Goal: Task Accomplishment & Management: Manage account settings

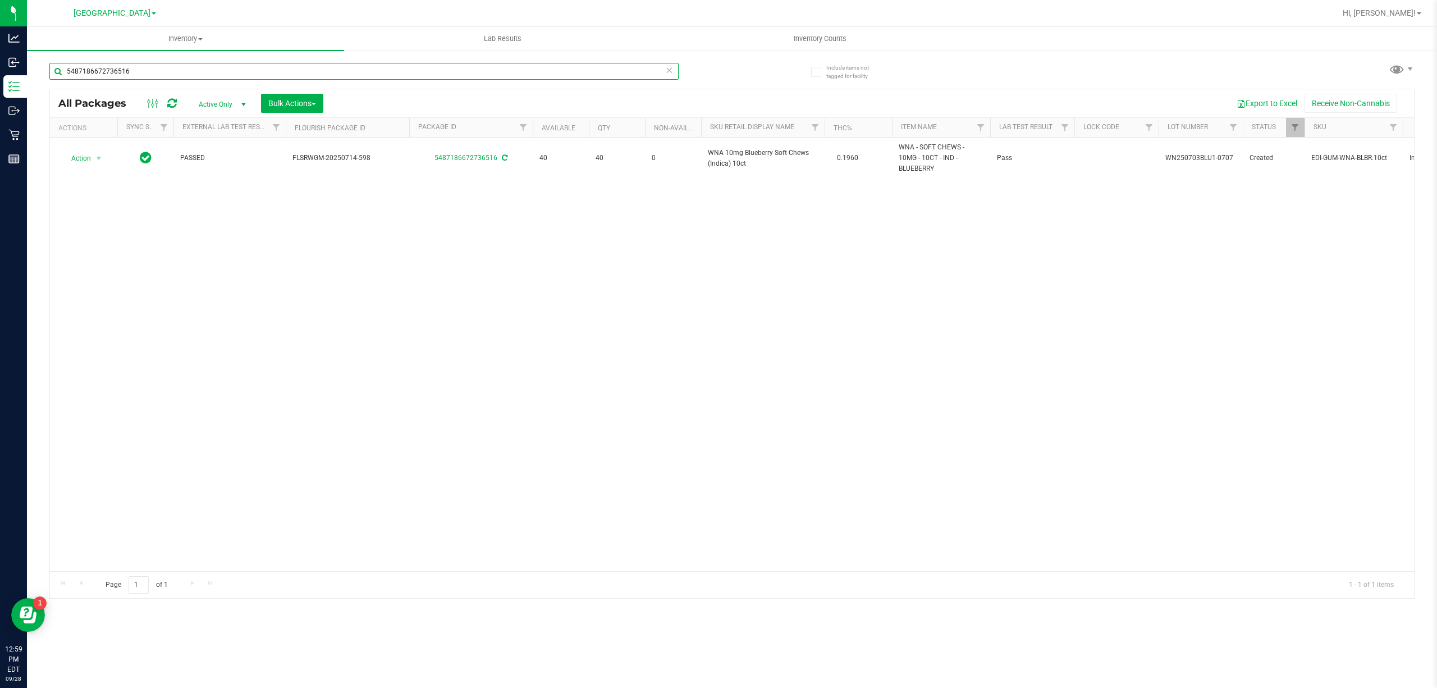
click at [99, 65] on input "5487186672736516" at bounding box center [363, 71] width 629 height 17
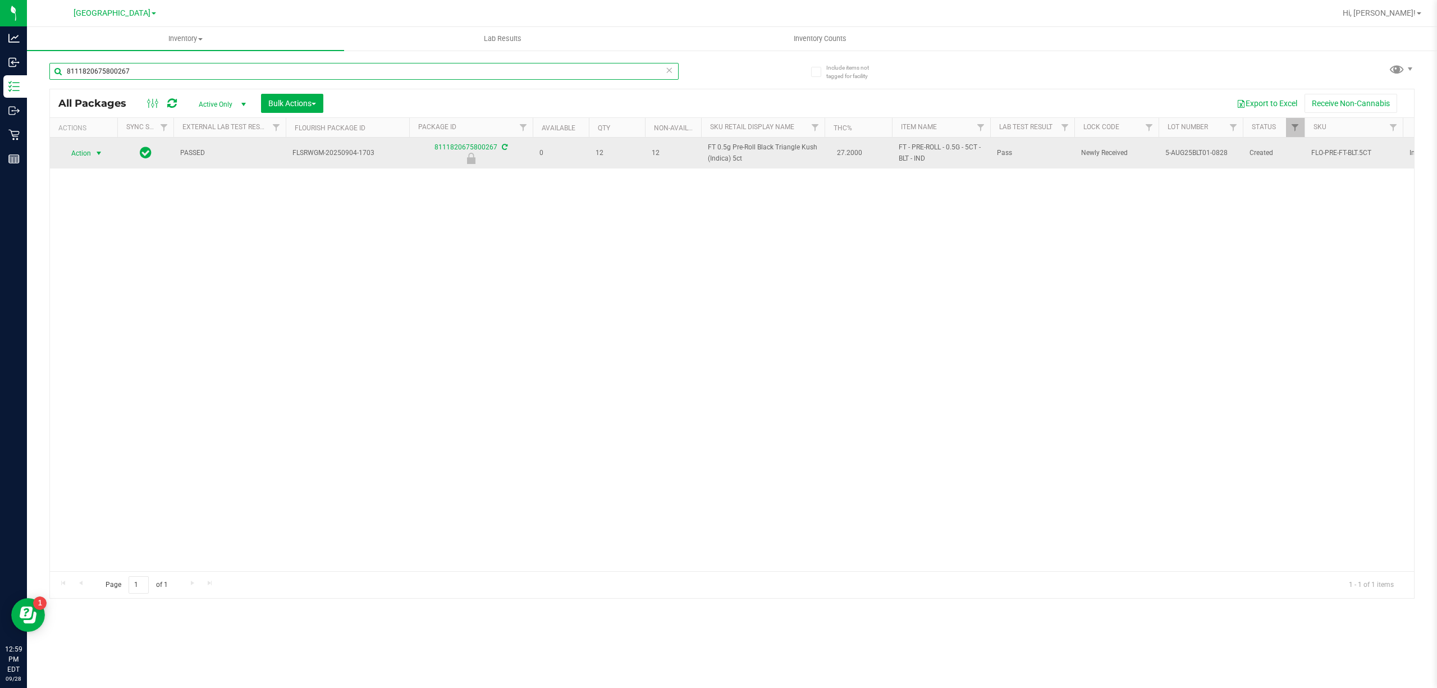
type input "8111820675800267"
click at [93, 157] on span "select" at bounding box center [99, 153] width 14 height 16
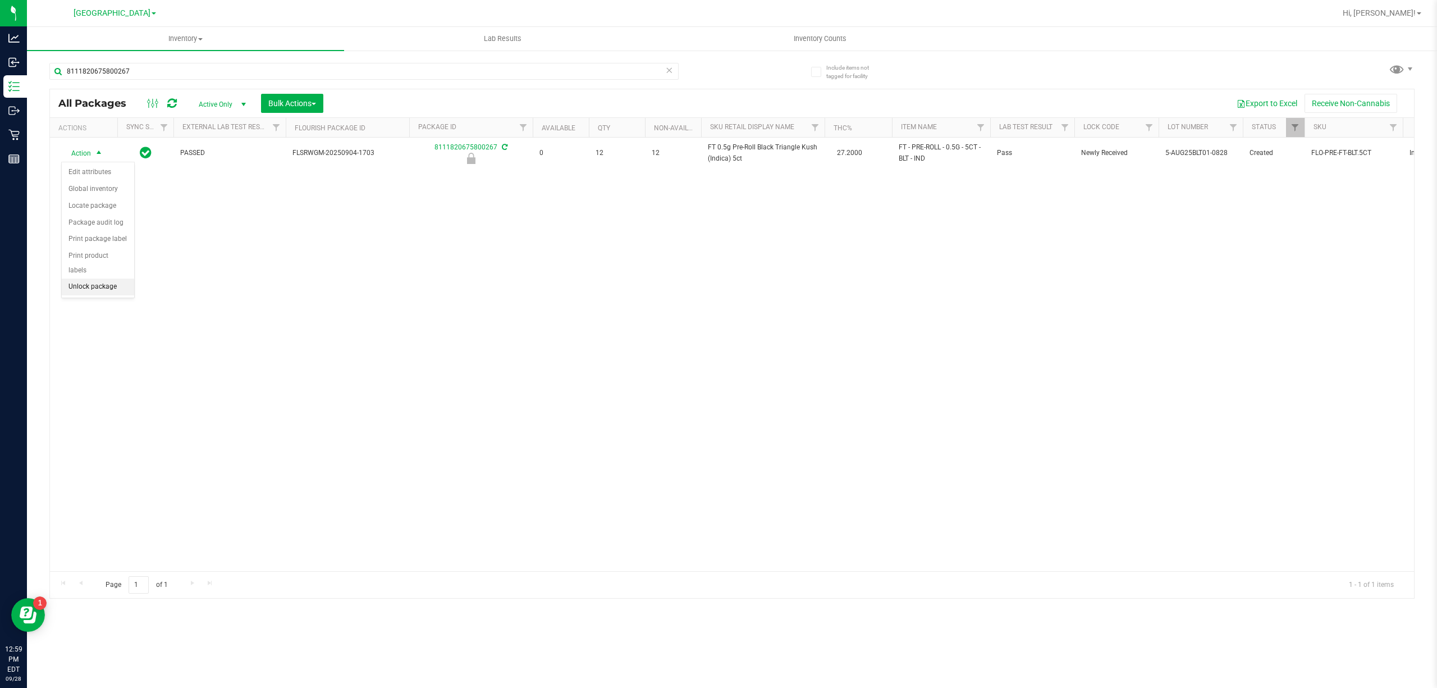
click at [92, 281] on li "Unlock package" at bounding box center [98, 286] width 72 height 17
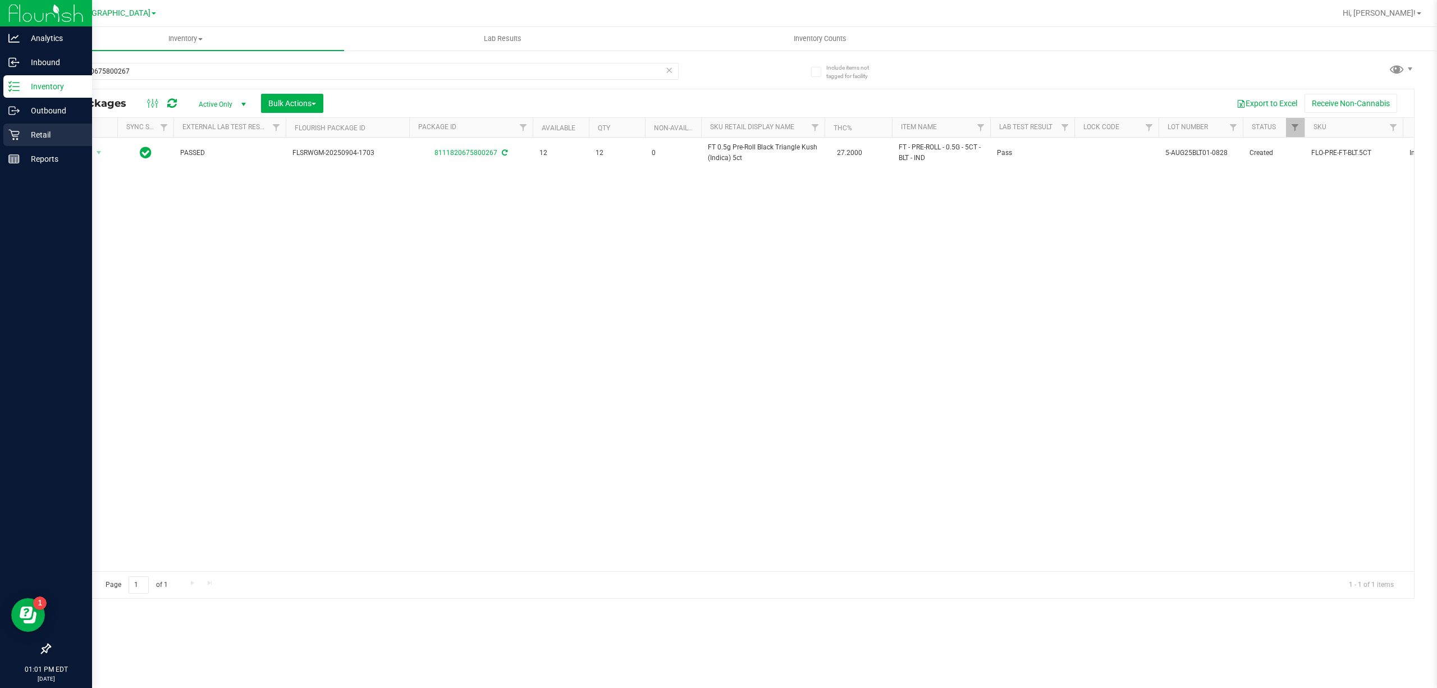
click at [16, 133] on icon at bounding box center [13, 134] width 11 height 11
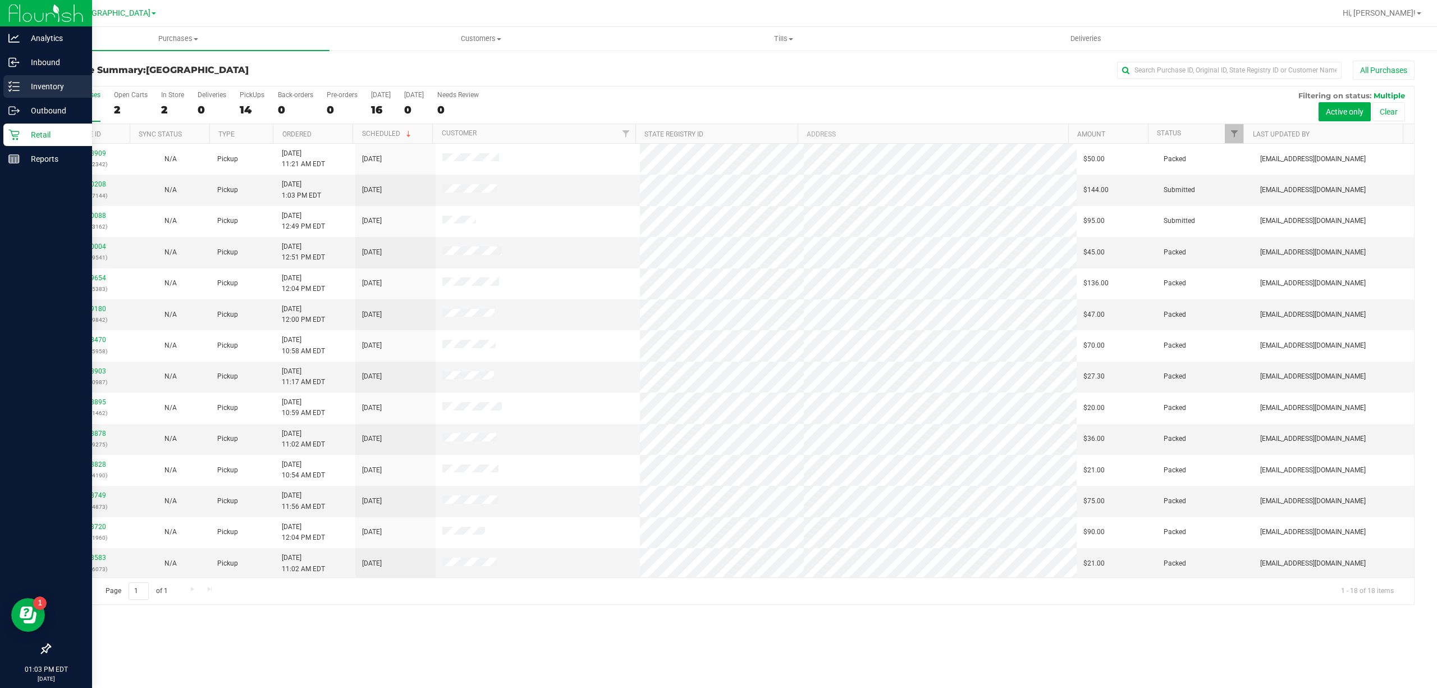
click at [12, 86] on icon at bounding box center [13, 86] width 11 height 11
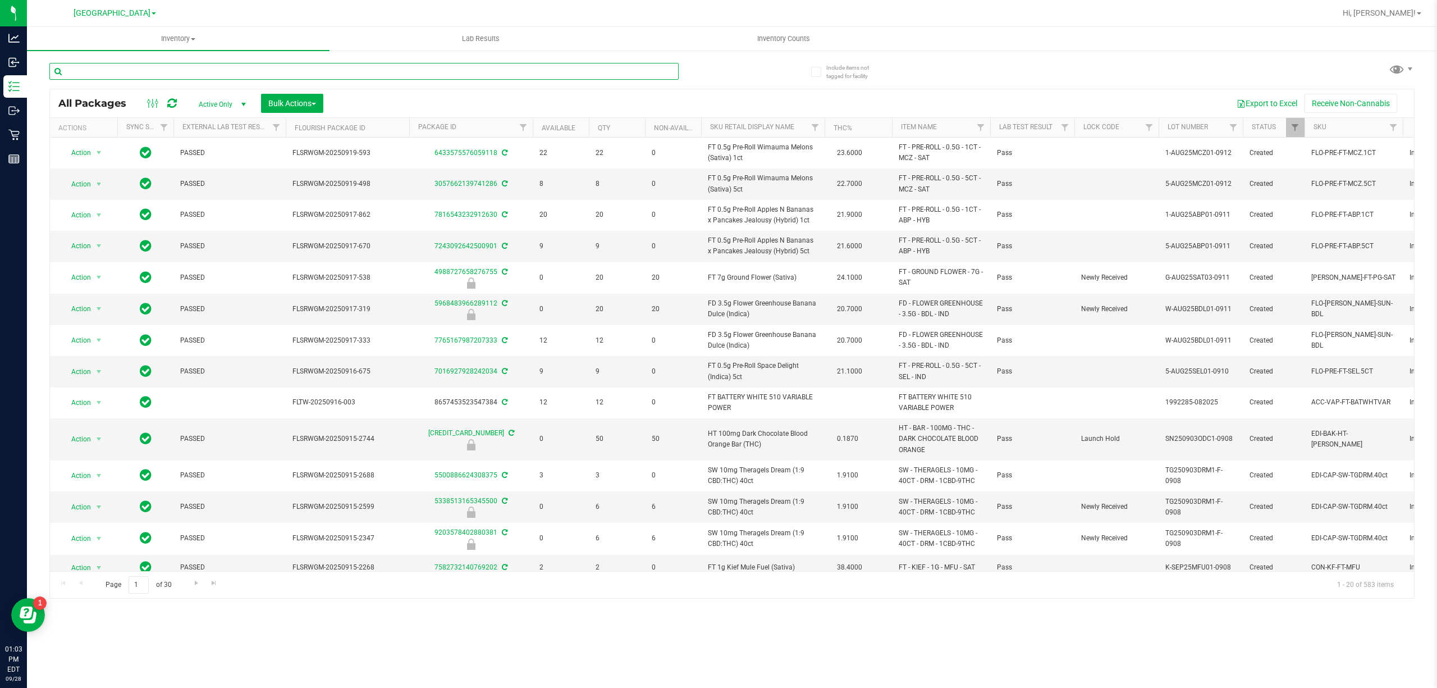
click at [111, 68] on input "text" at bounding box center [363, 71] width 629 height 17
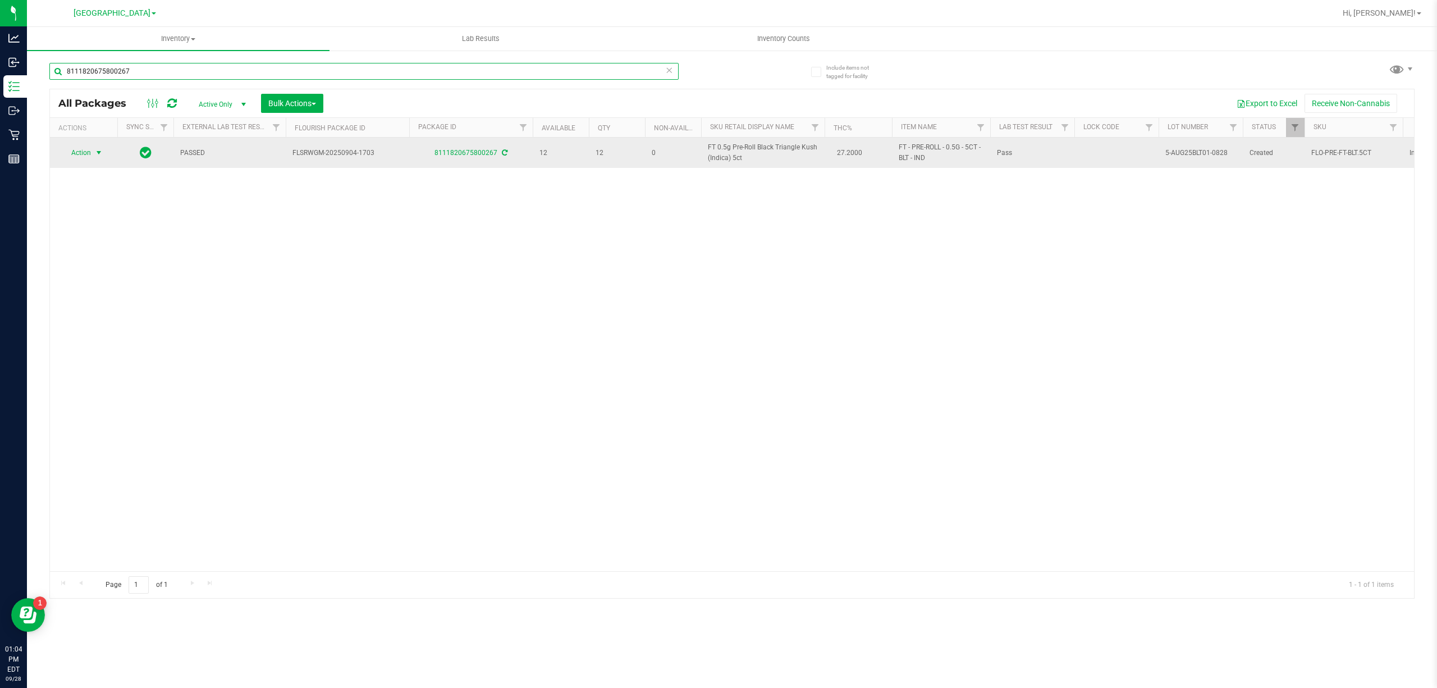
type input "8111820675800267"
click at [93, 147] on span "select" at bounding box center [99, 153] width 14 height 16
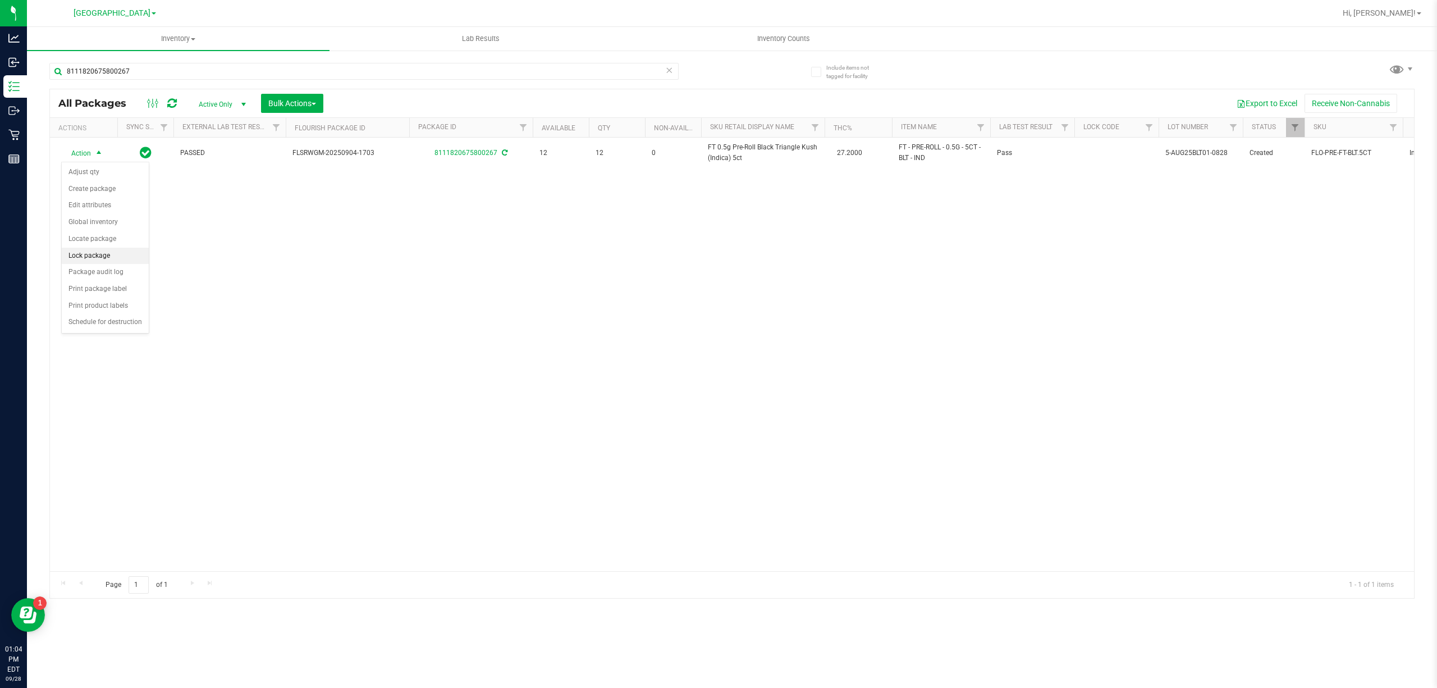
click at [90, 255] on li "Lock package" at bounding box center [105, 256] width 87 height 17
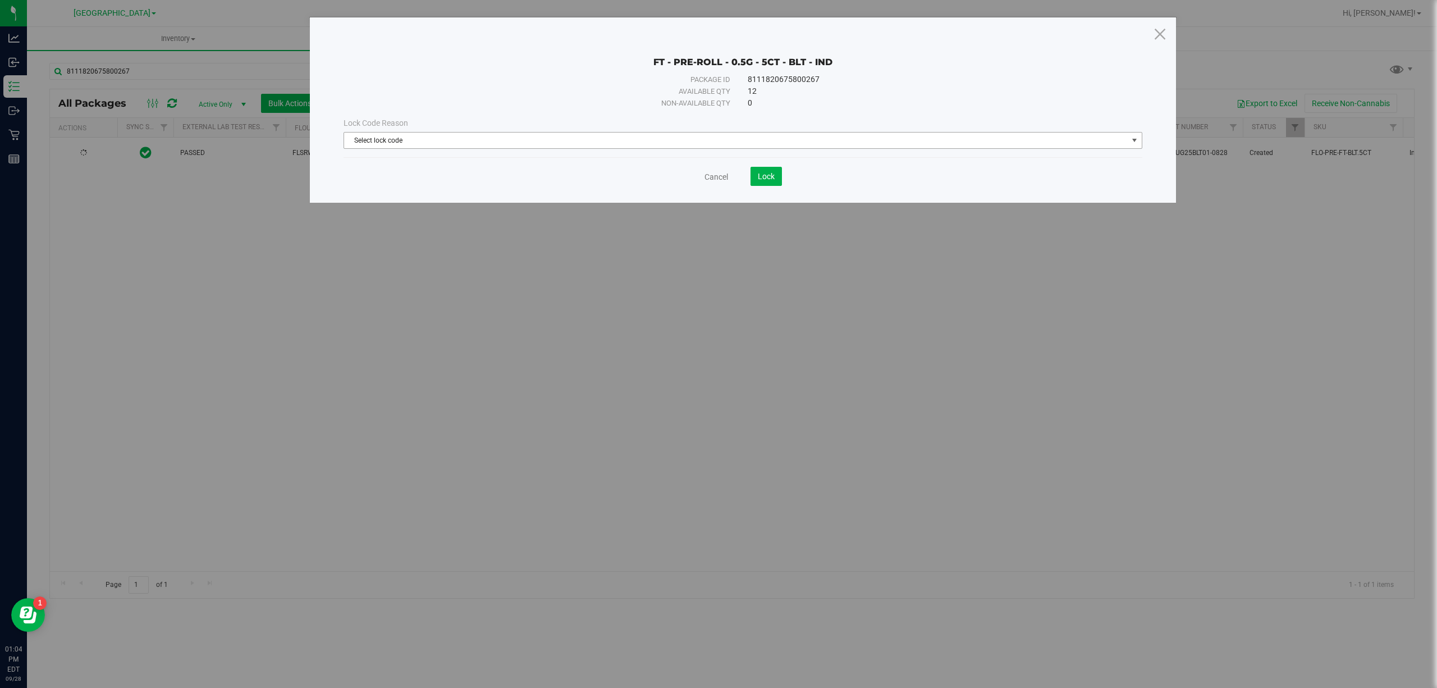
click at [472, 141] on span "Select lock code" at bounding box center [735, 140] width 783 height 16
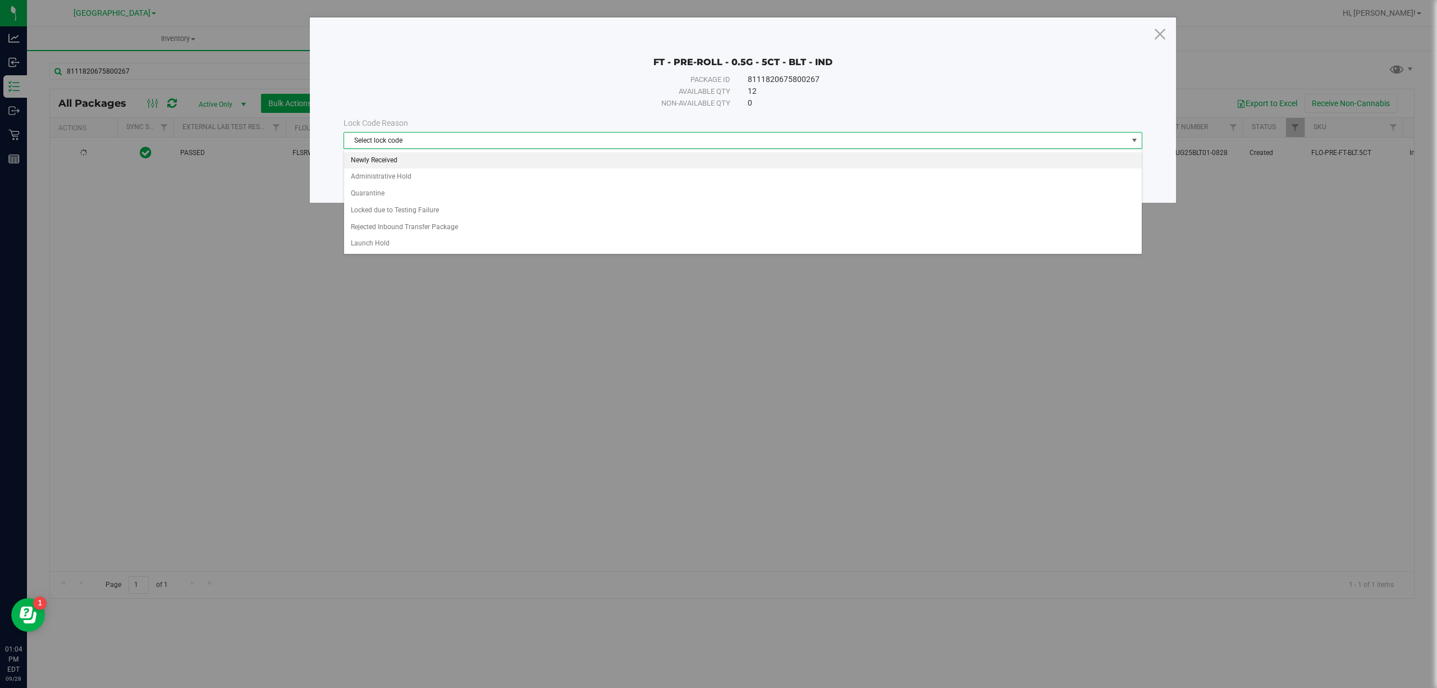
click at [465, 167] on li "Newly Received" at bounding box center [742, 160] width 797 height 17
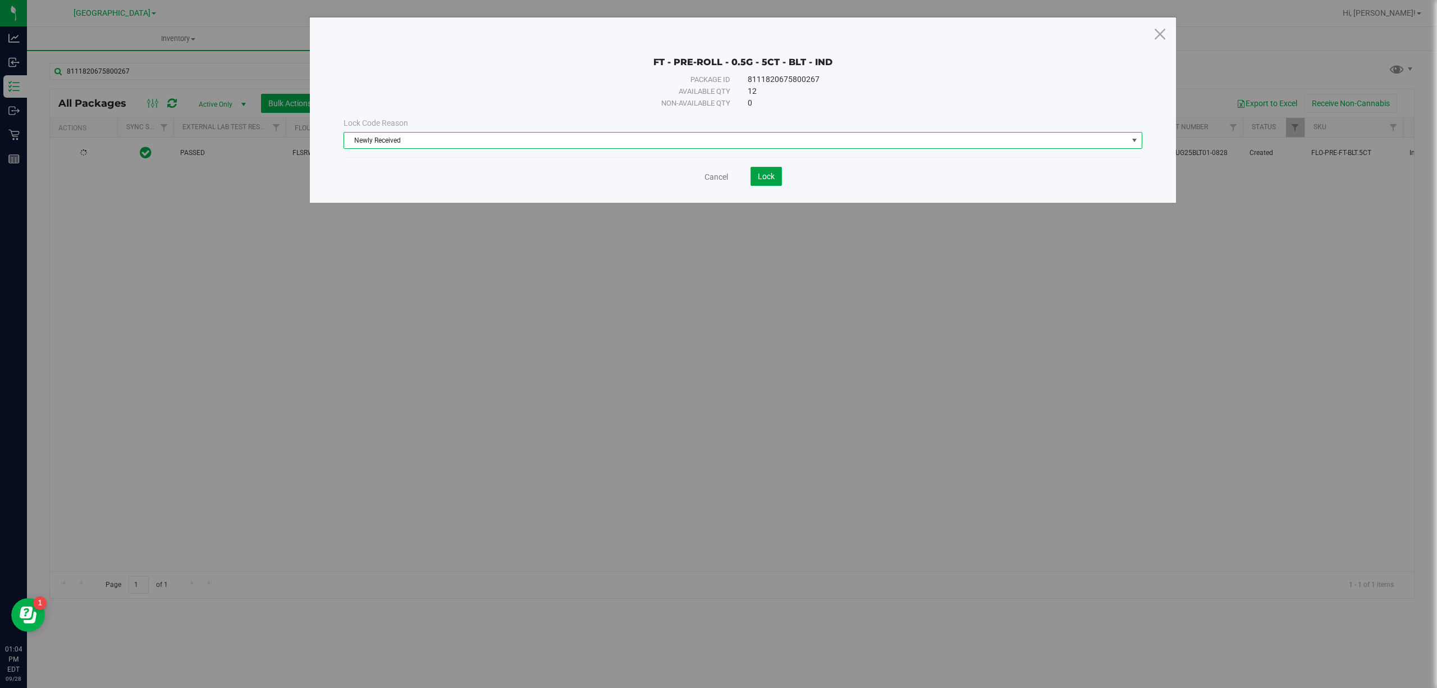
click at [773, 178] on span "Lock" at bounding box center [766, 176] width 17 height 9
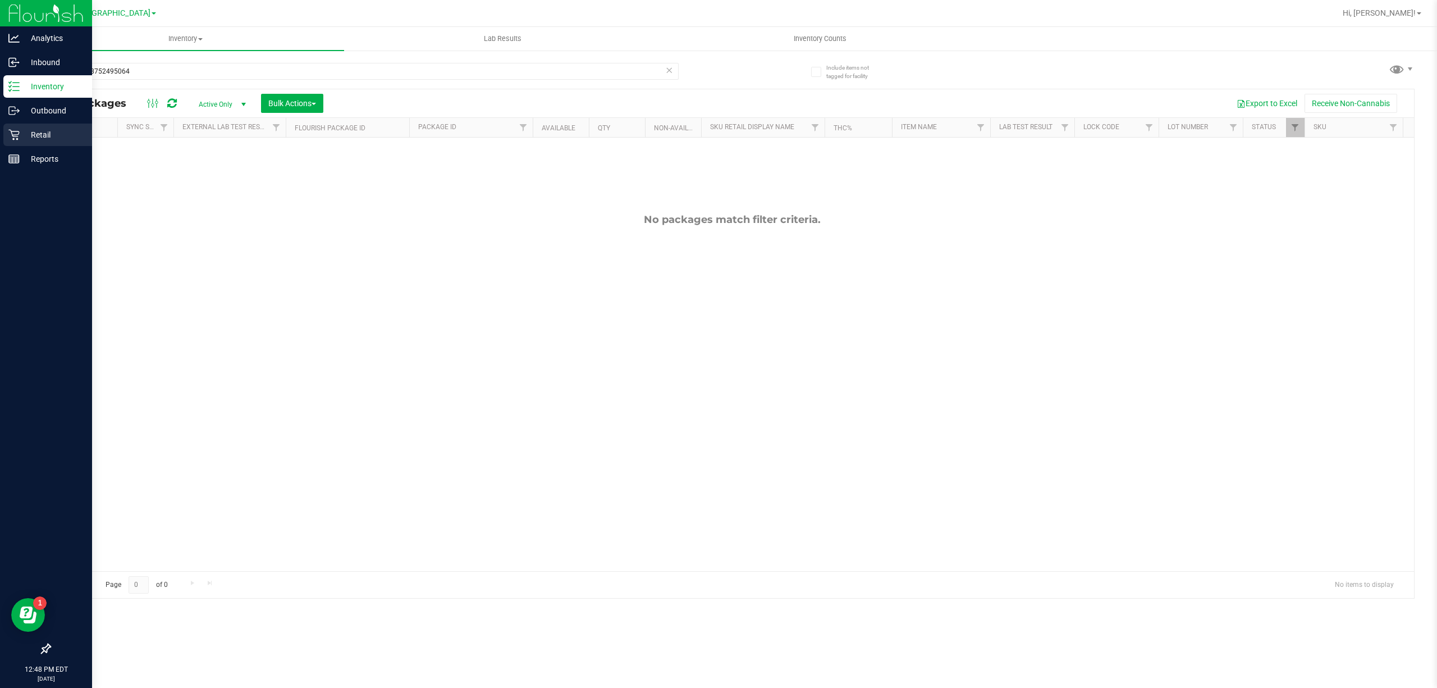
click at [30, 133] on p "Retail" at bounding box center [53, 134] width 67 height 13
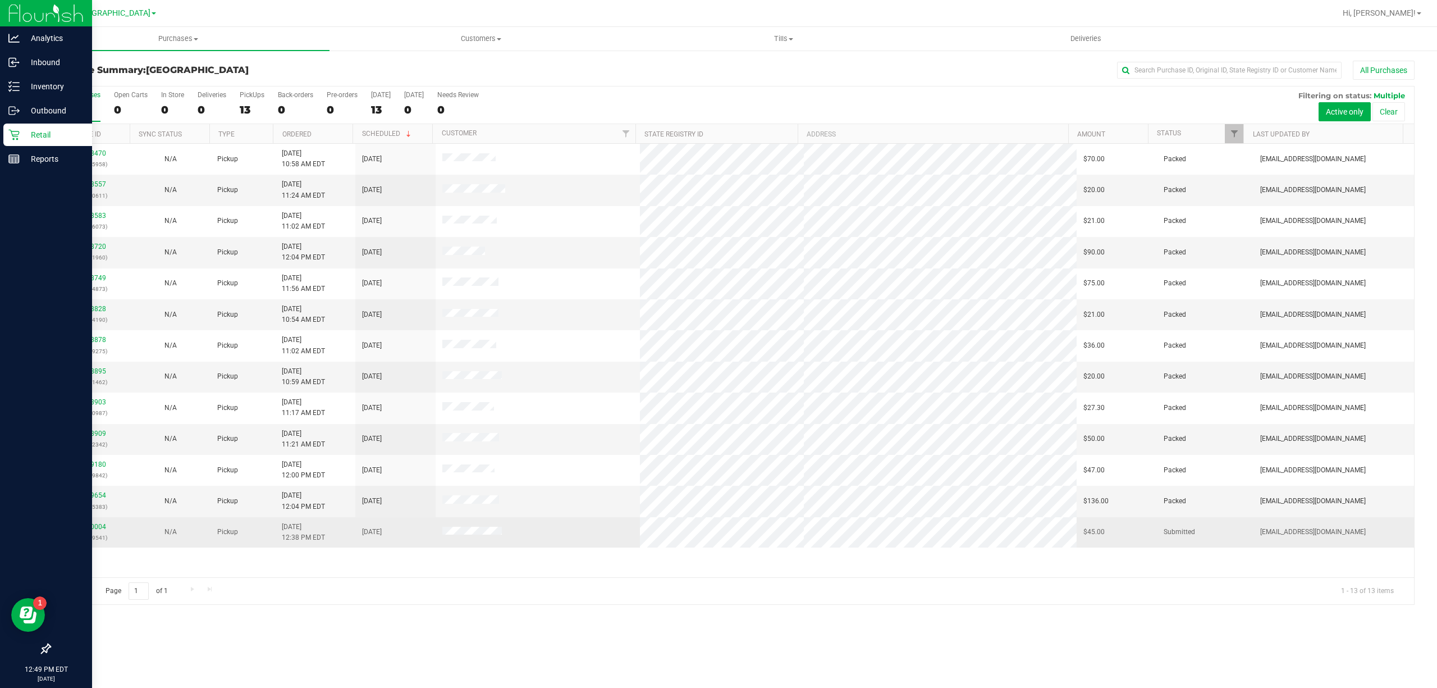
click at [84, 524] on div "12020004 (328739541)" at bounding box center [90, 531] width 67 height 21
click at [84, 526] on link "12020004" at bounding box center [90, 527] width 31 height 8
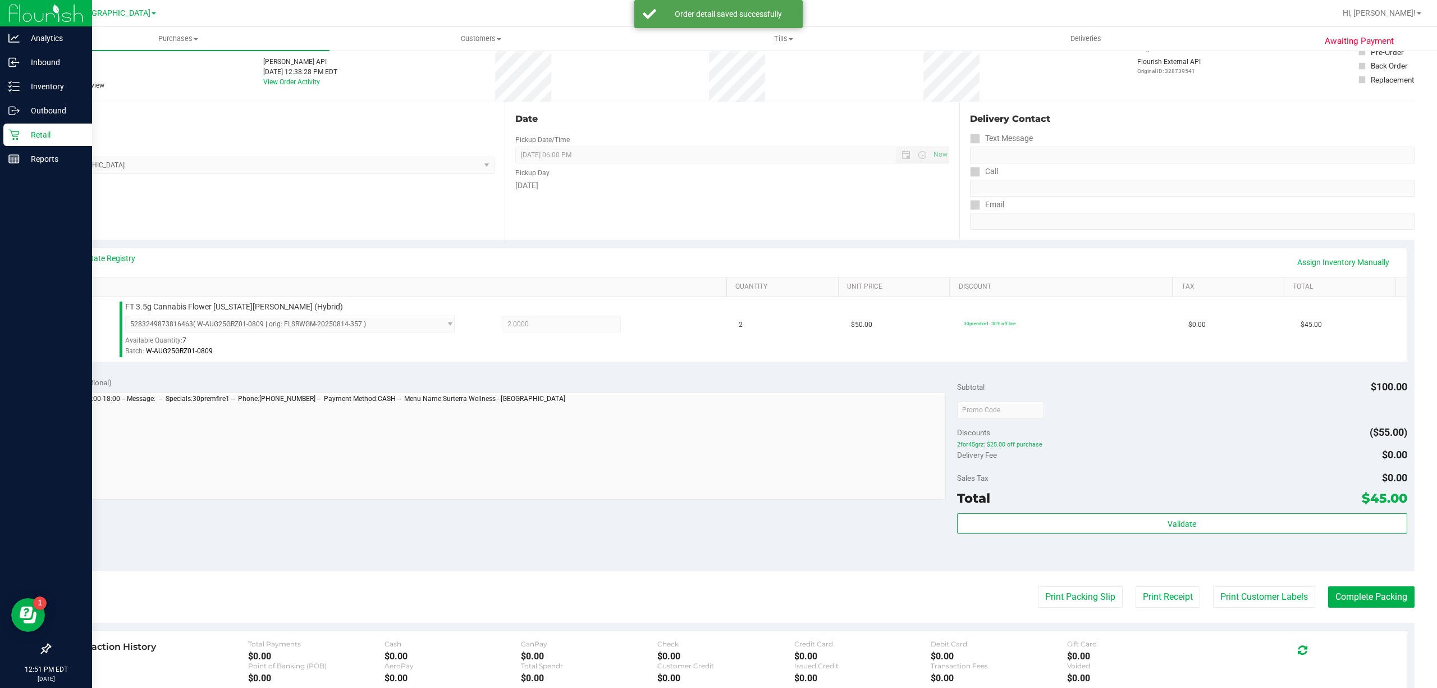
scroll to position [149, 0]
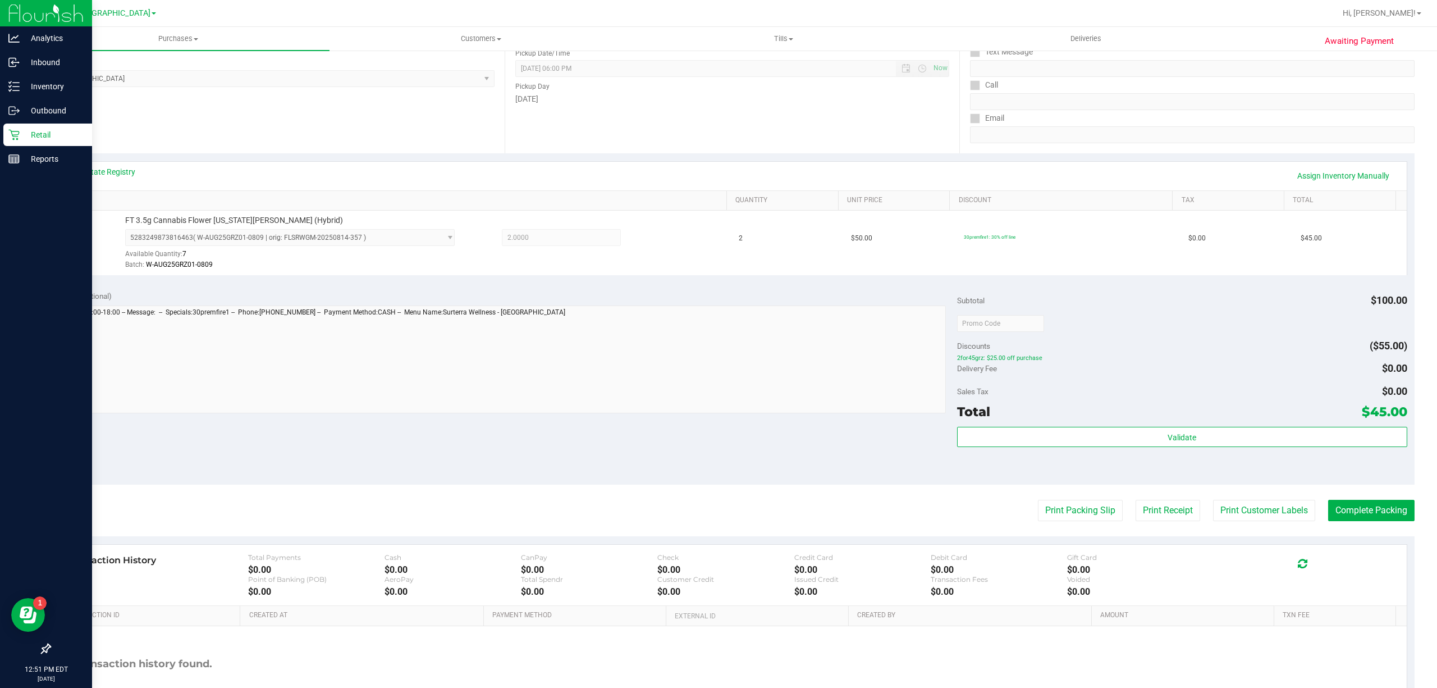
click at [1185, 456] on div "Validate" at bounding box center [1182, 452] width 450 height 51
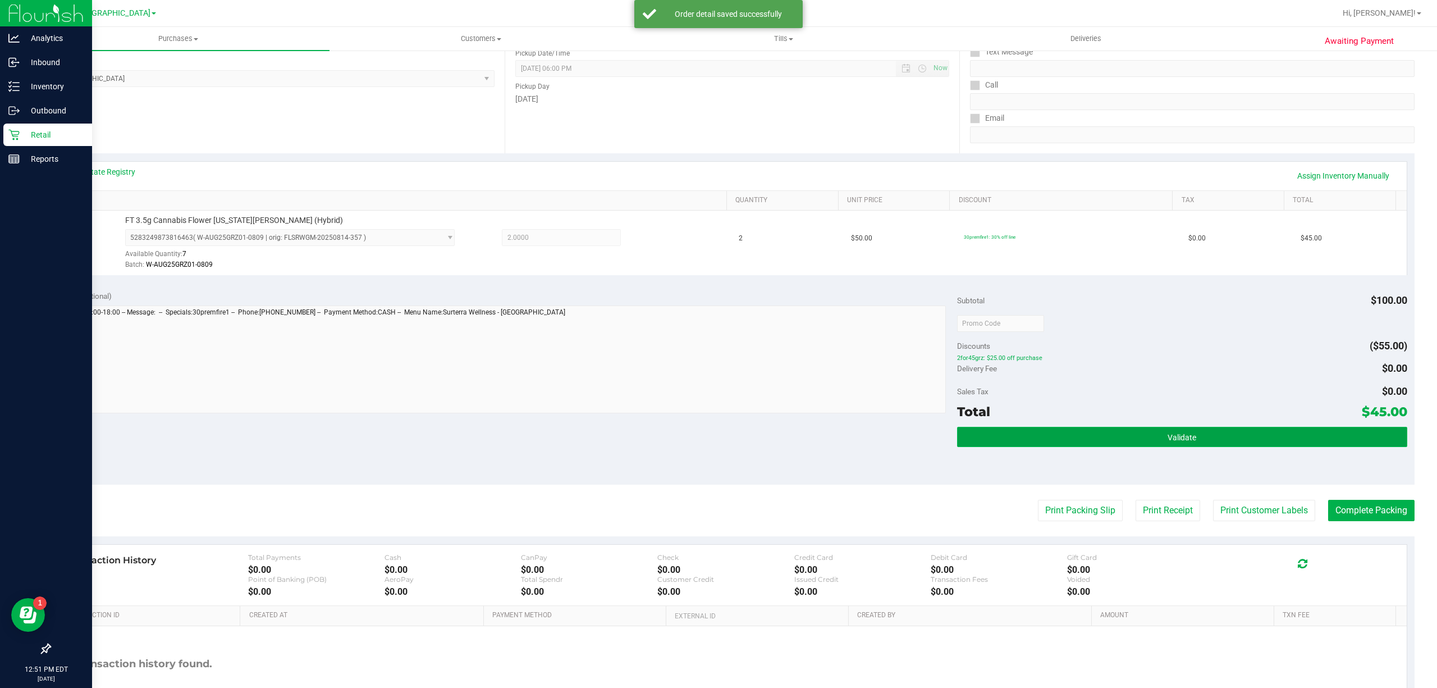
click at [1188, 431] on button "Validate" at bounding box center [1182, 437] width 450 height 20
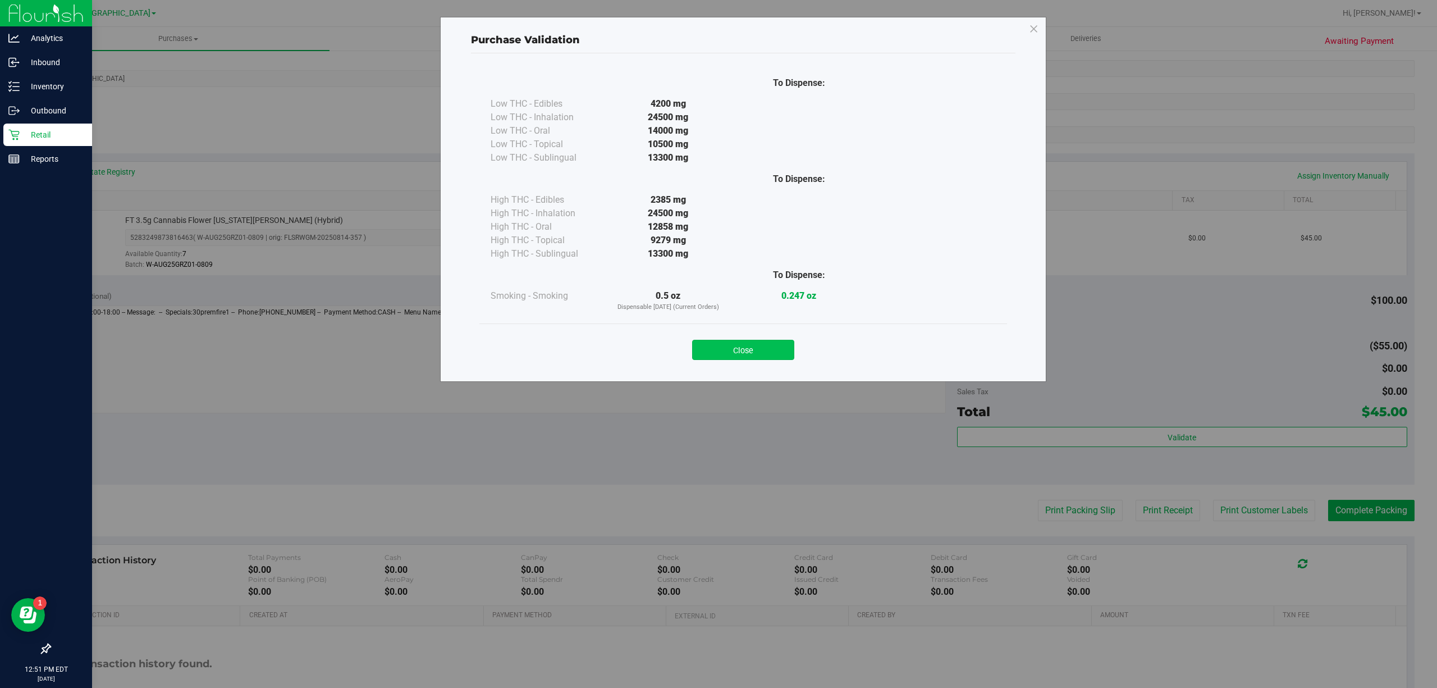
click at [694, 344] on button "Close" at bounding box center [743, 350] width 102 height 20
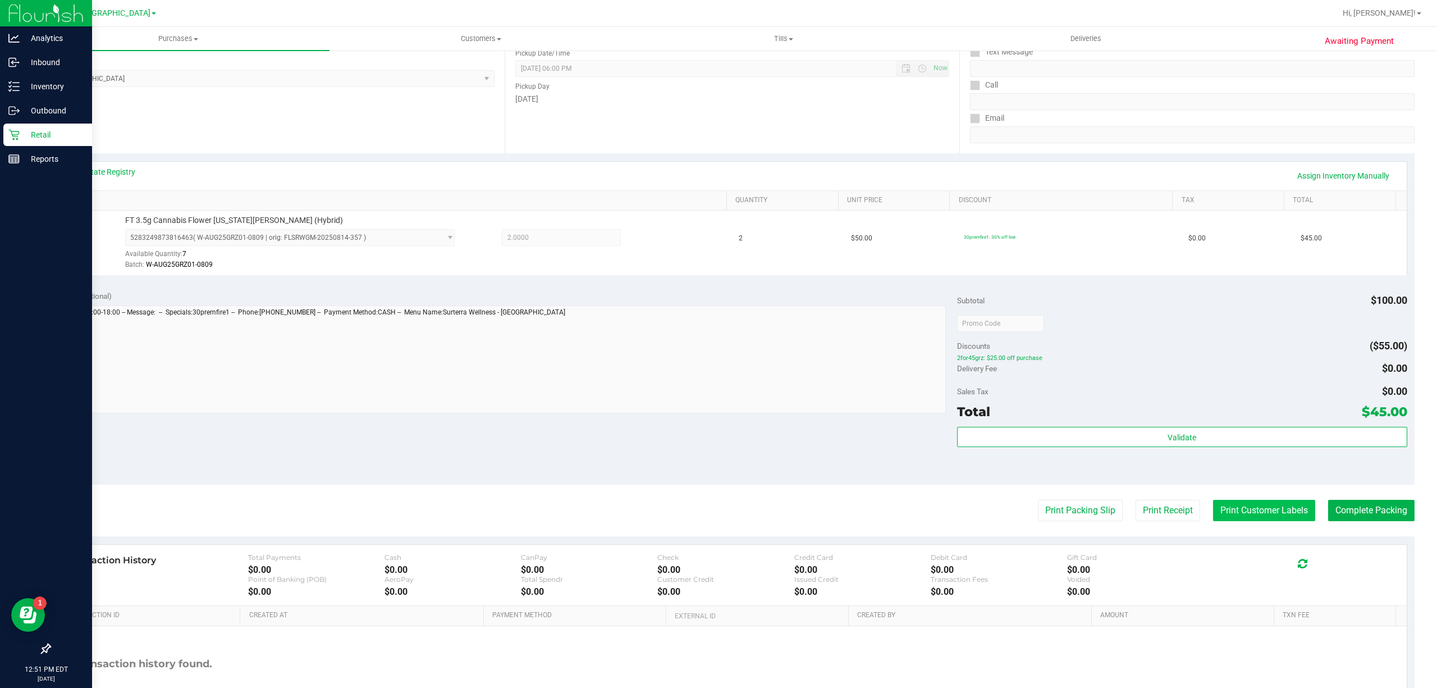
click at [1245, 517] on button "Print Customer Labels" at bounding box center [1264, 509] width 102 height 21
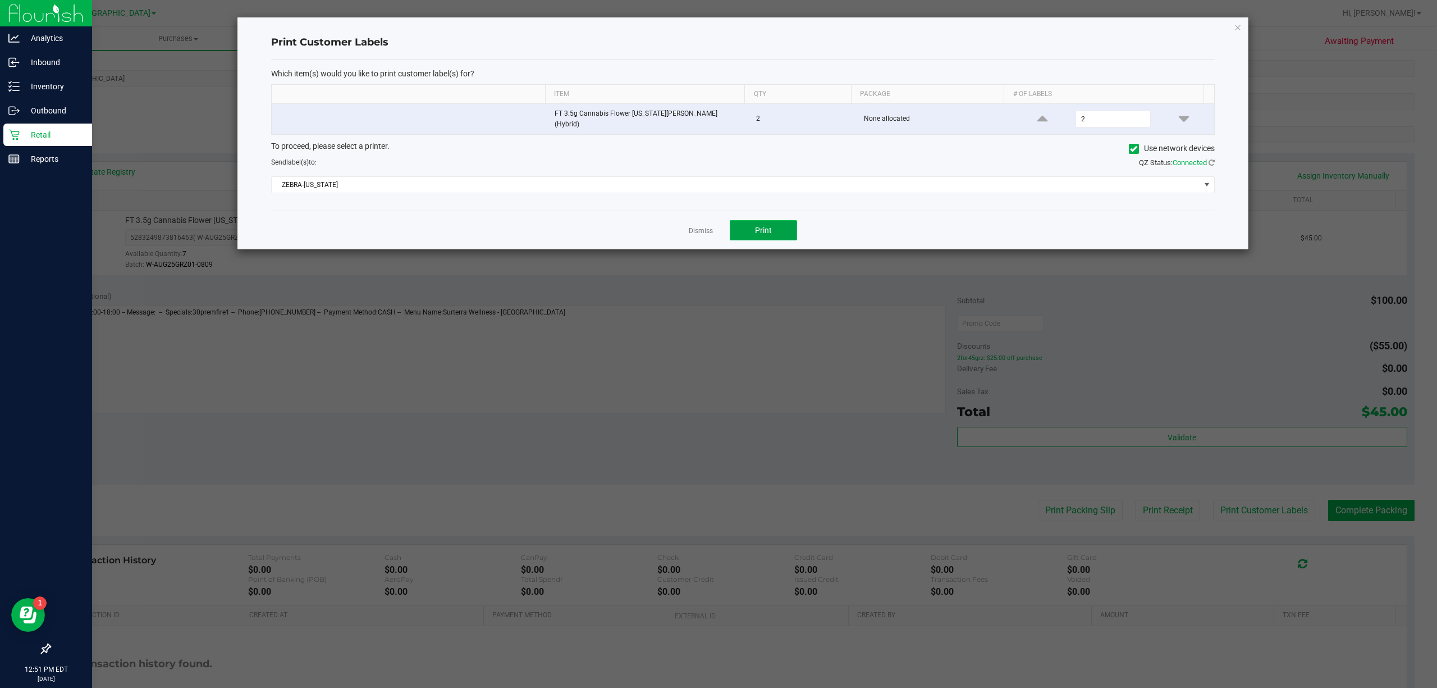
click at [778, 229] on button "Print" at bounding box center [763, 230] width 67 height 20
click at [693, 227] on link "Dismiss" at bounding box center [701, 231] width 24 height 10
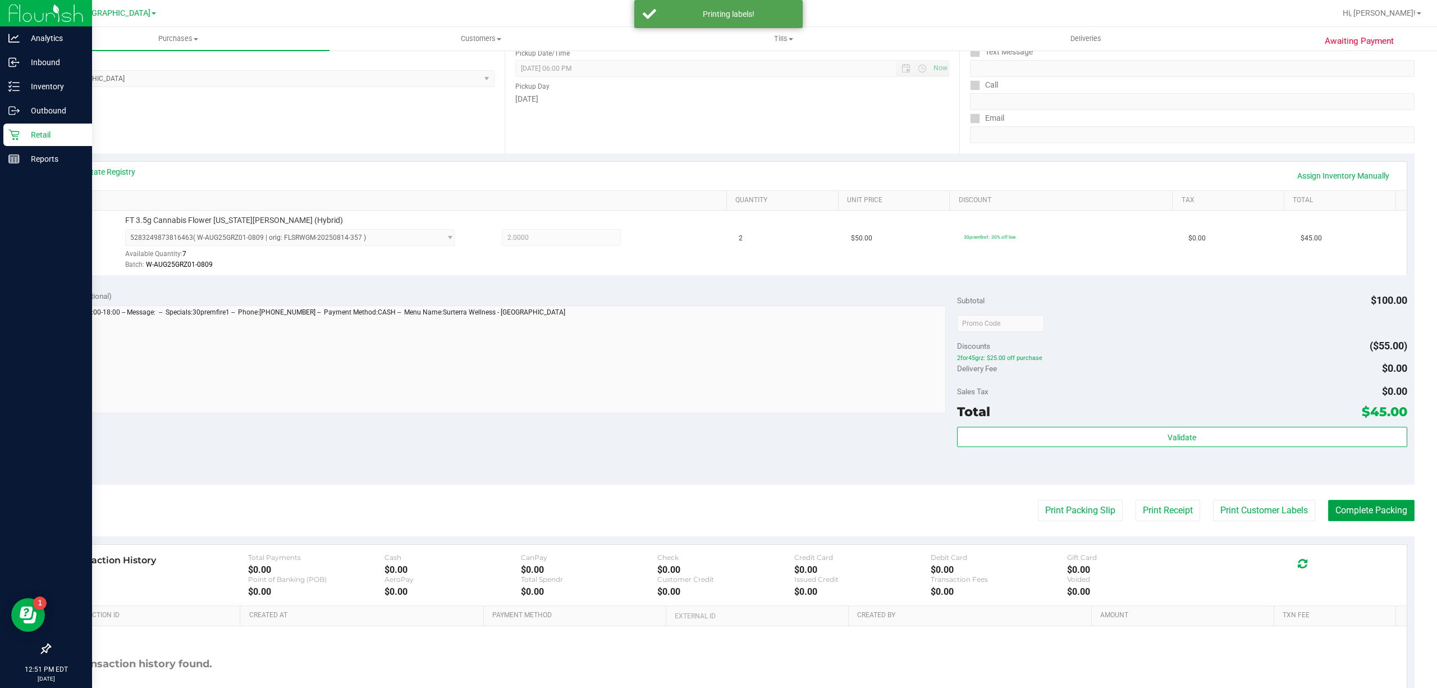
click at [1356, 513] on button "Complete Packing" at bounding box center [1371, 509] width 86 height 21
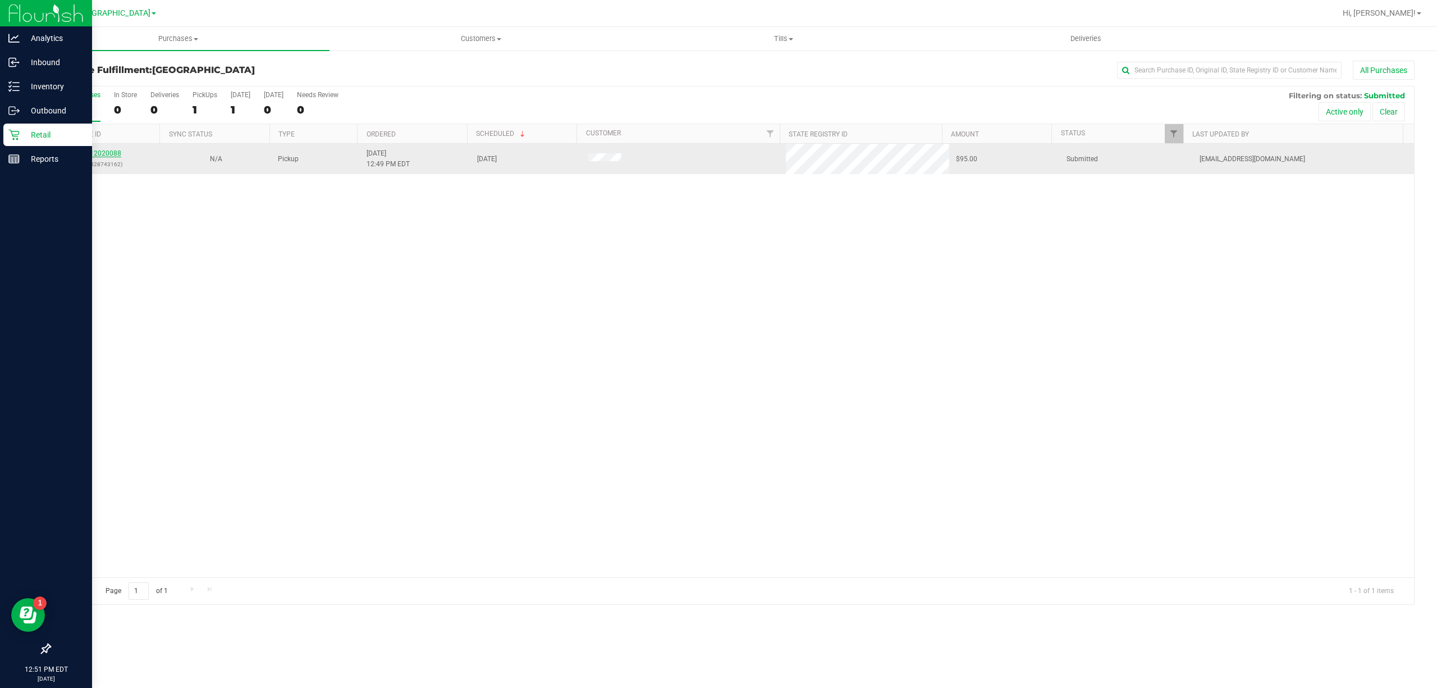
click at [104, 152] on link "12020088" at bounding box center [105, 153] width 31 height 8
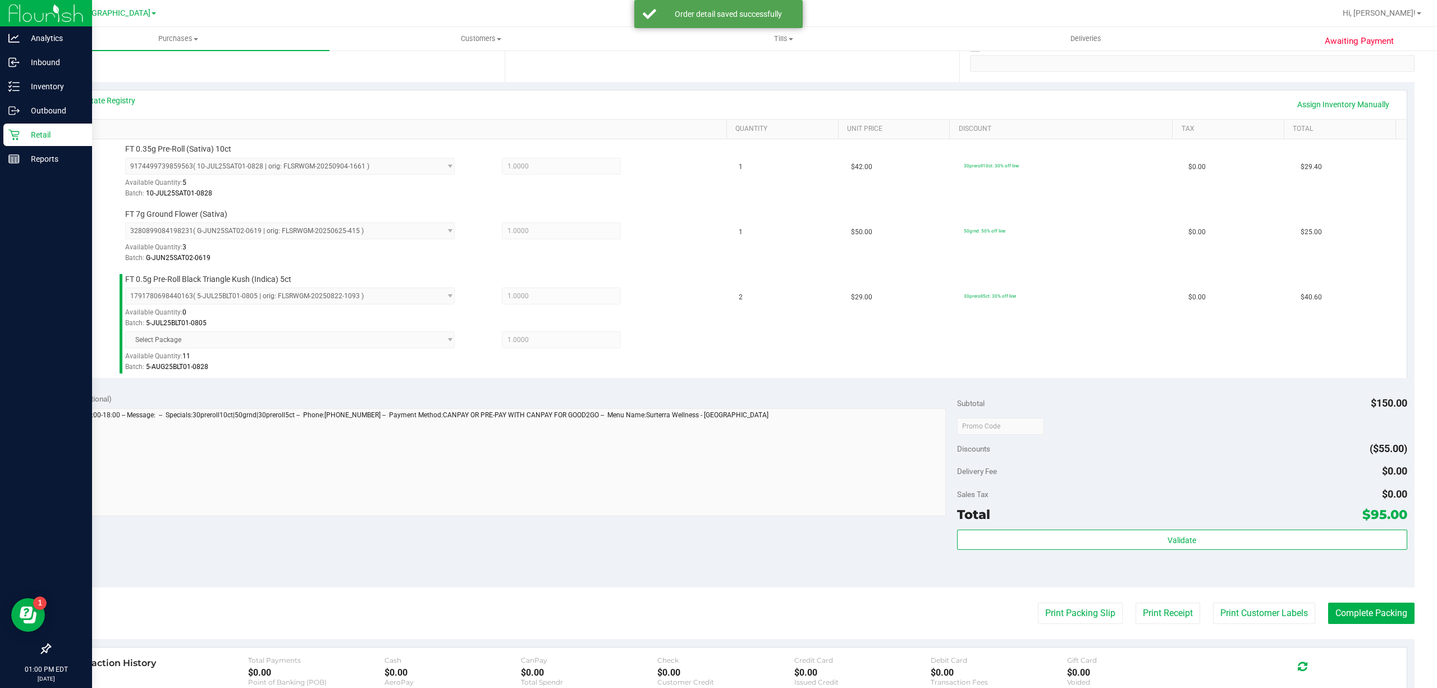
scroll to position [224, 0]
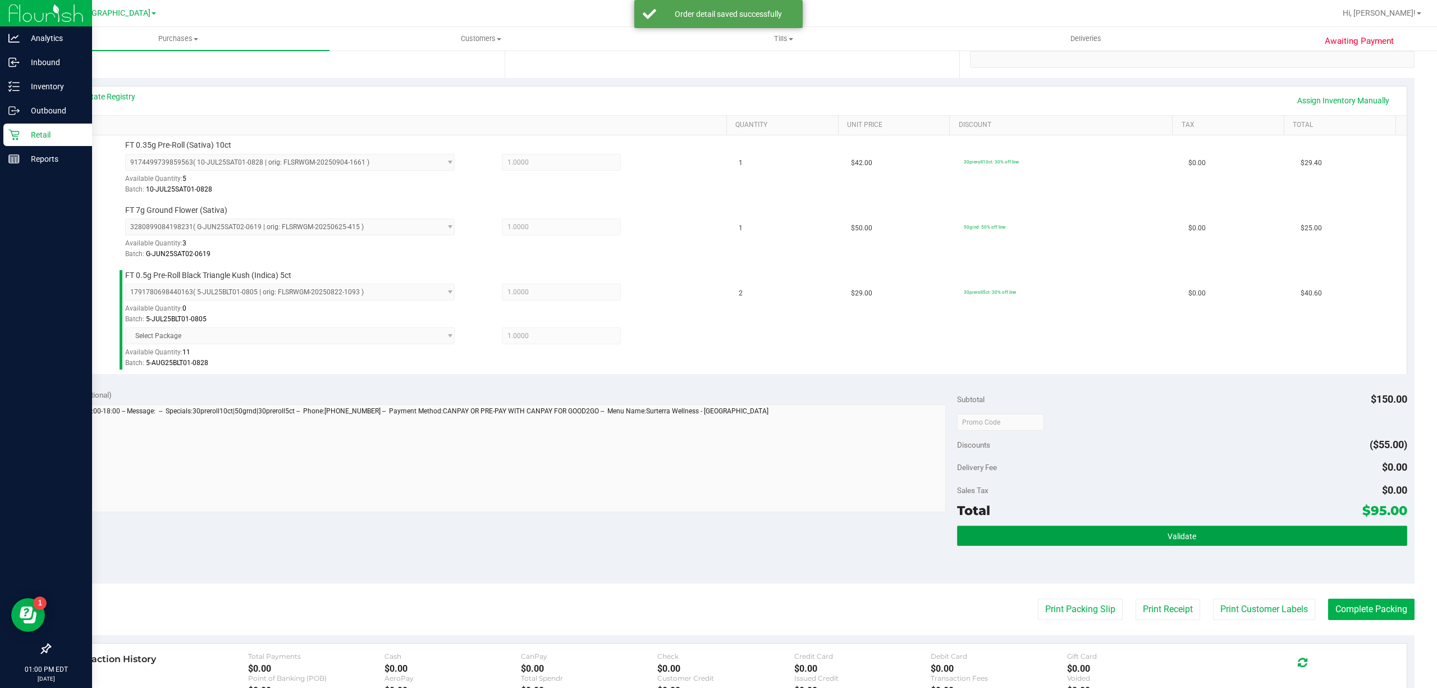
click at [1142, 528] on button "Validate" at bounding box center [1182, 535] width 450 height 20
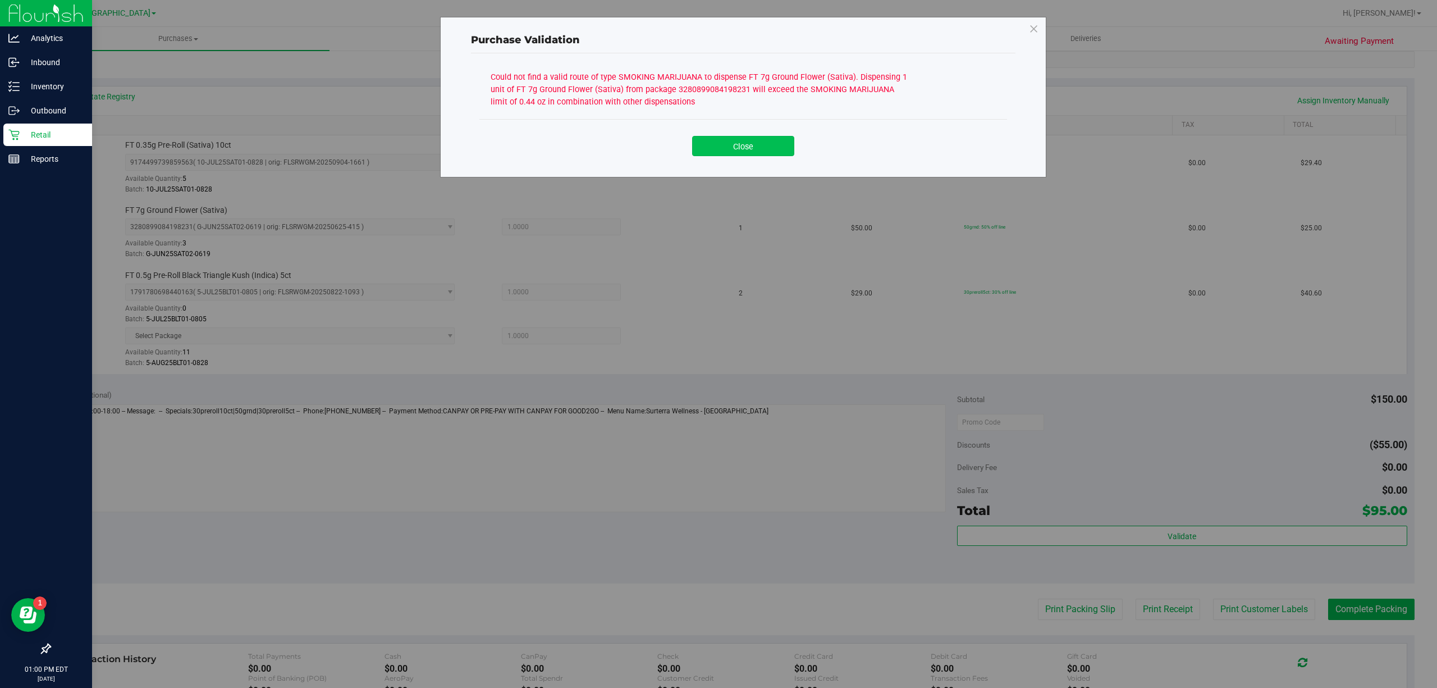
click at [759, 152] on button "Close" at bounding box center [743, 146] width 102 height 20
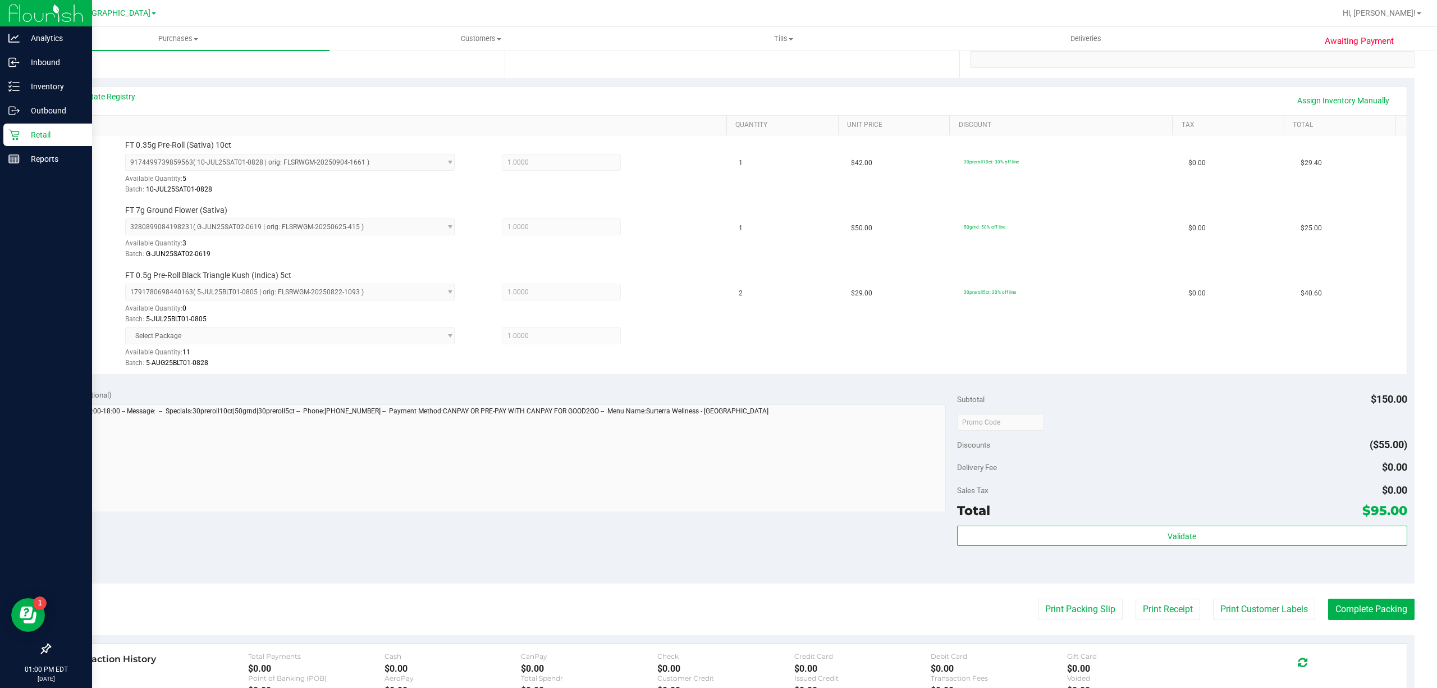
scroll to position [0, 0]
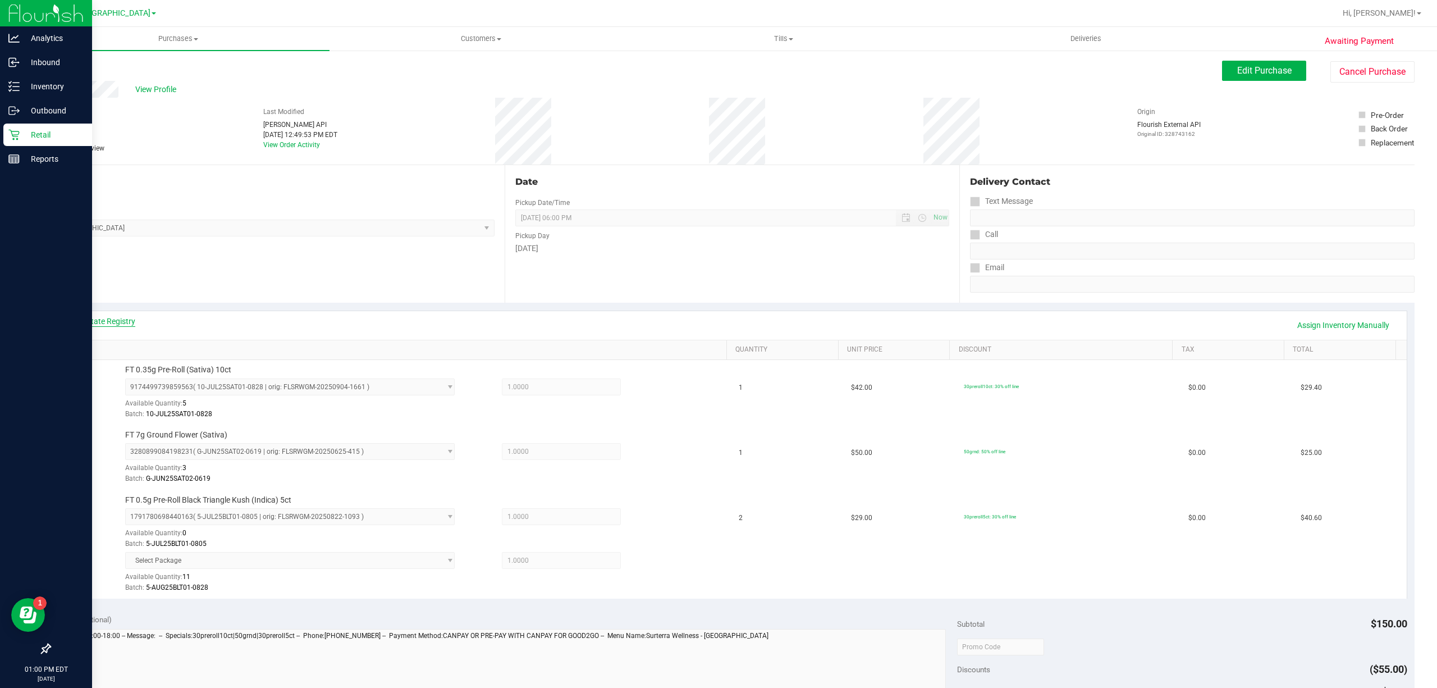
click at [91, 324] on link "View State Registry" at bounding box center [101, 320] width 67 height 11
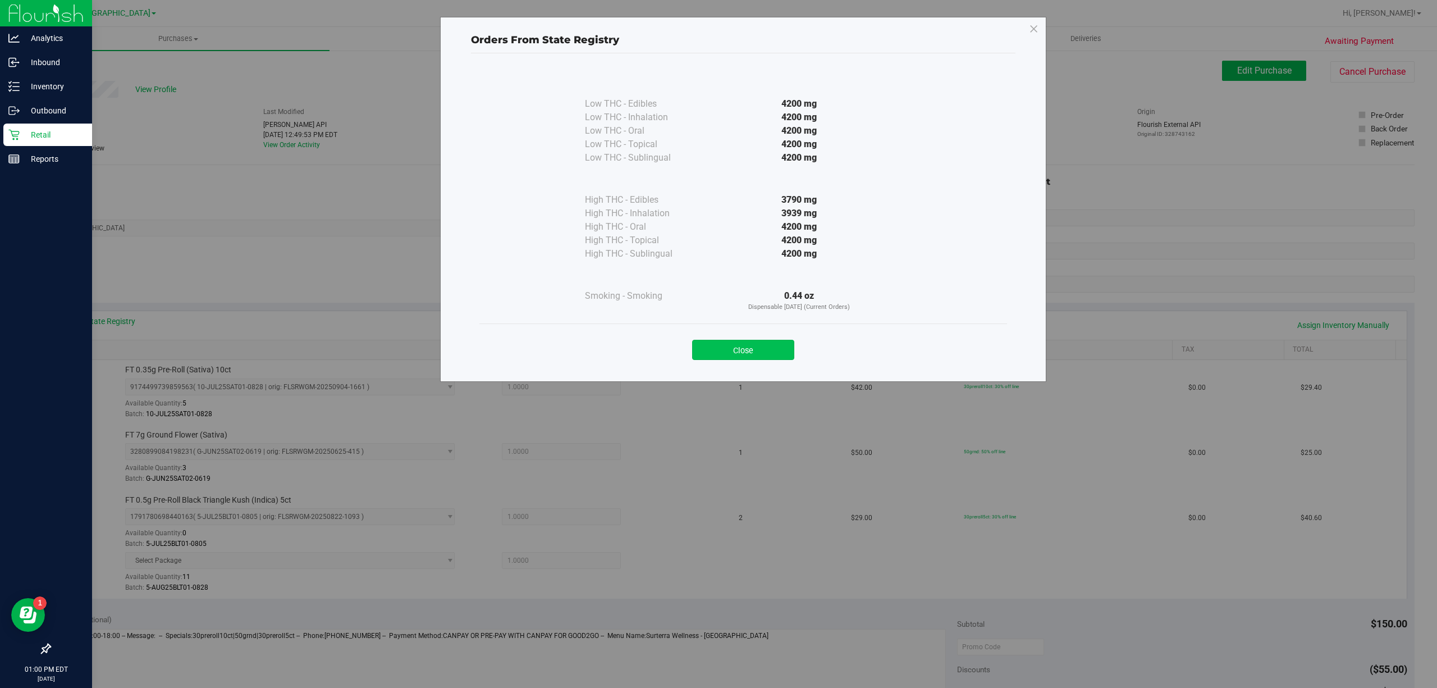
click at [771, 346] on button "Close" at bounding box center [743, 350] width 102 height 20
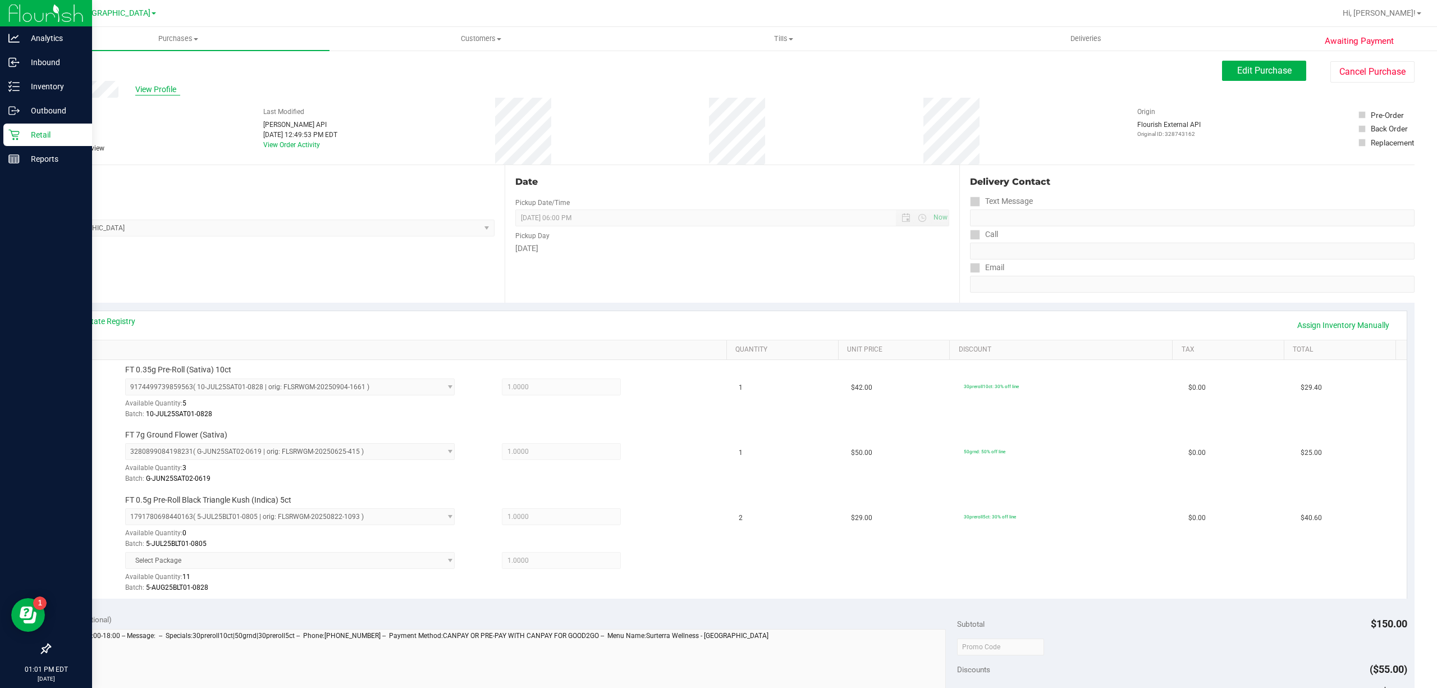
click at [150, 85] on span "View Profile" at bounding box center [157, 90] width 45 height 12
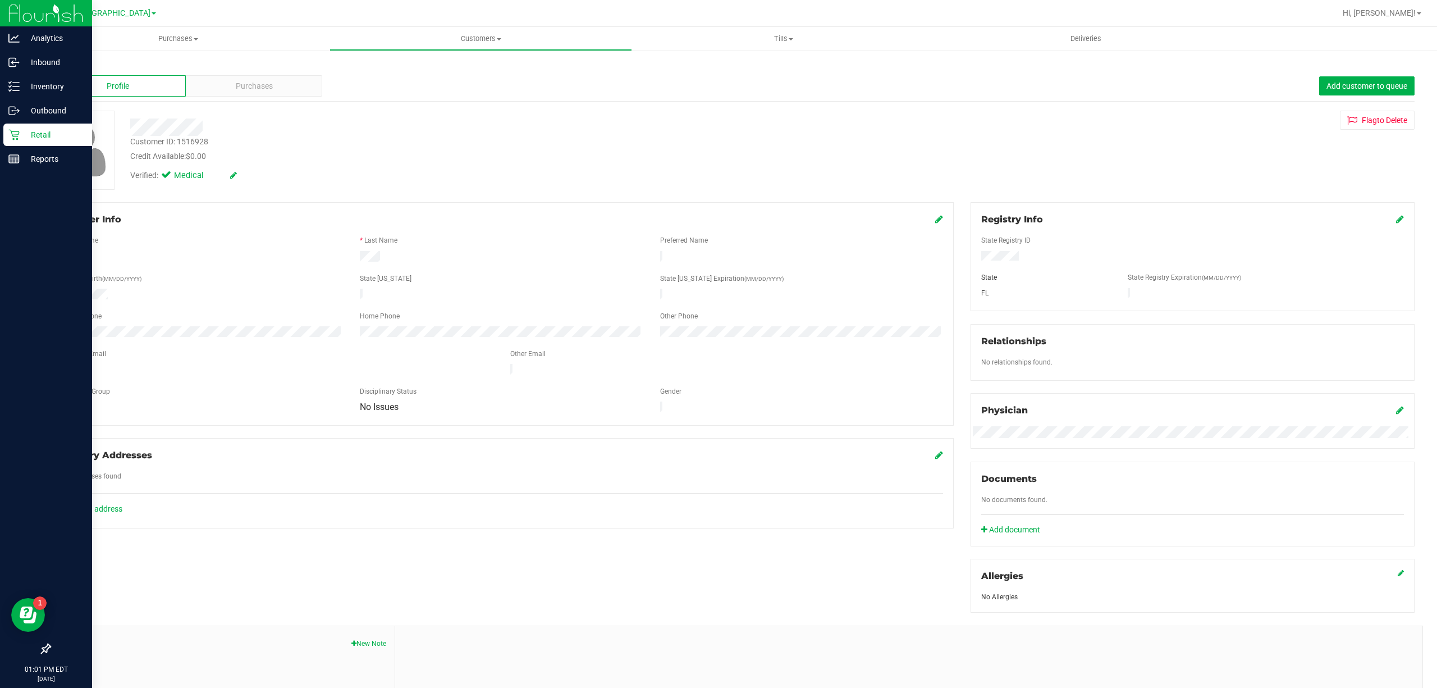
click at [176, 142] on div "Customer ID: 1516928" at bounding box center [169, 142] width 78 height 12
copy div "Customer ID: 1516928"
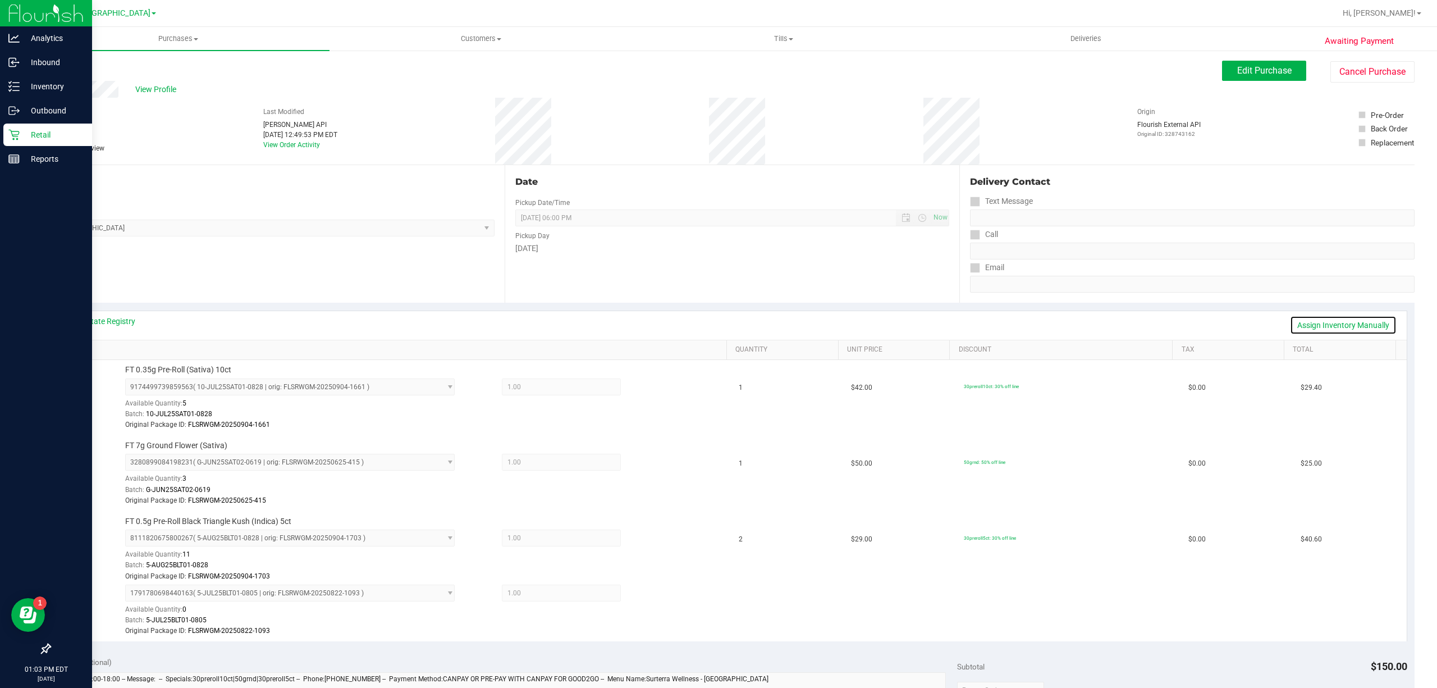
click at [1321, 328] on link "Assign Inventory Manually" at bounding box center [1343, 324] width 107 height 19
click at [648, 389] on icon at bounding box center [654, 388] width 12 height 13
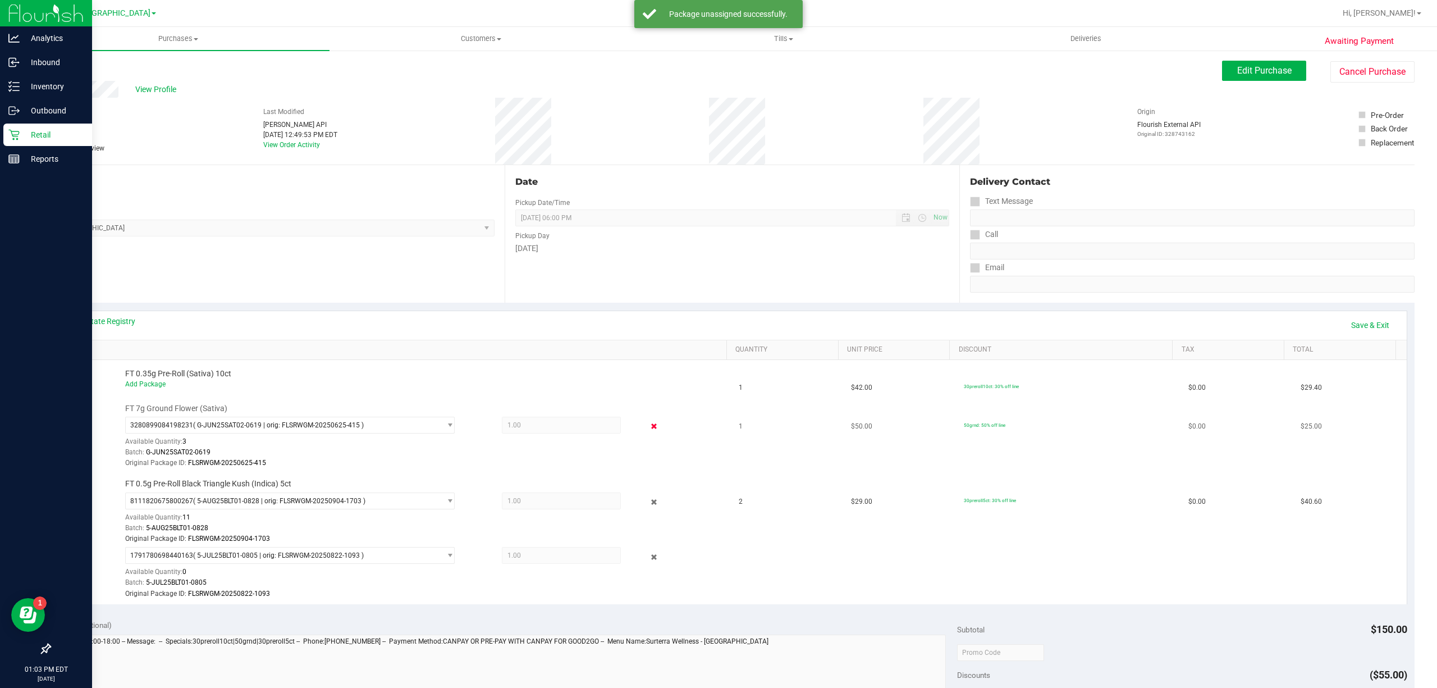
click at [648, 428] on icon at bounding box center [654, 426] width 12 height 13
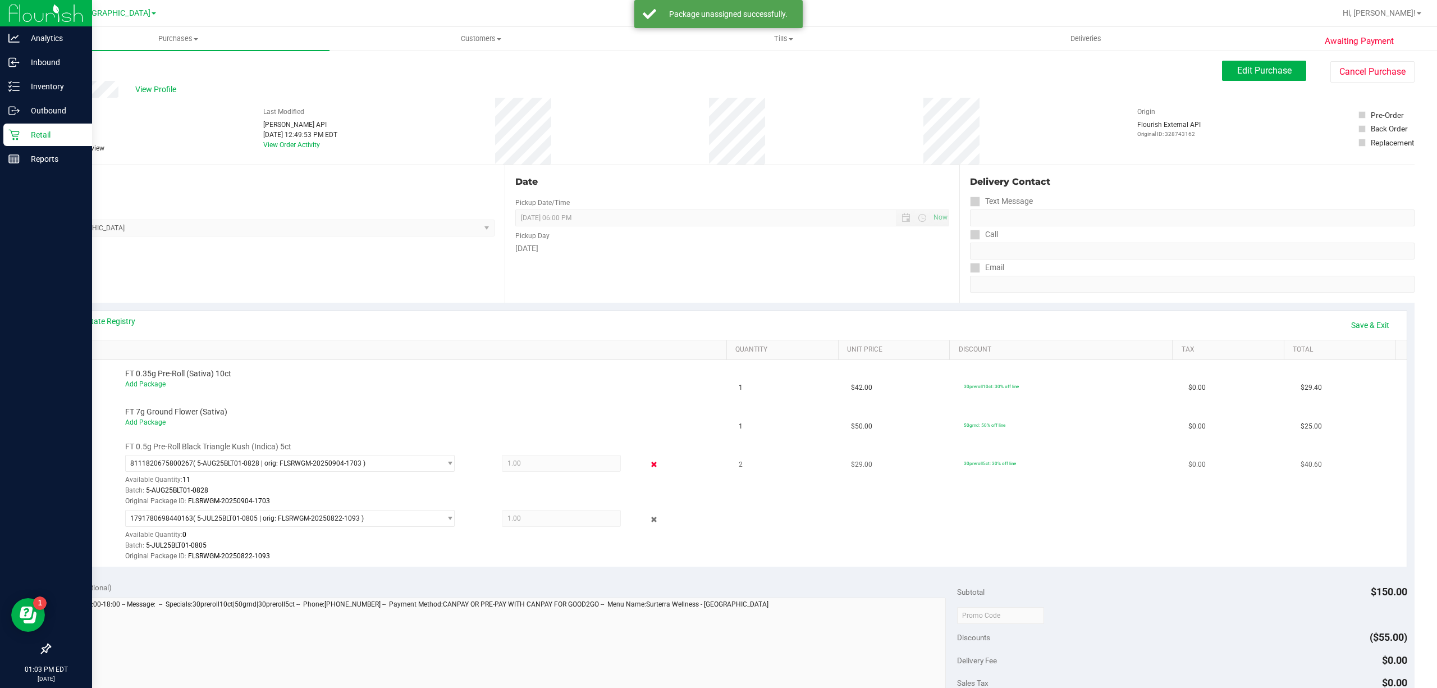
click at [648, 465] on icon at bounding box center [654, 464] width 12 height 13
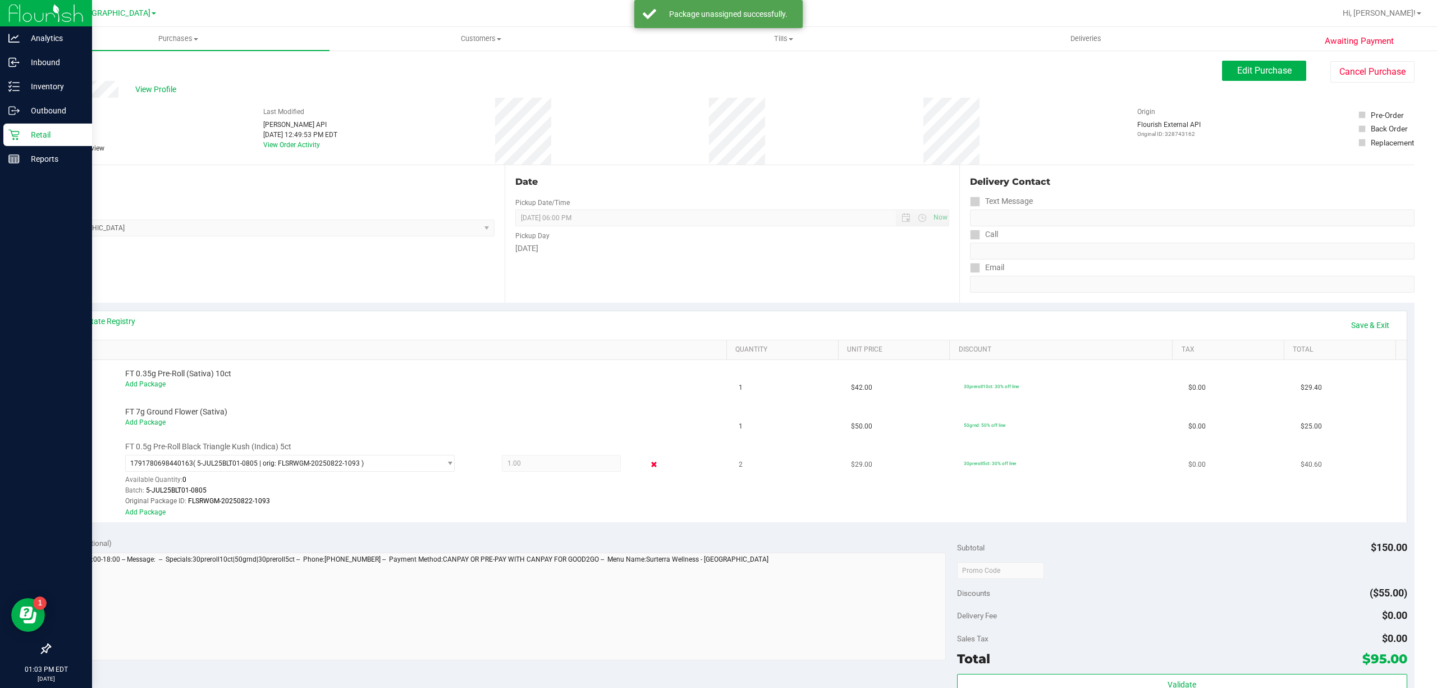
click at [648, 469] on icon at bounding box center [654, 464] width 12 height 13
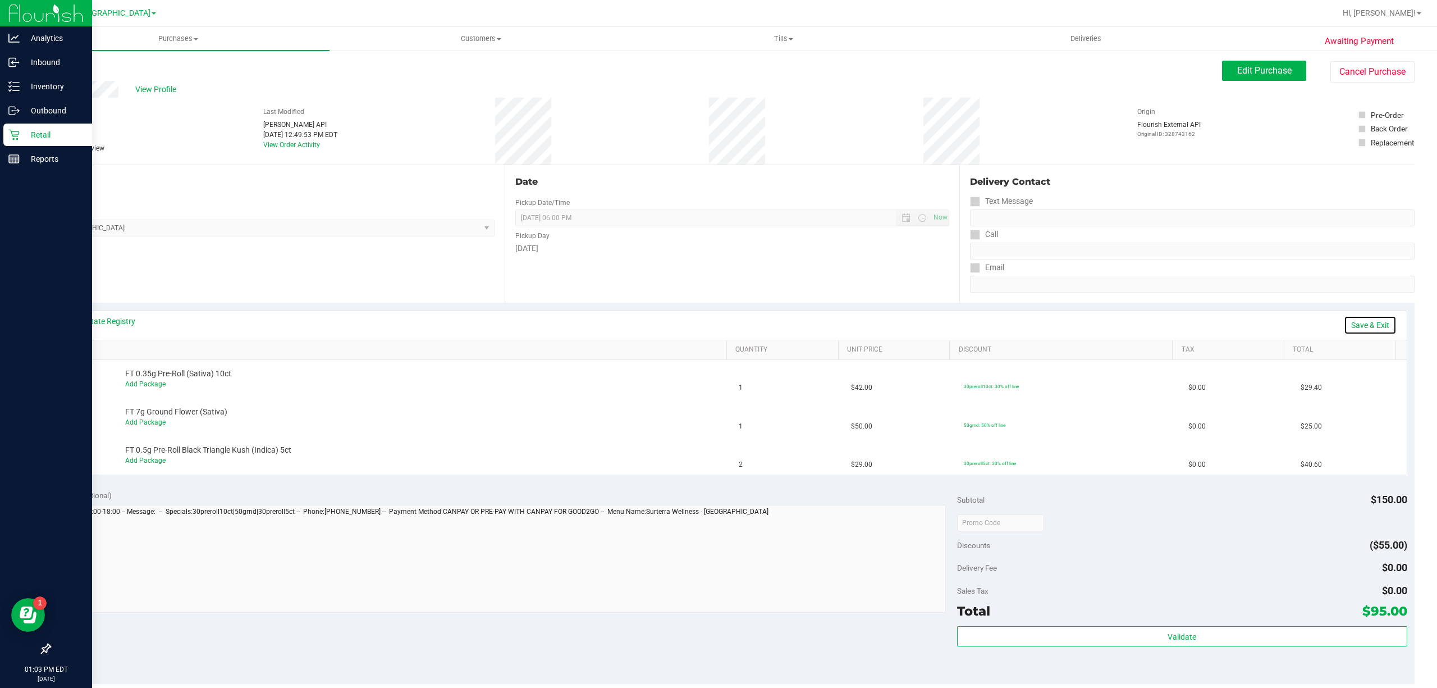
click at [1366, 326] on link "Save & Exit" at bounding box center [1370, 324] width 53 height 19
click at [1274, 79] on button "Edit Purchase" at bounding box center [1264, 71] width 84 height 20
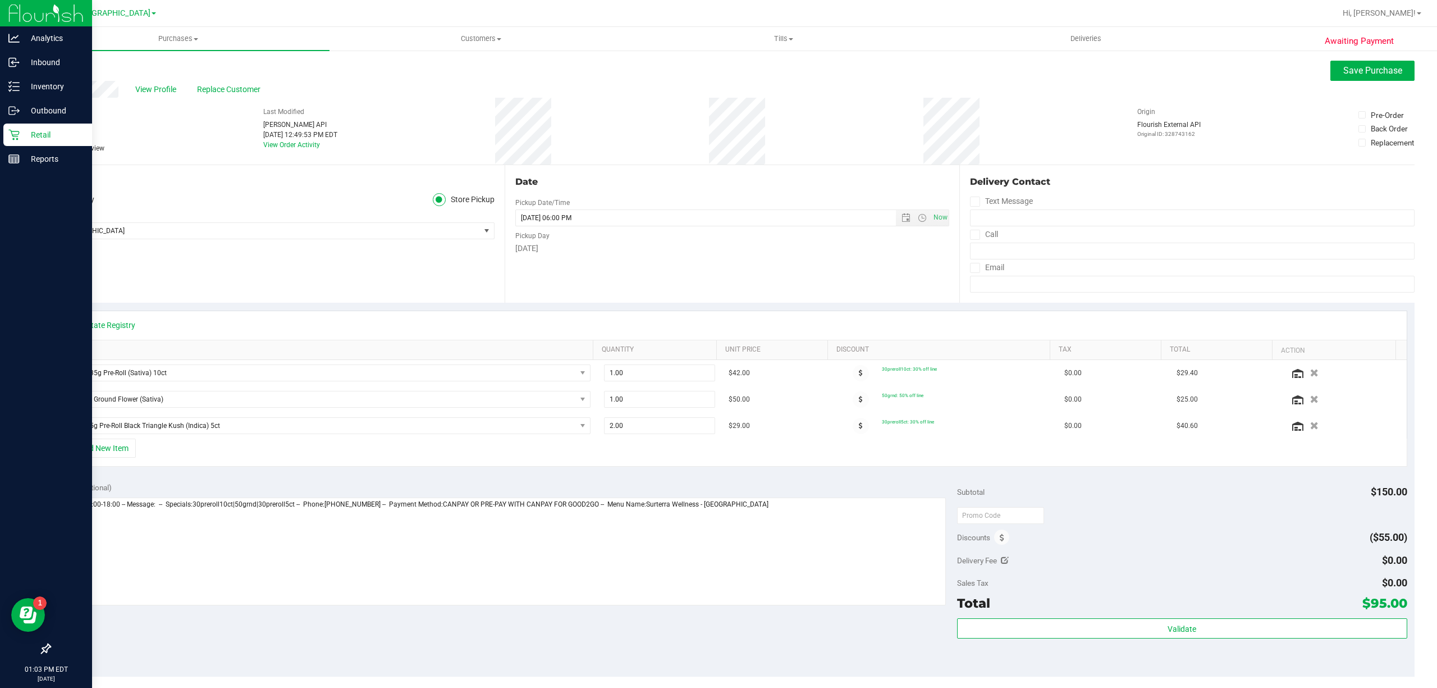
click at [57, 148] on icon at bounding box center [54, 148] width 7 height 0
click at [0, 0] on input "Needs review" at bounding box center [0, 0] width 0 height 0
click at [1330, 64] on button "Save Purchase" at bounding box center [1372, 71] width 84 height 20
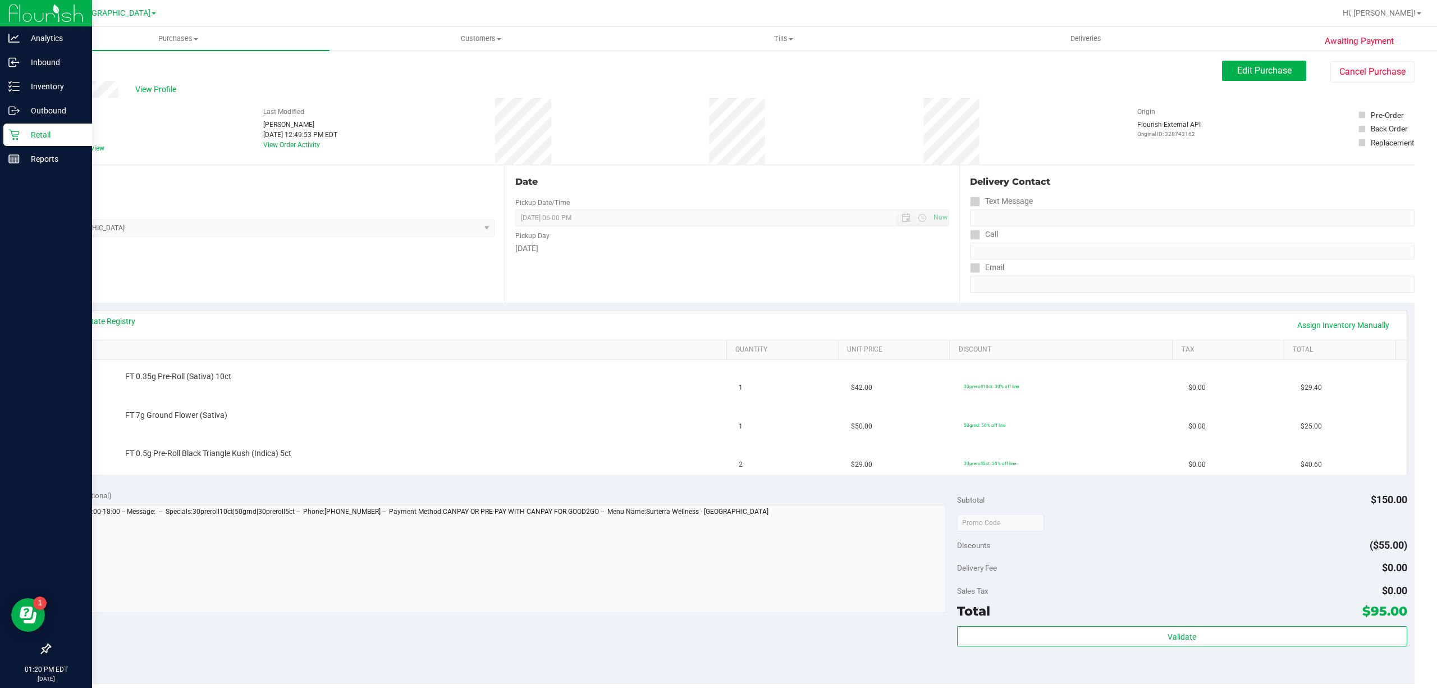
click at [43, 138] on p "Retail" at bounding box center [53, 134] width 67 height 13
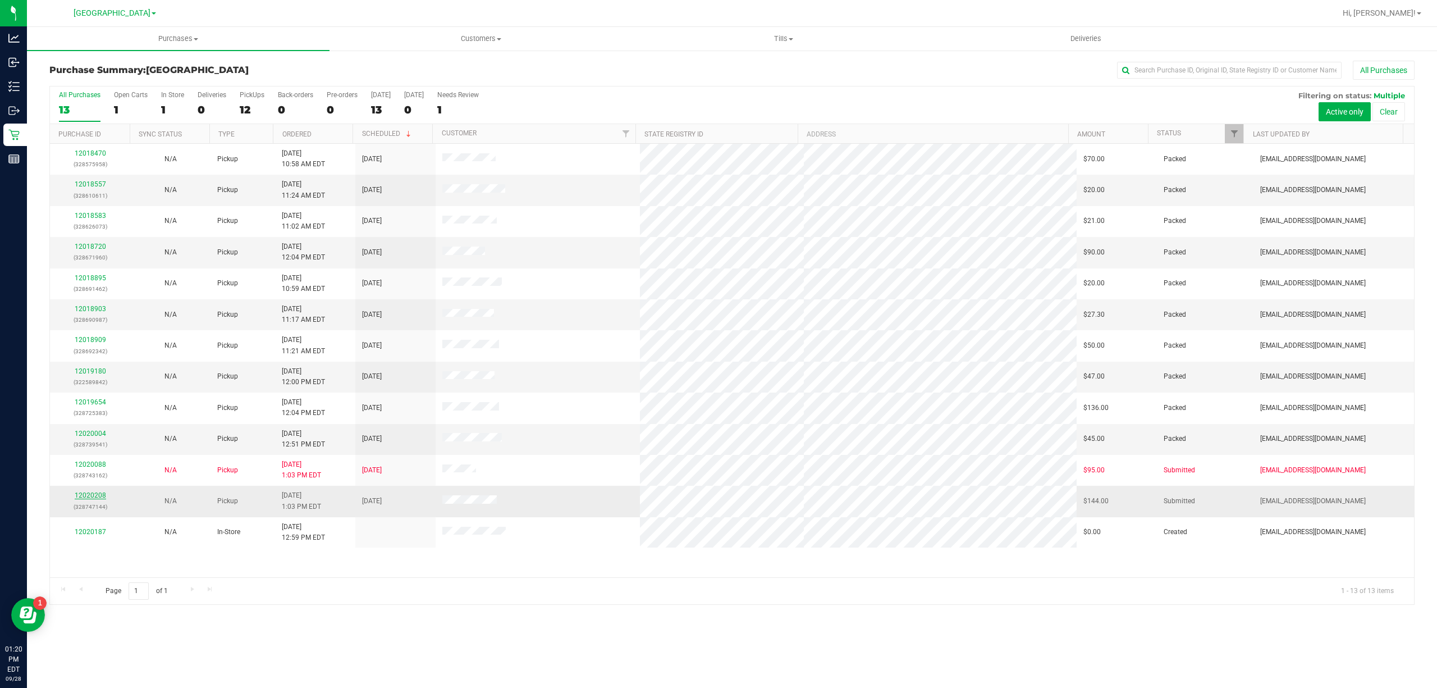
click at [91, 497] on link "12020208" at bounding box center [90, 495] width 31 height 8
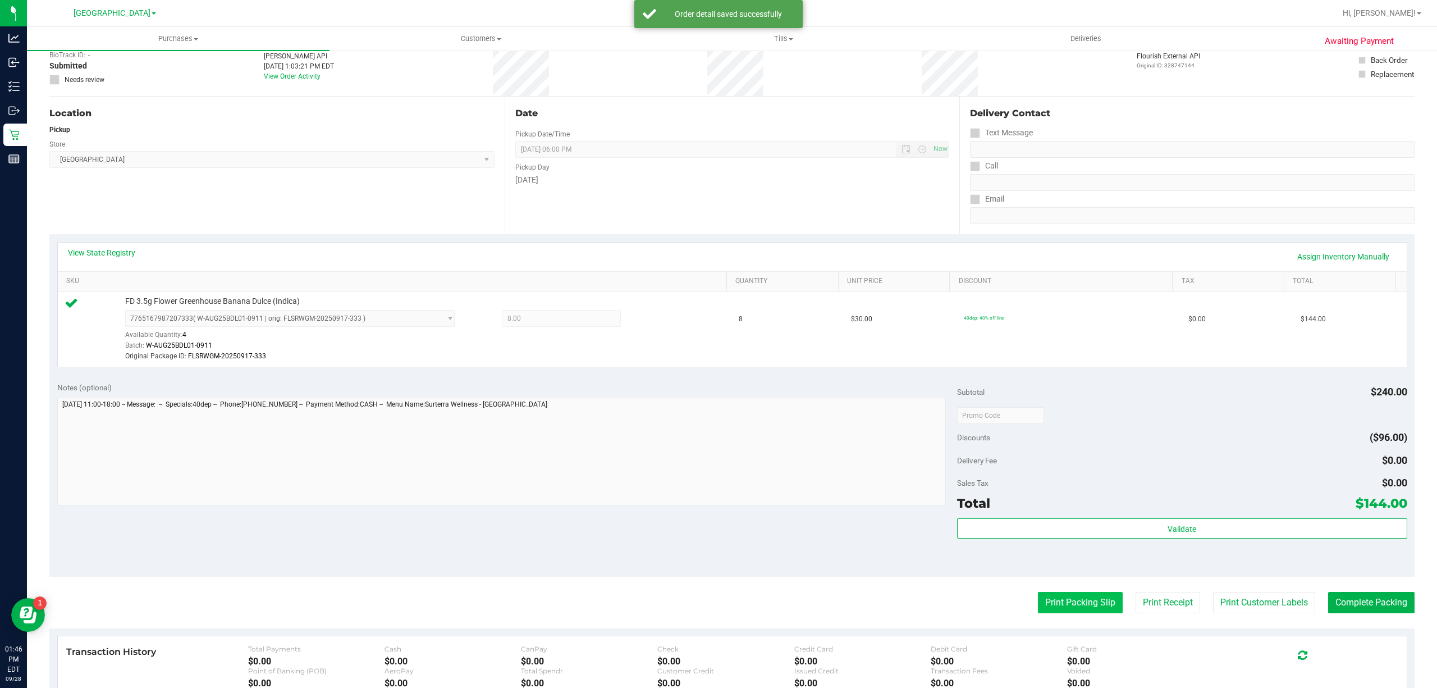
scroll to position [242, 0]
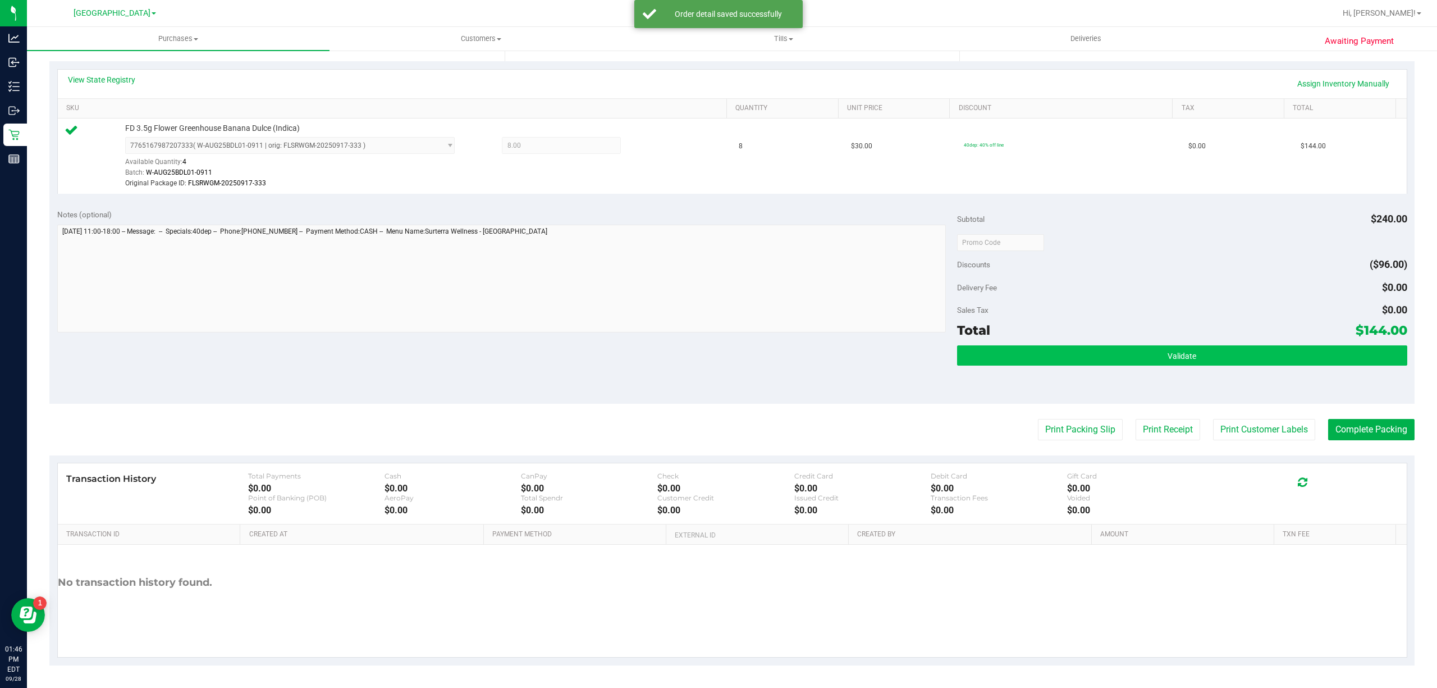
drag, startPoint x: 1147, startPoint y: 341, endPoint x: 1163, endPoint y: 351, distance: 18.4
click at [1148, 341] on div "Subtotal $240.00 Discounts ($96.00) Delivery Fee $0.00 Sales Tax $0.00 Total $1…" at bounding box center [1182, 302] width 450 height 187
click at [1167, 351] on span "Validate" at bounding box center [1181, 355] width 29 height 9
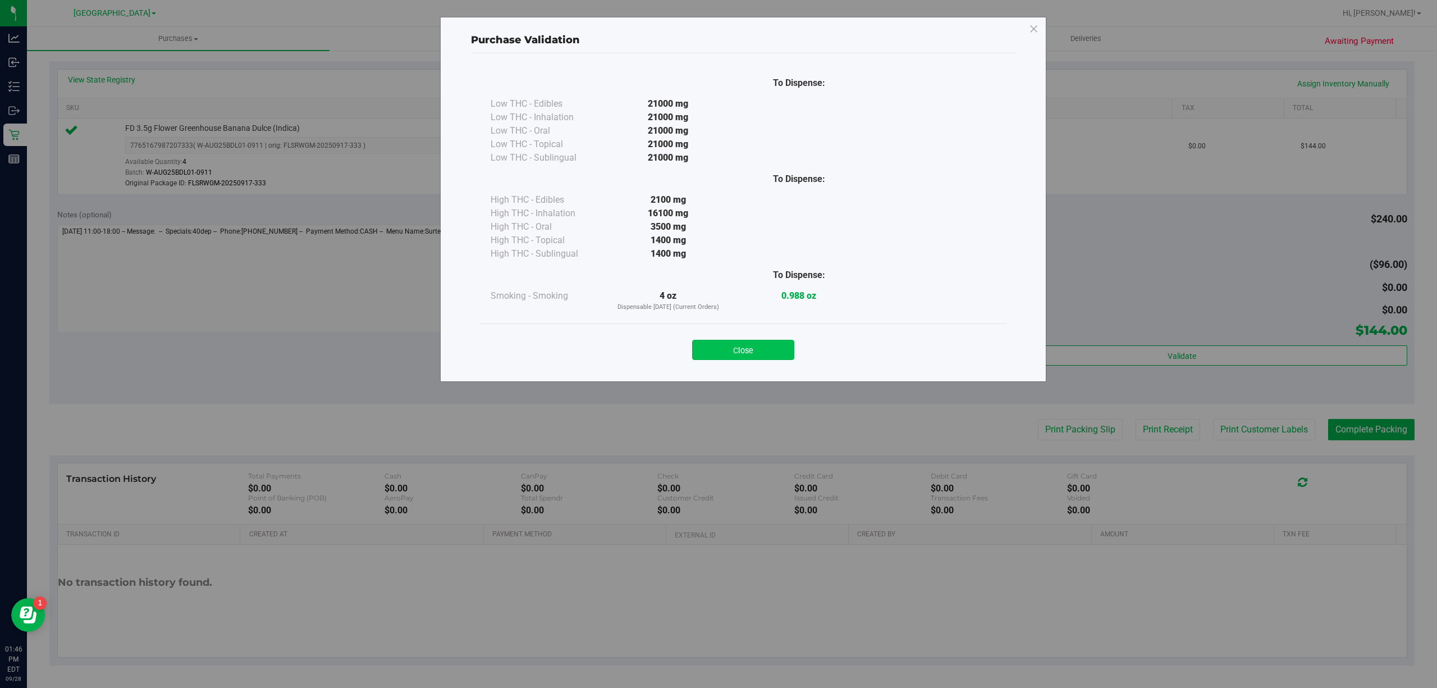
click at [755, 352] on button "Close" at bounding box center [743, 350] width 102 height 20
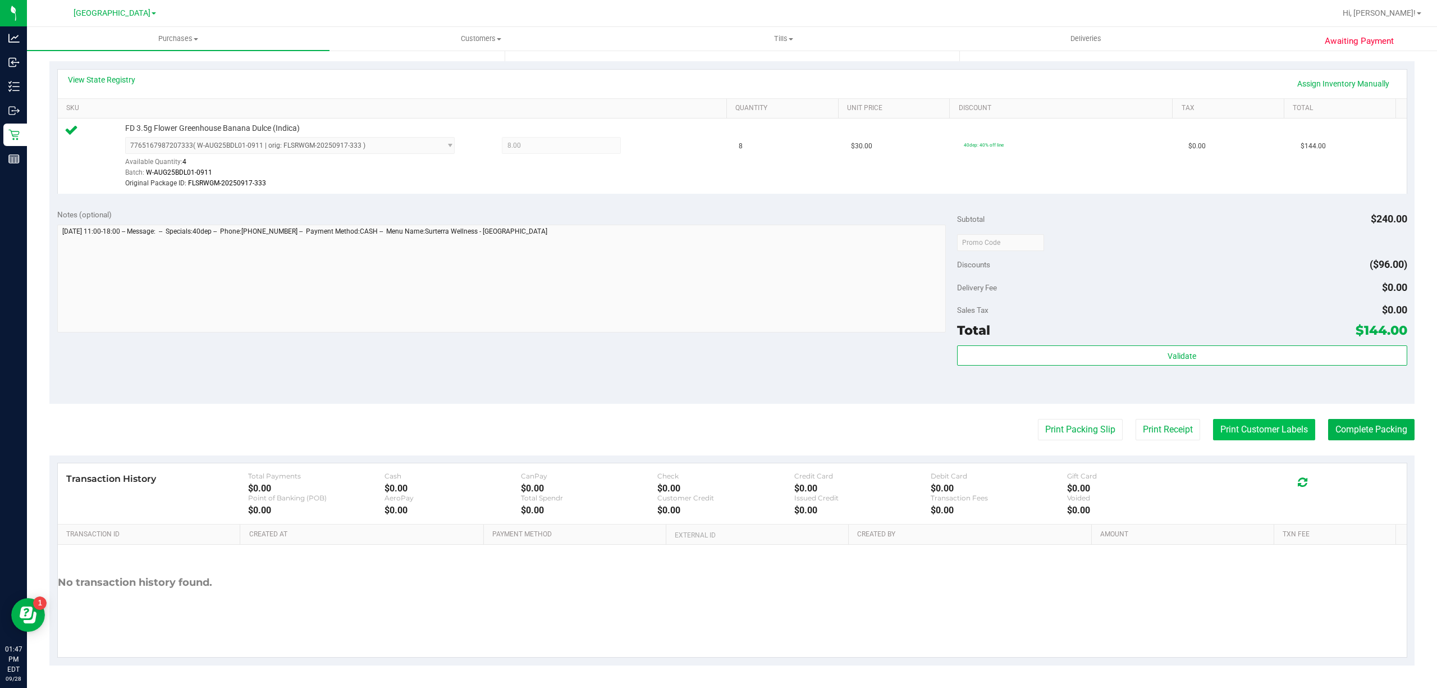
click at [1220, 423] on button "Print Customer Labels" at bounding box center [1264, 429] width 102 height 21
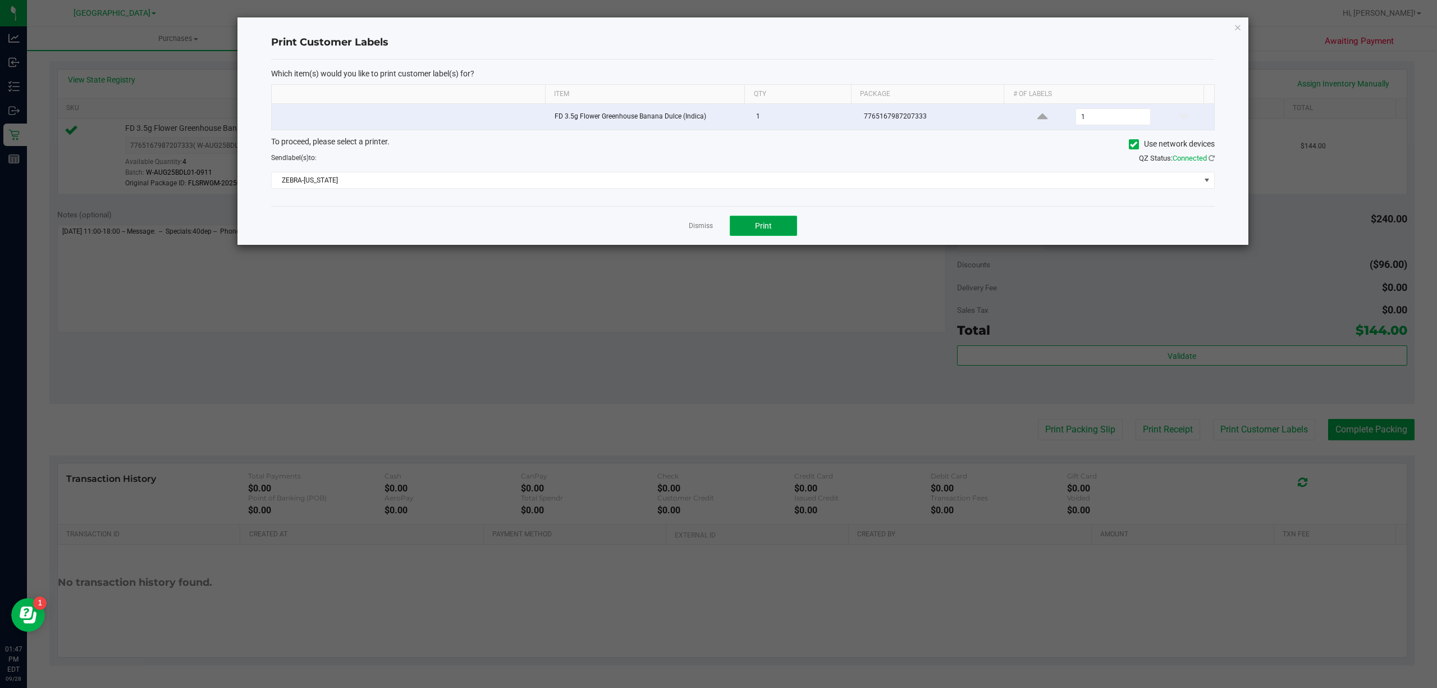
click at [767, 227] on span "Print" at bounding box center [763, 225] width 17 height 9
click at [695, 230] on link "Dismiss" at bounding box center [701, 226] width 24 height 10
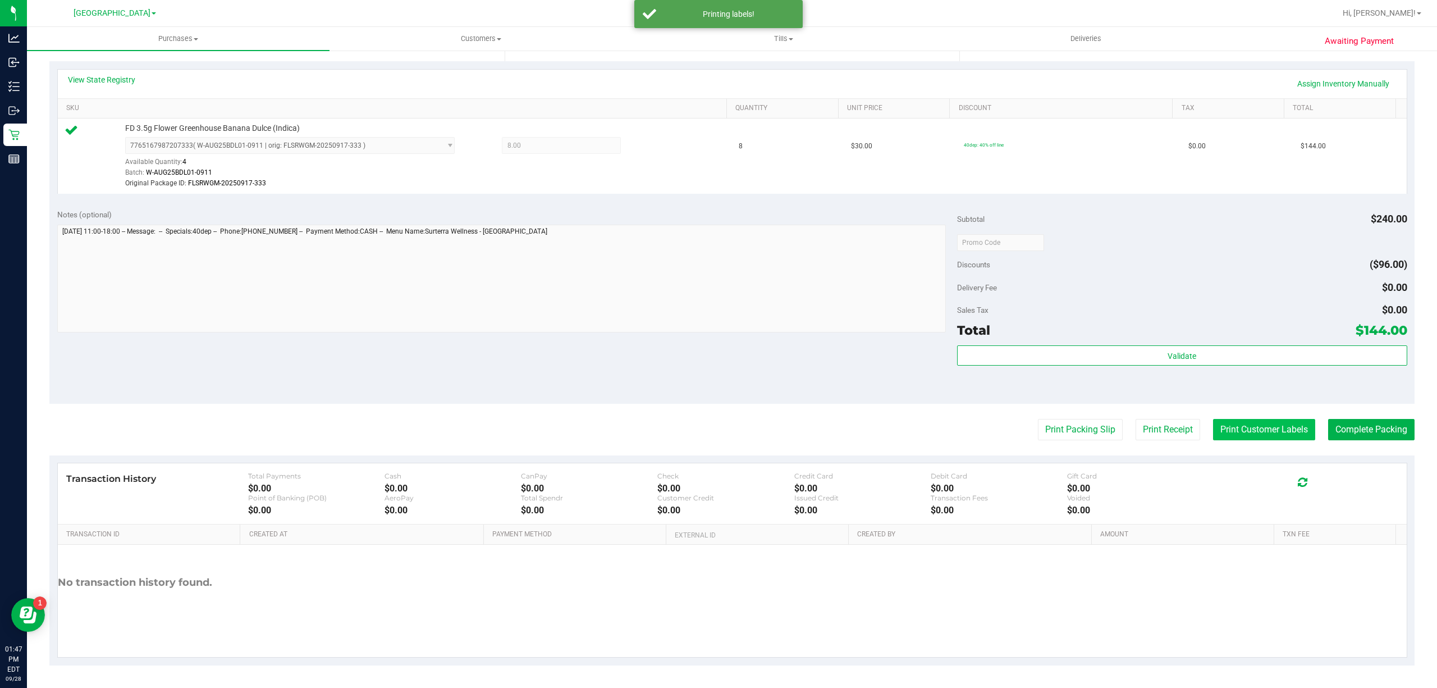
click at [1267, 423] on button "Print Customer Labels" at bounding box center [1264, 429] width 102 height 21
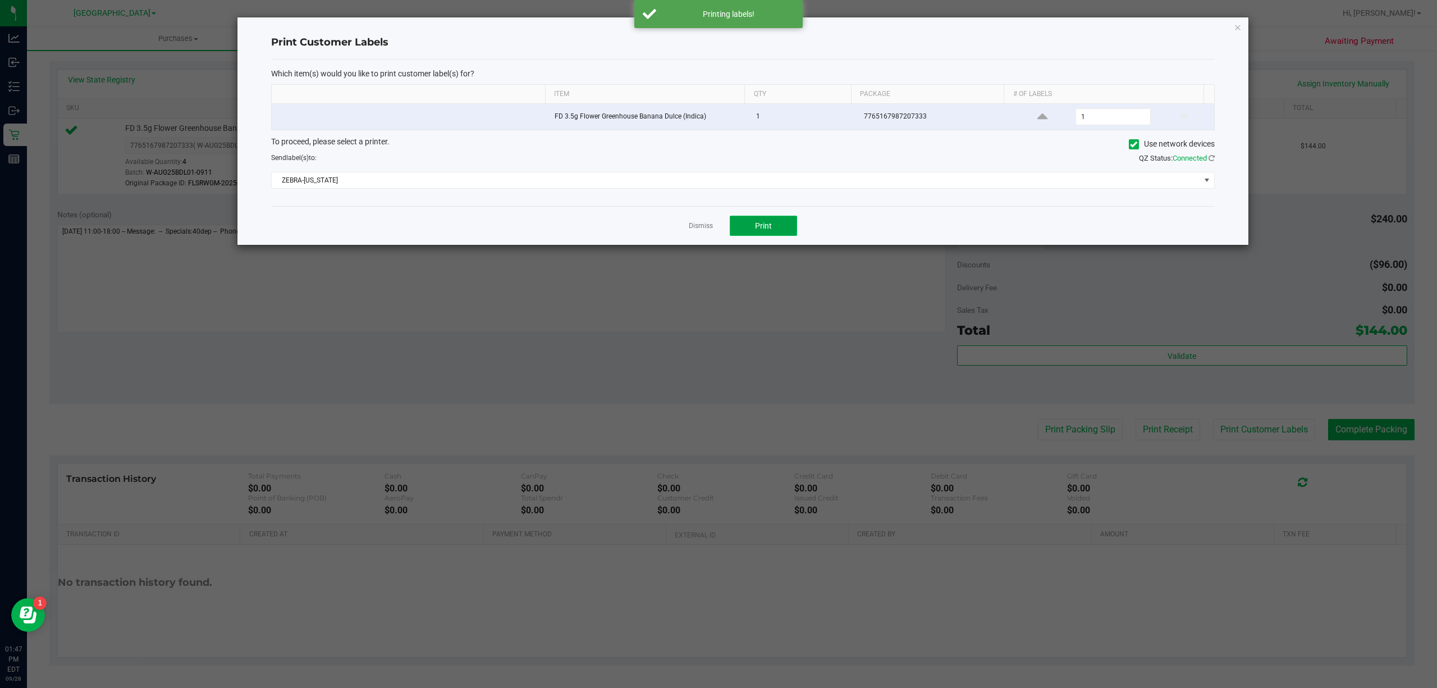
click at [779, 227] on button "Print" at bounding box center [763, 226] width 67 height 20
click at [1100, 116] on input "1" at bounding box center [1113, 117] width 74 height 16
type input "8"
click at [762, 219] on button "Print" at bounding box center [763, 226] width 67 height 20
click at [705, 228] on link "Dismiss" at bounding box center [701, 226] width 24 height 10
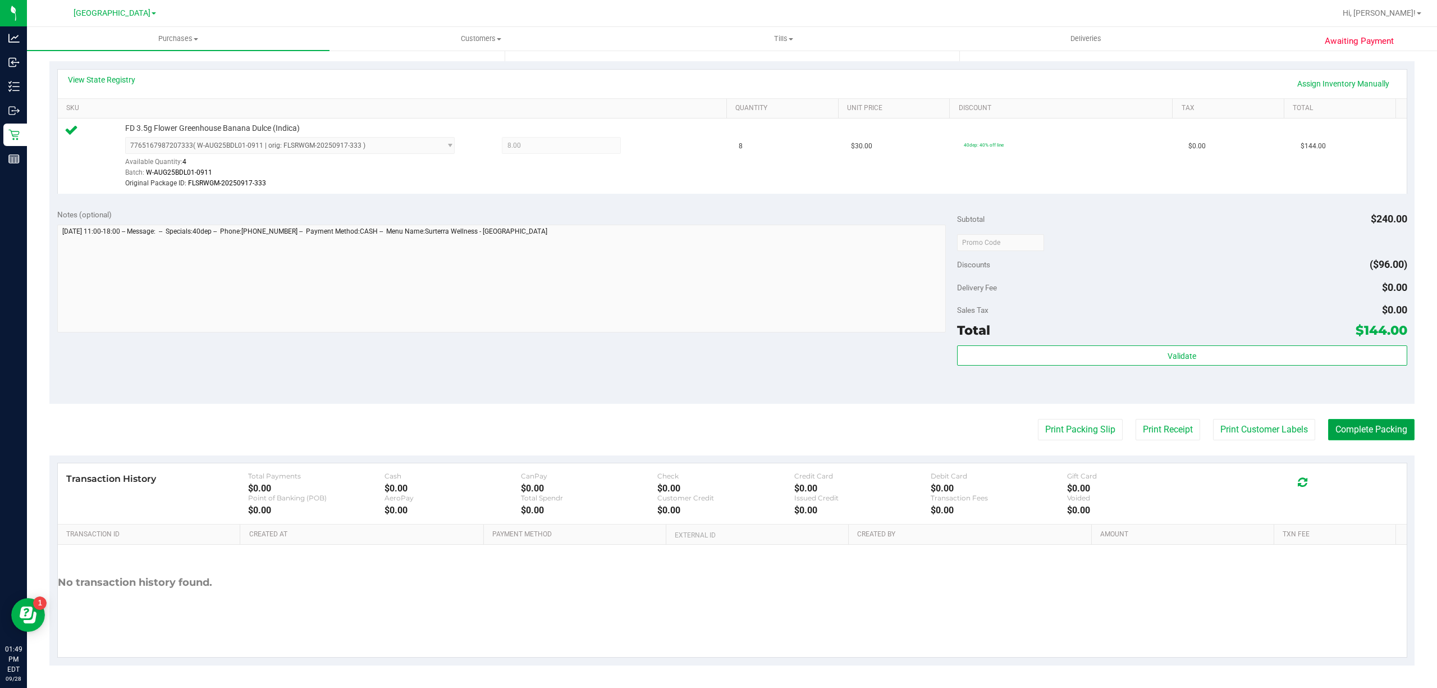
click at [1379, 428] on button "Complete Packing" at bounding box center [1371, 429] width 86 height 21
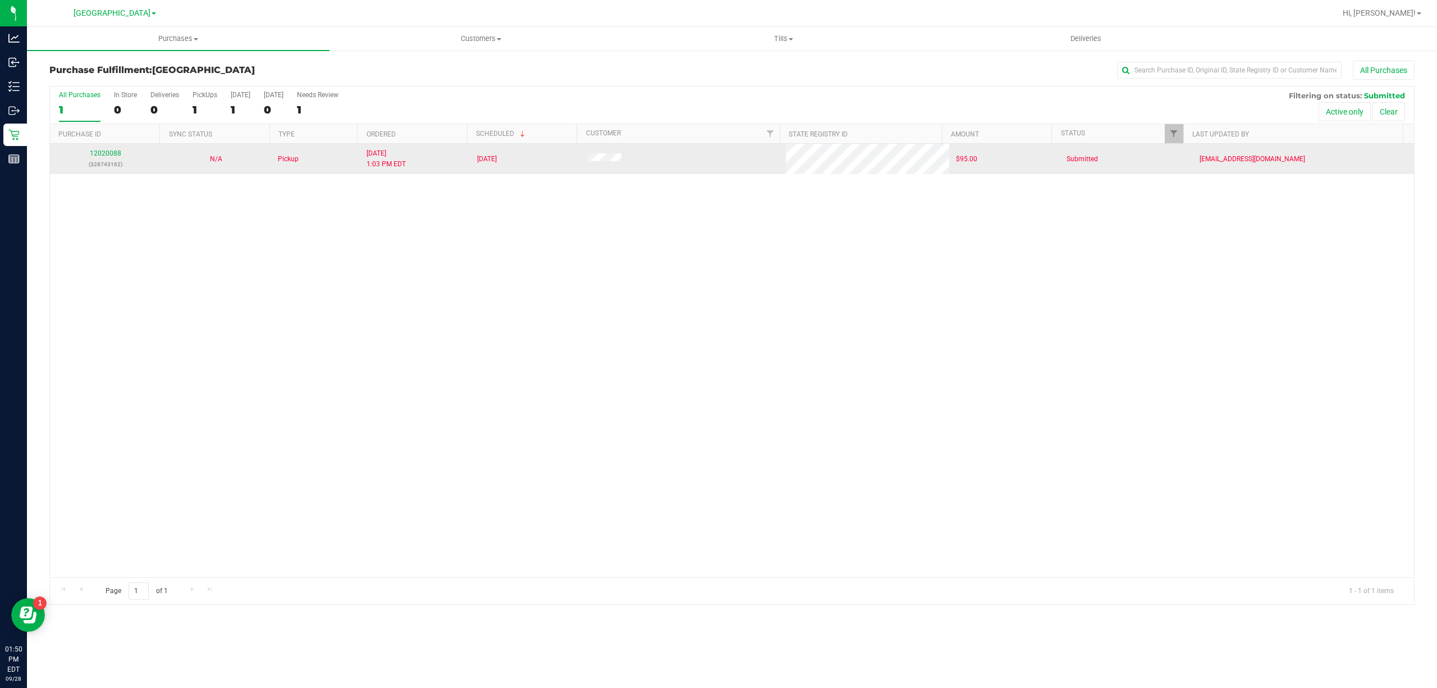
click at [95, 146] on td "12020088 (328743162)" at bounding box center [105, 159] width 111 height 30
click at [97, 148] on td "12020088 (328743162)" at bounding box center [105, 159] width 111 height 30
click at [99, 155] on link "12020088" at bounding box center [105, 153] width 31 height 8
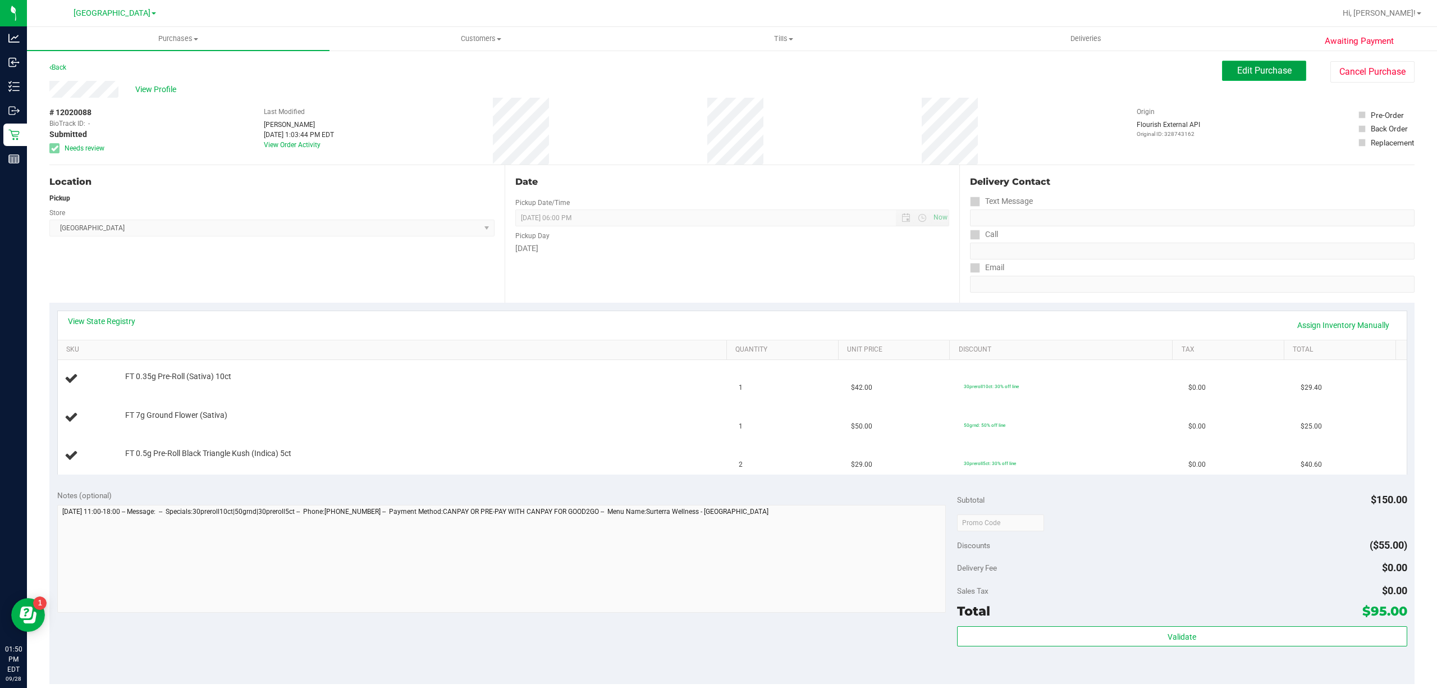
click at [1253, 61] on button "Edit Purchase" at bounding box center [1264, 71] width 84 height 20
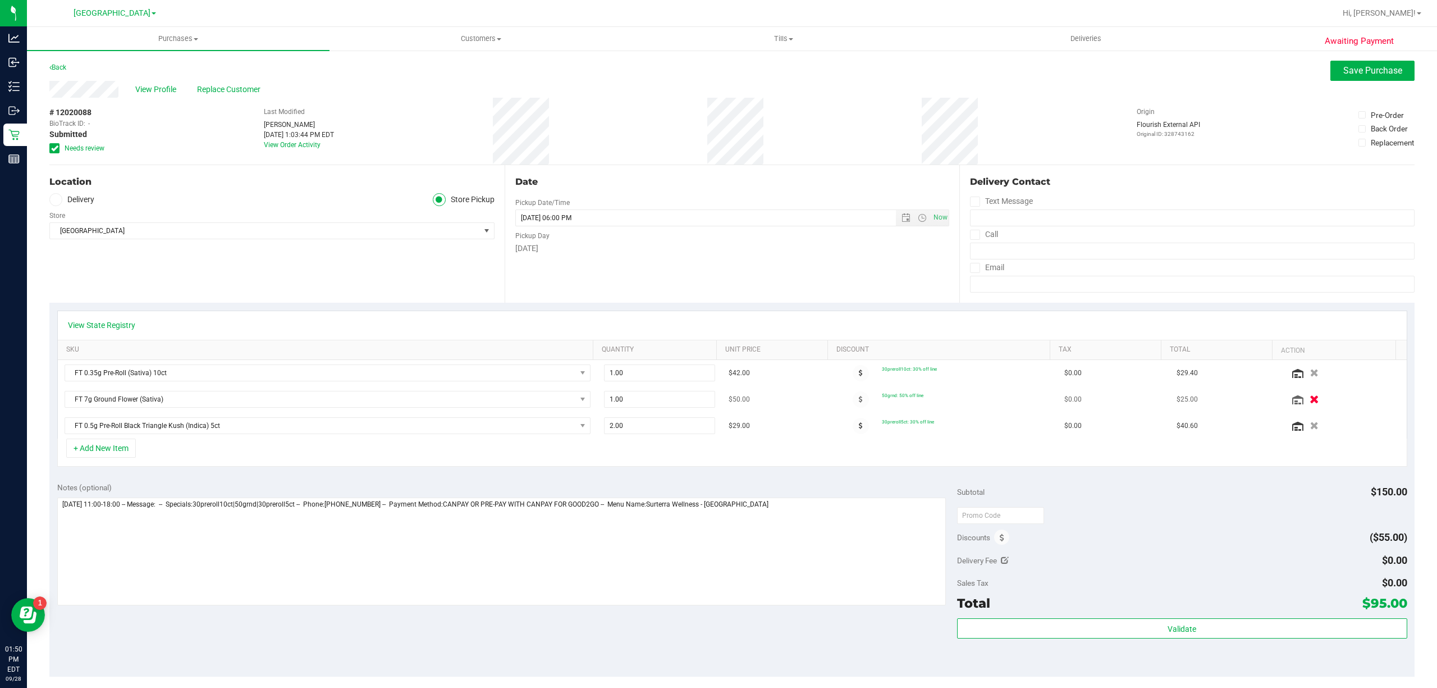
click at [1309, 403] on icon "button" at bounding box center [1314, 399] width 10 height 8
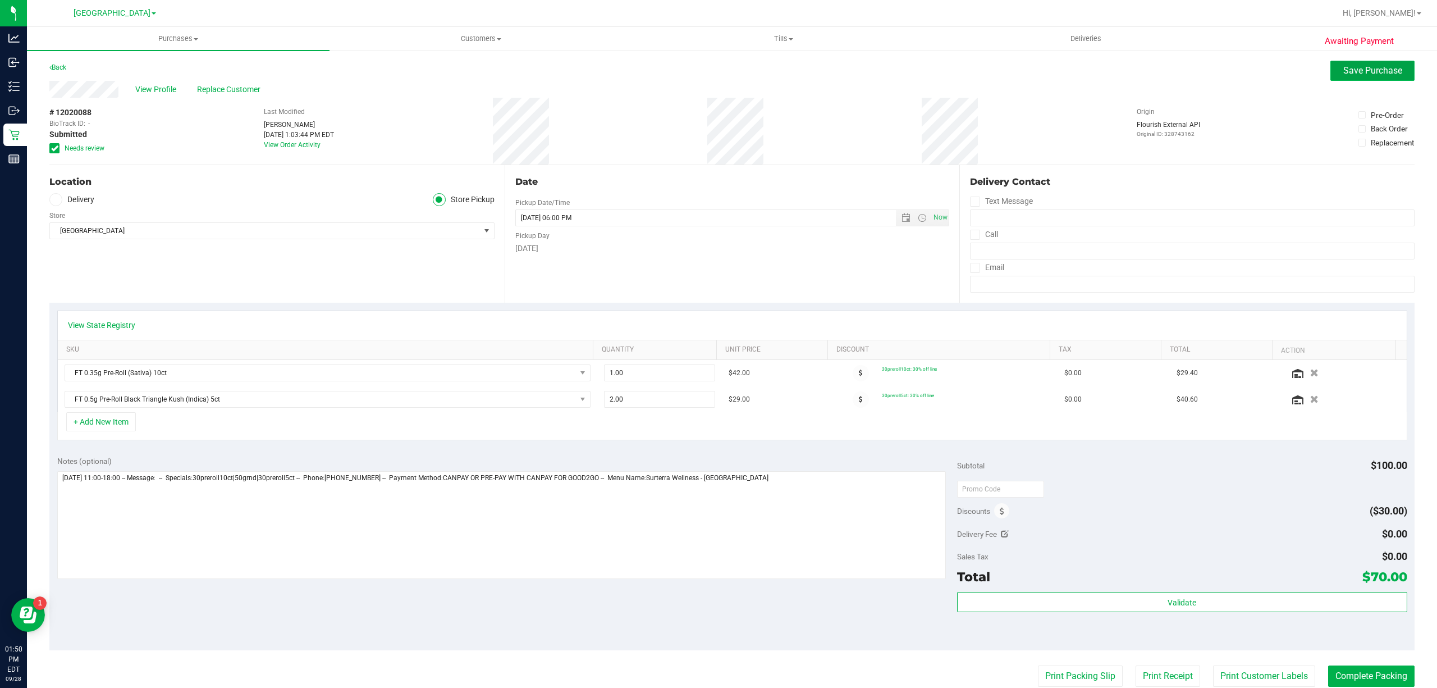
click at [1343, 68] on span "Save Purchase" at bounding box center [1372, 70] width 59 height 11
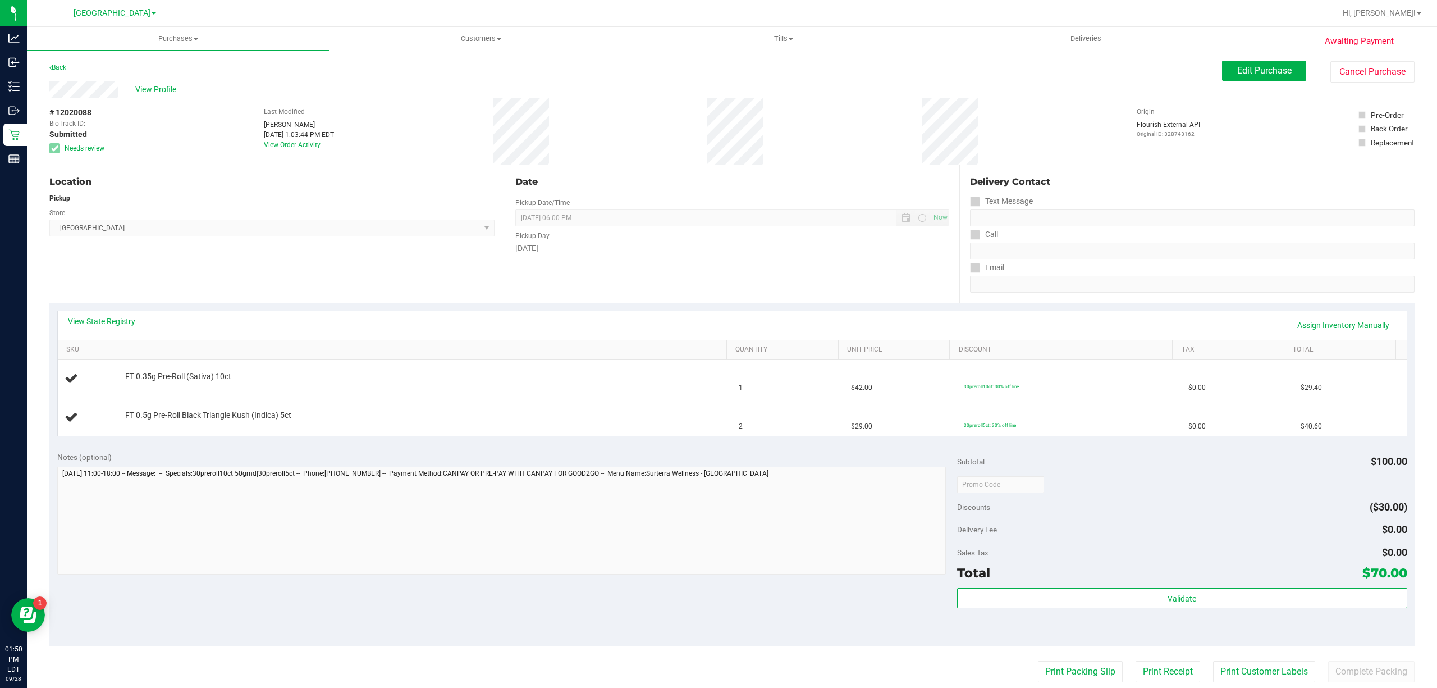
click at [110, 328] on div "View State Registry Assign Inventory Manually" at bounding box center [732, 324] width 1328 height 19
click at [117, 324] on link "View State Registry" at bounding box center [101, 320] width 67 height 11
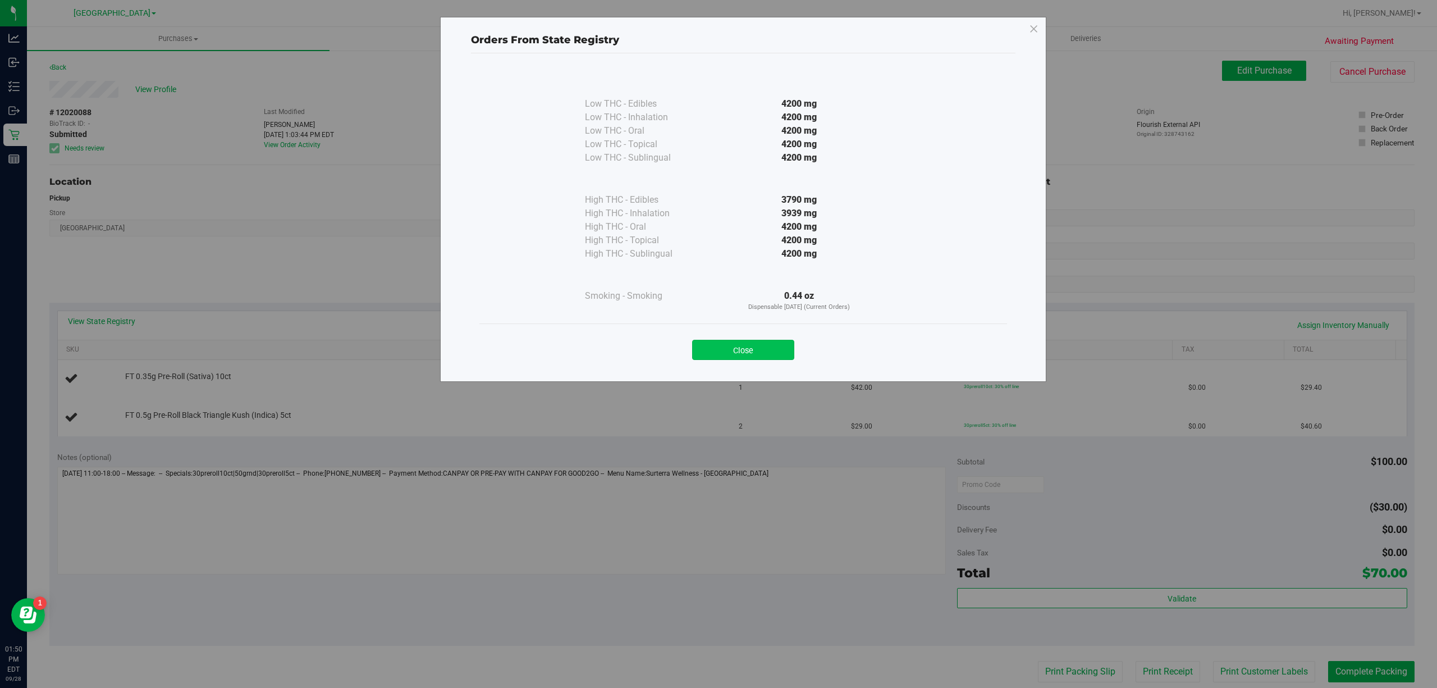
click at [769, 342] on button "Close" at bounding box center [743, 350] width 102 height 20
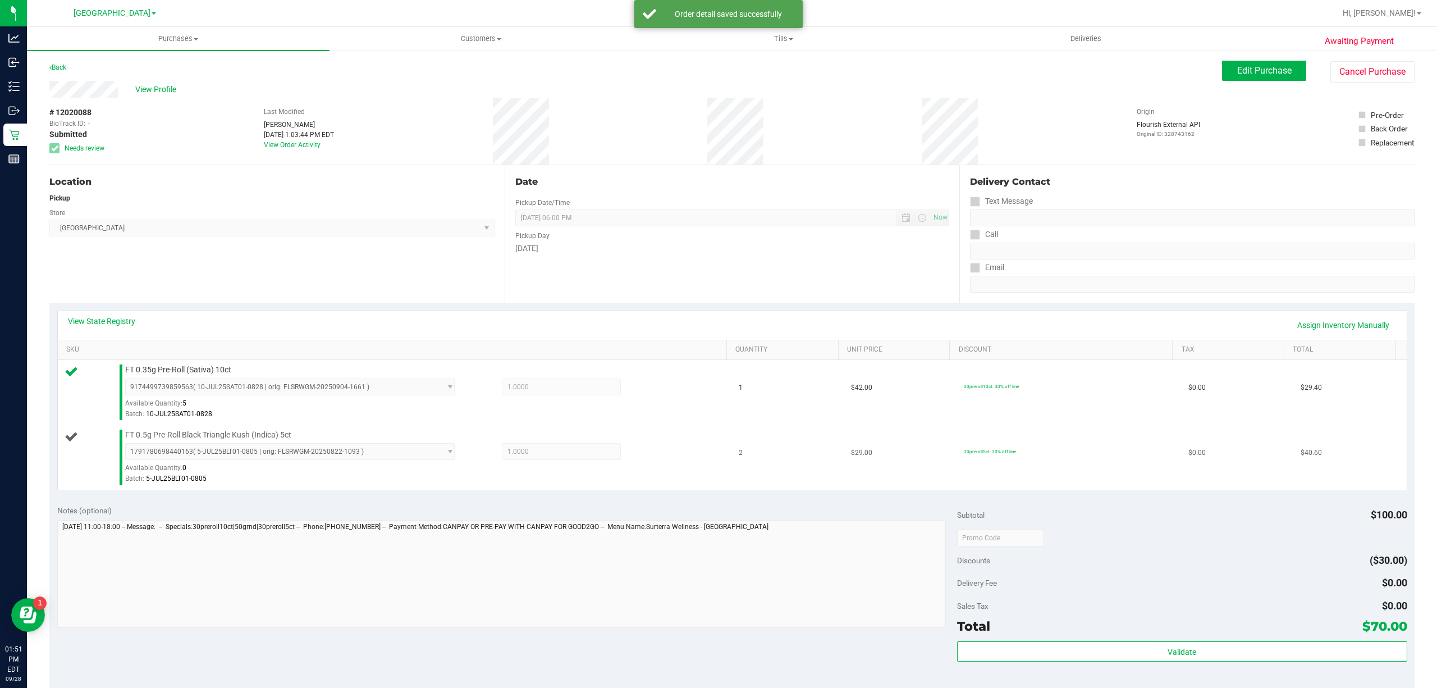
click at [264, 436] on span "FT 0.5g Pre-Roll Black Triangle Kush (Indica) 5ct" at bounding box center [208, 434] width 166 height 11
copy div "FT 0.5g Pre-Roll Black Triangle Kush (Indica) 5ct"
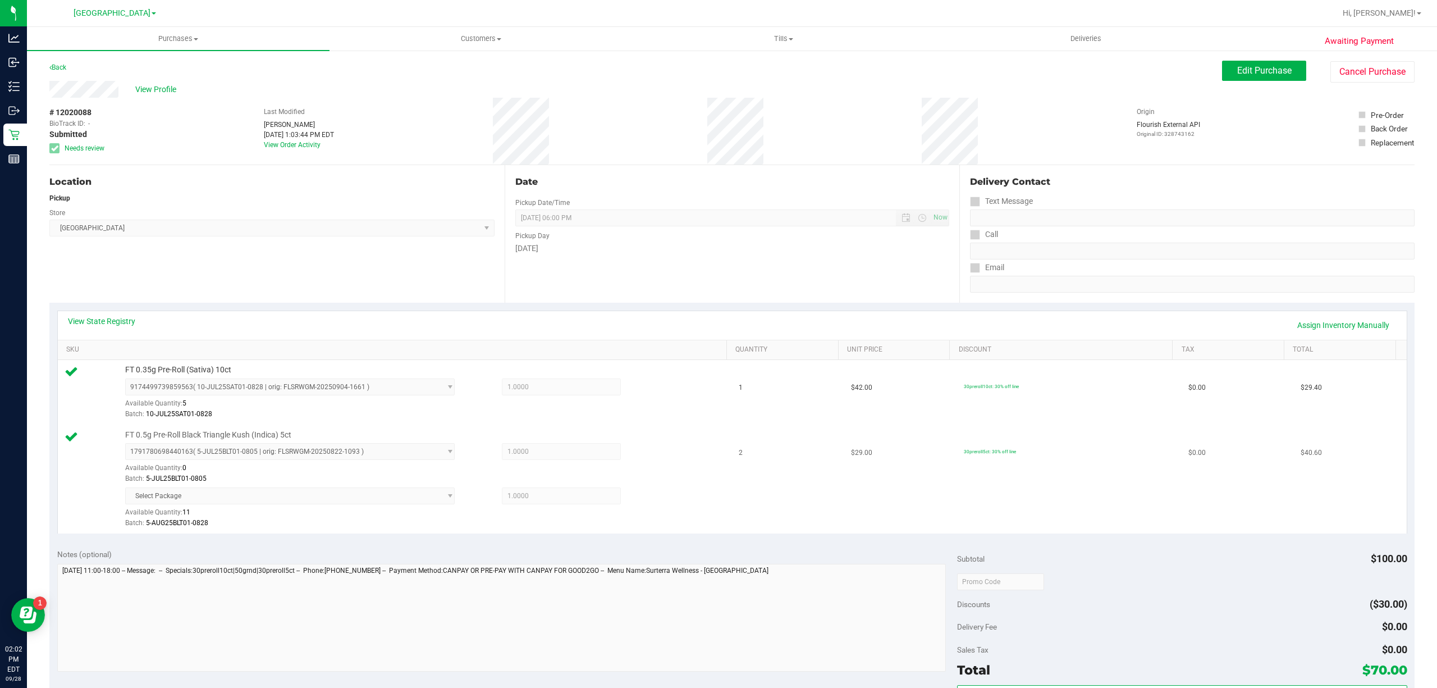
scroll to position [342, 0]
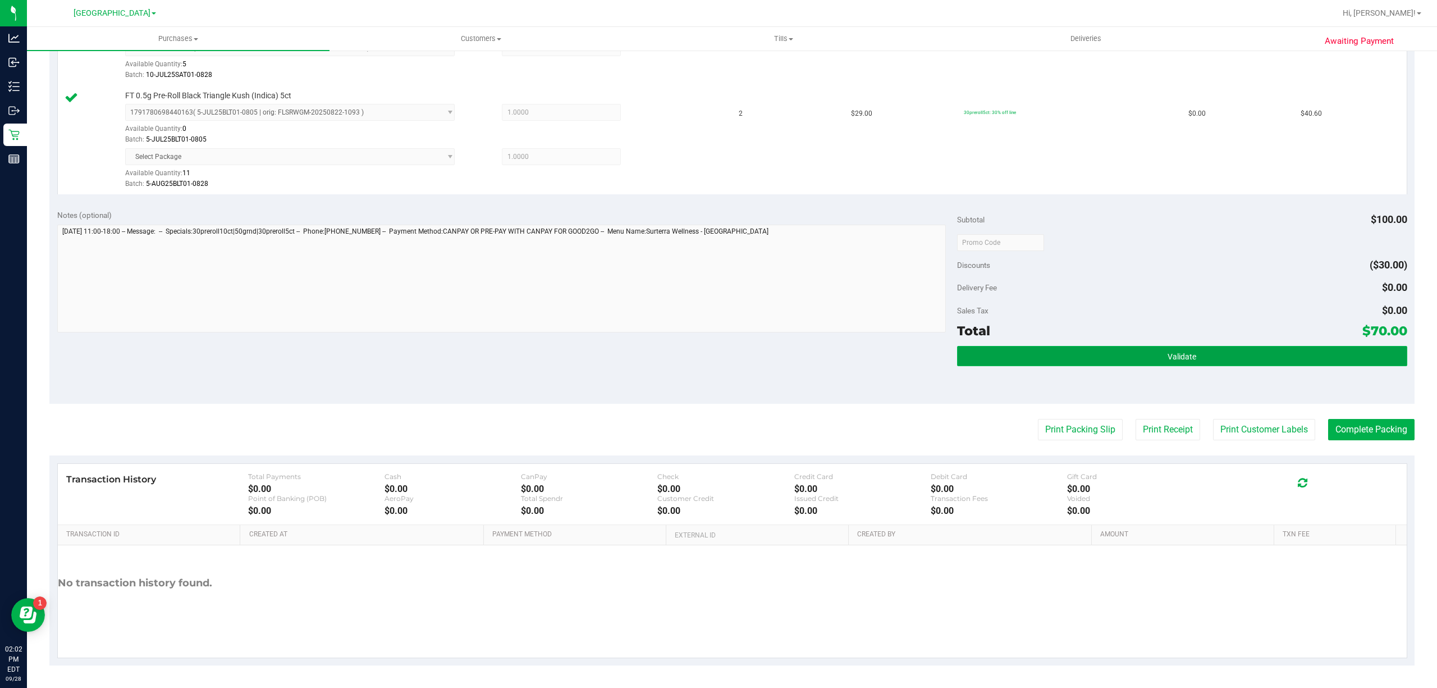
click at [1179, 361] on button "Validate" at bounding box center [1182, 356] width 450 height 20
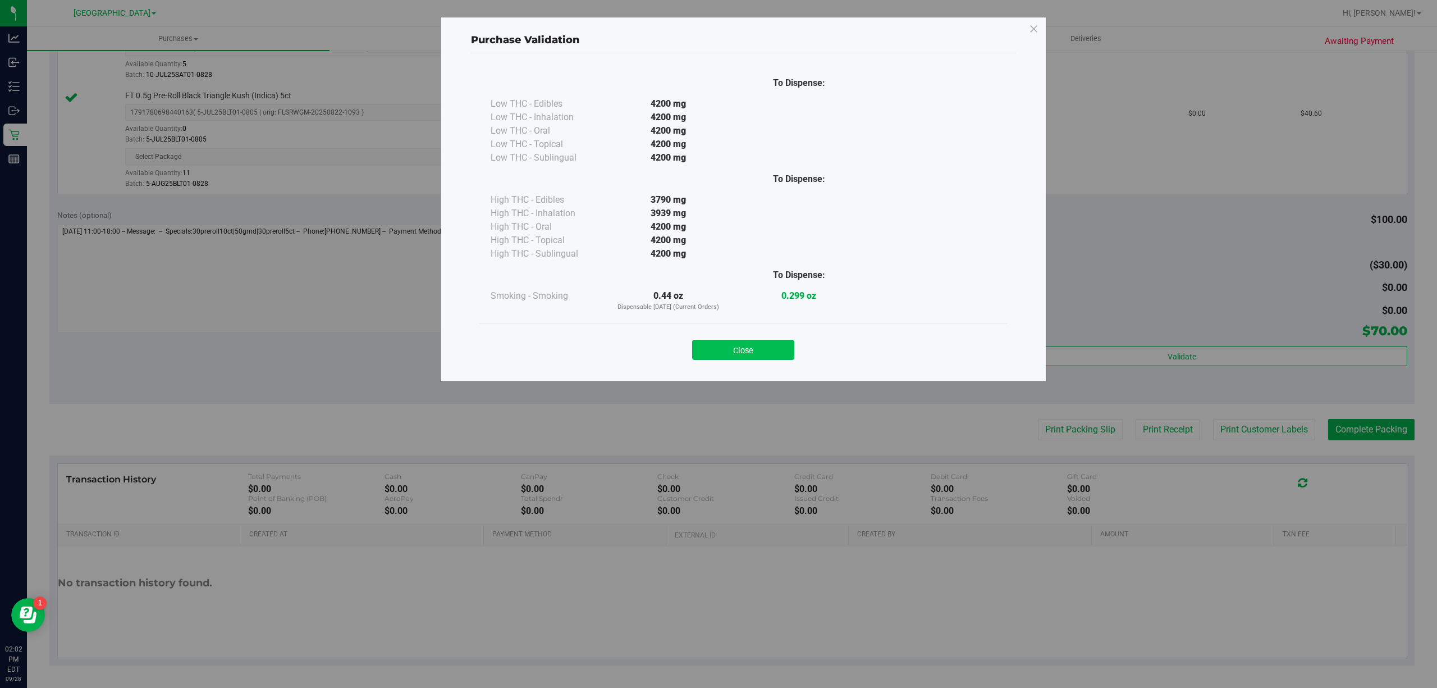
click at [753, 340] on button "Close" at bounding box center [743, 350] width 102 height 20
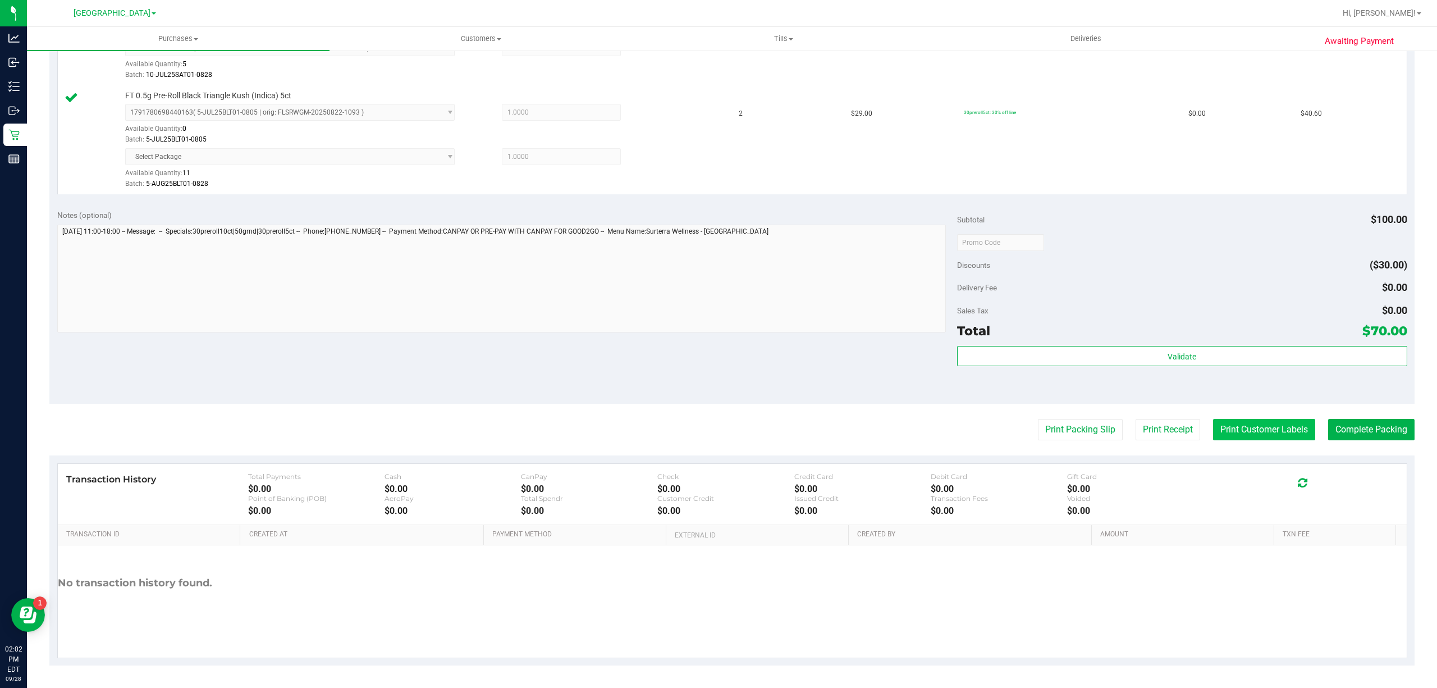
click at [1280, 433] on button "Print Customer Labels" at bounding box center [1264, 429] width 102 height 21
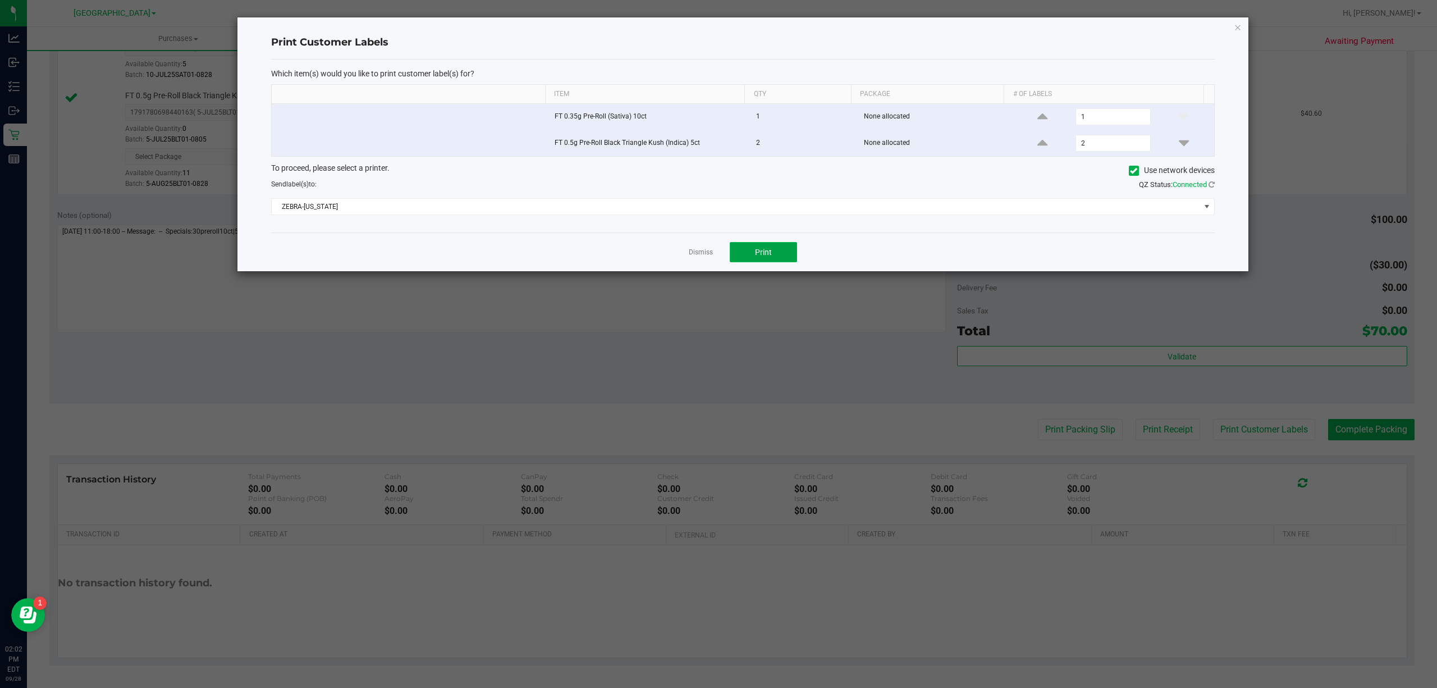
click at [753, 256] on button "Print" at bounding box center [763, 252] width 67 height 20
click at [709, 256] on link "Dismiss" at bounding box center [701, 253] width 24 height 10
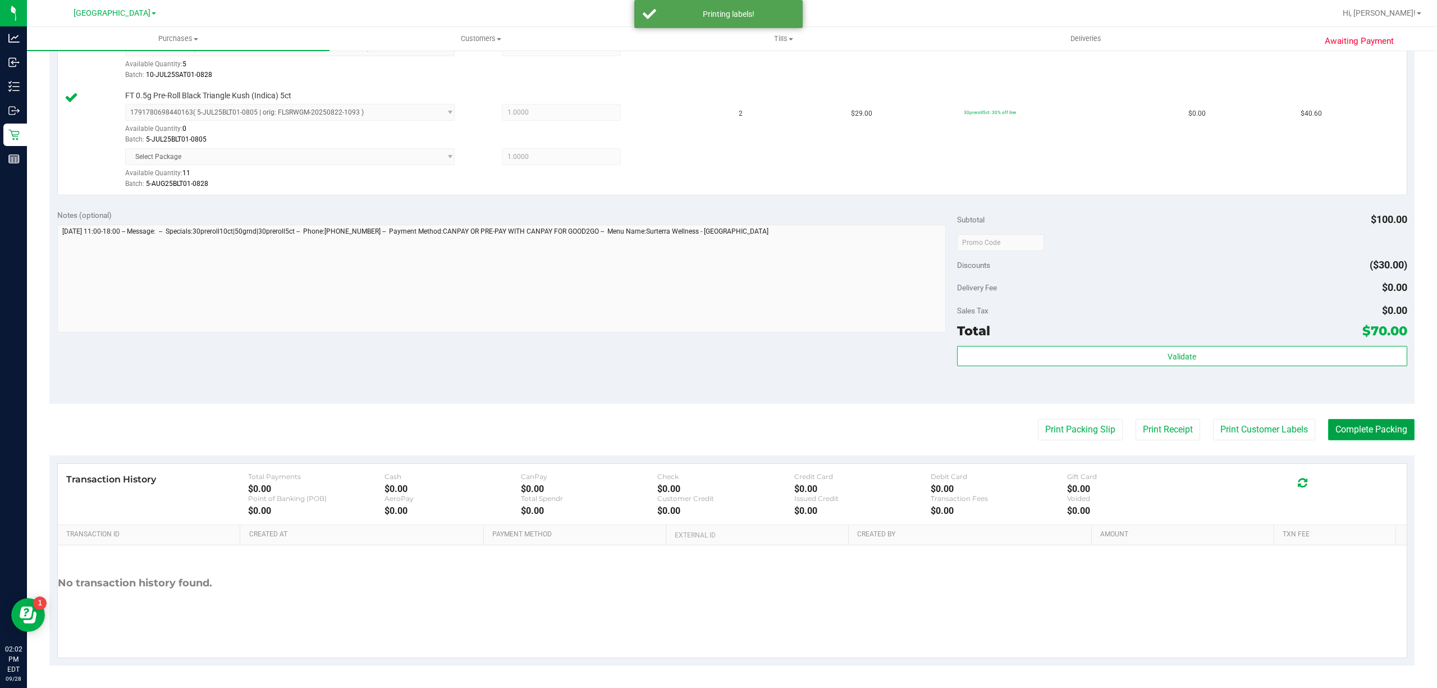
click at [1363, 425] on button "Complete Packing" at bounding box center [1371, 429] width 86 height 21
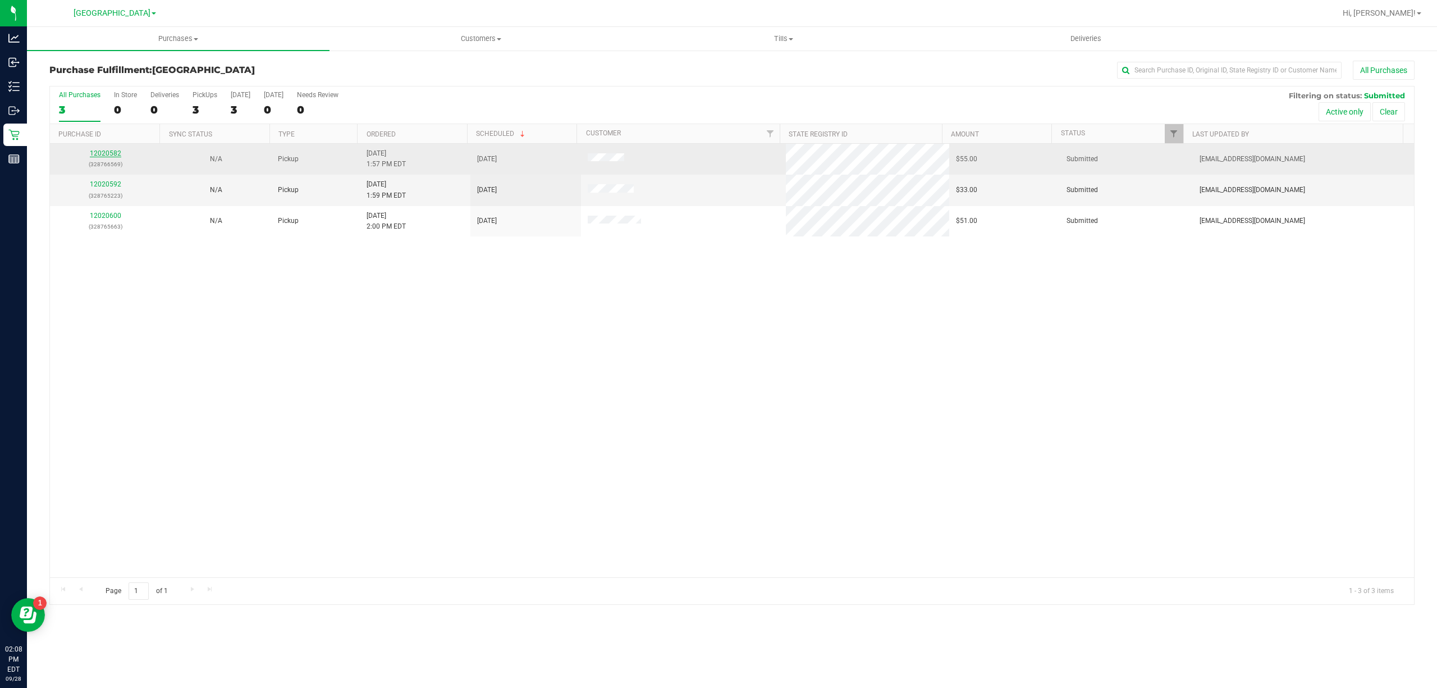
click at [112, 152] on link "12020582" at bounding box center [105, 153] width 31 height 8
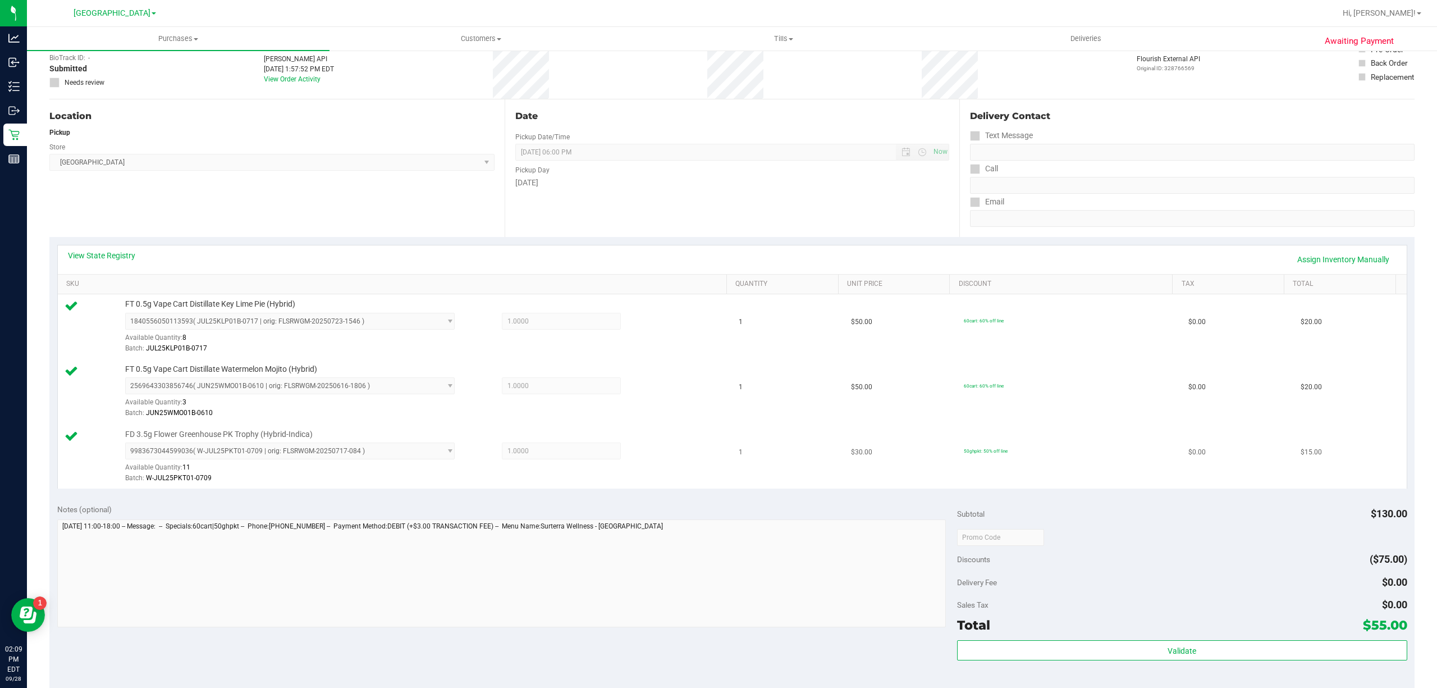
scroll to position [224, 0]
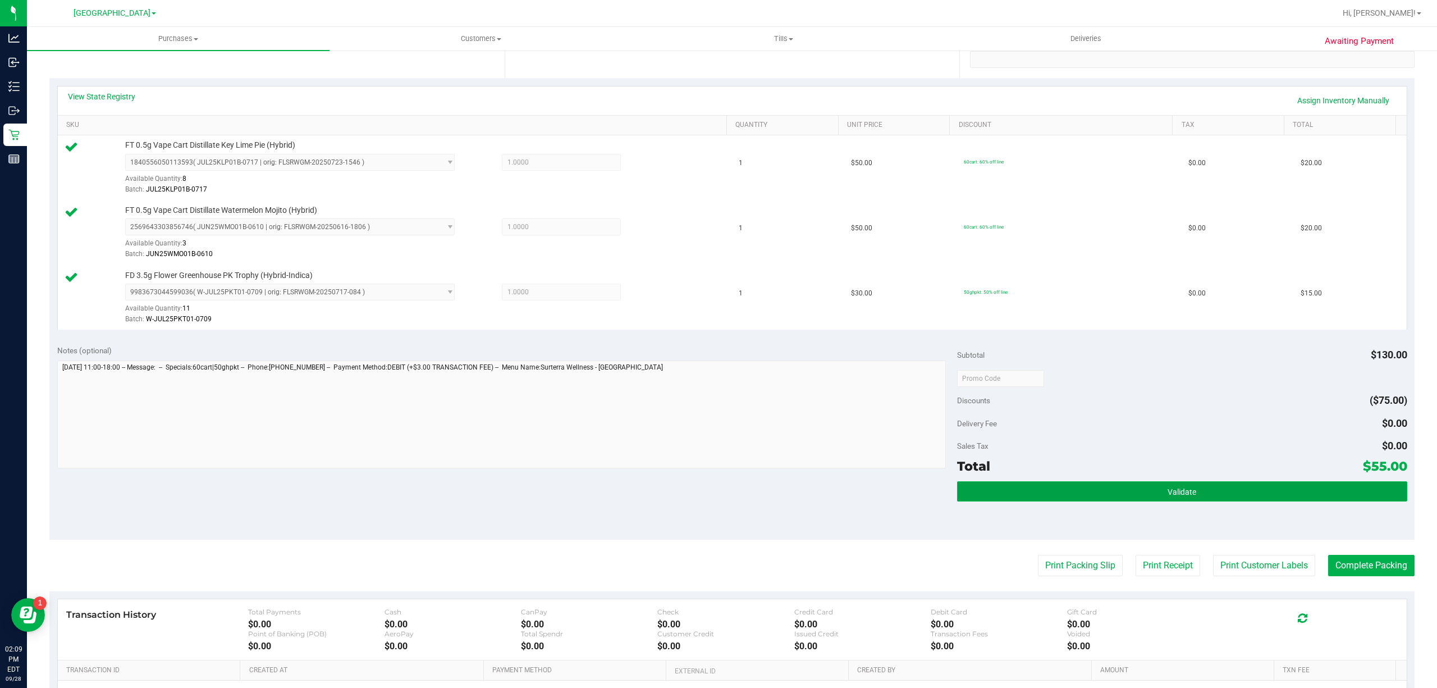
click at [1294, 495] on button "Validate" at bounding box center [1182, 491] width 450 height 20
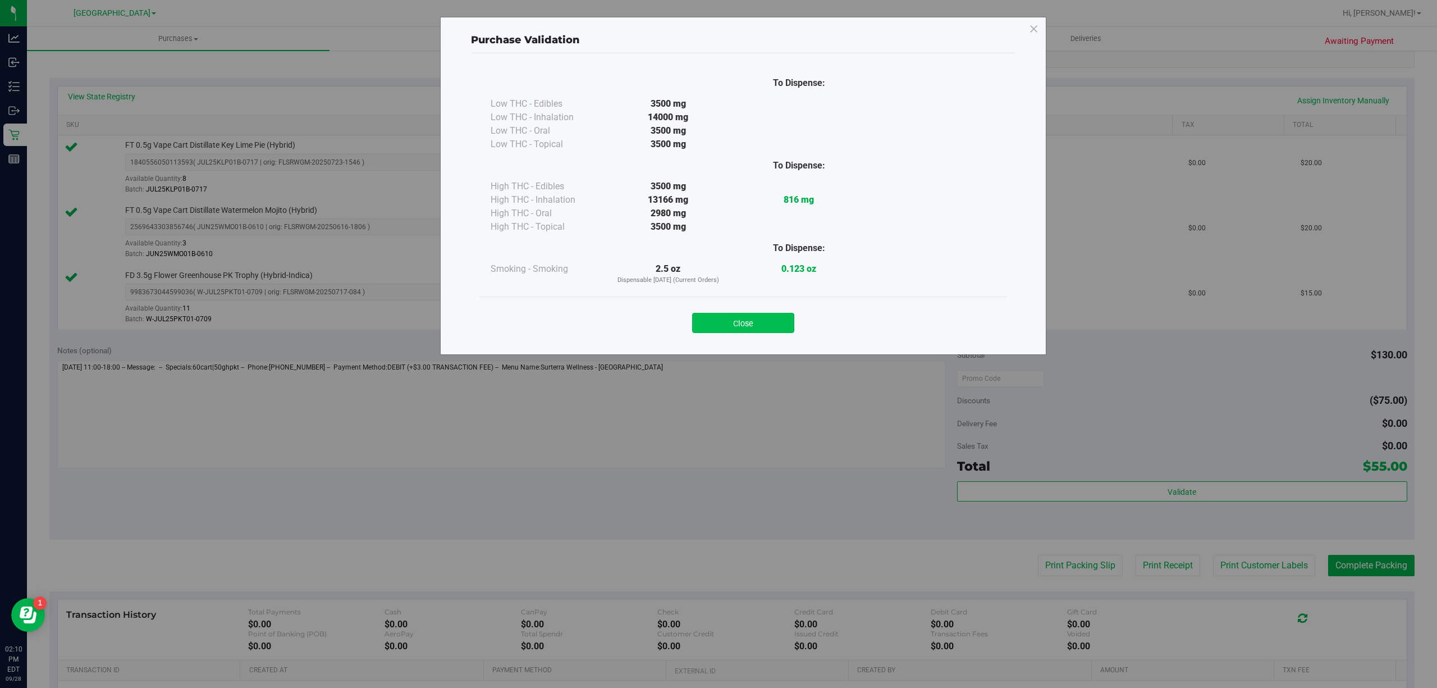
click at [755, 317] on button "Close" at bounding box center [743, 323] width 102 height 20
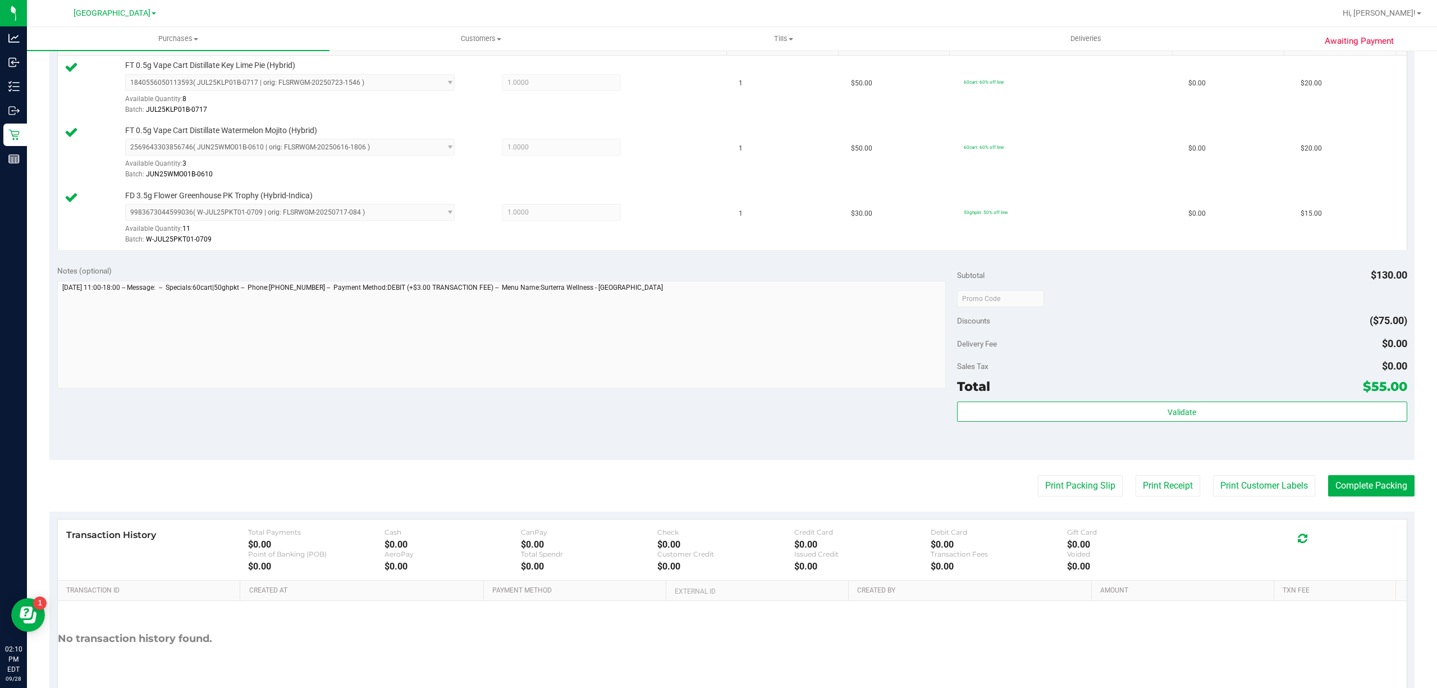
scroll to position [363, 0]
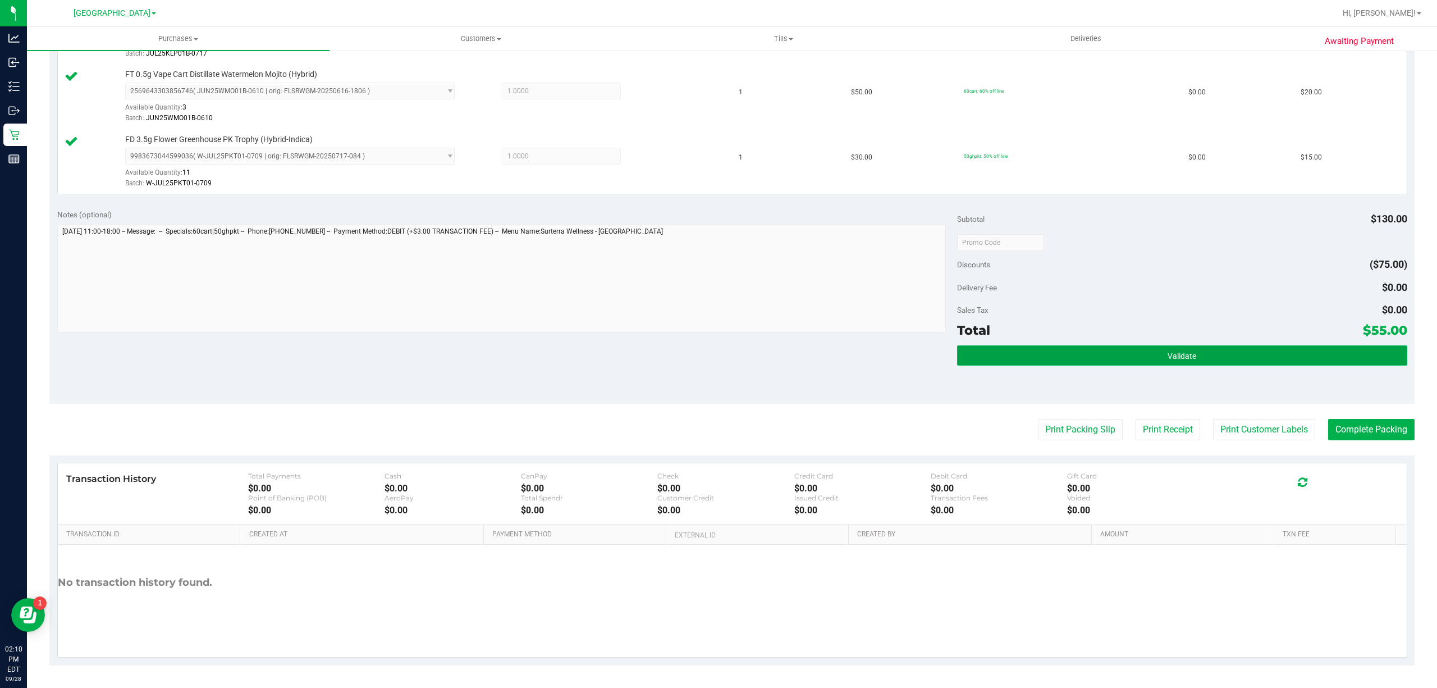
click at [1139, 364] on button "Validate" at bounding box center [1182, 355] width 450 height 20
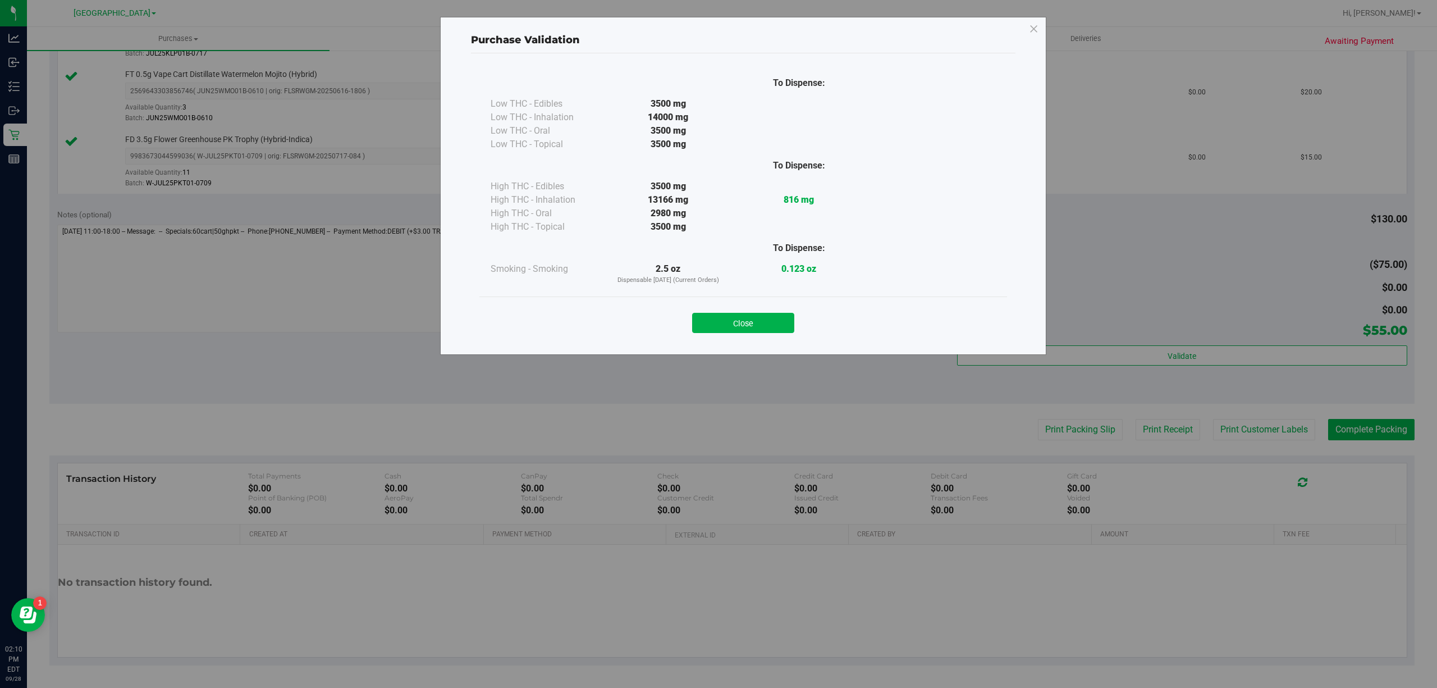
click at [748, 321] on button "Close" at bounding box center [743, 323] width 102 height 20
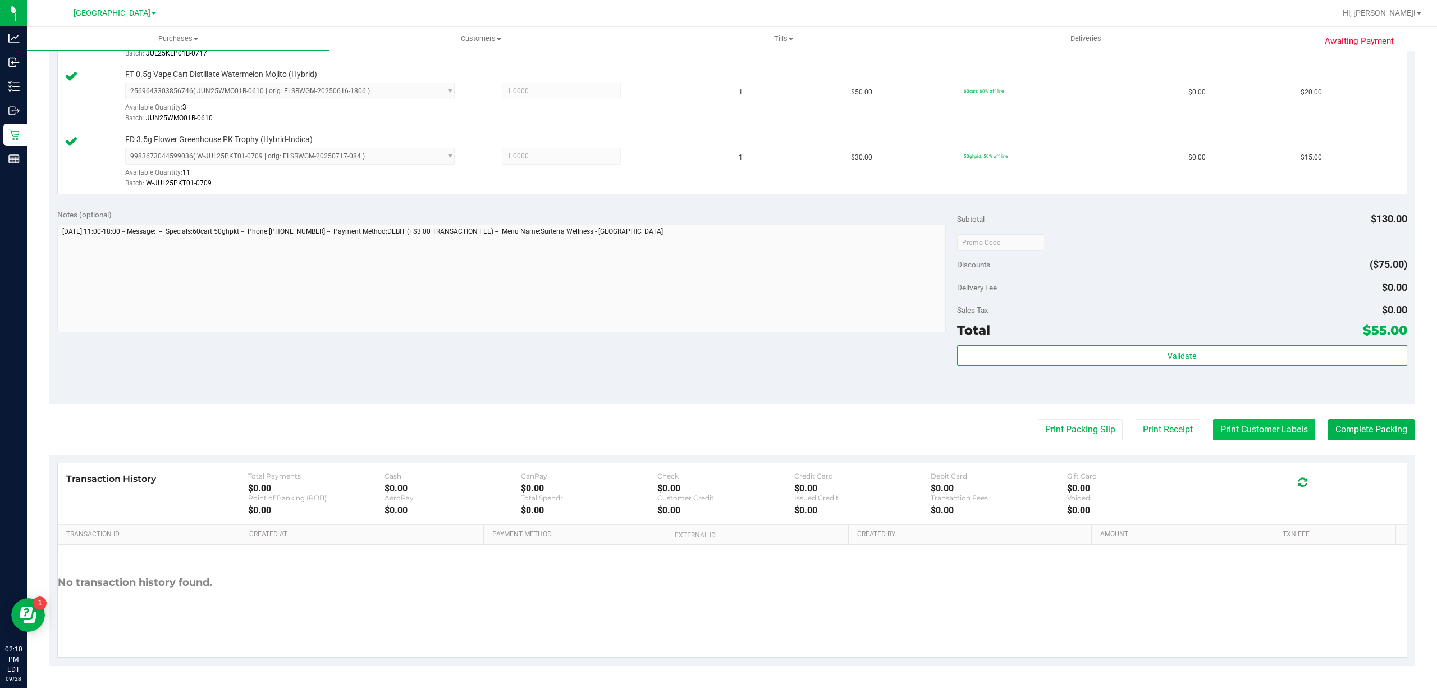
click at [1291, 433] on button "Print Customer Labels" at bounding box center [1264, 429] width 102 height 21
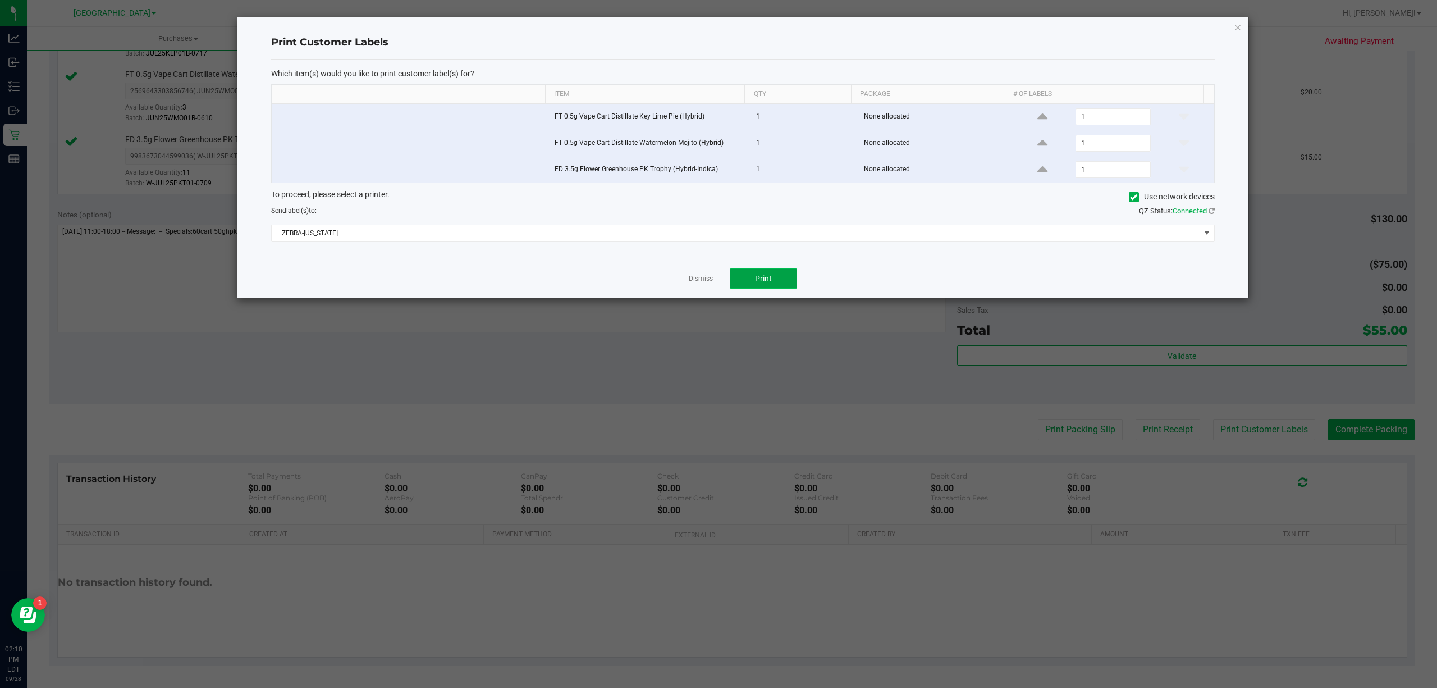
click at [743, 279] on button "Print" at bounding box center [763, 278] width 67 height 20
click at [703, 281] on link "Dismiss" at bounding box center [701, 279] width 24 height 10
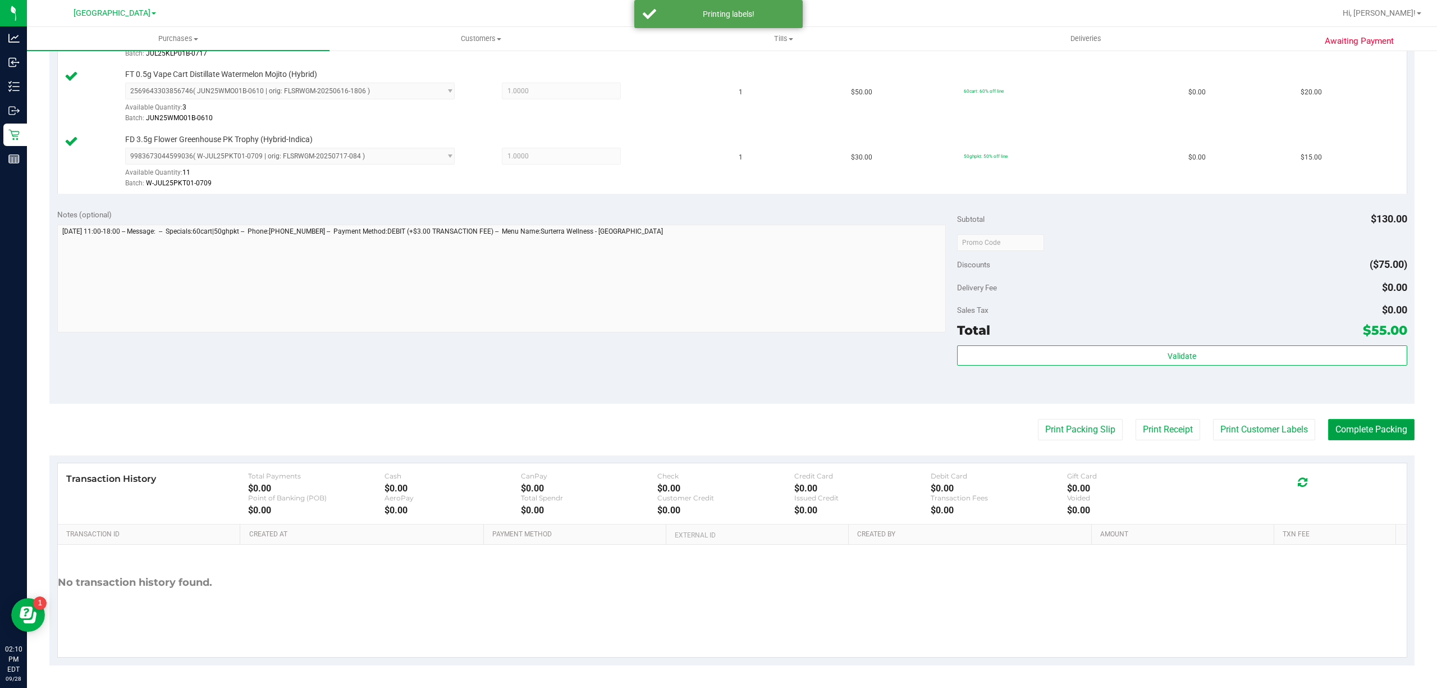
click at [1400, 434] on button "Complete Packing" at bounding box center [1371, 429] width 86 height 21
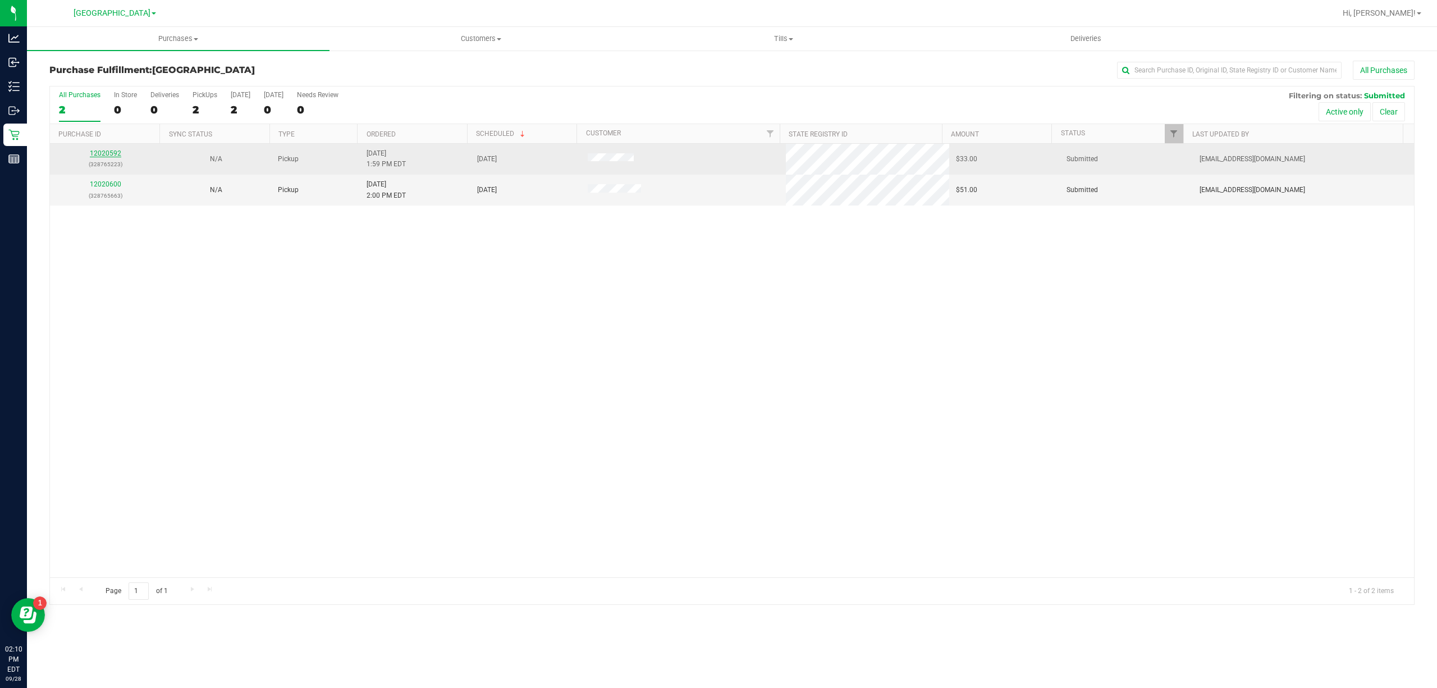
click at [106, 157] on link "12020592" at bounding box center [105, 153] width 31 height 8
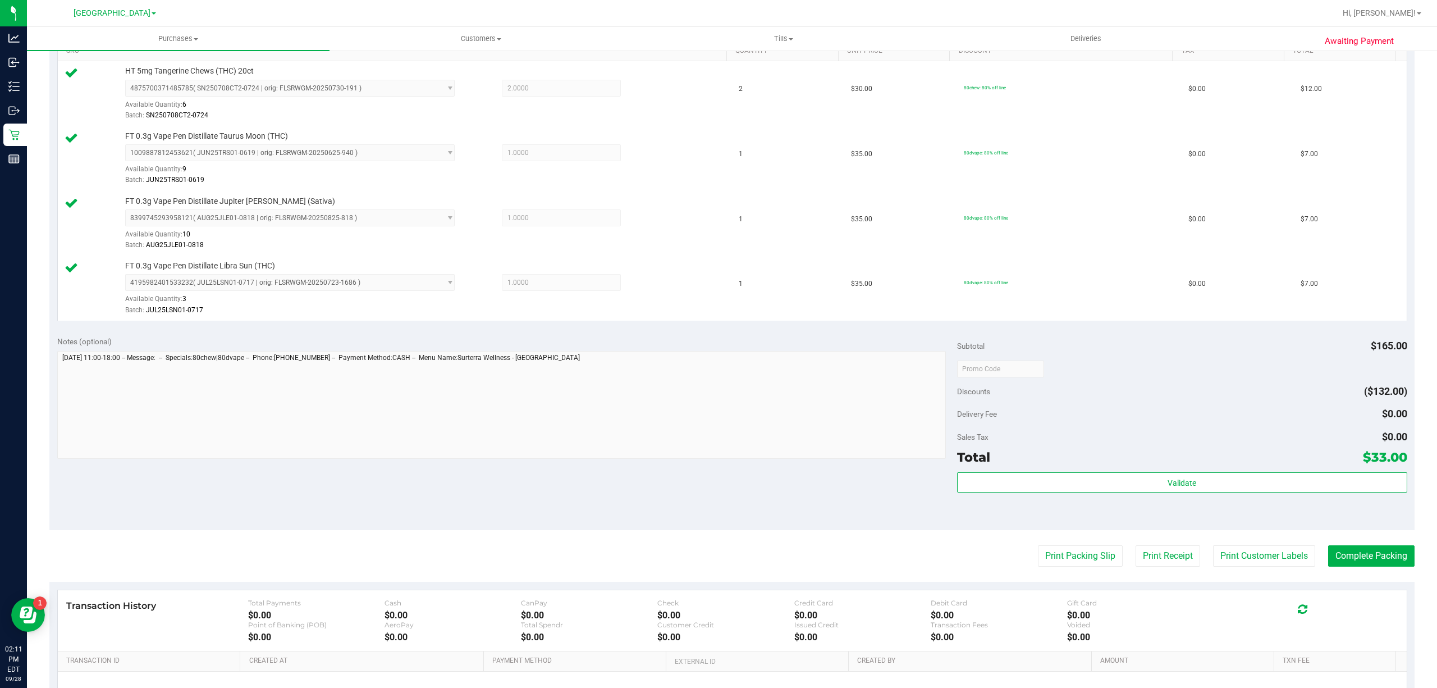
scroll to position [299, 0]
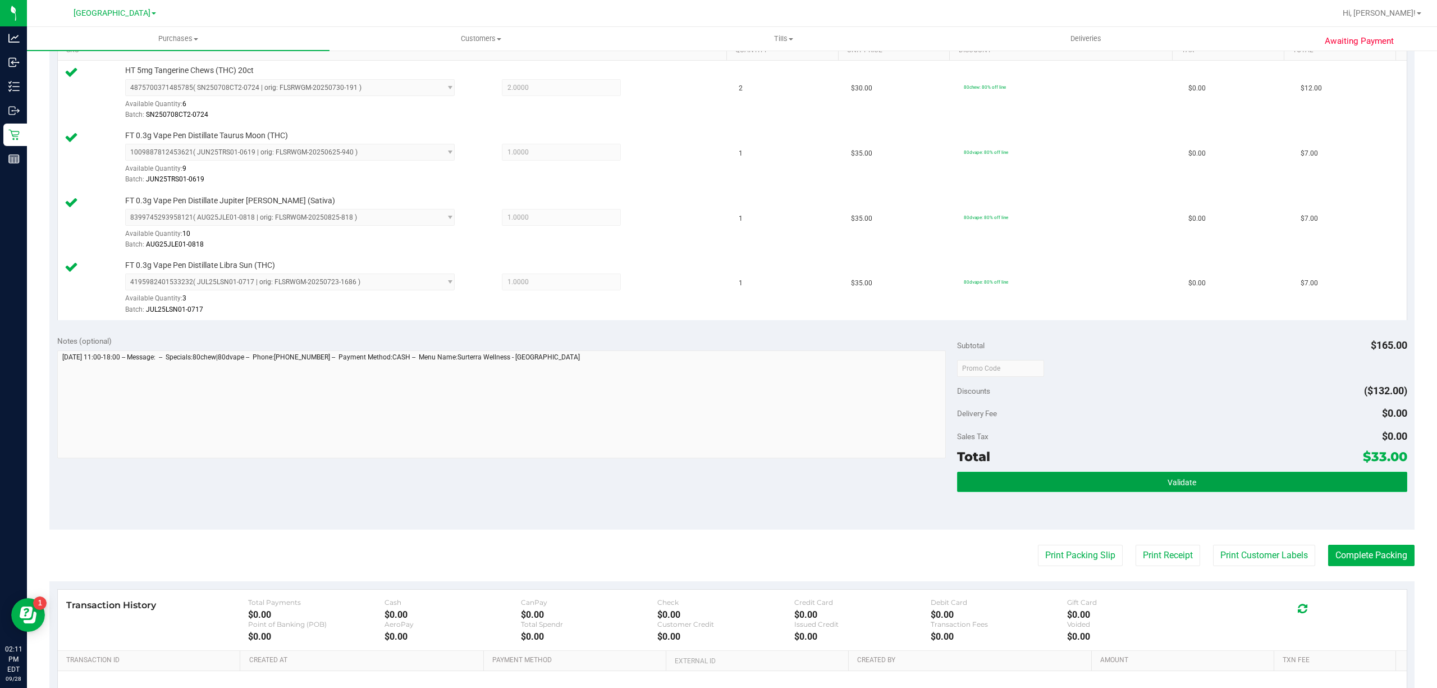
click at [1199, 482] on button "Validate" at bounding box center [1182, 481] width 450 height 20
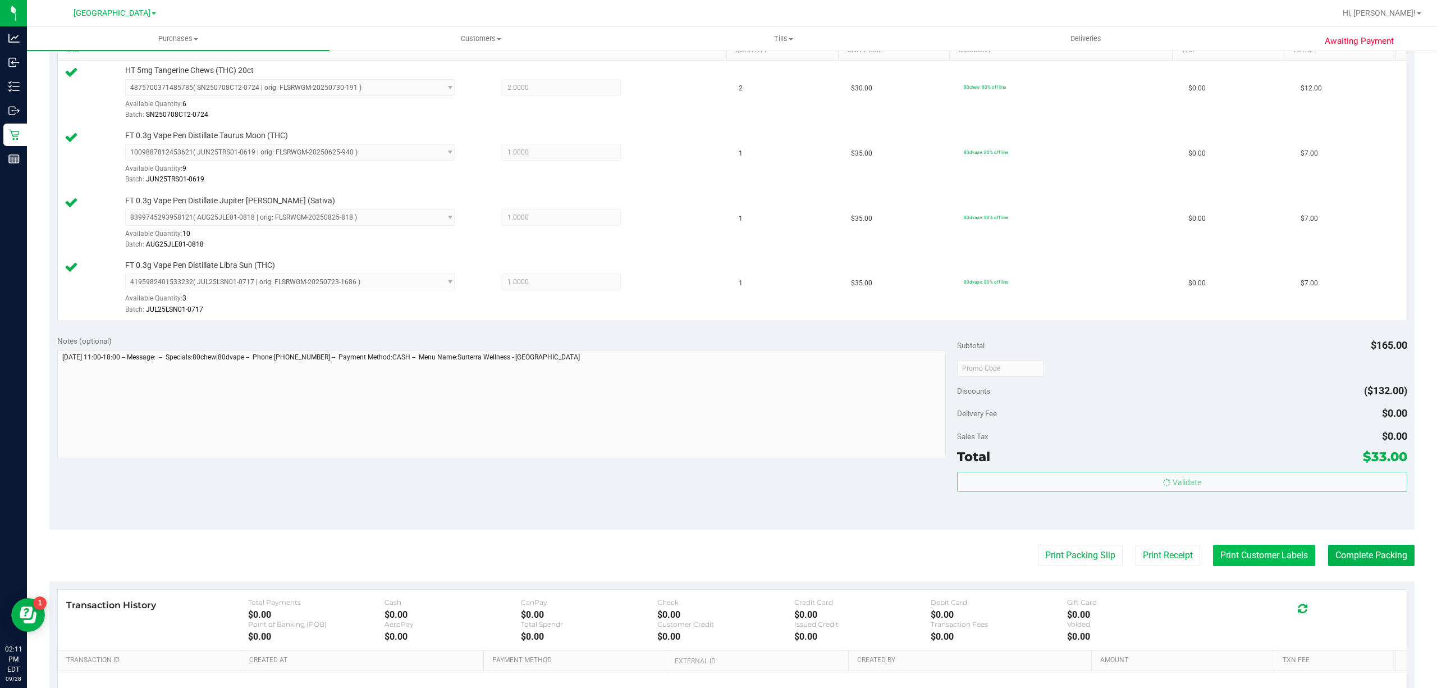
click at [1245, 551] on button "Print Customer Labels" at bounding box center [1264, 554] width 102 height 21
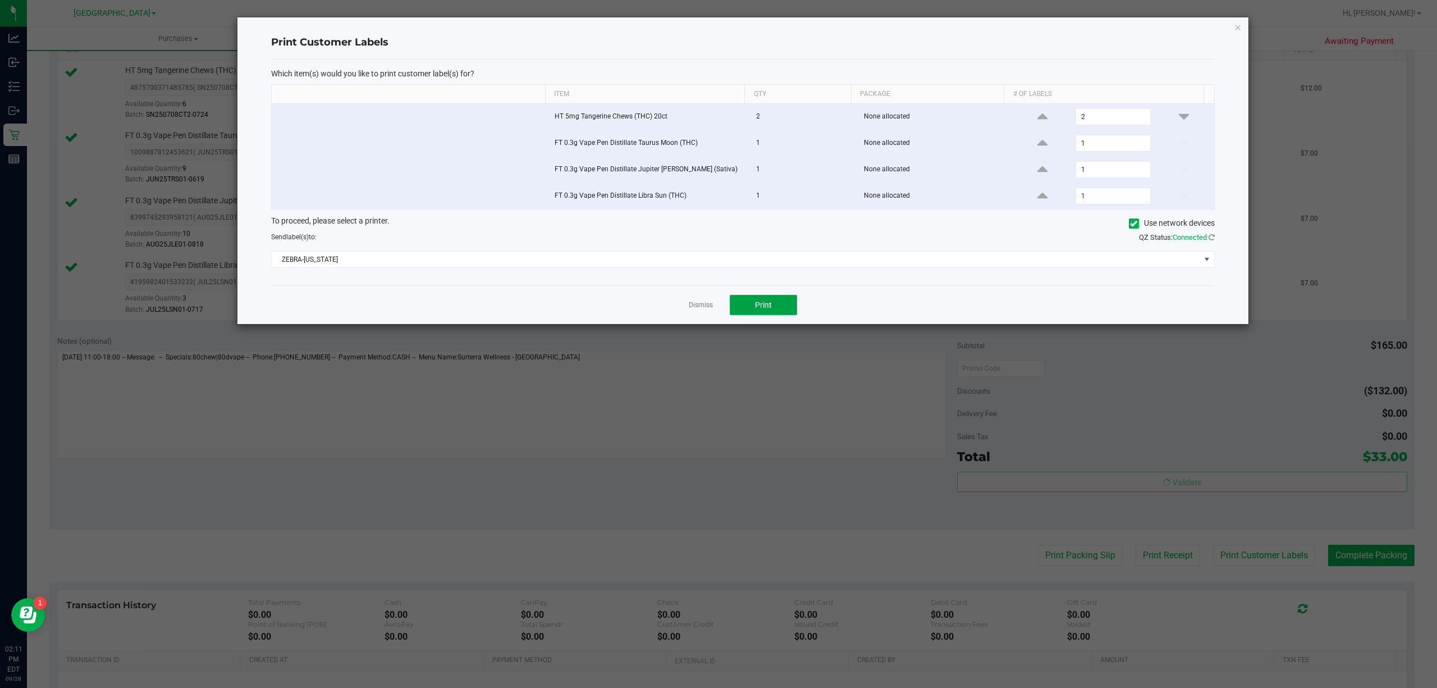
click at [769, 308] on span "Print" at bounding box center [763, 304] width 17 height 9
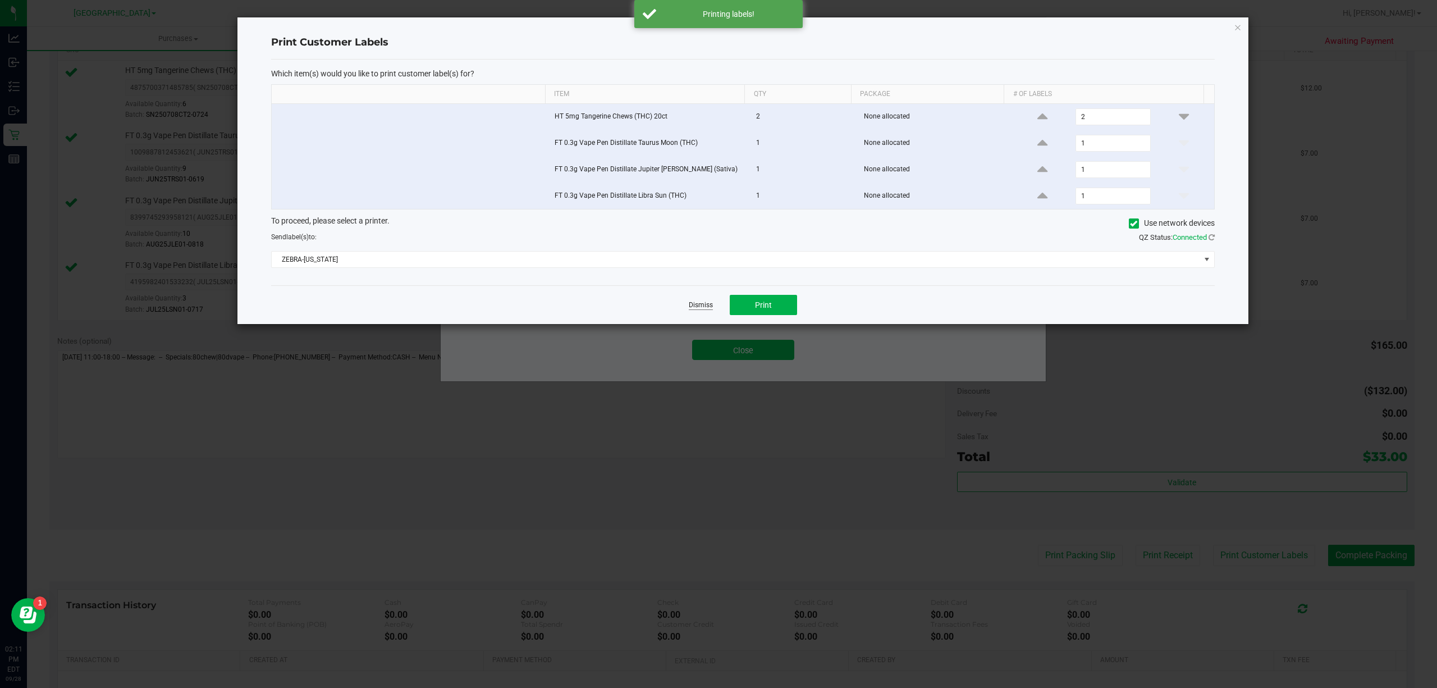
click at [693, 310] on link "Dismiss" at bounding box center [701, 305] width 24 height 10
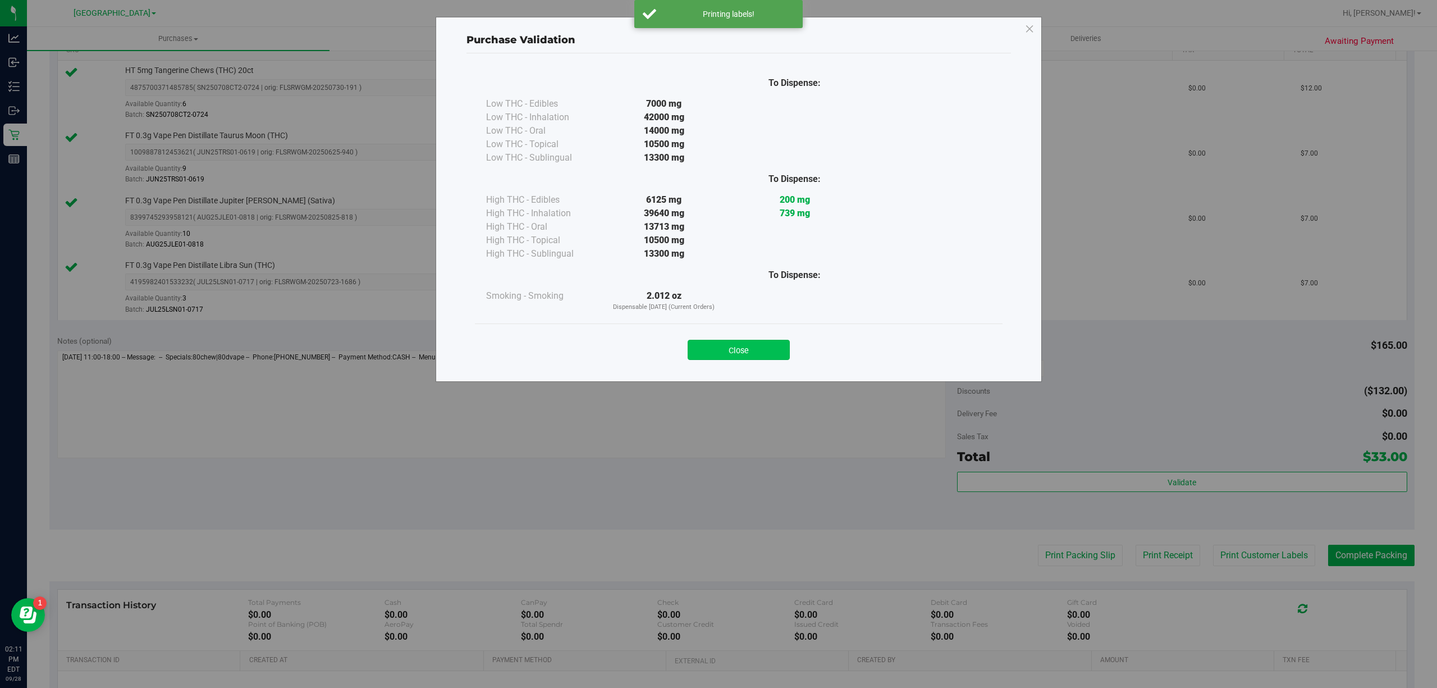
click at [740, 349] on button "Close" at bounding box center [739, 350] width 102 height 20
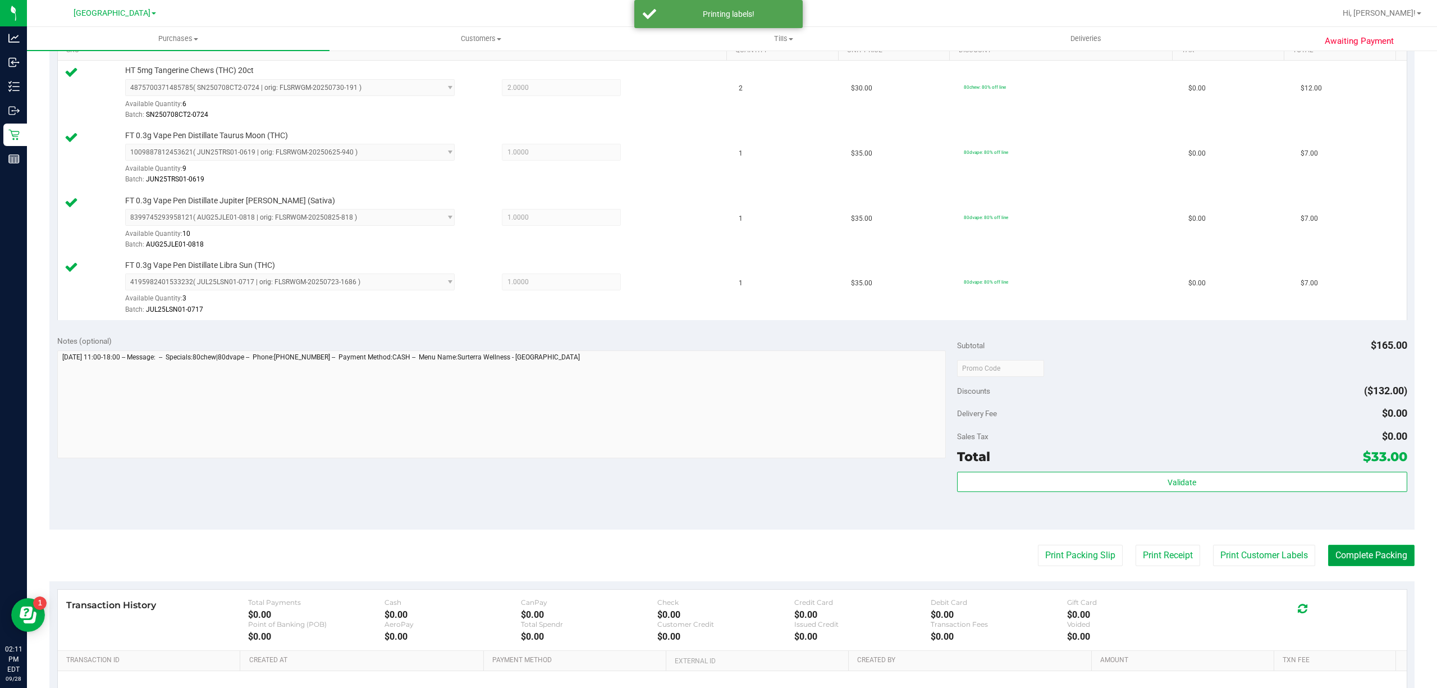
click at [1364, 555] on button "Complete Packing" at bounding box center [1371, 554] width 86 height 21
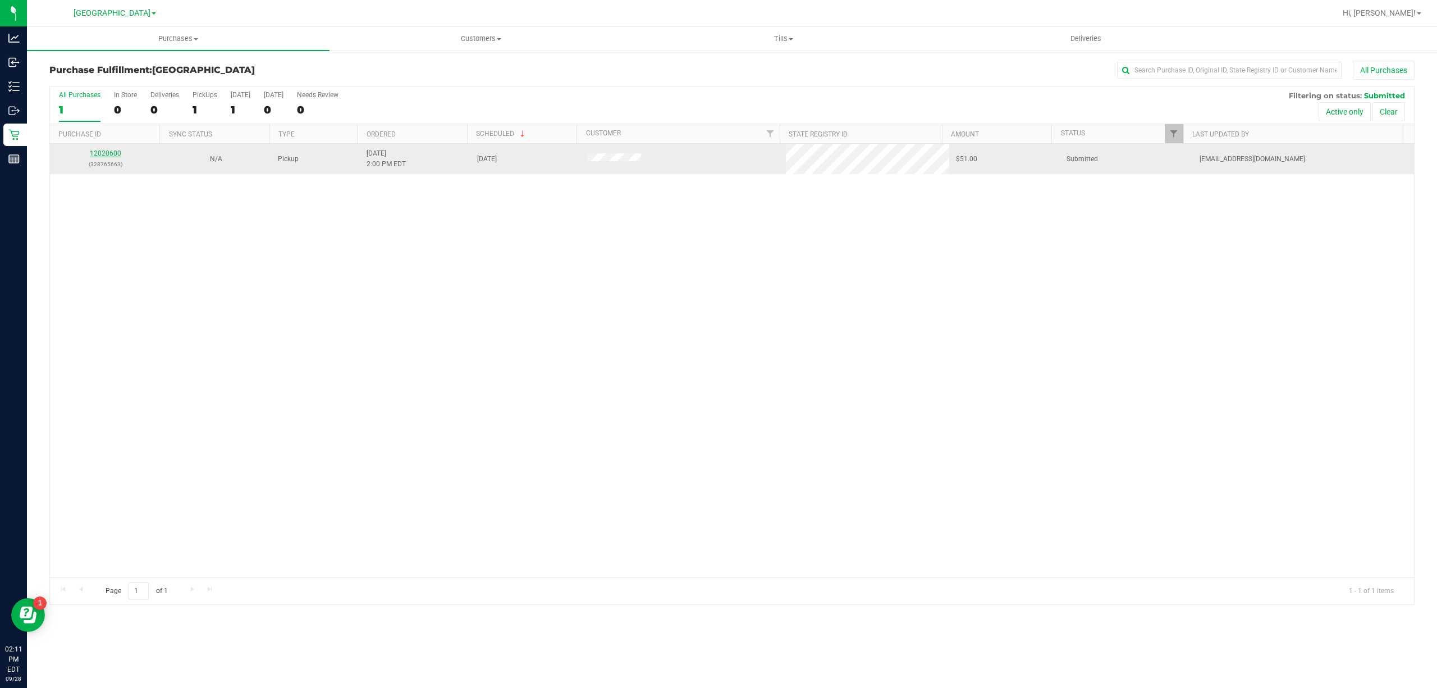
click at [111, 153] on link "12020600" at bounding box center [105, 153] width 31 height 8
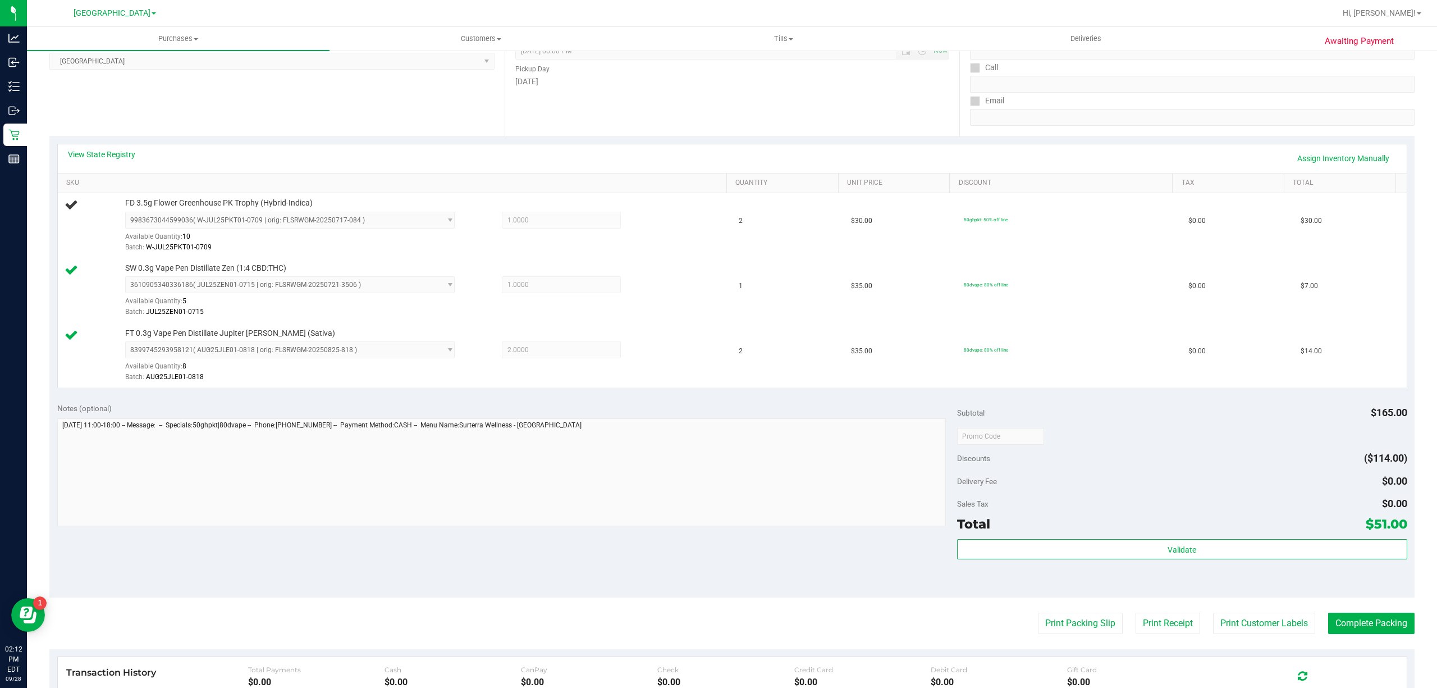
scroll to position [299, 0]
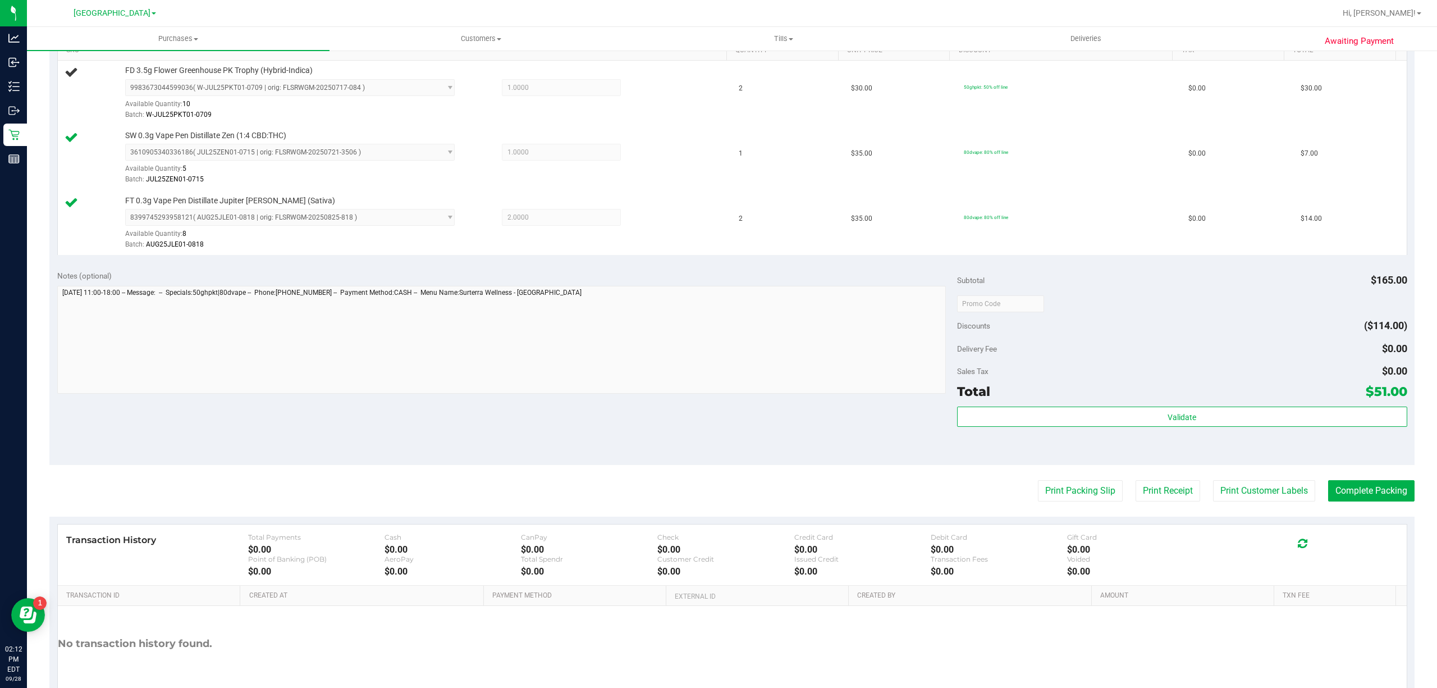
click at [1162, 407] on div "Subtotal $165.00 Discounts ($114.00) Delivery Fee $0.00 Sales Tax $0.00 Total $…" at bounding box center [1182, 363] width 450 height 187
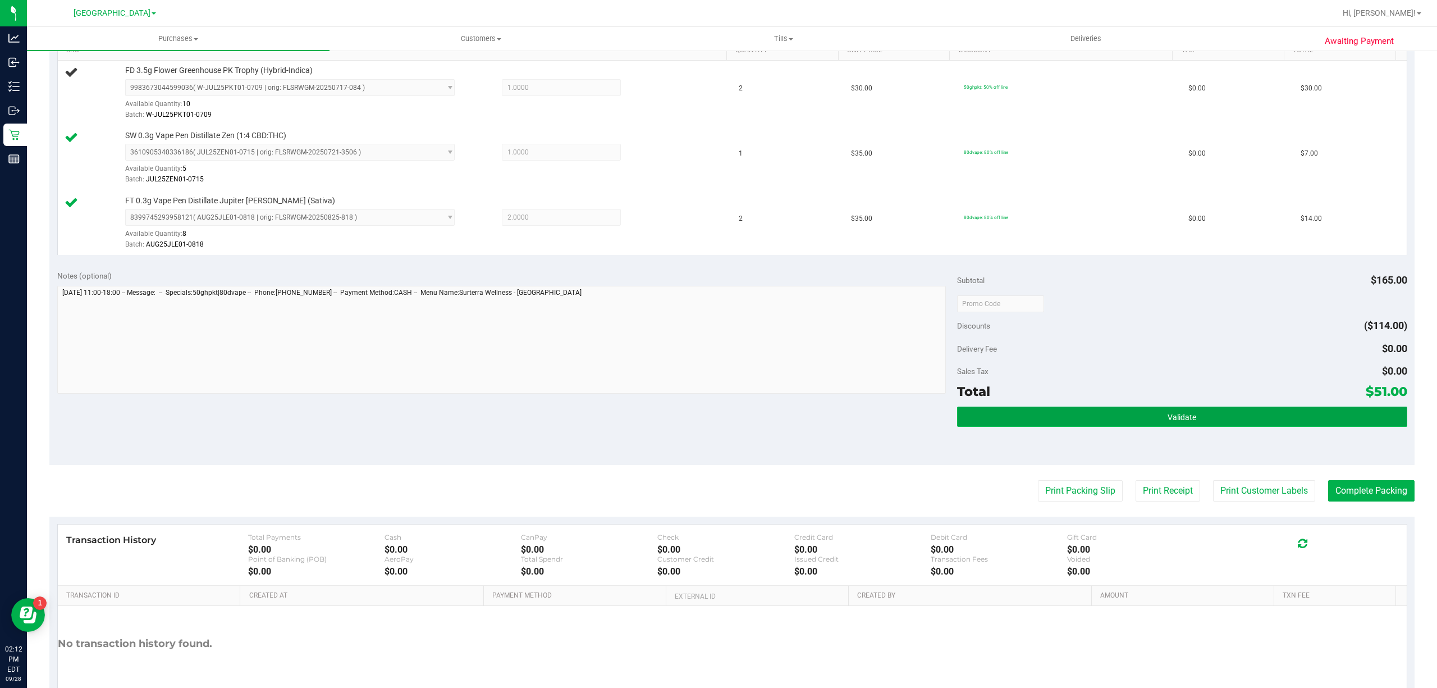
click at [1253, 419] on button "Validate" at bounding box center [1182, 416] width 450 height 20
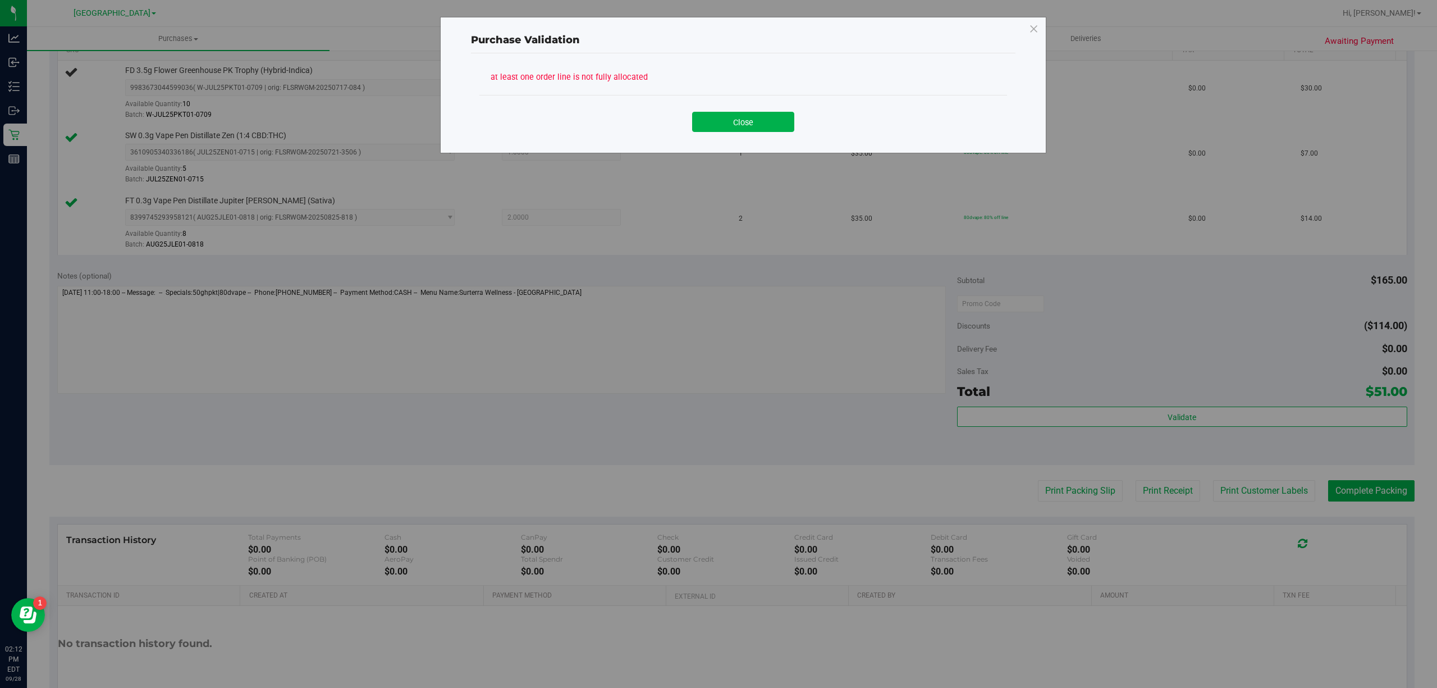
click at [1260, 503] on div "Purchase Validation at least one order line is not fully allocated Close" at bounding box center [722, 344] width 1445 height 688
click at [735, 130] on button "Close" at bounding box center [743, 122] width 102 height 20
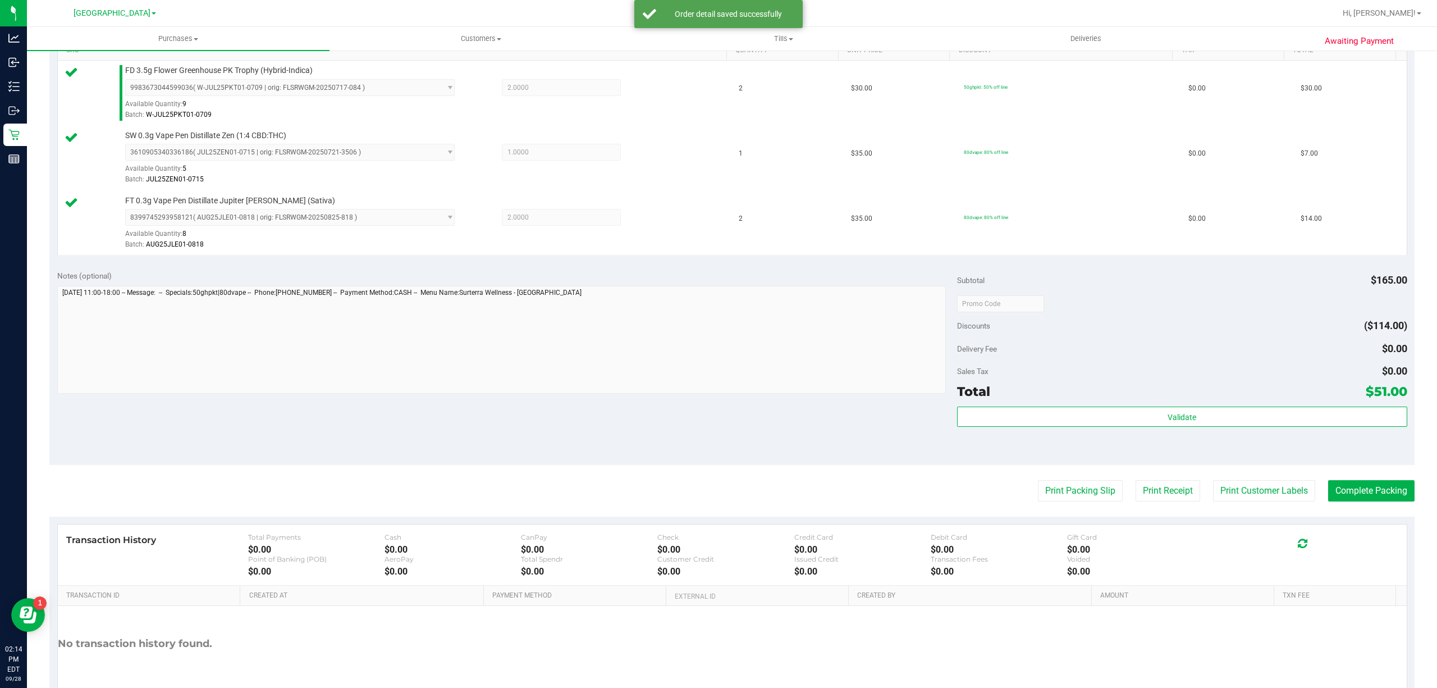
scroll to position [363, 0]
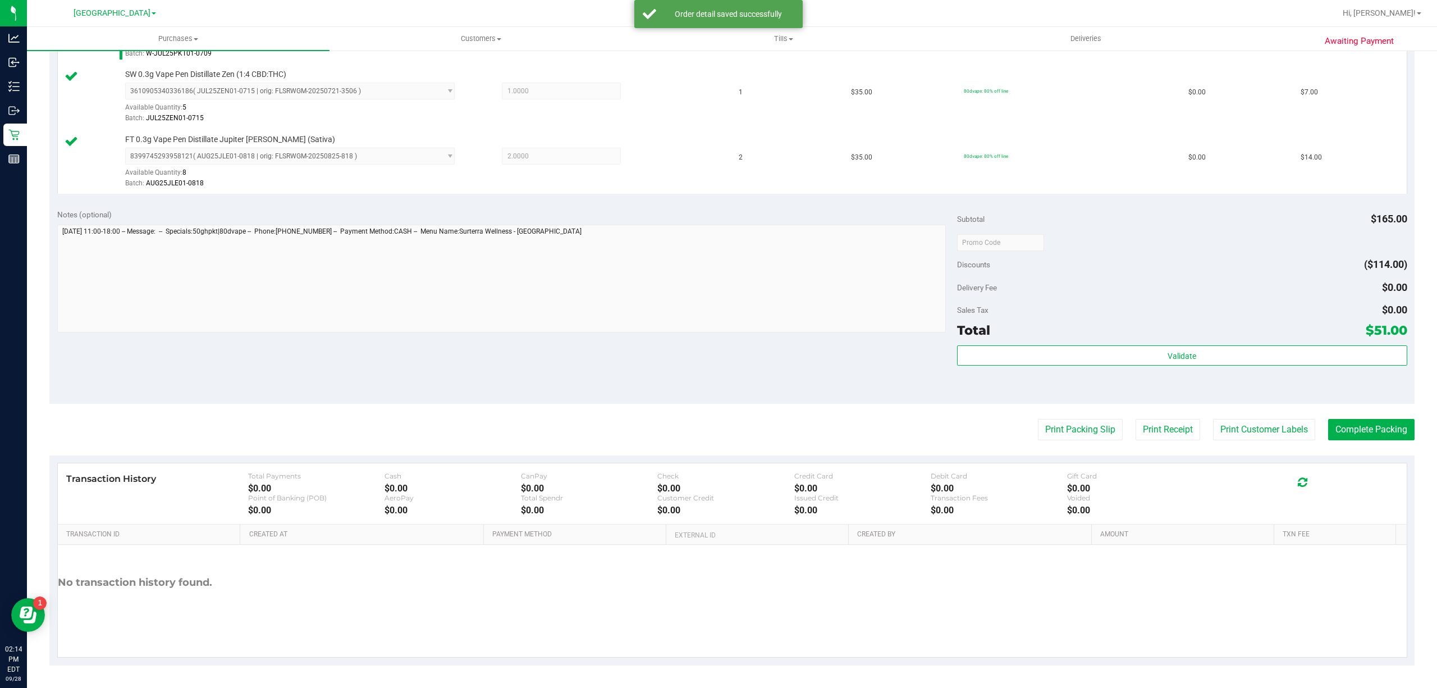
click at [1316, 402] on div "Notes (optional) Subtotal $165.00 Discounts ($114.00) Delivery Fee $0.00 Sales …" at bounding box center [731, 302] width 1365 height 202
click at [1314, 373] on div "Validate" at bounding box center [1182, 370] width 450 height 51
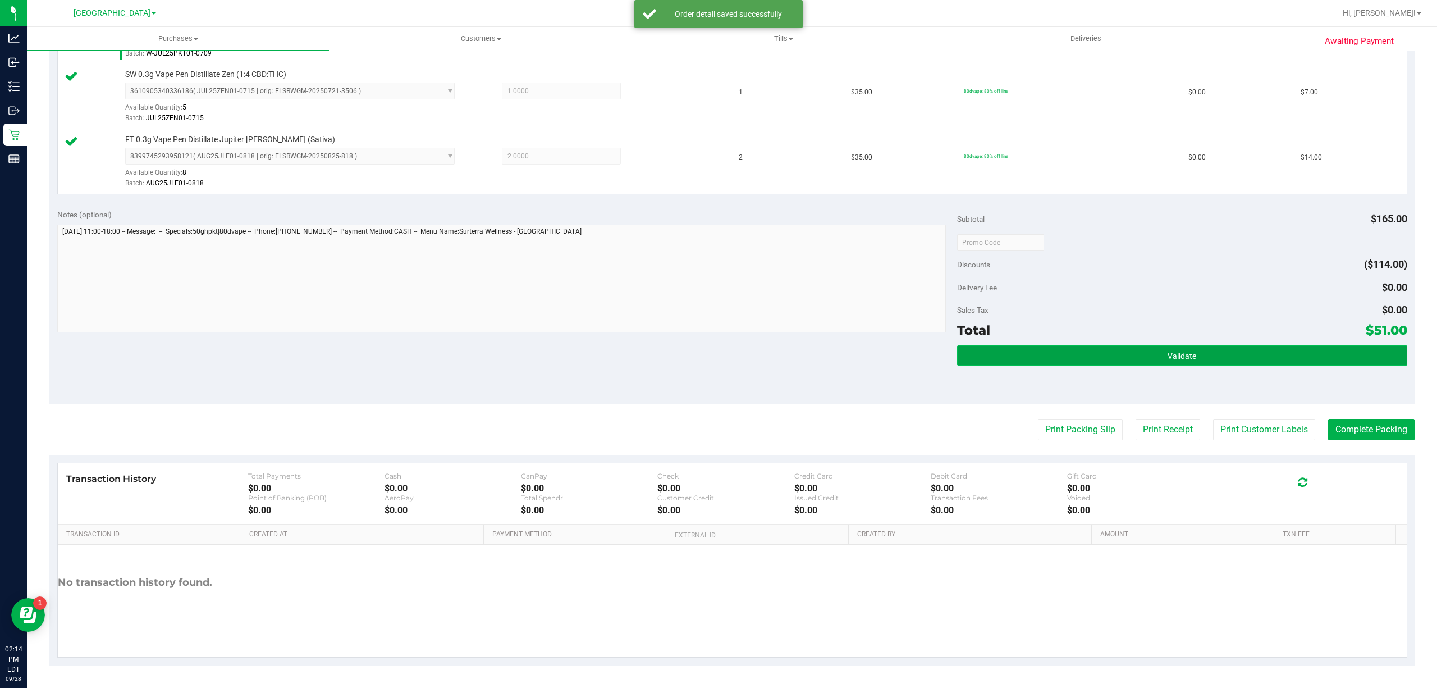
click at [1299, 358] on button "Validate" at bounding box center [1182, 355] width 450 height 20
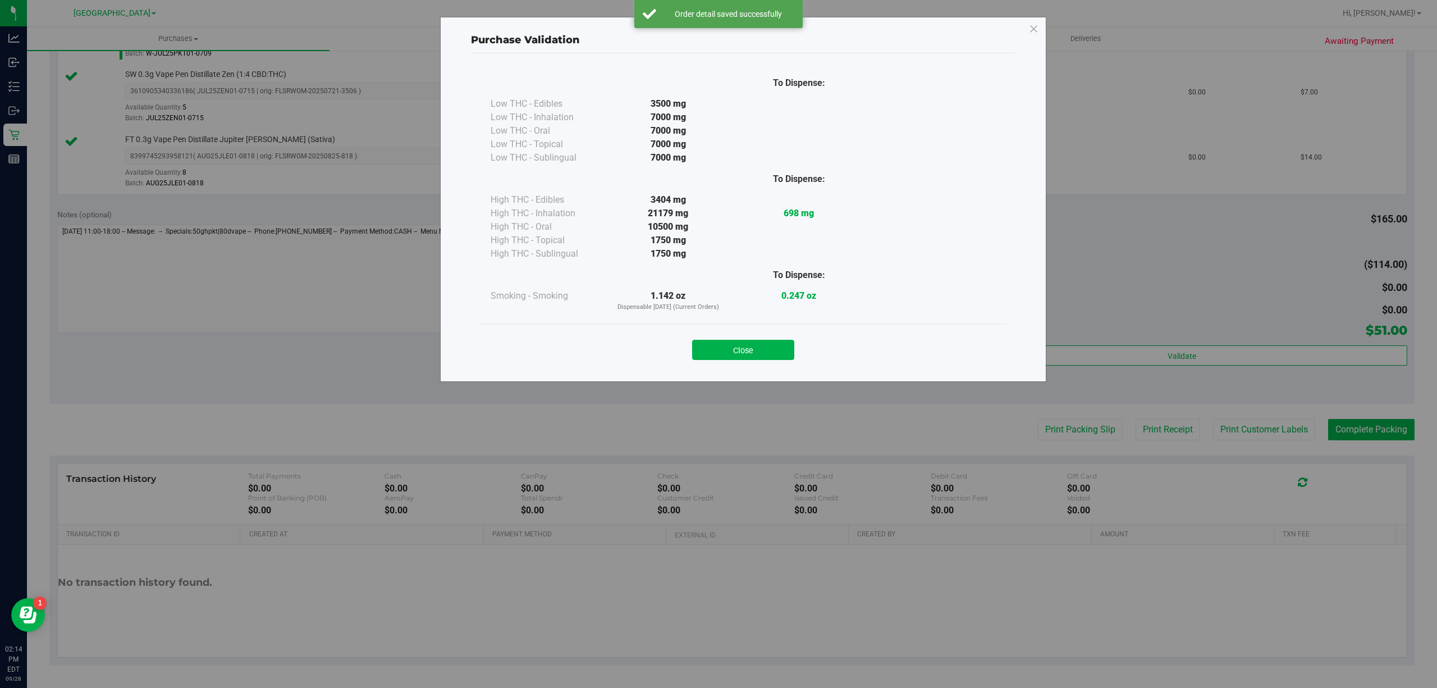
click at [1263, 434] on div "Purchase Validation To Dispense: Low THC - Edibles 3500 mg" at bounding box center [722, 344] width 1445 height 688
drag, startPoint x: 757, startPoint y: 344, endPoint x: 798, endPoint y: 369, distance: 48.6
click at [759, 344] on button "Close" at bounding box center [743, 350] width 102 height 20
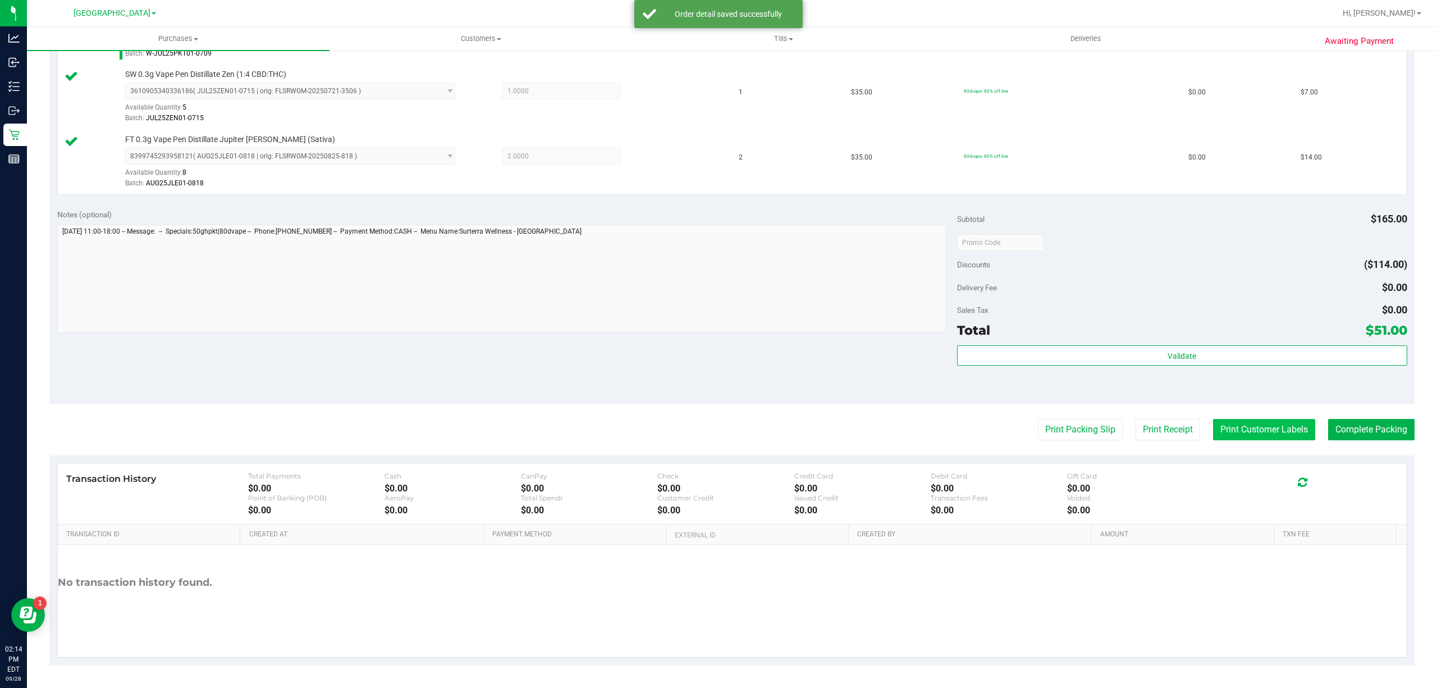
click at [1243, 434] on button "Print Customer Labels" at bounding box center [1264, 429] width 102 height 21
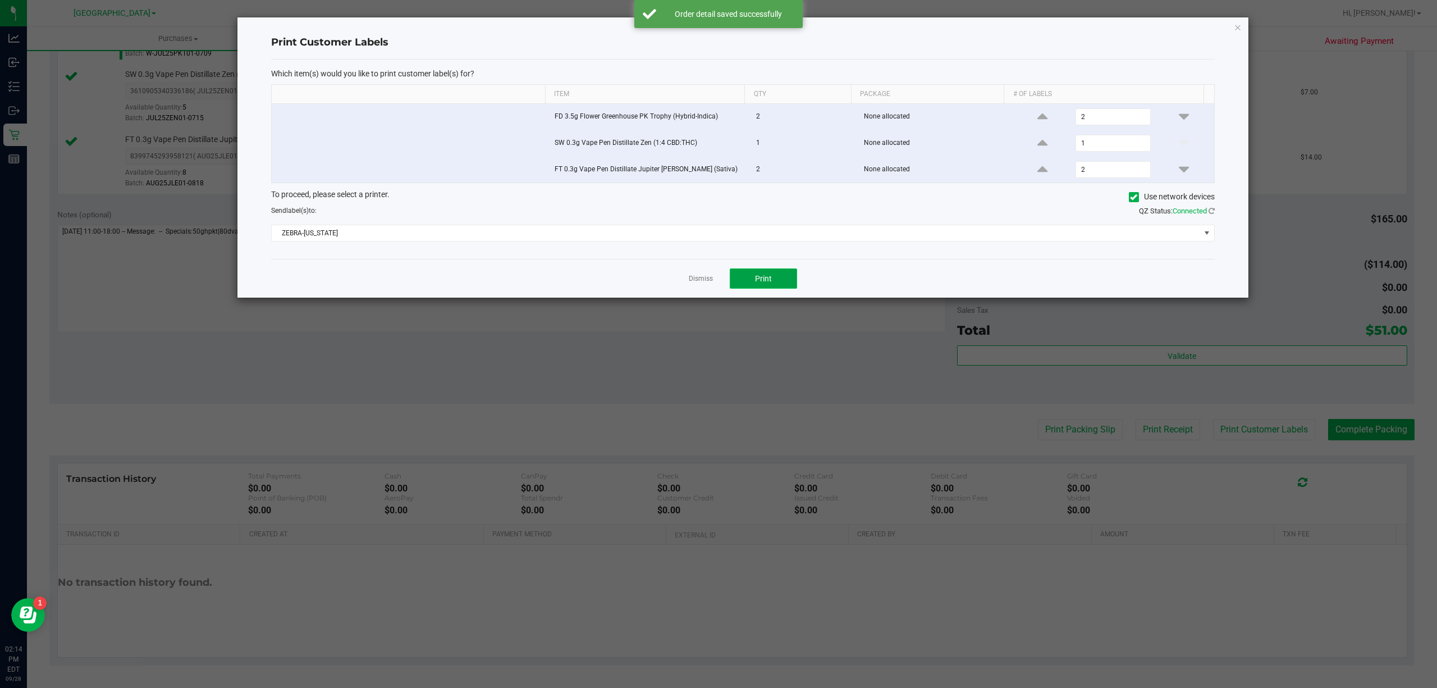
click at [790, 284] on button "Print" at bounding box center [763, 278] width 67 height 20
click at [709, 283] on link "Dismiss" at bounding box center [701, 279] width 24 height 10
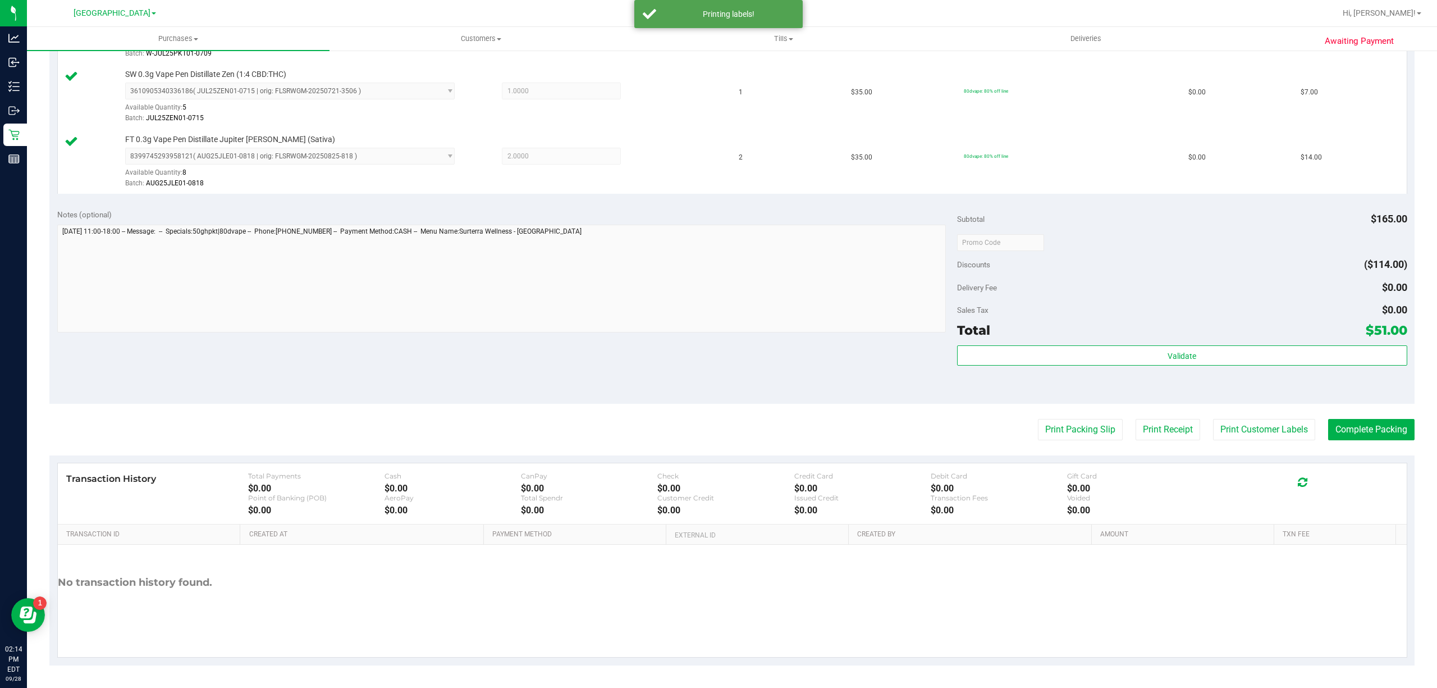
click at [1378, 441] on purchase-details "Back Edit Purchase Cancel Purchase View Profile # 12020600 BioTrack ID: - Submi…" at bounding box center [731, 182] width 1365 height 965
click at [1379, 430] on button "Complete Packing" at bounding box center [1371, 429] width 86 height 21
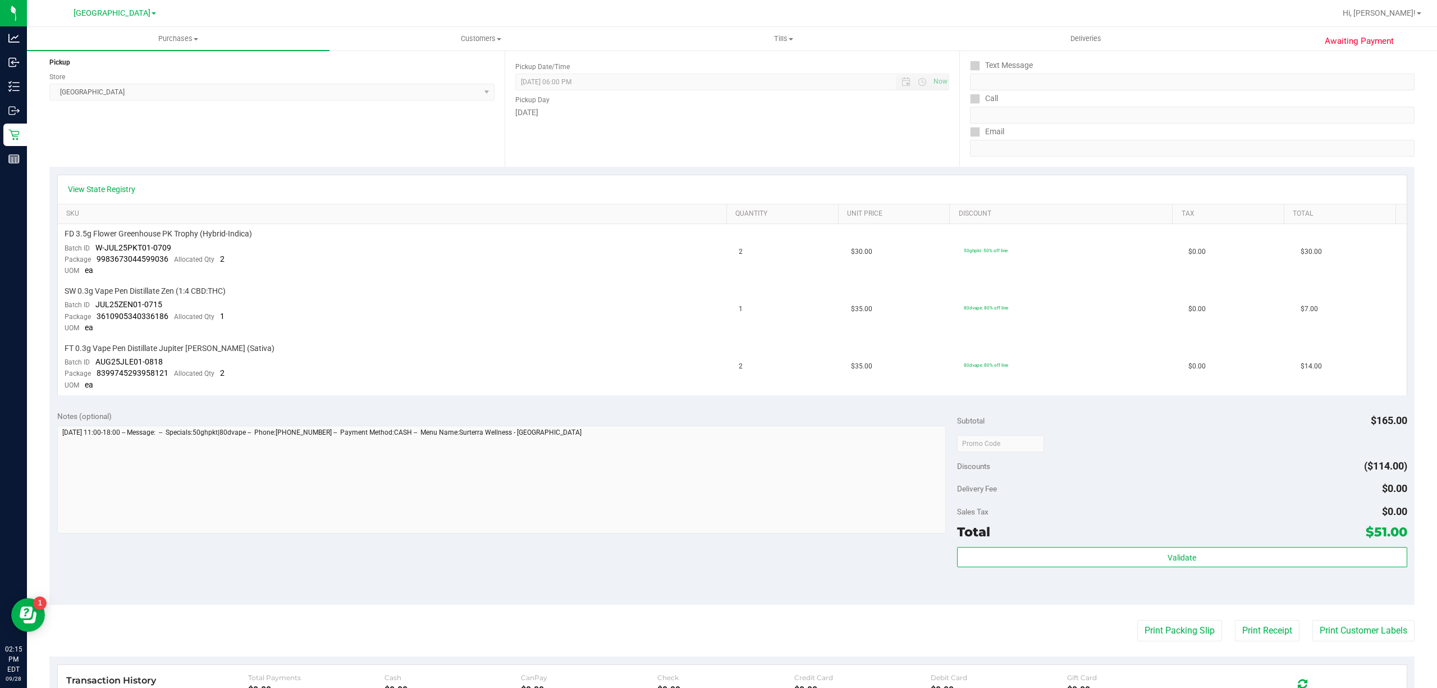
scroll to position [224, 0]
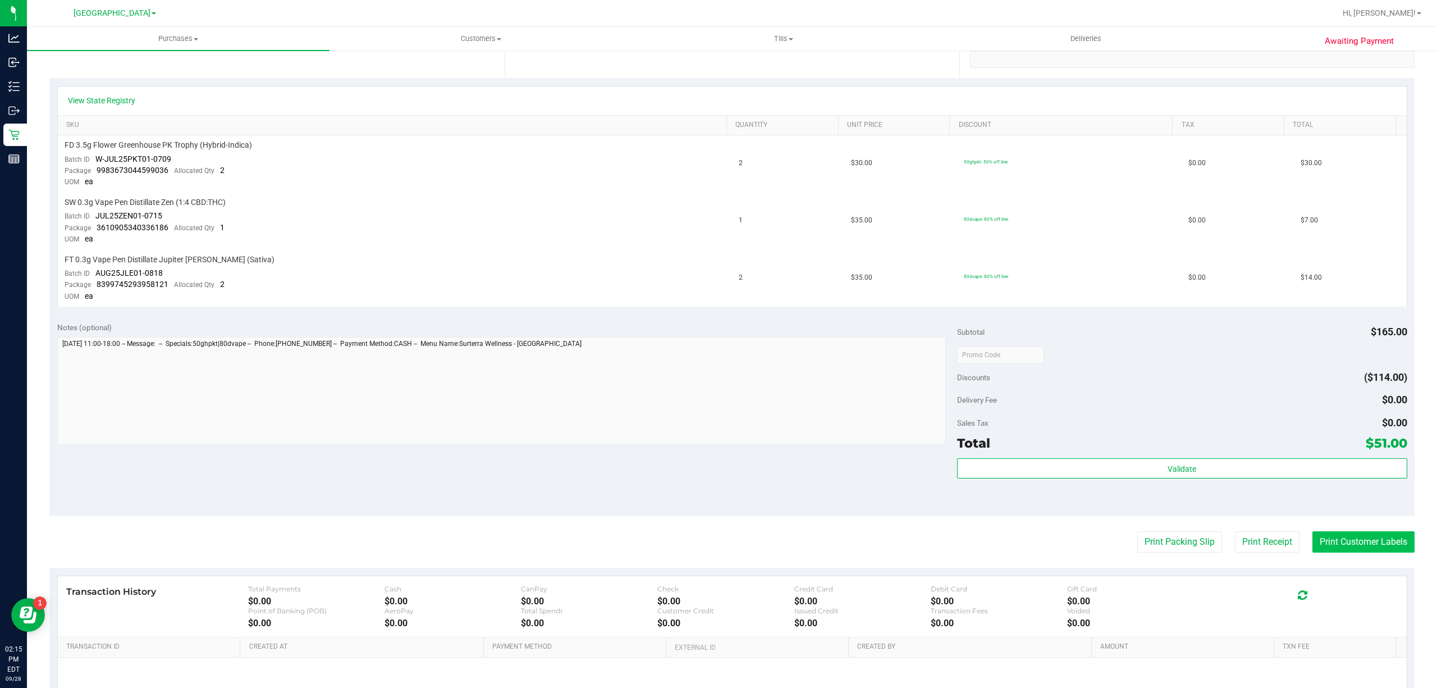
click at [1377, 538] on button "Print Customer Labels" at bounding box center [1363, 541] width 102 height 21
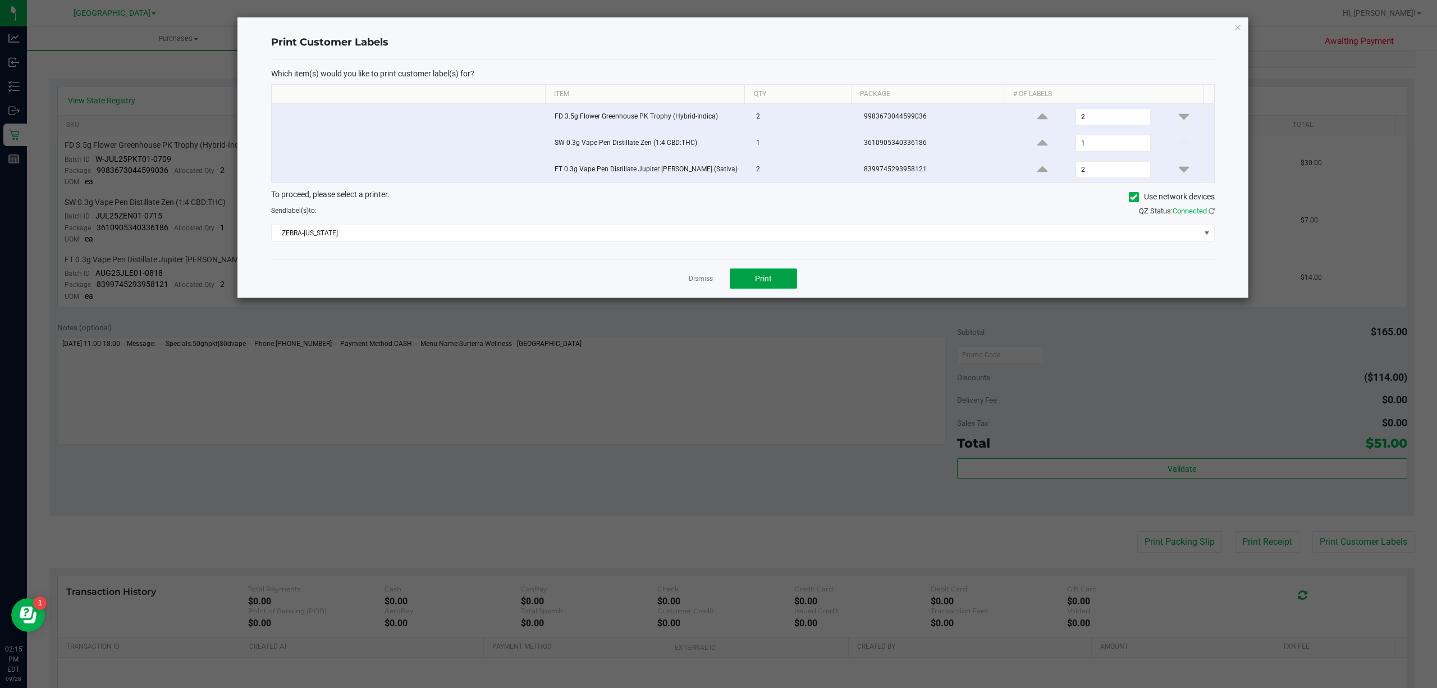
click at [737, 272] on button "Print" at bounding box center [763, 278] width 67 height 20
drag, startPoint x: 683, startPoint y: 273, endPoint x: 688, endPoint y: 281, distance: 9.8
click at [684, 275] on div "Dismiss Print" at bounding box center [742, 278] width 943 height 39
drag, startPoint x: 688, startPoint y: 281, endPoint x: 286, endPoint y: 182, distance: 414.3
click at [689, 283] on link "Dismiss" at bounding box center [701, 279] width 24 height 10
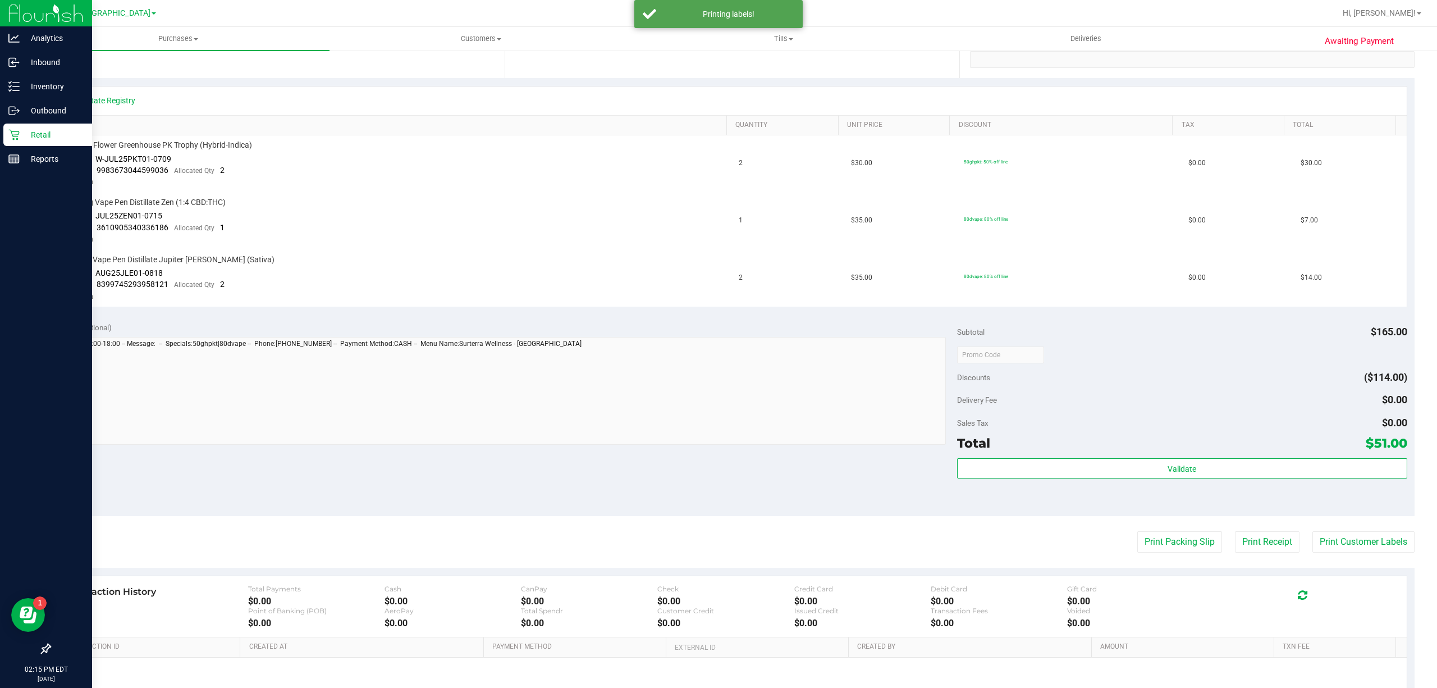
click at [37, 136] on p "Retail" at bounding box center [53, 134] width 67 height 13
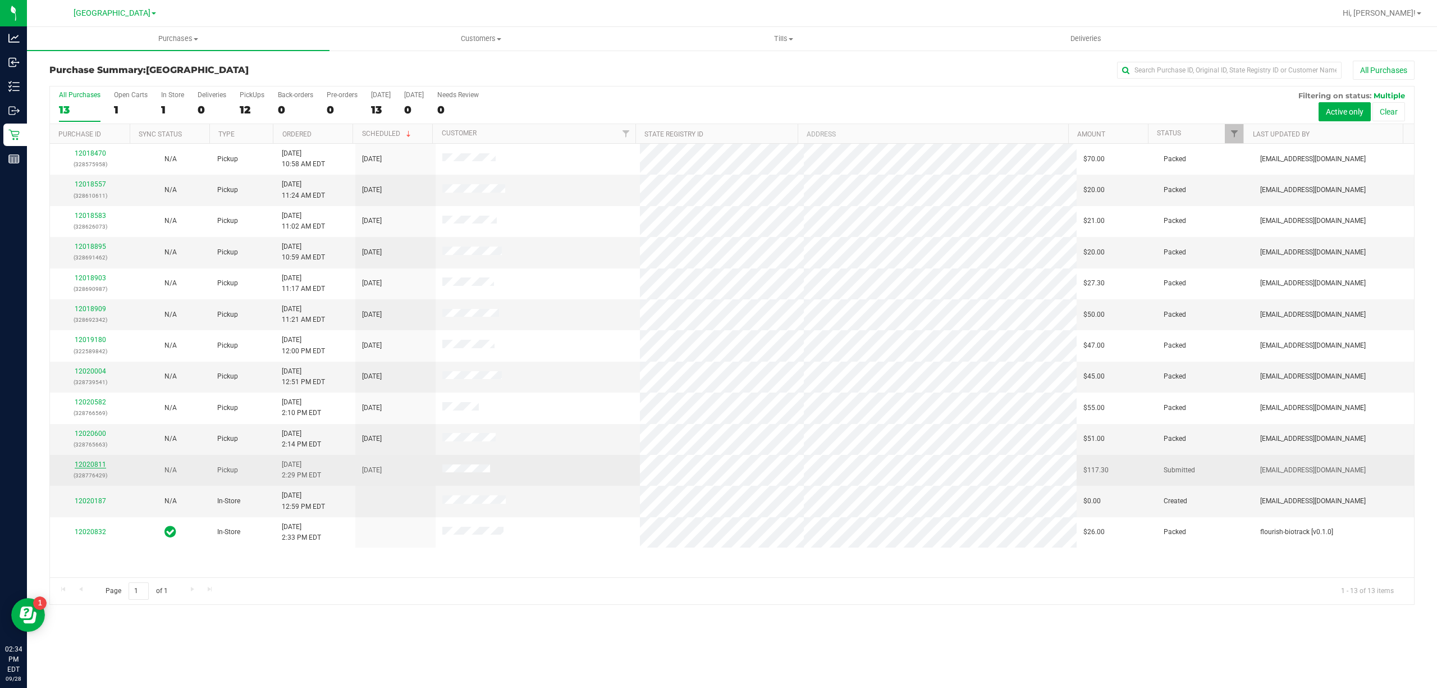
click at [85, 465] on link "12020811" at bounding box center [90, 464] width 31 height 8
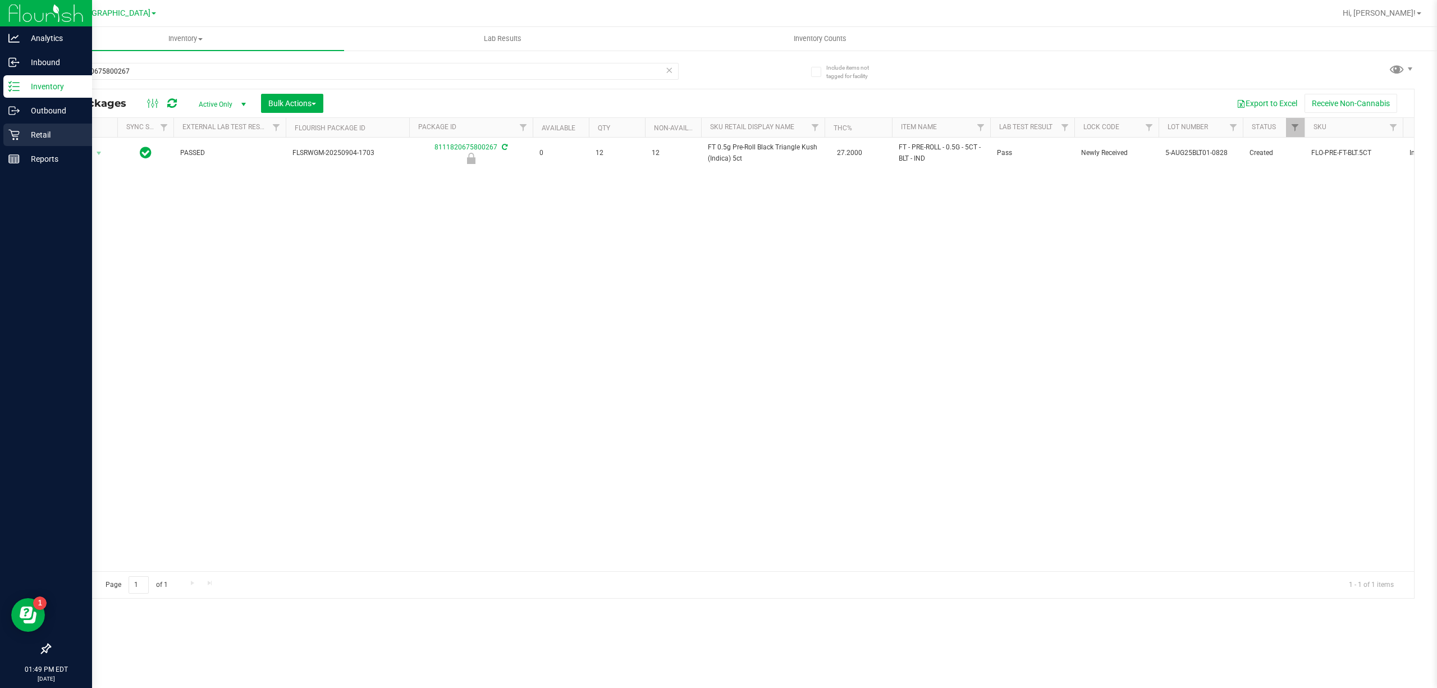
click at [61, 140] on p "Retail" at bounding box center [53, 134] width 67 height 13
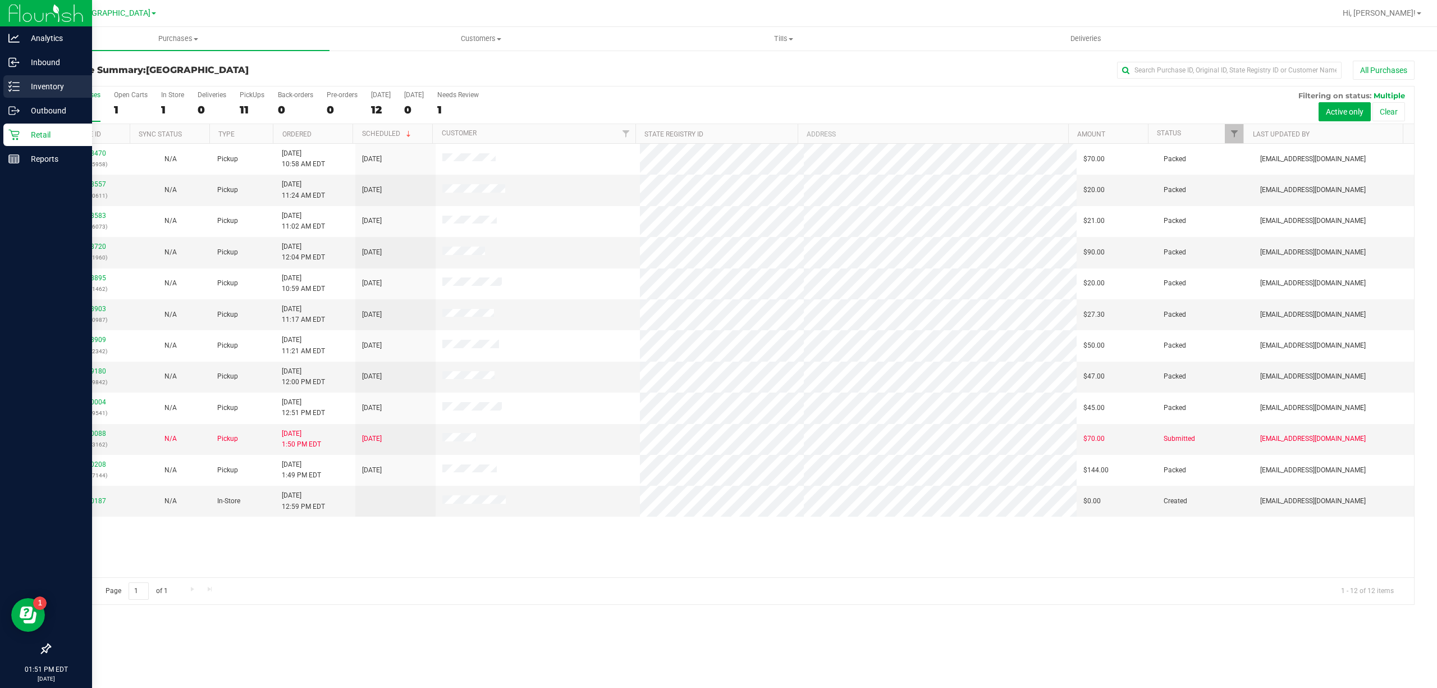
click at [17, 81] on icon at bounding box center [13, 86] width 11 height 11
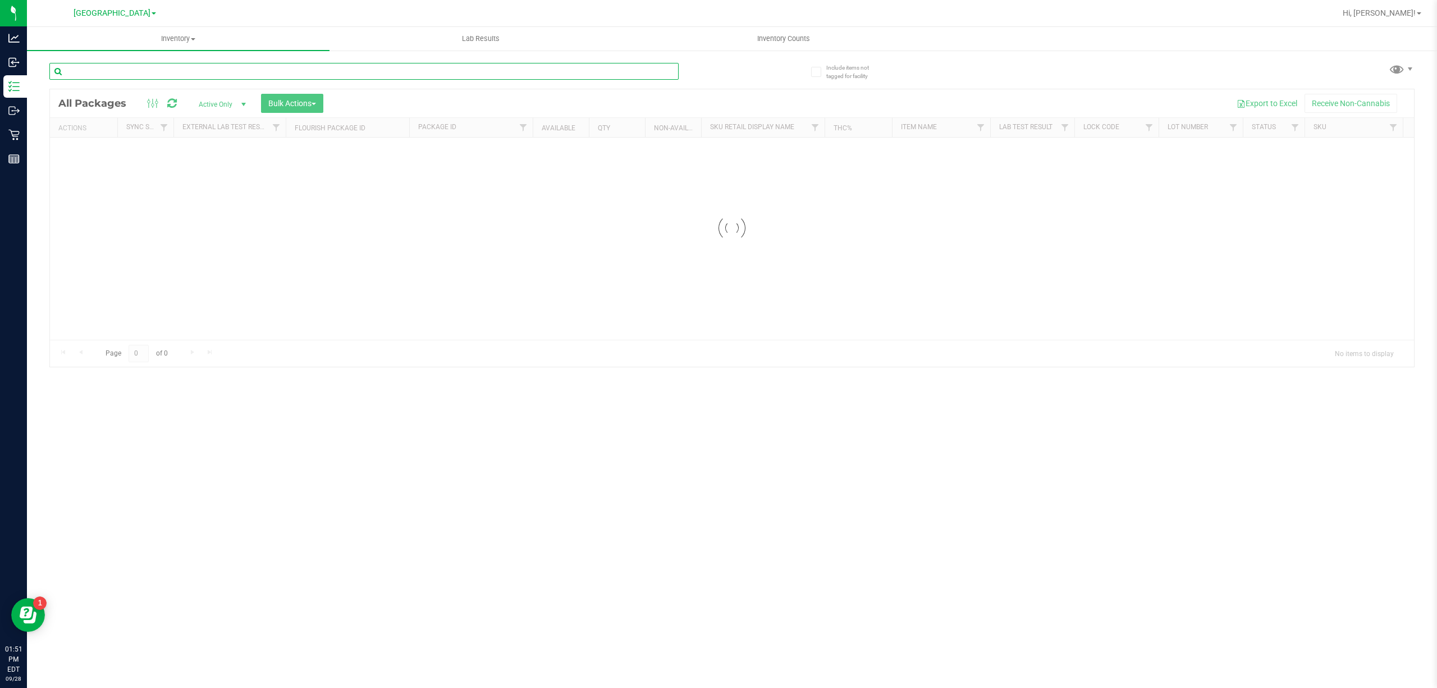
click at [192, 73] on input "text" at bounding box center [363, 71] width 629 height 17
paste input "FT 0.5g Pre-Roll Black Triangle Kush (Indica) 5ct"
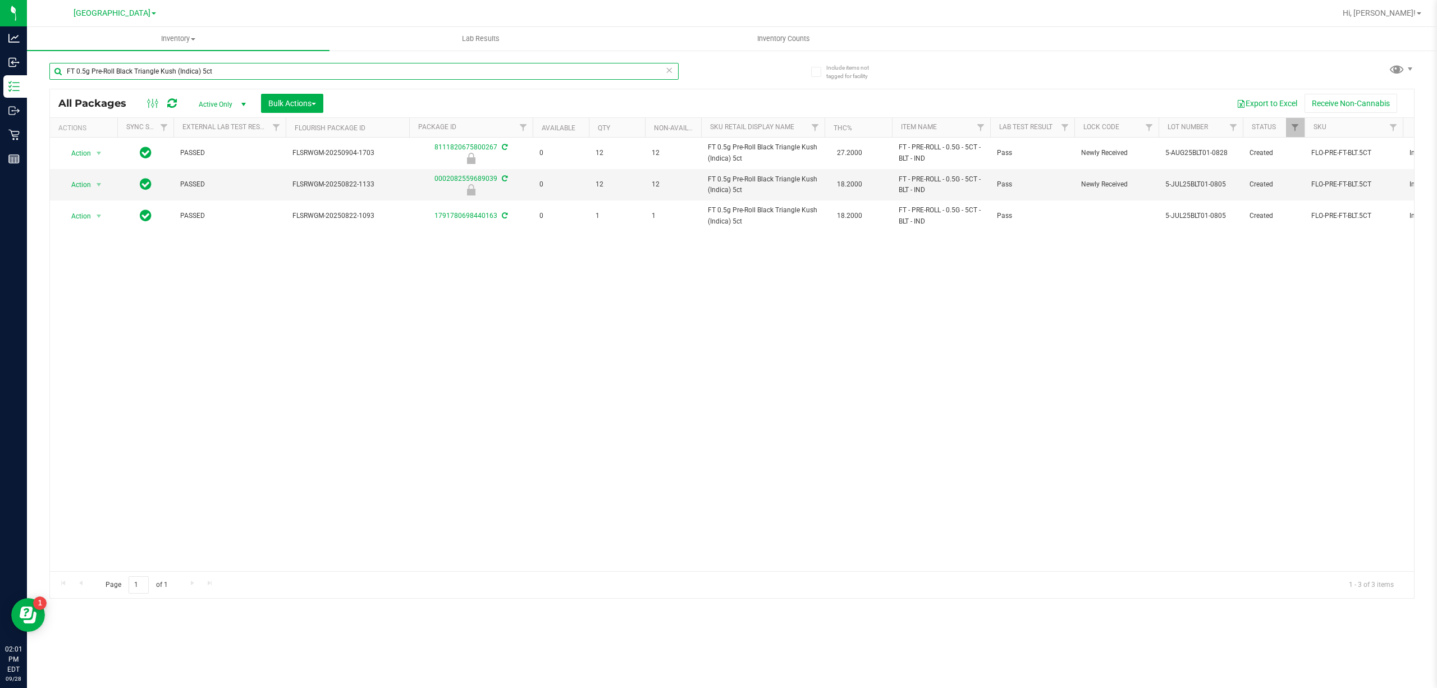
click at [533, 63] on input "FT 0.5g Pre-Roll Black Triangle Kush (Indica) 5ct" at bounding box center [363, 71] width 629 height 17
click at [533, 64] on input "FT 0.5g Pre-Roll Black Triangle Kush (Indica) 5ct" at bounding box center [363, 71] width 629 height 17
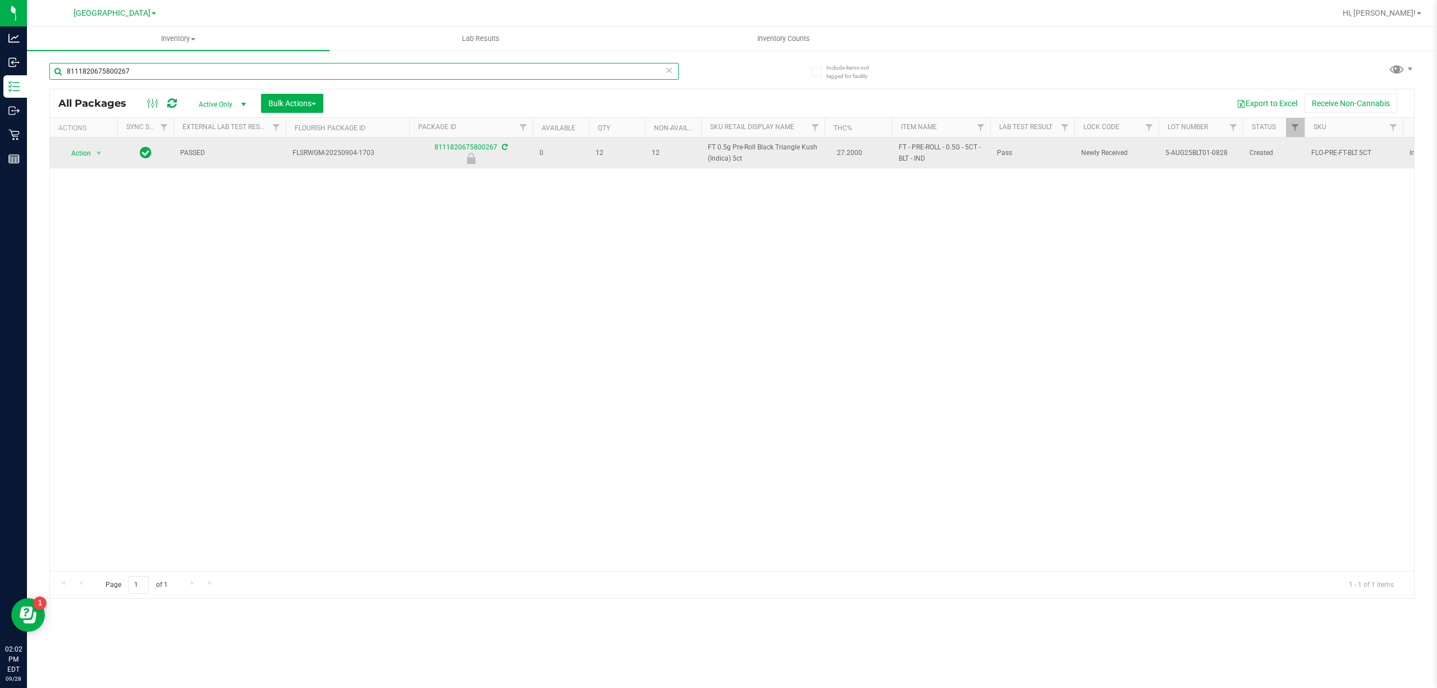
type input "8111820675800267"
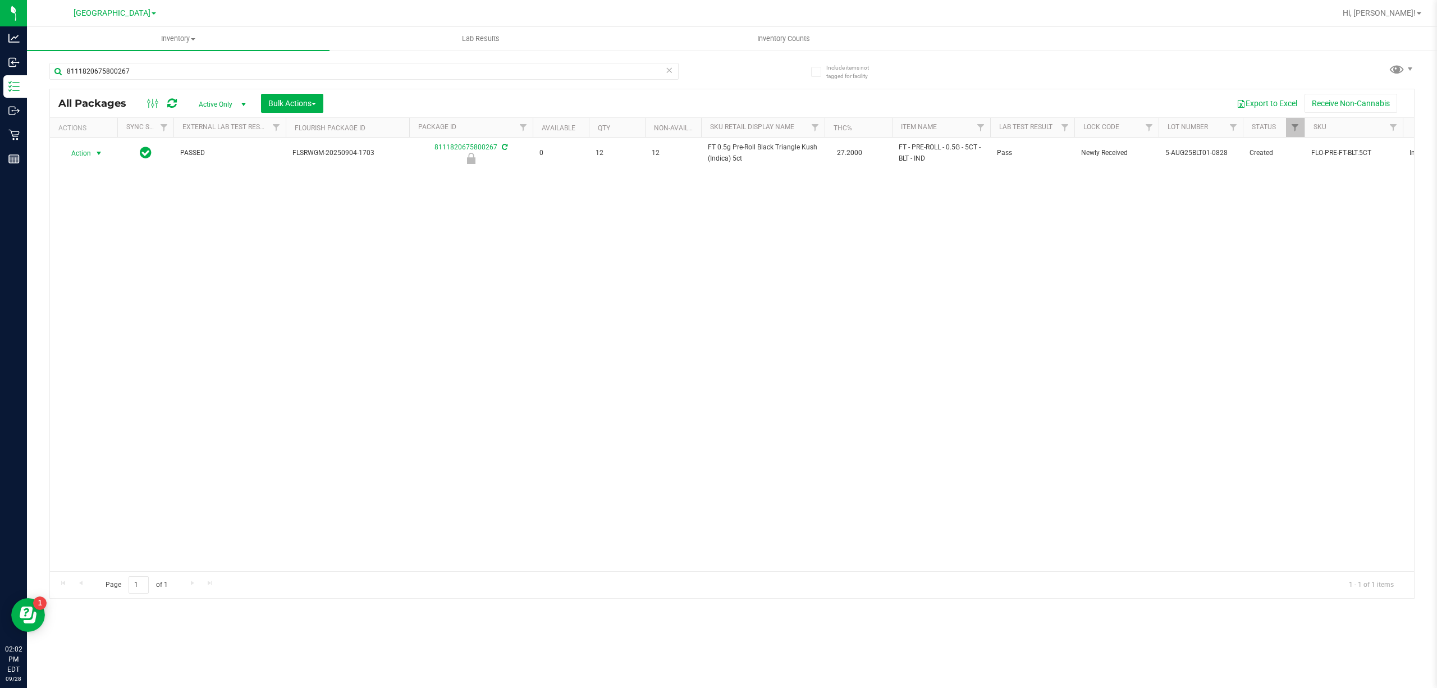
drag, startPoint x: 93, startPoint y: 154, endPoint x: 108, endPoint y: 214, distance: 61.9
click at [94, 154] on span "select" at bounding box center [99, 153] width 14 height 16
click at [112, 292] on li "Unlock package" at bounding box center [98, 286] width 72 height 17
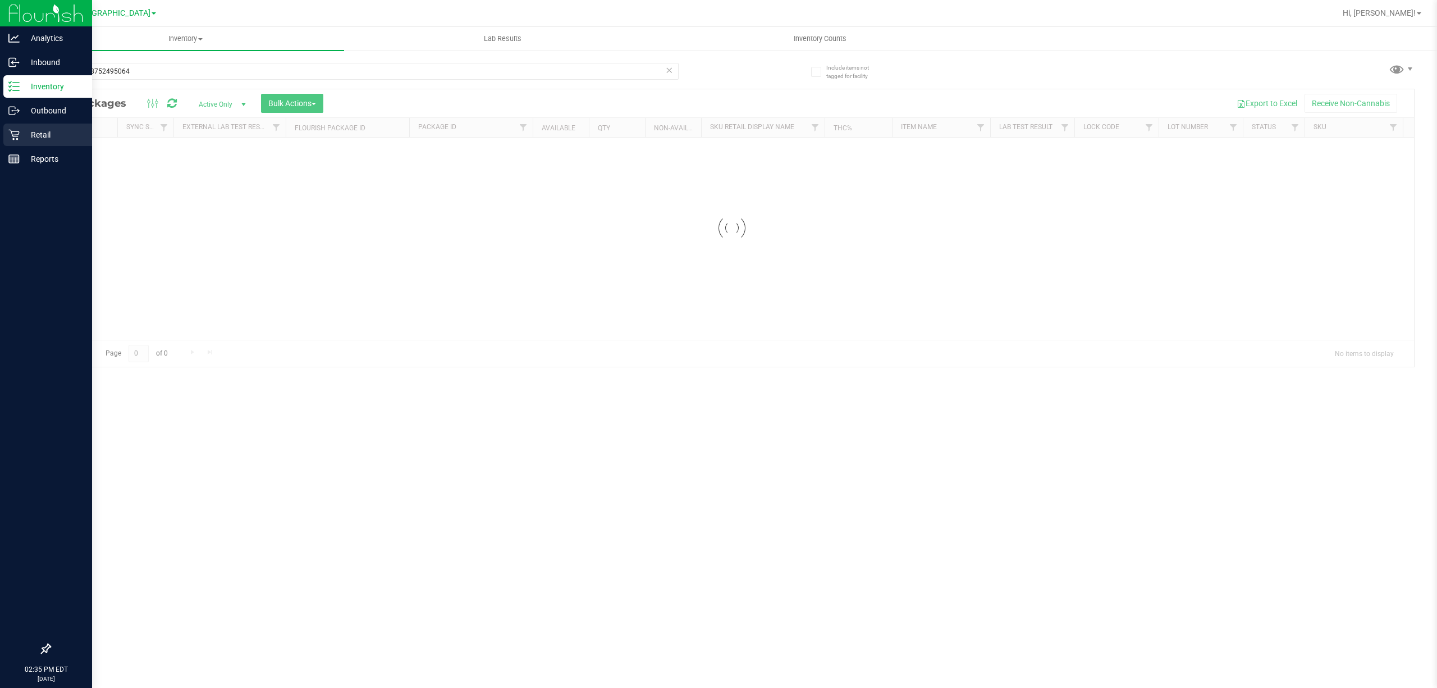
click at [25, 137] on p "Retail" at bounding box center [53, 134] width 67 height 13
click at [68, 135] on p "Retail" at bounding box center [53, 134] width 67 height 13
click at [63, 135] on p "Retail" at bounding box center [53, 134] width 67 height 13
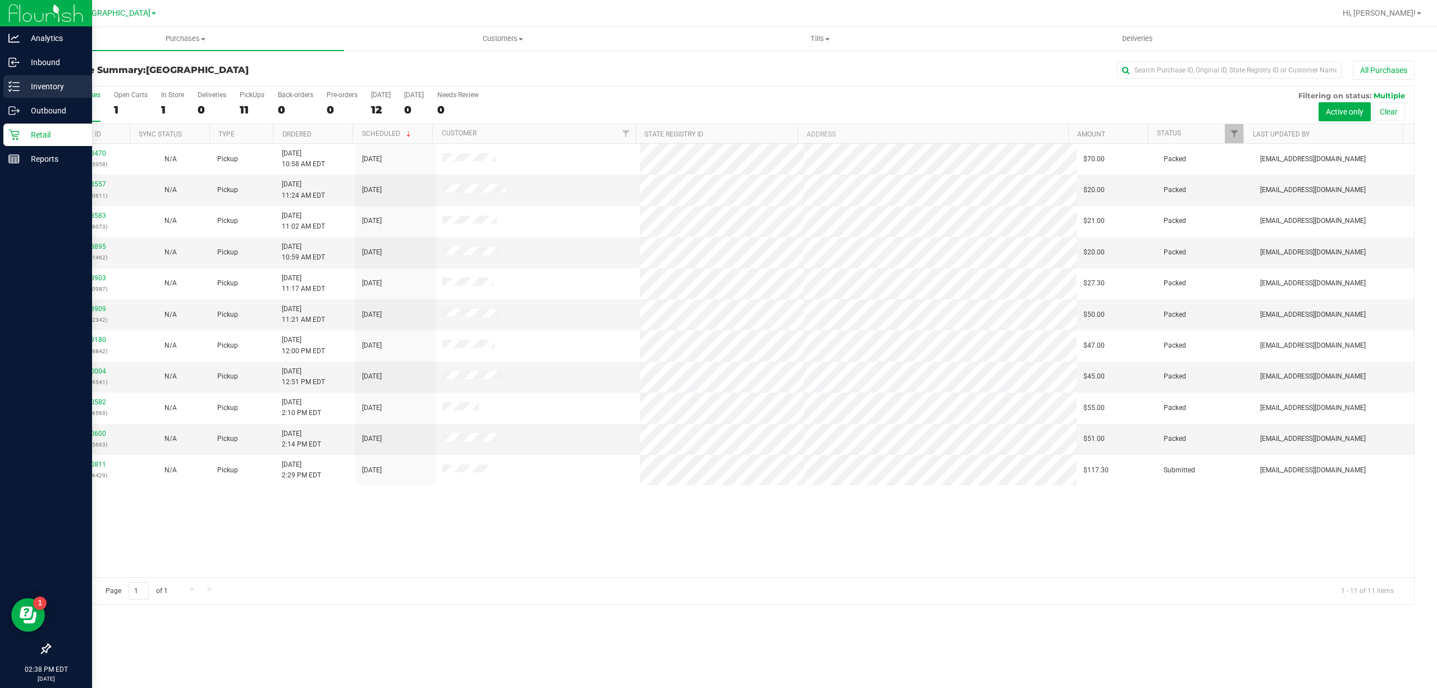
click at [35, 84] on p "Inventory" at bounding box center [53, 86] width 67 height 13
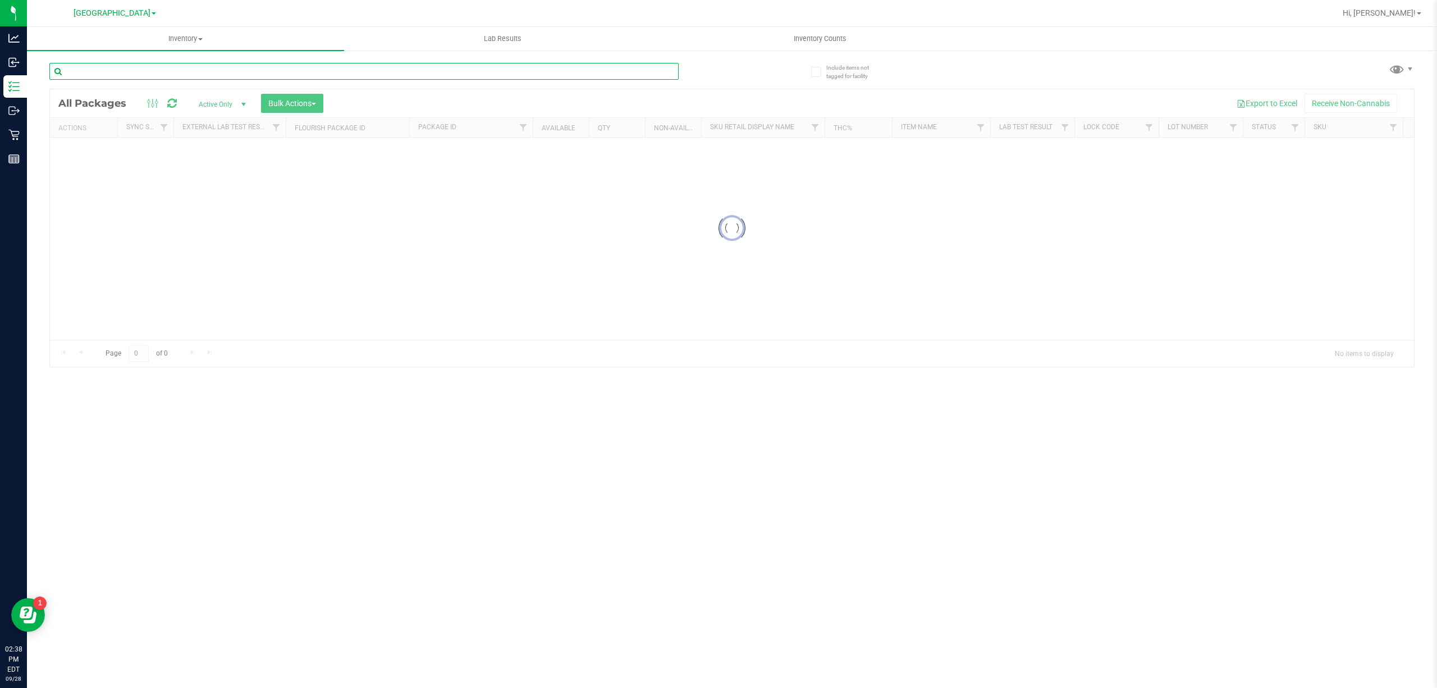
click at [203, 64] on div "Inventory All packages All inventory Waste log Create inventory Lab Results Inv…" at bounding box center [732, 357] width 1410 height 661
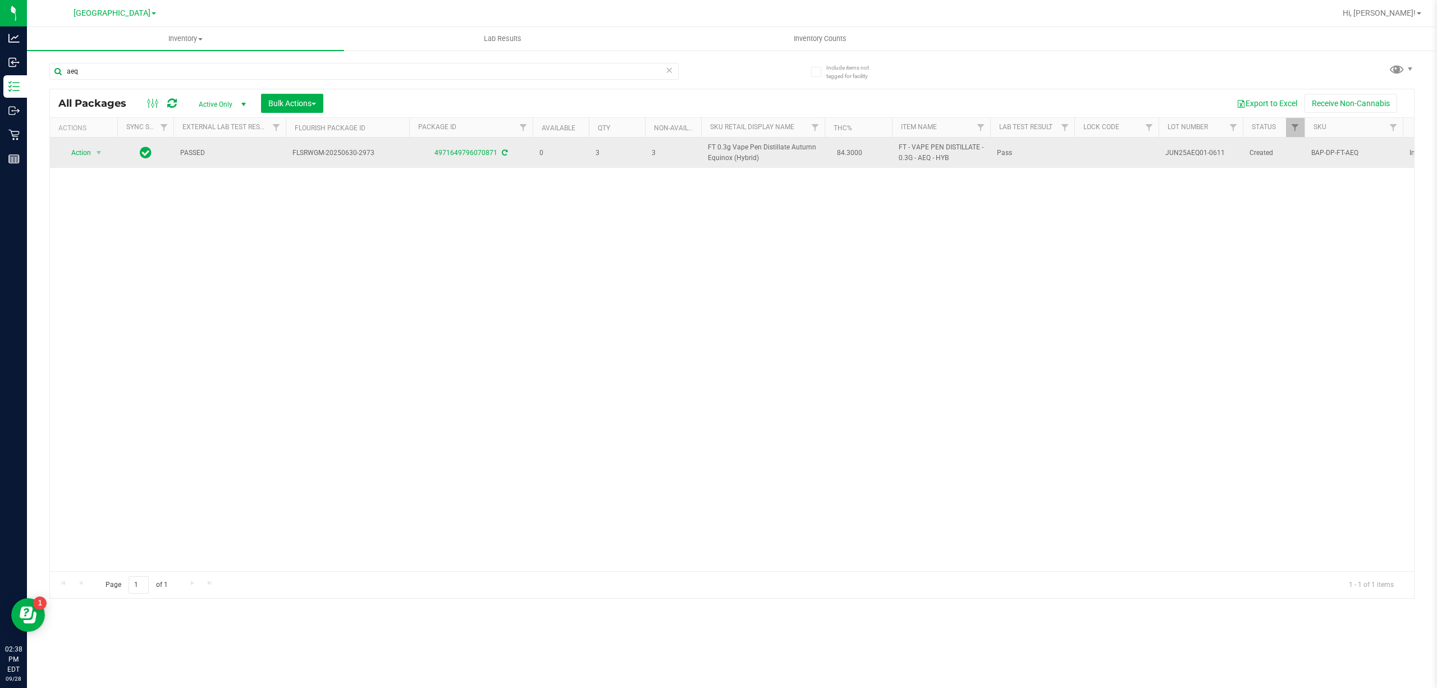
click at [762, 151] on span "FT 0.3g Vape Pen Distillate Autumn Equinox (Hybrid)" at bounding box center [763, 152] width 110 height 21
copy td "FT 0.3g Vape Pen Distillate Autumn Equinox (Hybrid)"
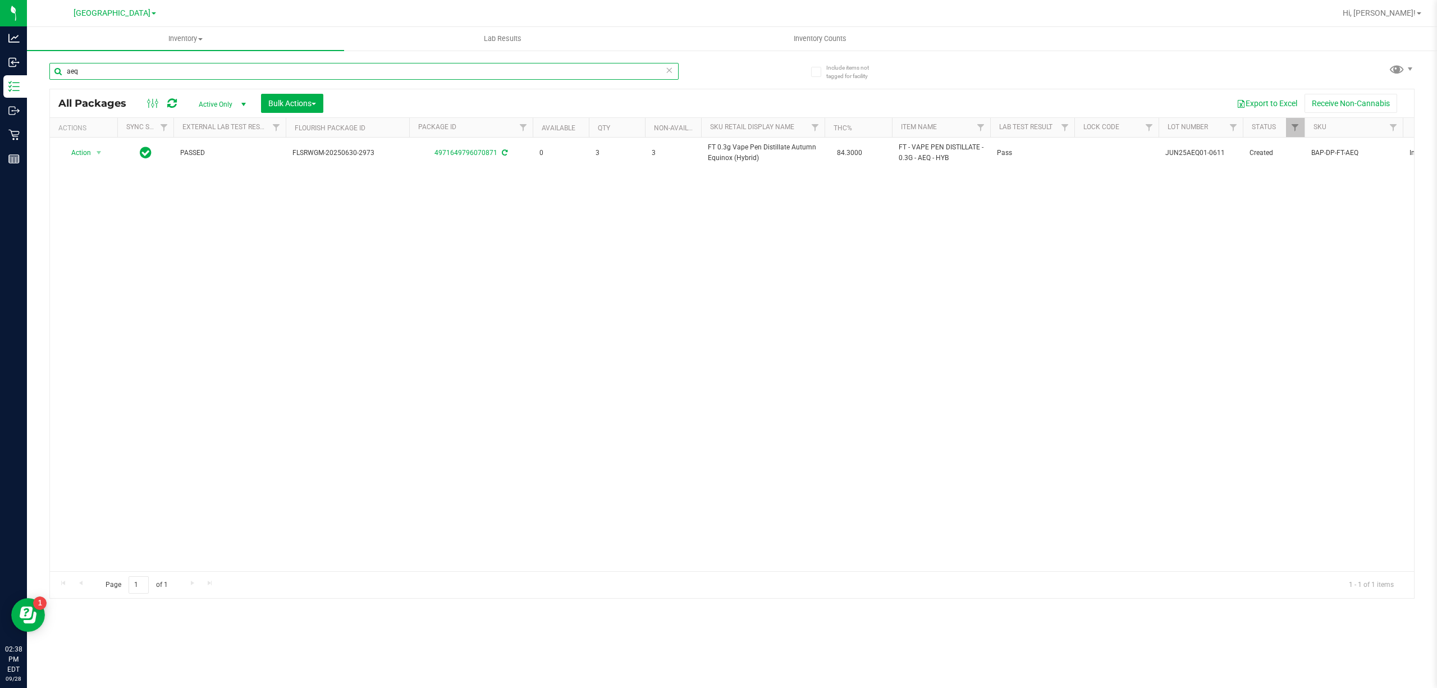
click at [569, 72] on input "aeq" at bounding box center [363, 71] width 629 height 17
paste input "FT 0.3g Vape Pen Distillate Autumn Equinox (Hybrid)"
click at [618, 70] on input "FT 0.3g Vape Pen Distillate Autumn Equinox (Hybrid)" at bounding box center [363, 71] width 629 height 17
click at [618, 71] on input "FT 0.3g Vape Pen Distillate Autumn Equinox (Hybrid)" at bounding box center [363, 71] width 629 height 17
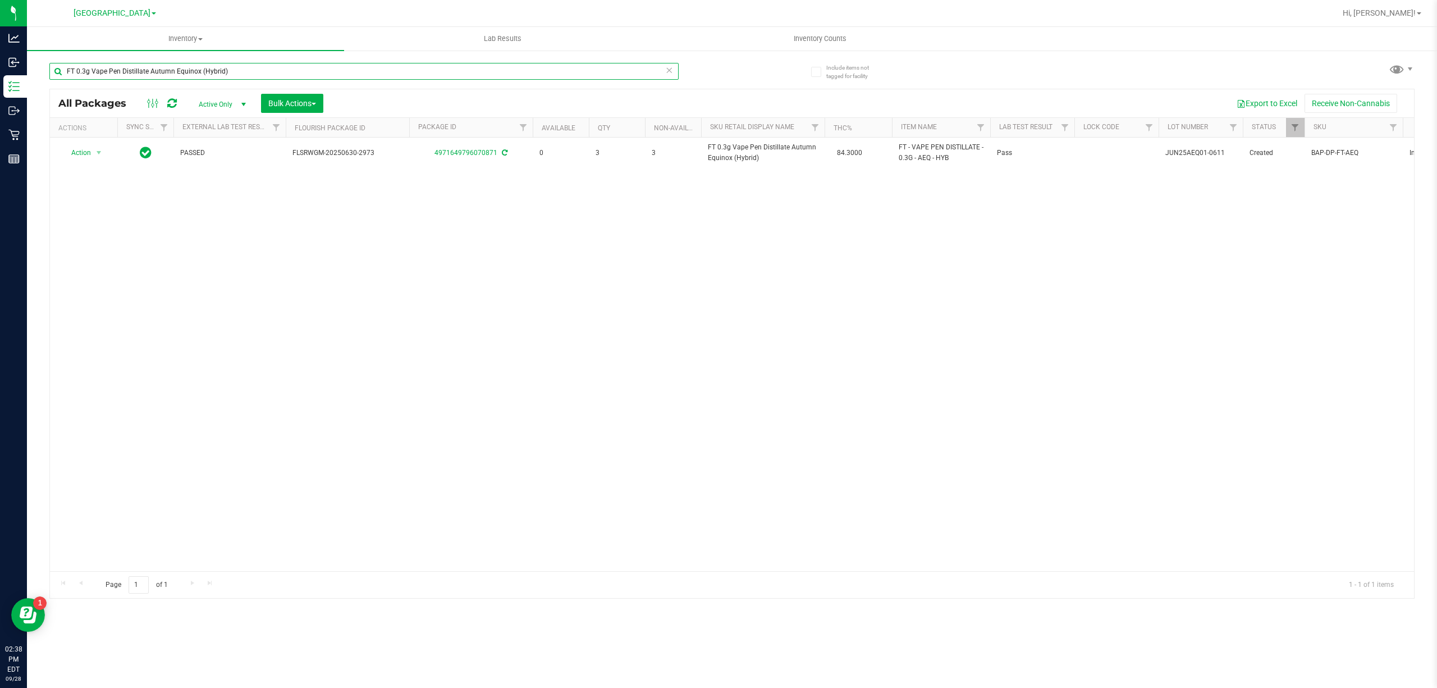
click at [618, 71] on input "FT 0.3g Vape Pen Distillate Autumn Equinox (Hybrid)" at bounding box center [363, 71] width 629 height 17
click at [618, 71] on input "5508321597416077" at bounding box center [363, 71] width 629 height 17
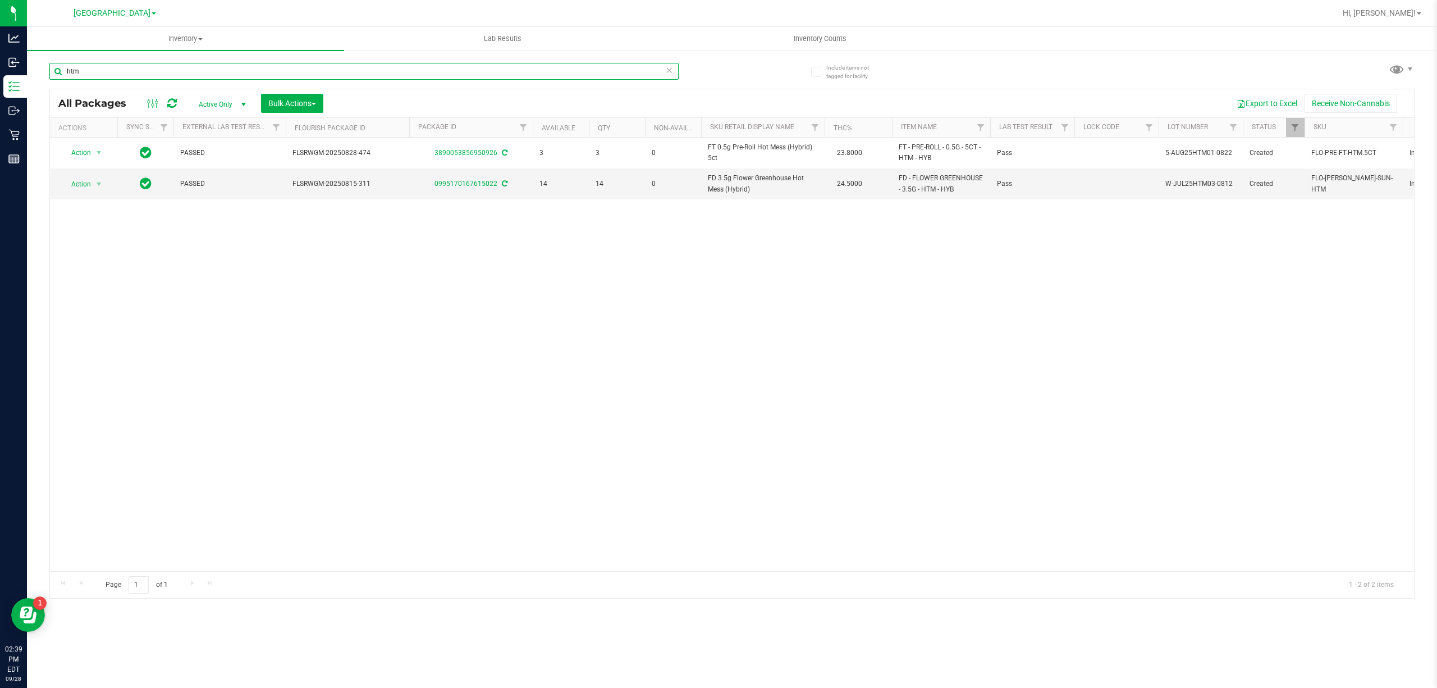
click at [622, 73] on input "htm" at bounding box center [363, 71] width 629 height 17
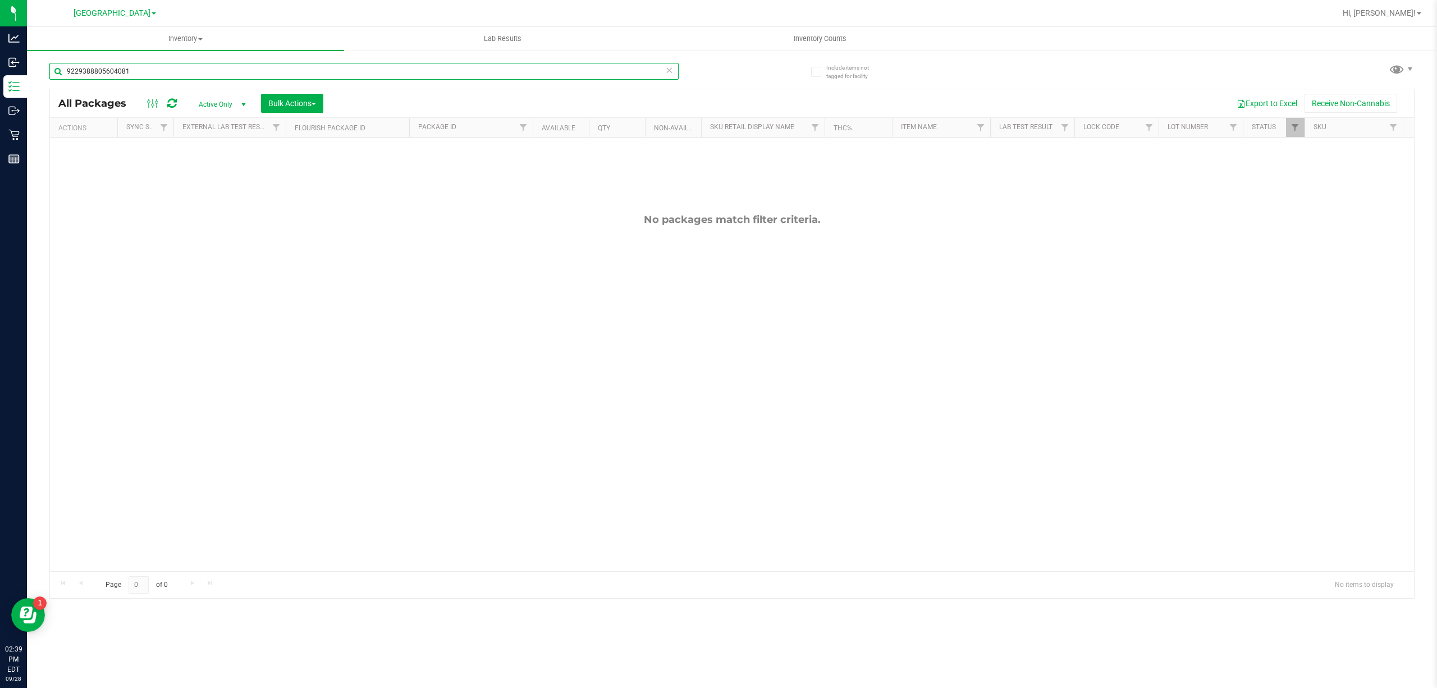
click at [622, 73] on input "9229388805604081" at bounding box center [363, 71] width 629 height 17
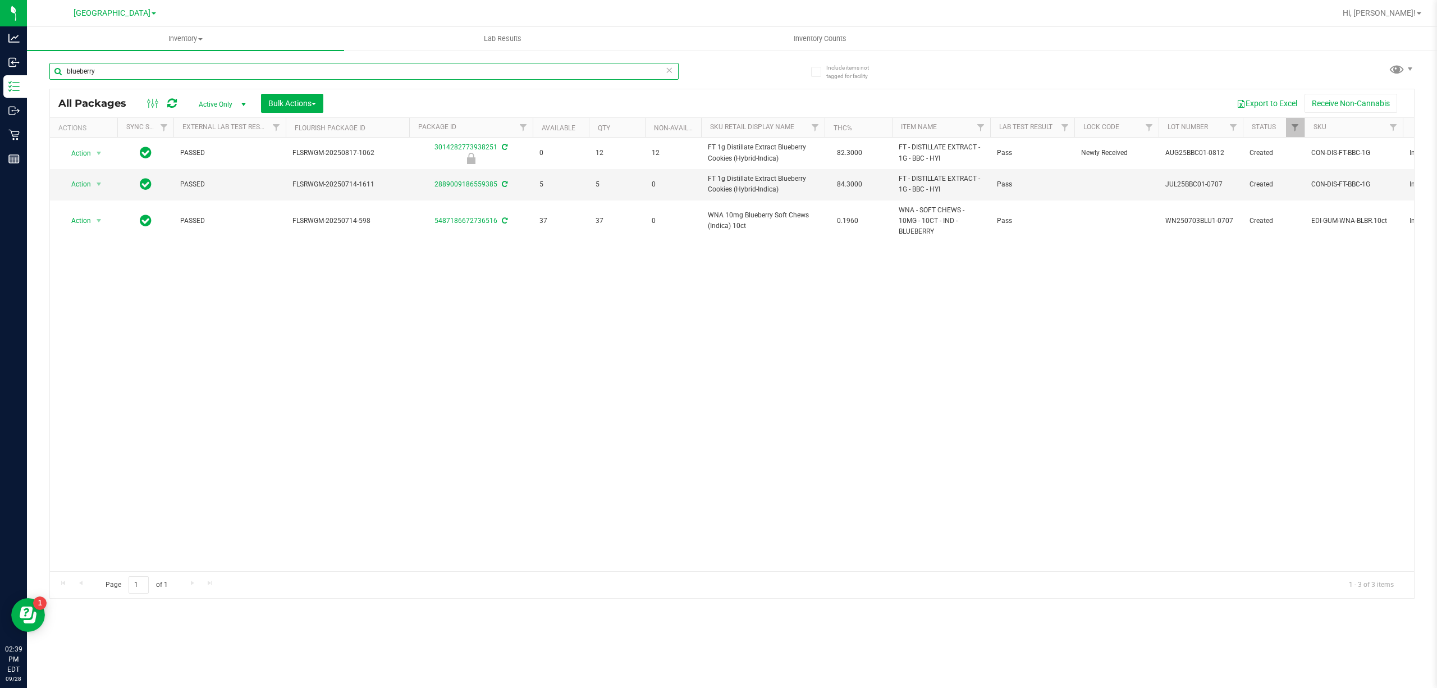
click at [624, 67] on input "blueberry" at bounding box center [363, 71] width 629 height 17
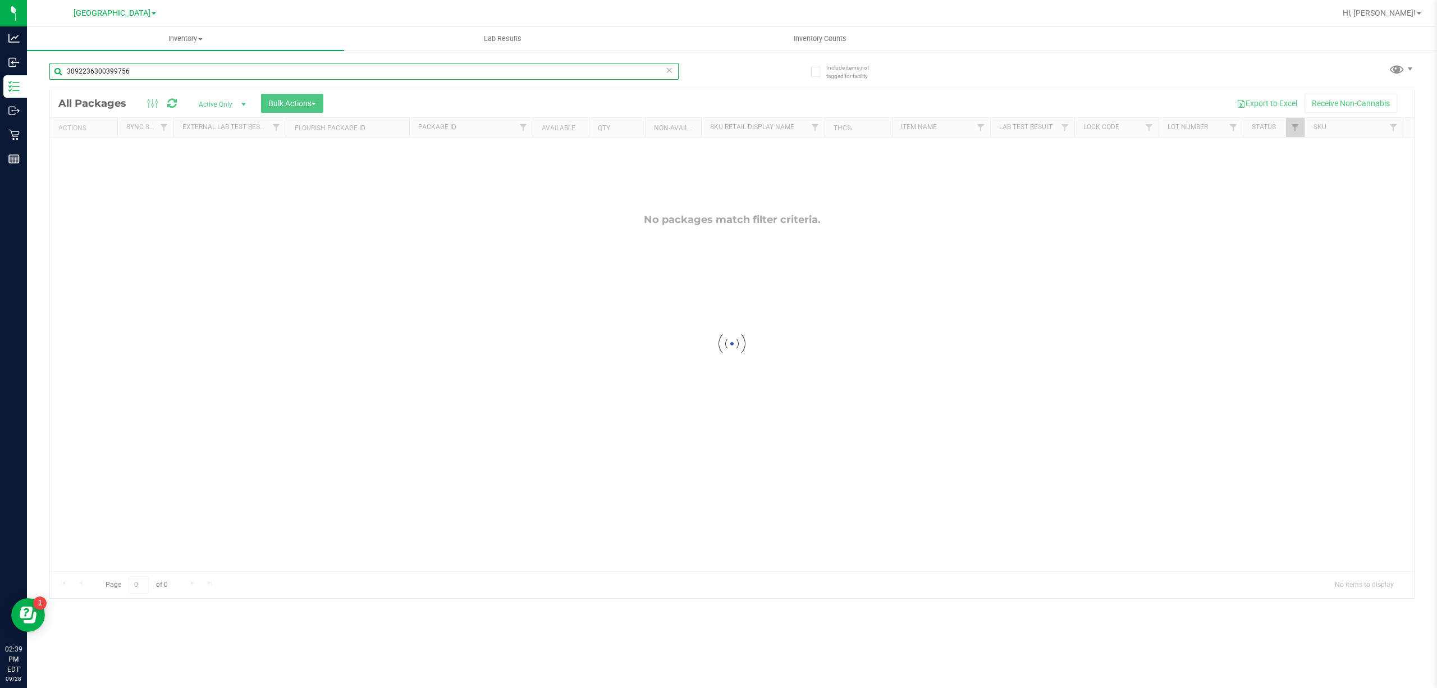
click at [624, 68] on input "3092236300399756" at bounding box center [363, 71] width 629 height 17
click at [623, 68] on input "3092236300399756" at bounding box center [363, 71] width 629 height 17
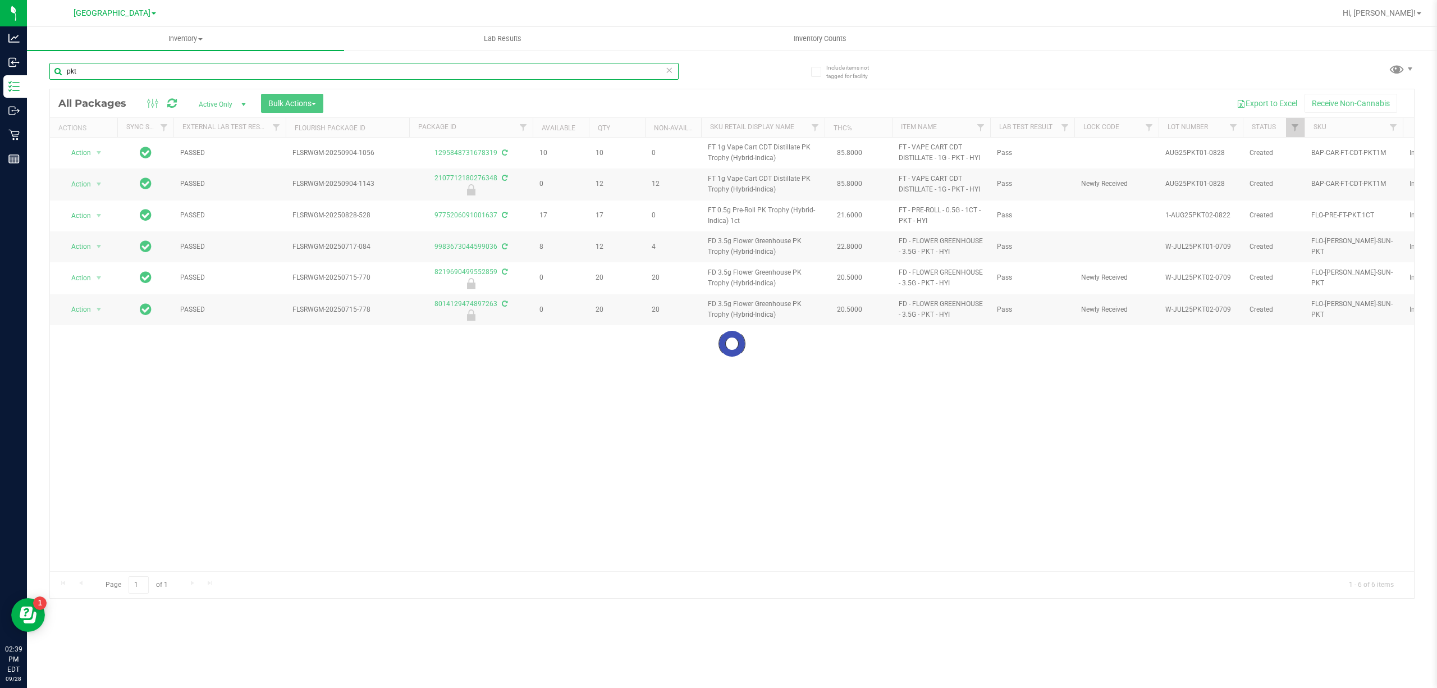
click at [591, 72] on input "pkt" at bounding box center [363, 71] width 629 height 17
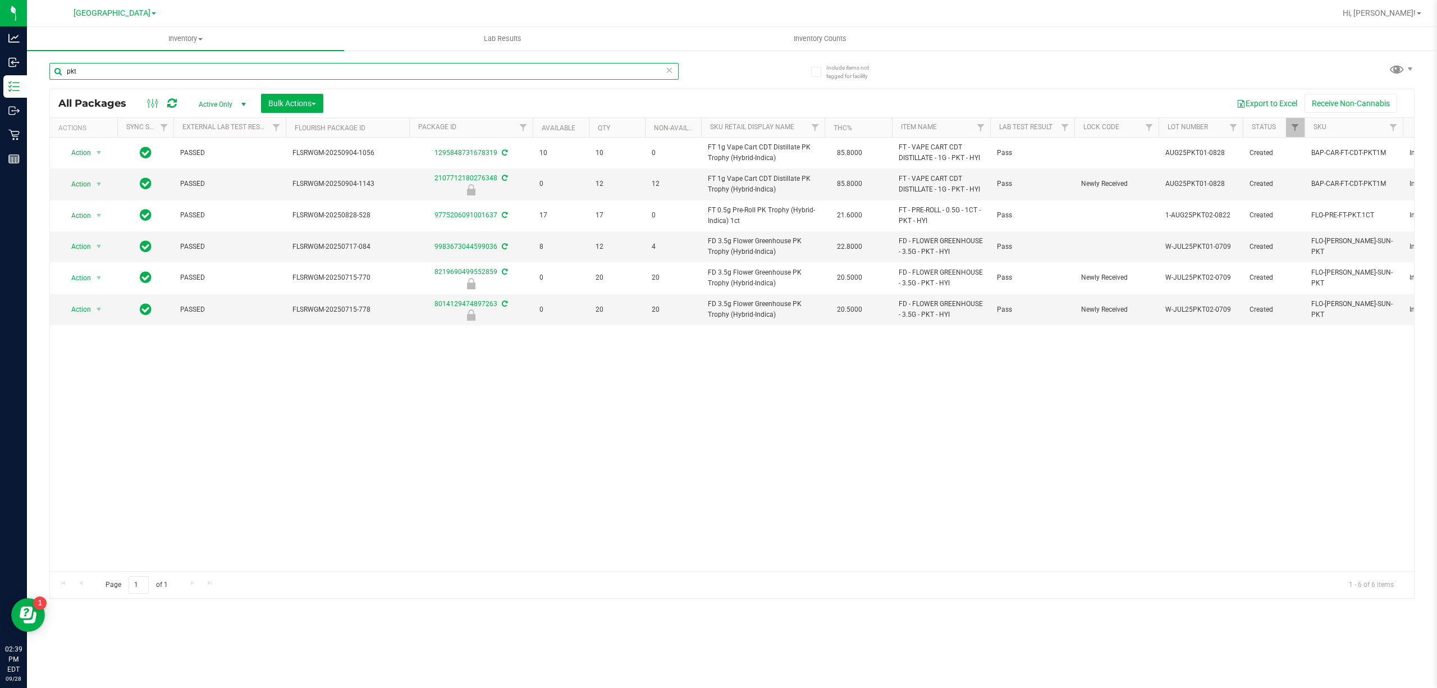
click at [591, 72] on input "pkt" at bounding box center [363, 71] width 629 height 17
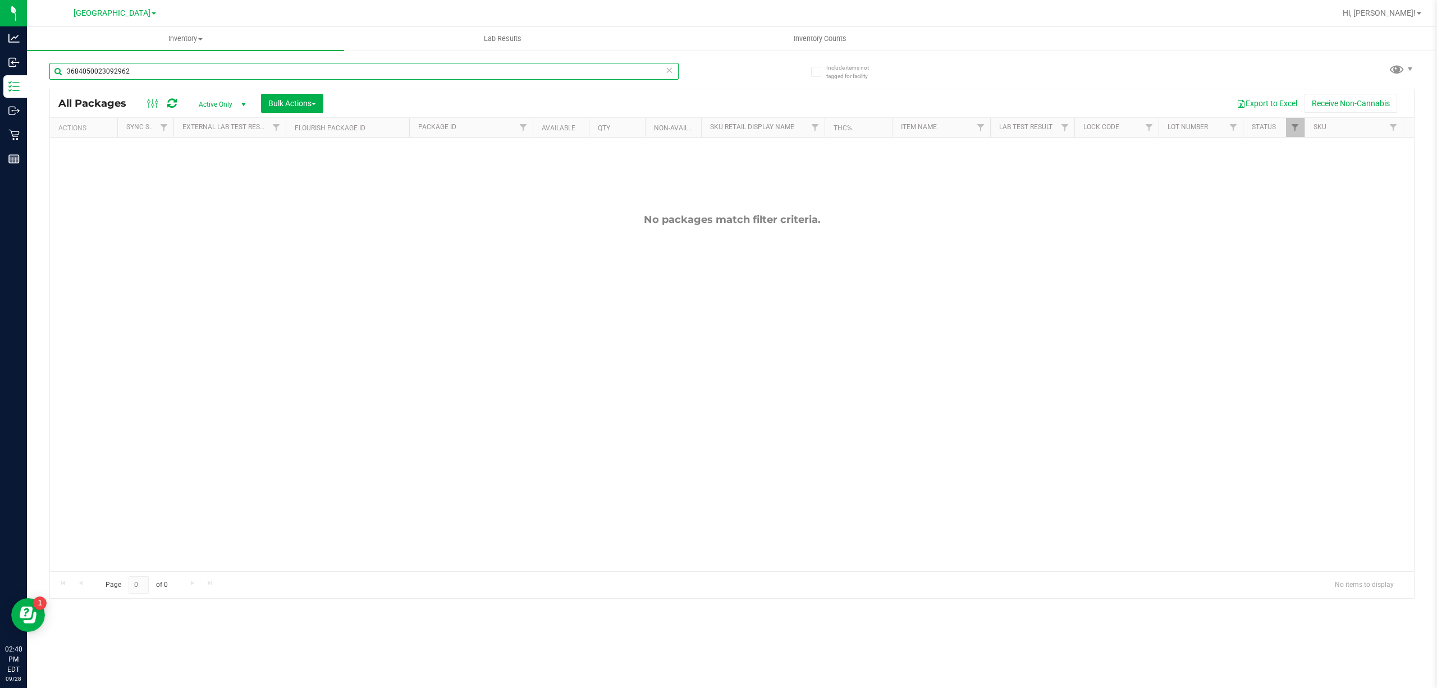
click at [611, 72] on input "3684050023092962" at bounding box center [363, 71] width 629 height 17
click at [611, 72] on input "aeq" at bounding box center [363, 71] width 629 height 17
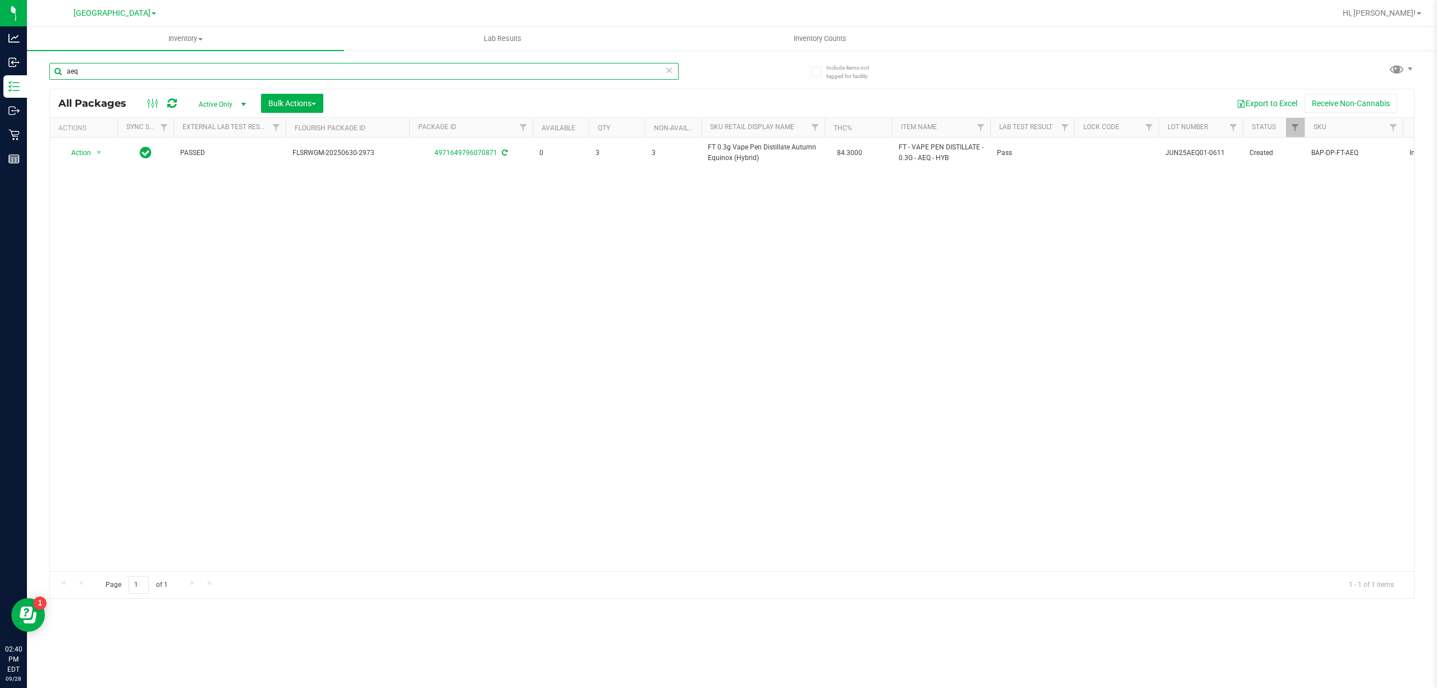
click at [611, 72] on input "aeq" at bounding box center [363, 71] width 629 height 17
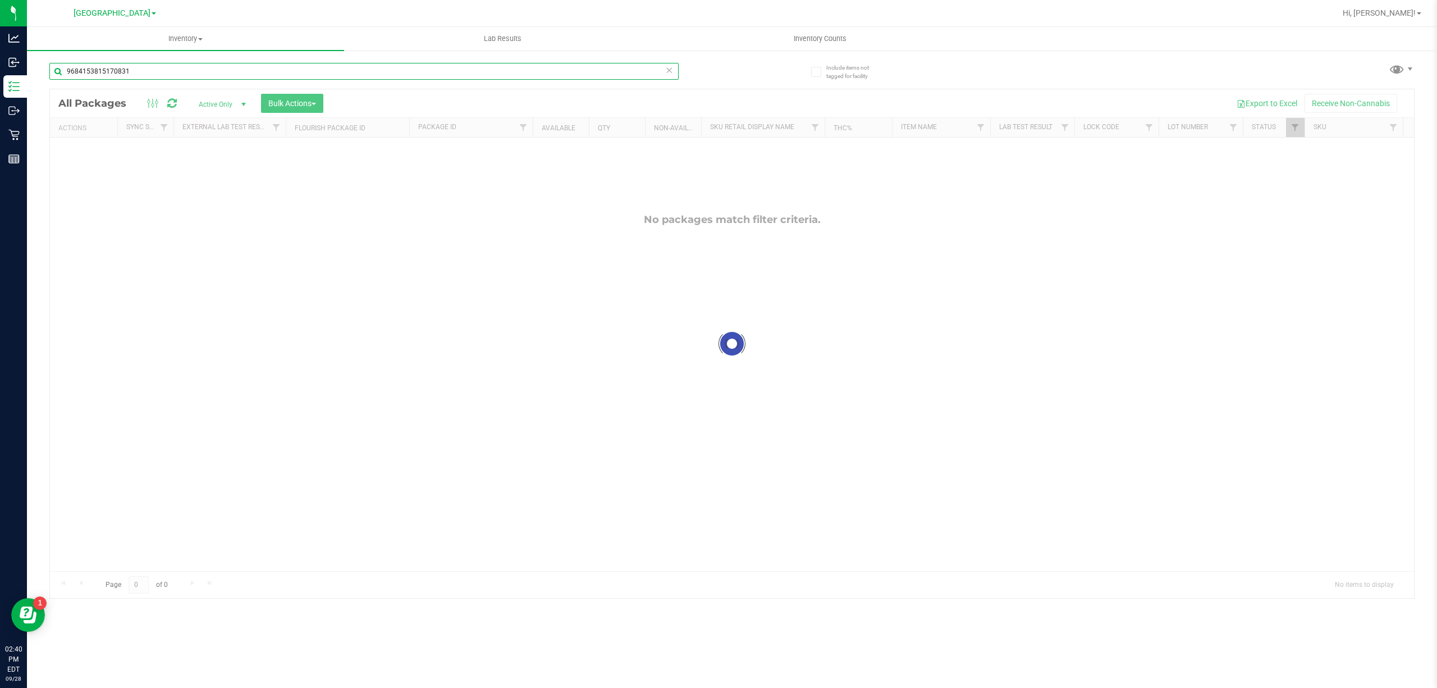
click at [609, 72] on input "9684153815170831" at bounding box center [363, 71] width 629 height 17
click at [609, 71] on input "9684153815170831" at bounding box center [363, 71] width 629 height 17
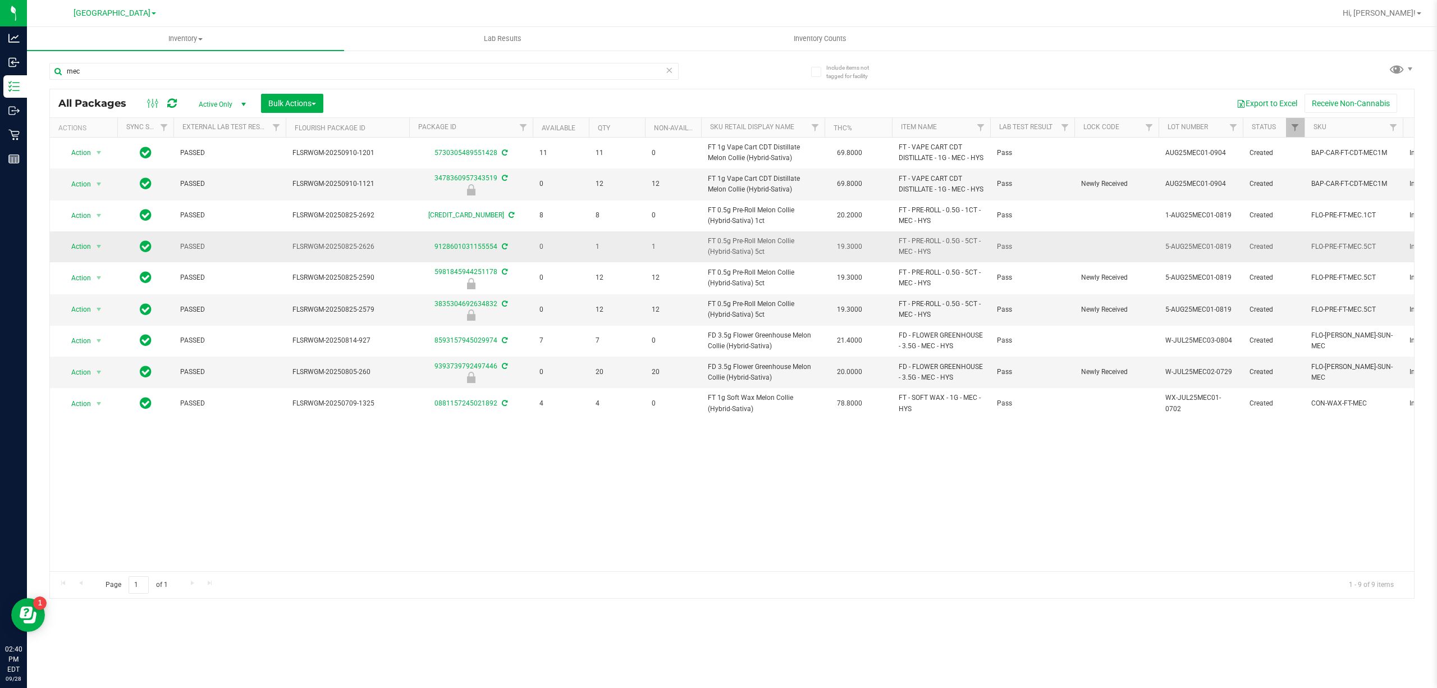
click at [735, 257] on span "FT 0.5g Pre-Roll Melon Collie (Hybrid-Sativa) 5ct" at bounding box center [763, 246] width 110 height 21
copy td "FT 0.5g Pre-Roll Melon Collie (Hybrid-Sativa) 5ct"
click at [418, 80] on div "mec" at bounding box center [363, 76] width 629 height 26
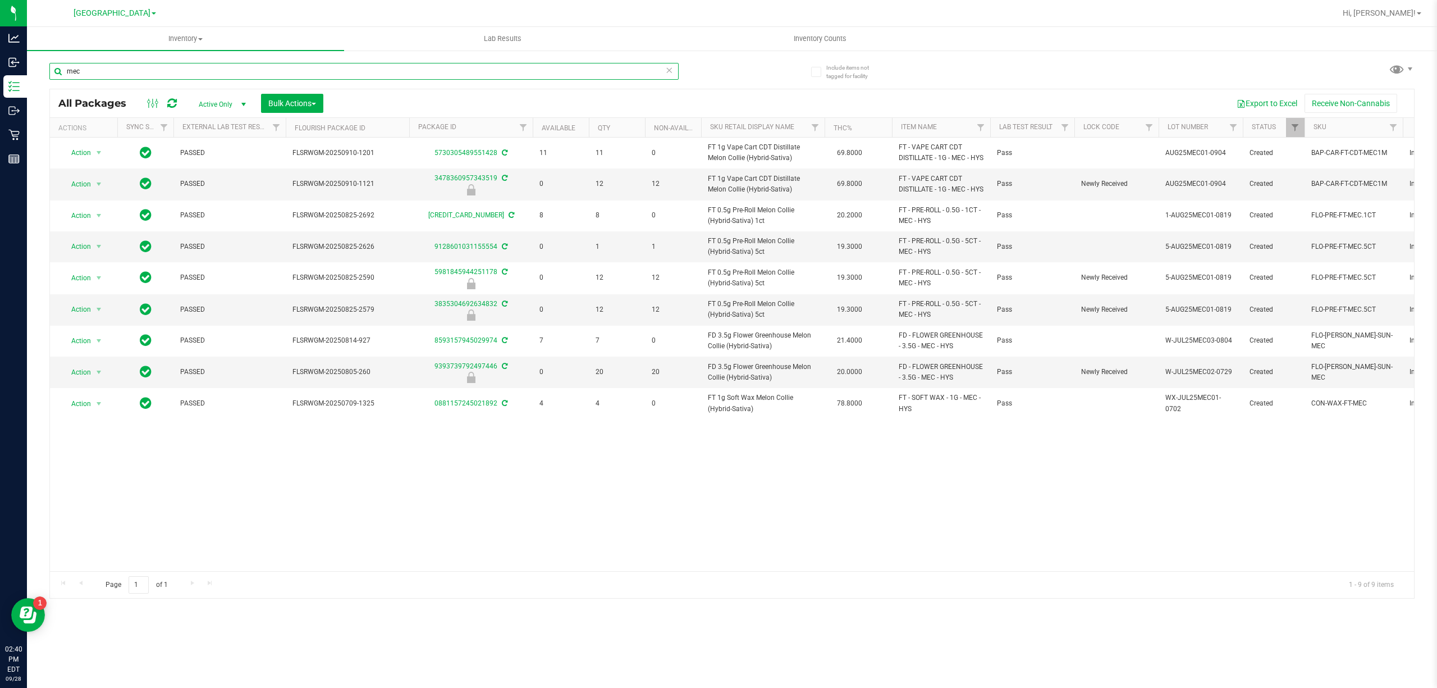
click at [420, 74] on input "mec" at bounding box center [363, 71] width 629 height 17
paste input "FT 0.5g Pre-Roll Melon Collie (Hybrid-Sativa) 5ct"
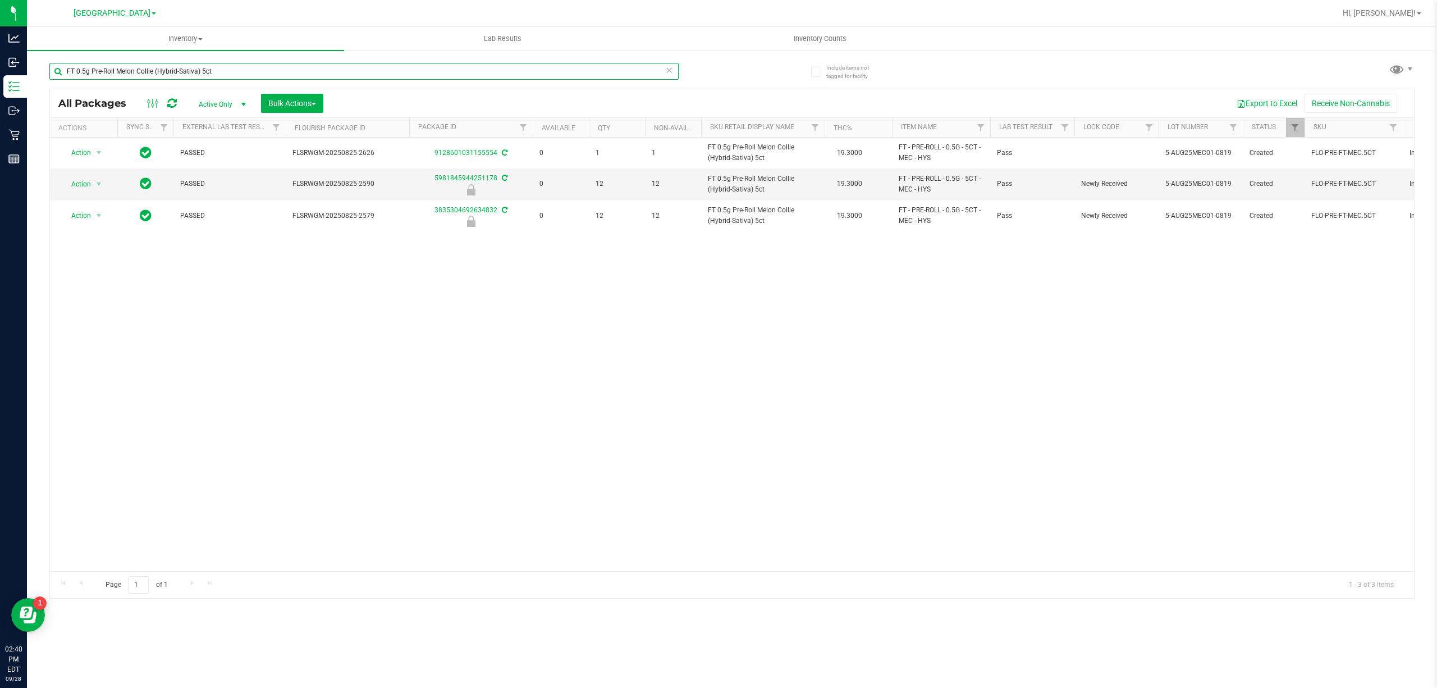
click at [602, 70] on input "FT 0.5g Pre-Roll Melon Collie (Hybrid-Sativa) 5ct" at bounding box center [363, 71] width 629 height 17
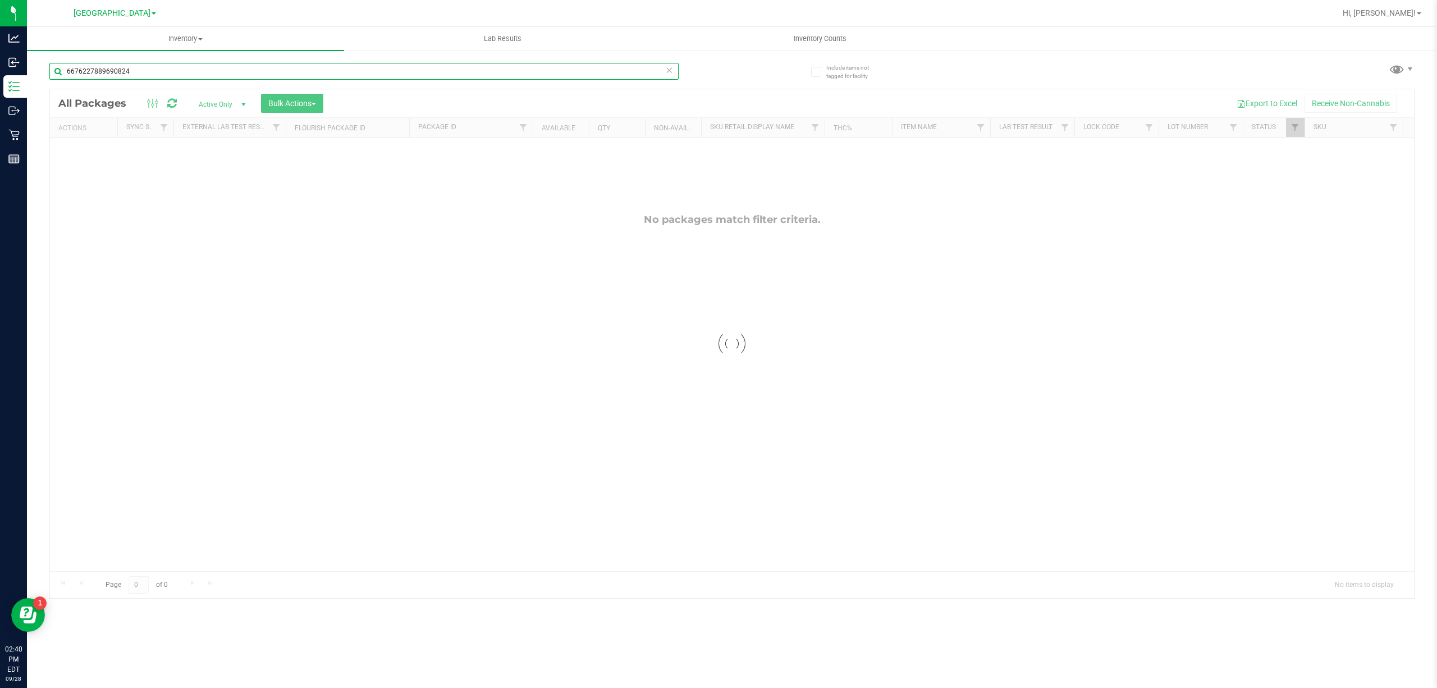
click at [602, 70] on input "6676227889690824" at bounding box center [363, 71] width 629 height 17
click at [612, 70] on input "mixed berry" at bounding box center [363, 71] width 629 height 17
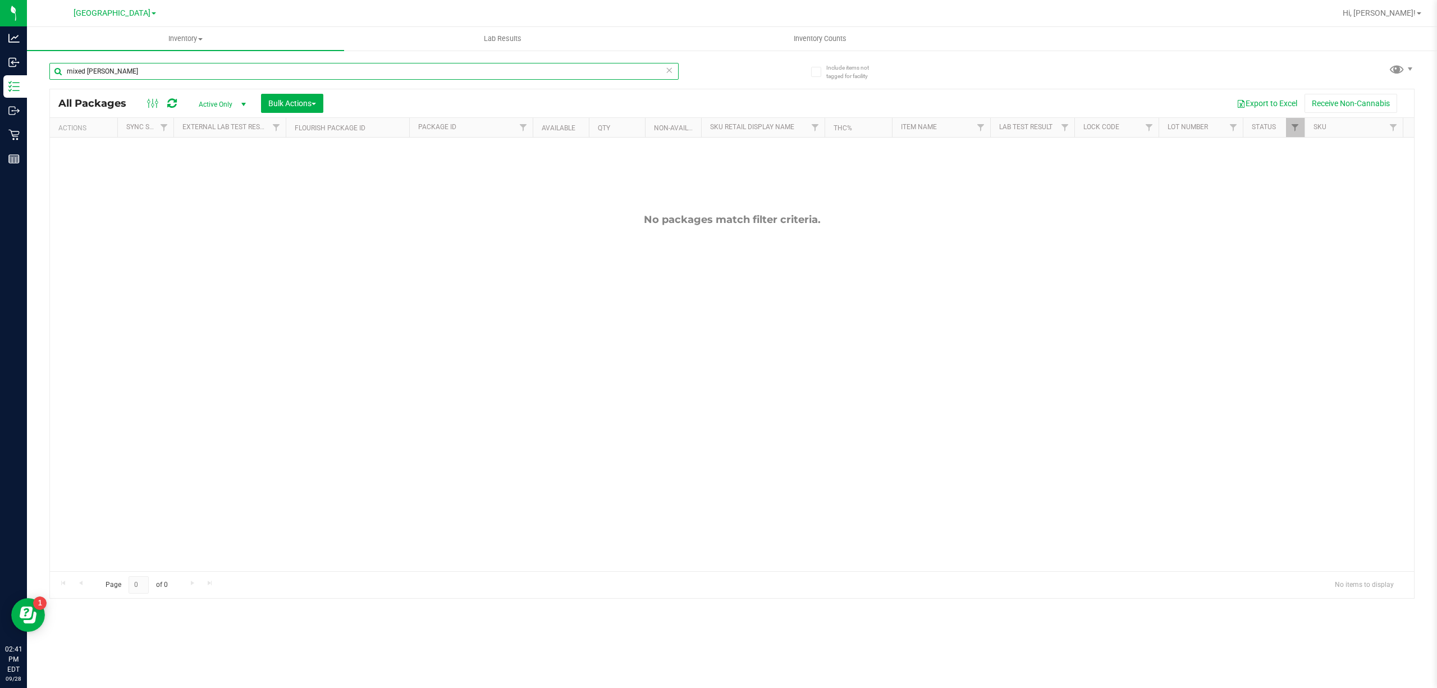
click at [612, 70] on input "mixed berry" at bounding box center [363, 71] width 629 height 17
click at [622, 74] on input "2749680859590234" at bounding box center [363, 71] width 629 height 17
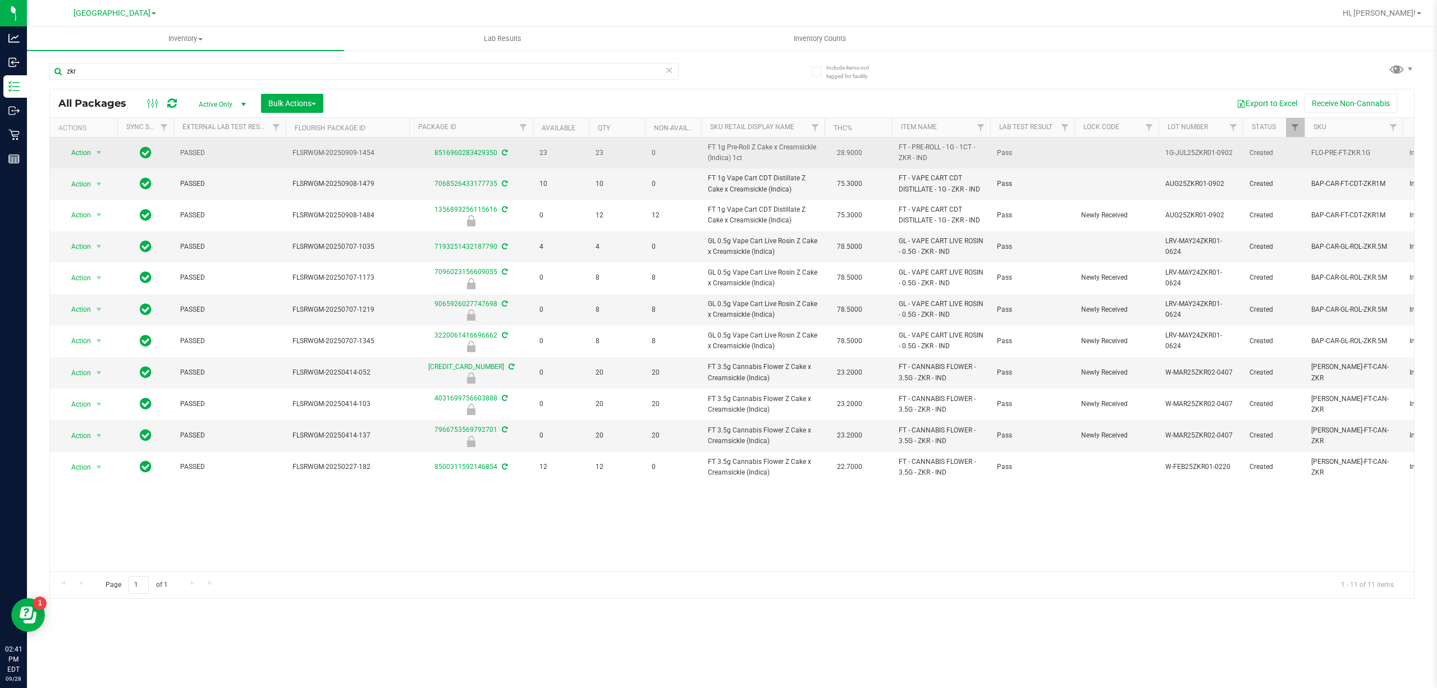
click at [736, 153] on span "FT 1g Pre-Roll Z Cake x Creamsickle (Indica) 1ct" at bounding box center [763, 152] width 110 height 21
copy td "FT 1g Pre-Roll Z Cake x Creamsickle (Indica) 1ct"
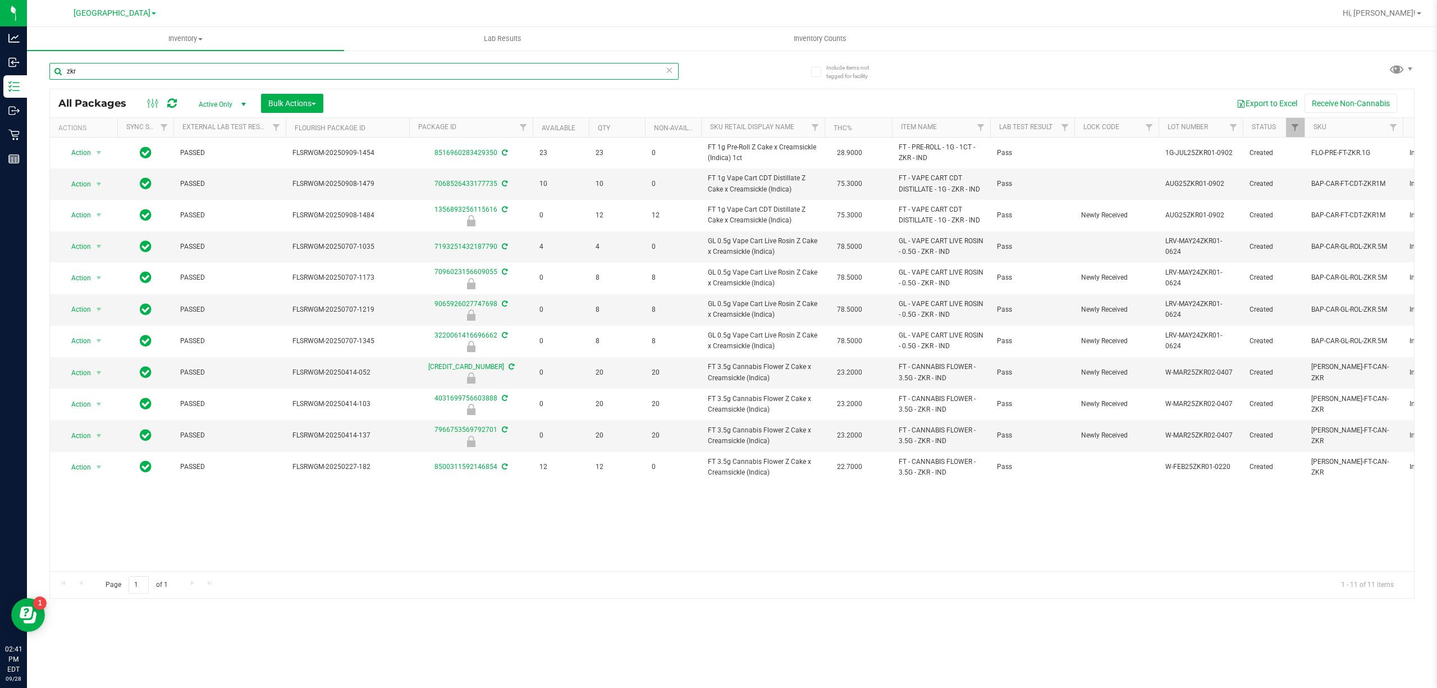
click at [538, 63] on input "zkr" at bounding box center [363, 71] width 629 height 17
paste input "FT 1g Pre-Roll Z Cake x Creamsickle (Indica) 1ct"
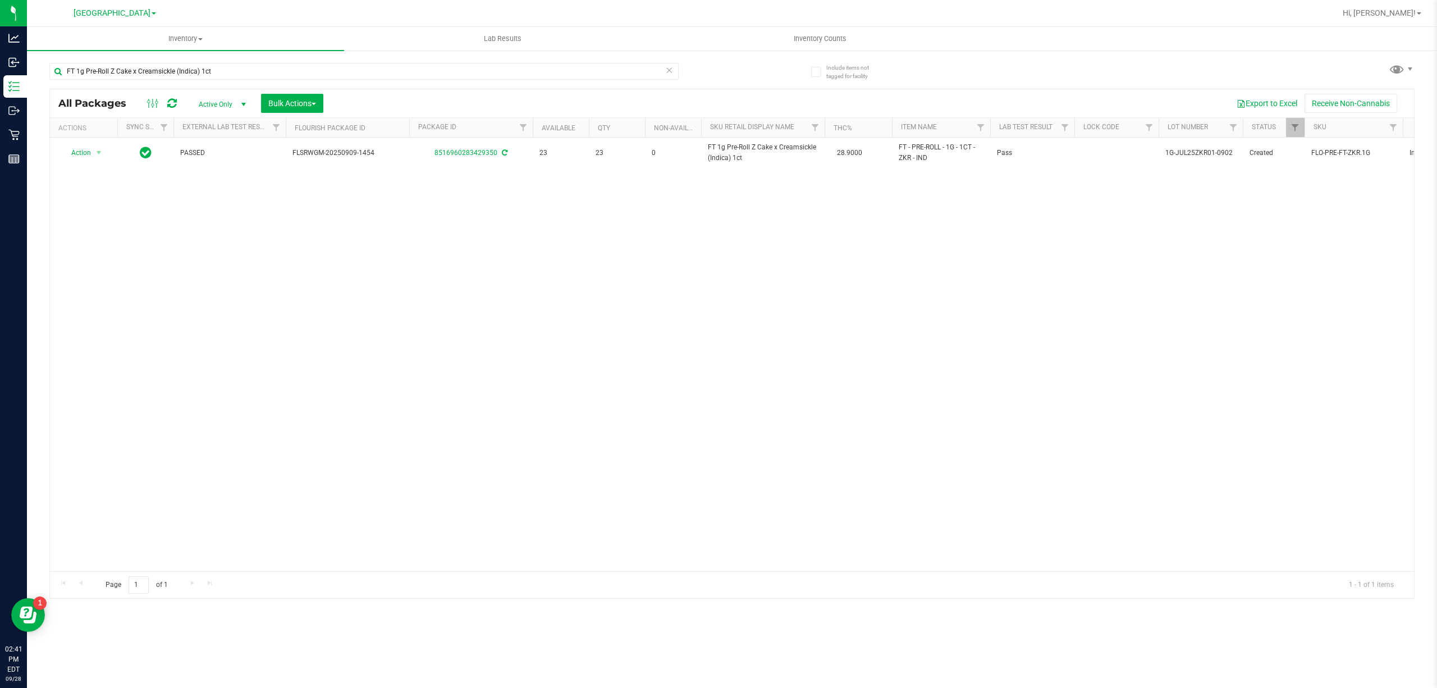
click at [584, 61] on div "FT 1g Pre-Roll Z Cake x Creamsickle (Indica) 1ct" at bounding box center [390, 71] width 682 height 36
click at [586, 71] on input "FT 1g Pre-Roll Z Cake x Creamsickle (Indica) 1ct" at bounding box center [363, 71] width 629 height 17
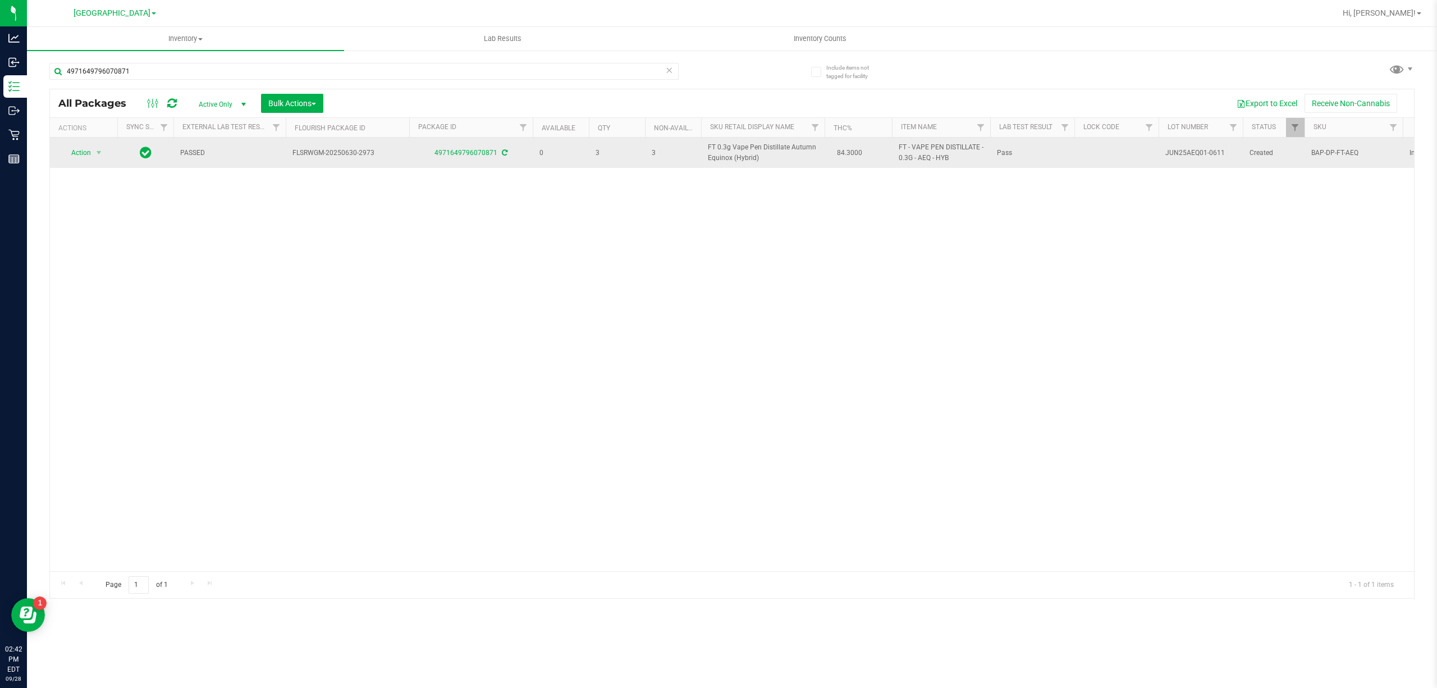
click at [730, 162] on span "FT 0.3g Vape Pen Distillate Autumn Equinox (Hybrid)" at bounding box center [763, 152] width 110 height 21
copy td "FT 0.3g Vape Pen Distillate Autumn Equinox (Hybrid)"
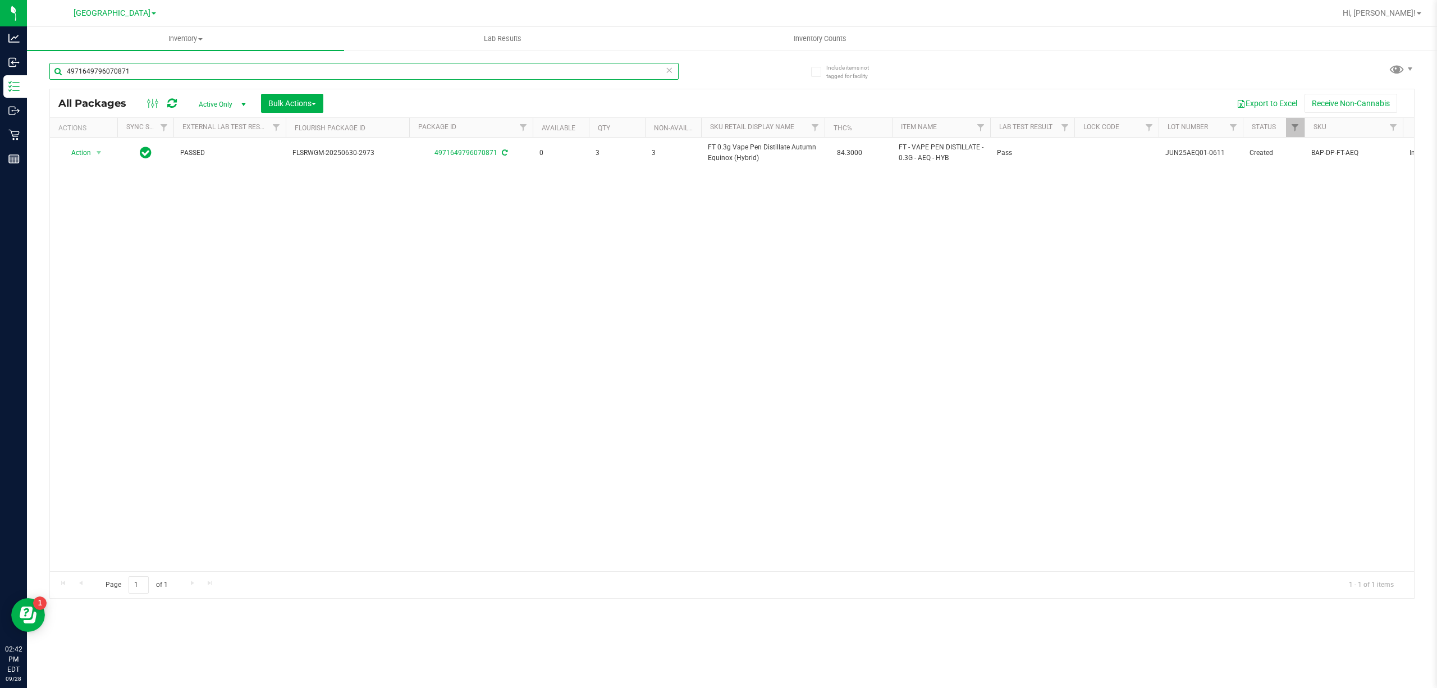
click at [510, 64] on input "4971649796070871" at bounding box center [363, 71] width 629 height 17
paste input "FT 0.3g Vape Pen Distillate Autumn Equinox (Hybrid)"
click at [513, 66] on input "FT 0.3g Vape Pen Distillate Autumn Equinox (Hybrid)" at bounding box center [363, 71] width 629 height 17
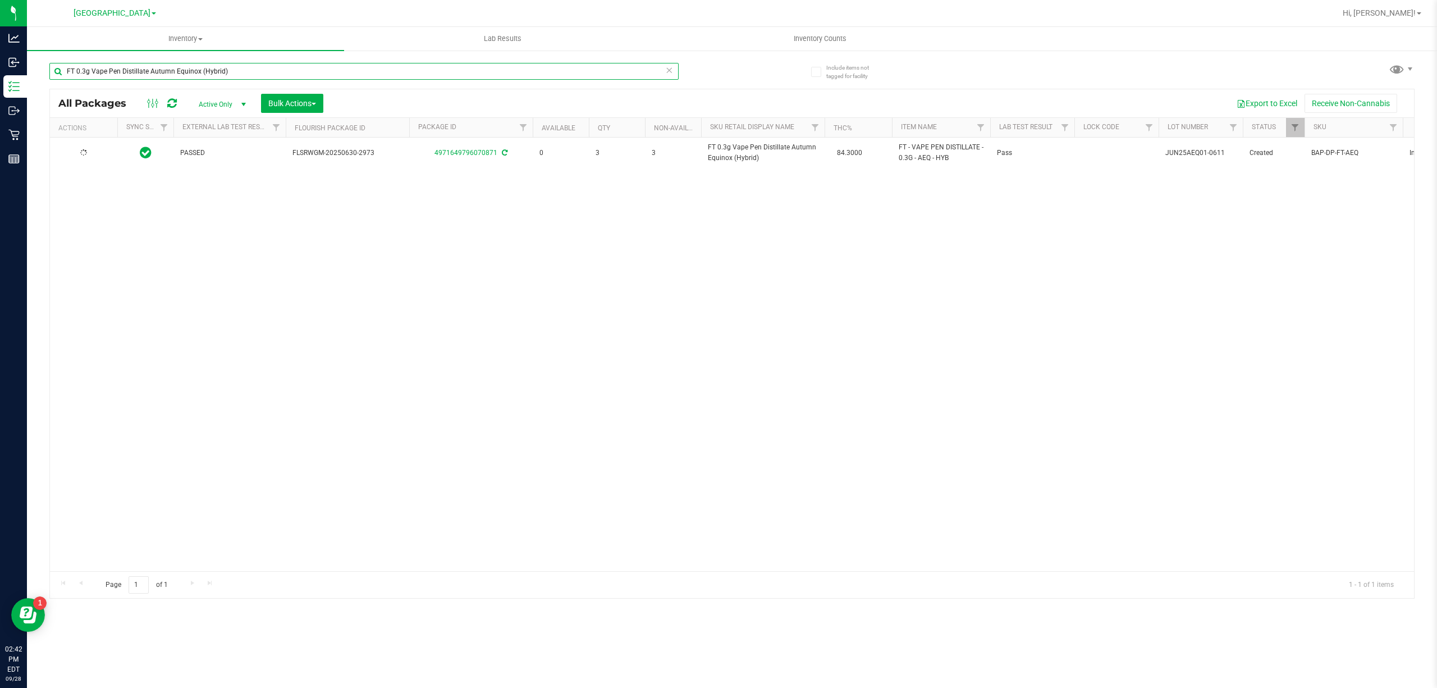
click at [513, 66] on input "FT 0.3g Vape Pen Distillate Autumn Equinox (Hybrid)" at bounding box center [363, 71] width 629 height 17
click at [513, 66] on input "2938422199241120" at bounding box center [363, 71] width 629 height 17
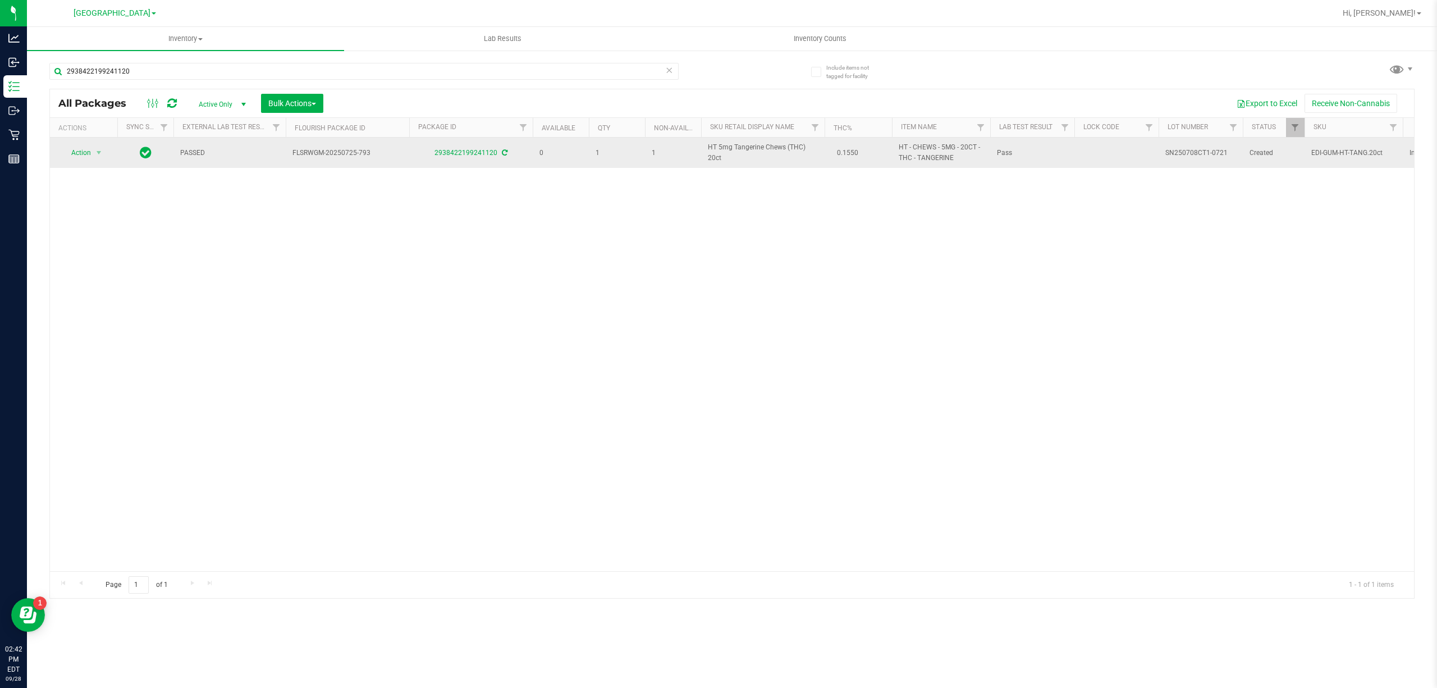
click at [785, 155] on span "HT 5mg Tangerine Chews (THC) 20ct" at bounding box center [763, 152] width 110 height 21
copy td "HT 5mg Tangerine Chews (THC) 20ct"
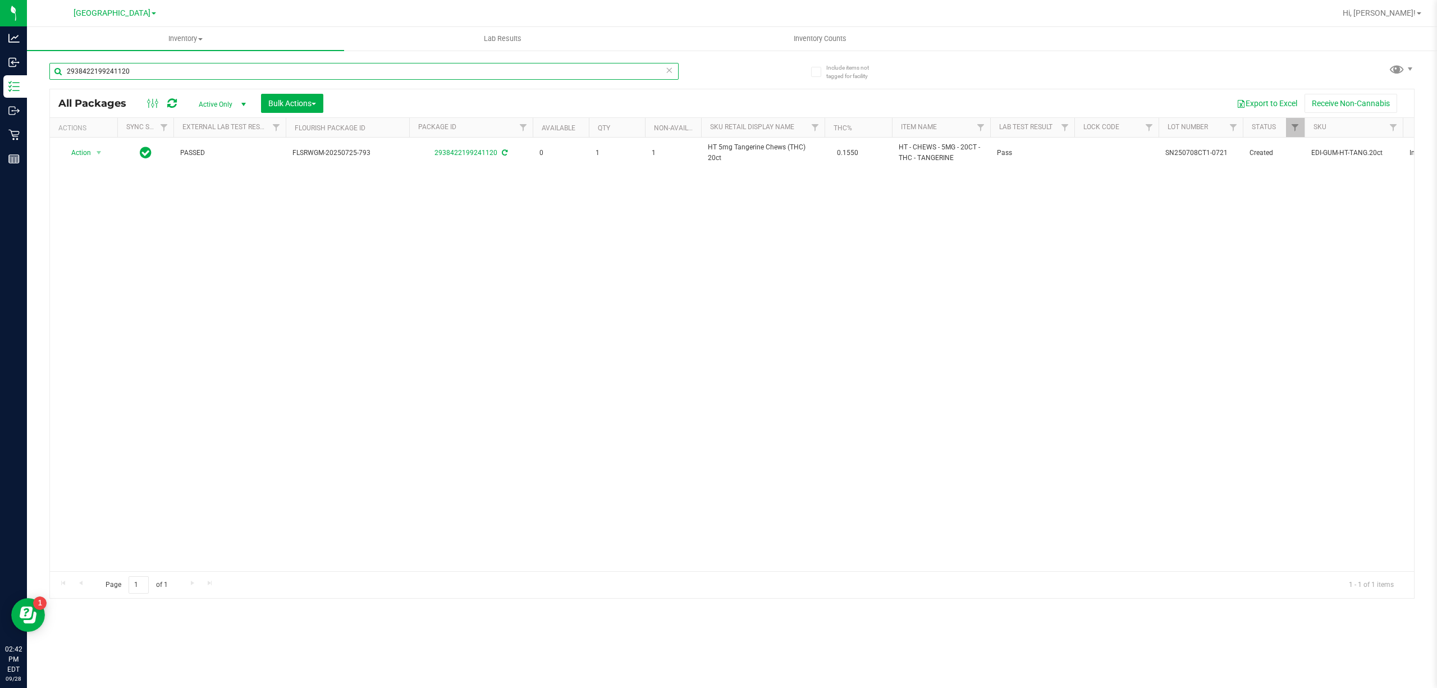
click at [639, 70] on input "2938422199241120" at bounding box center [363, 71] width 629 height 17
paste input "HT 5mg Tangerine Chews (THC) 20ct"
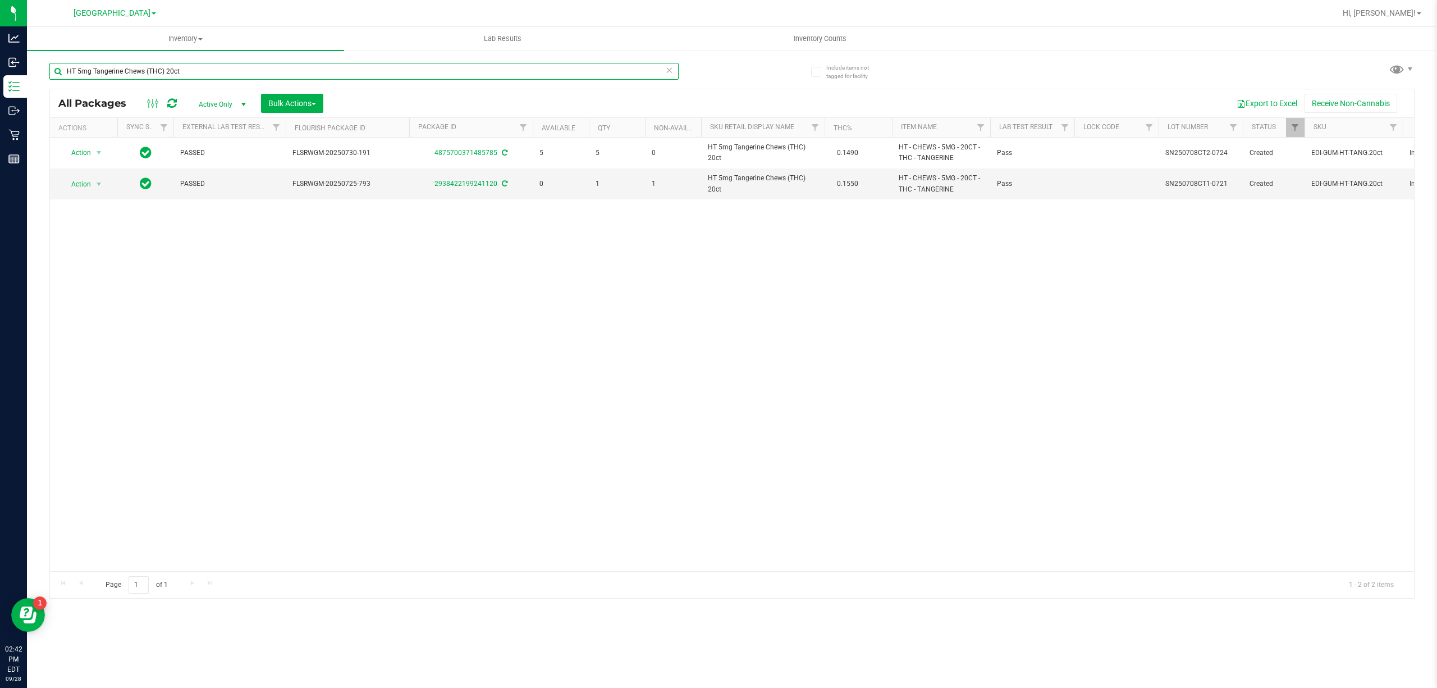
click at [654, 79] on input "HT 5mg Tangerine Chews (THC) 20ct" at bounding box center [363, 71] width 629 height 17
click at [654, 68] on input "HT 5mg Tangerine Chews (THC) 20ct" at bounding box center [363, 71] width 629 height 17
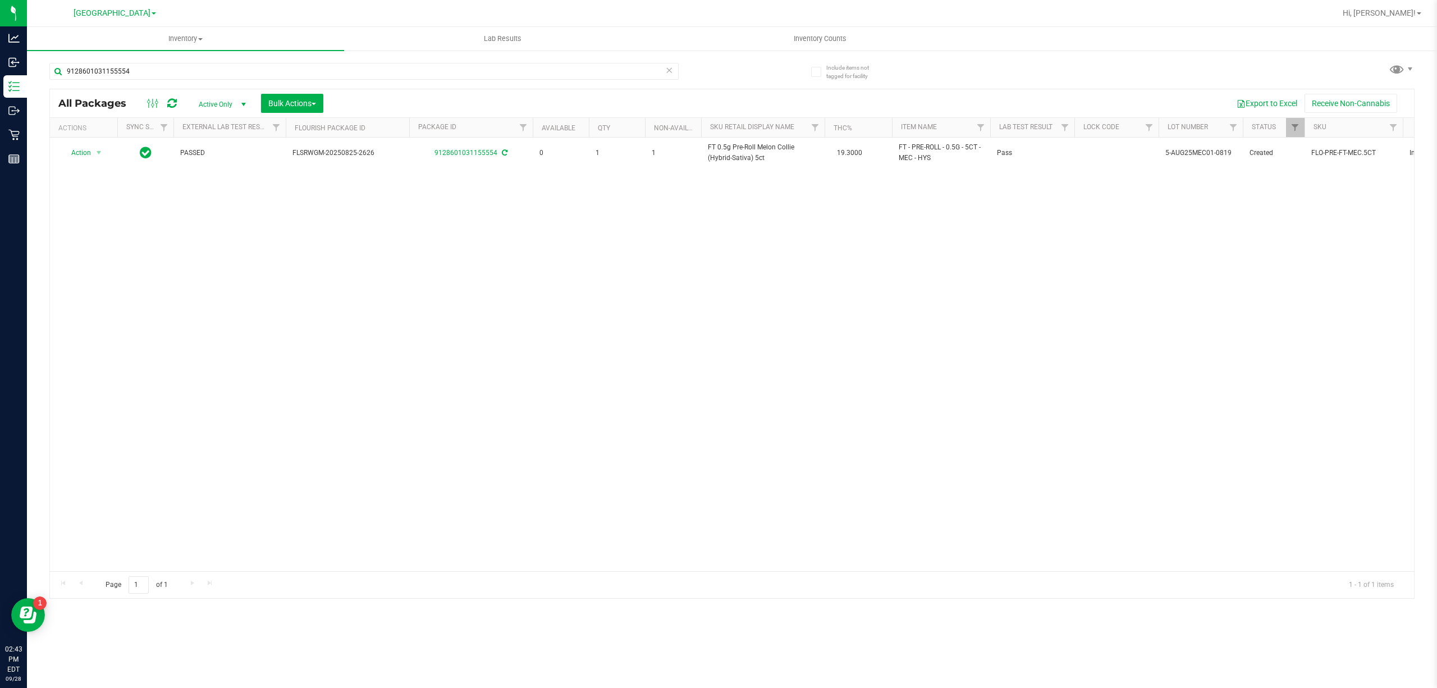
click at [1263, 297] on div "Action Action Adjust qty Create package Edit attributes Global inventory Locate…" at bounding box center [732, 354] width 1364 height 433
click at [626, 63] on input "9128601031155554" at bounding box center [363, 71] width 629 height 17
click at [543, 75] on input "9128601031155554" at bounding box center [363, 71] width 629 height 17
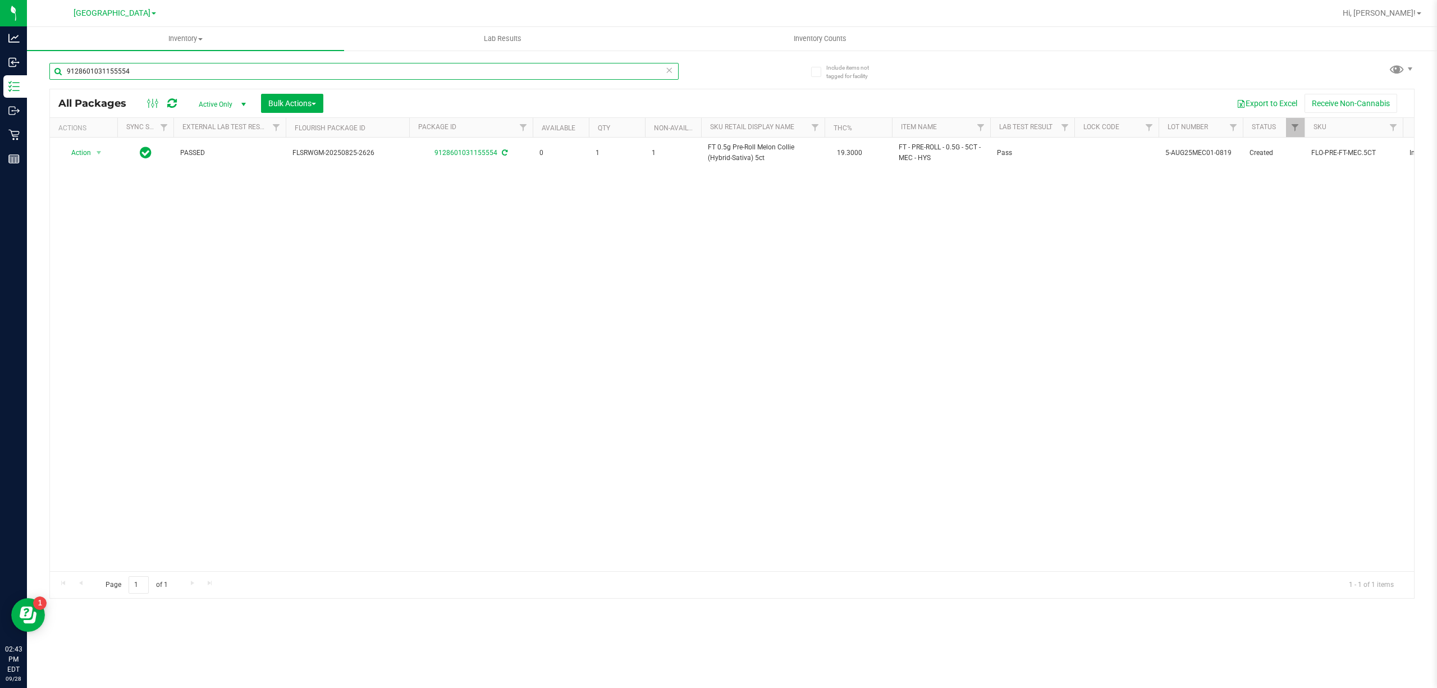
click at [543, 75] on input "9128601031155554" at bounding box center [363, 71] width 629 height 17
click at [593, 63] on input "3826869418905025" at bounding box center [363, 71] width 629 height 17
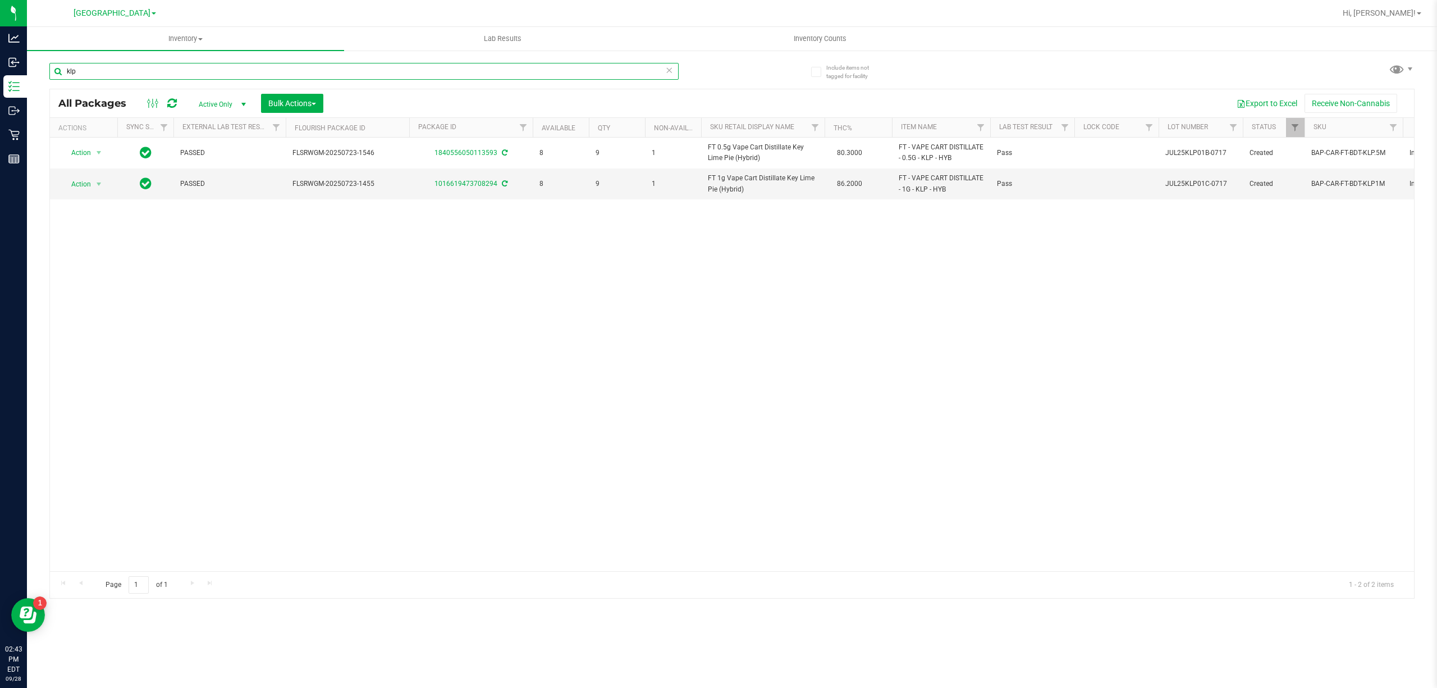
type input "klp"
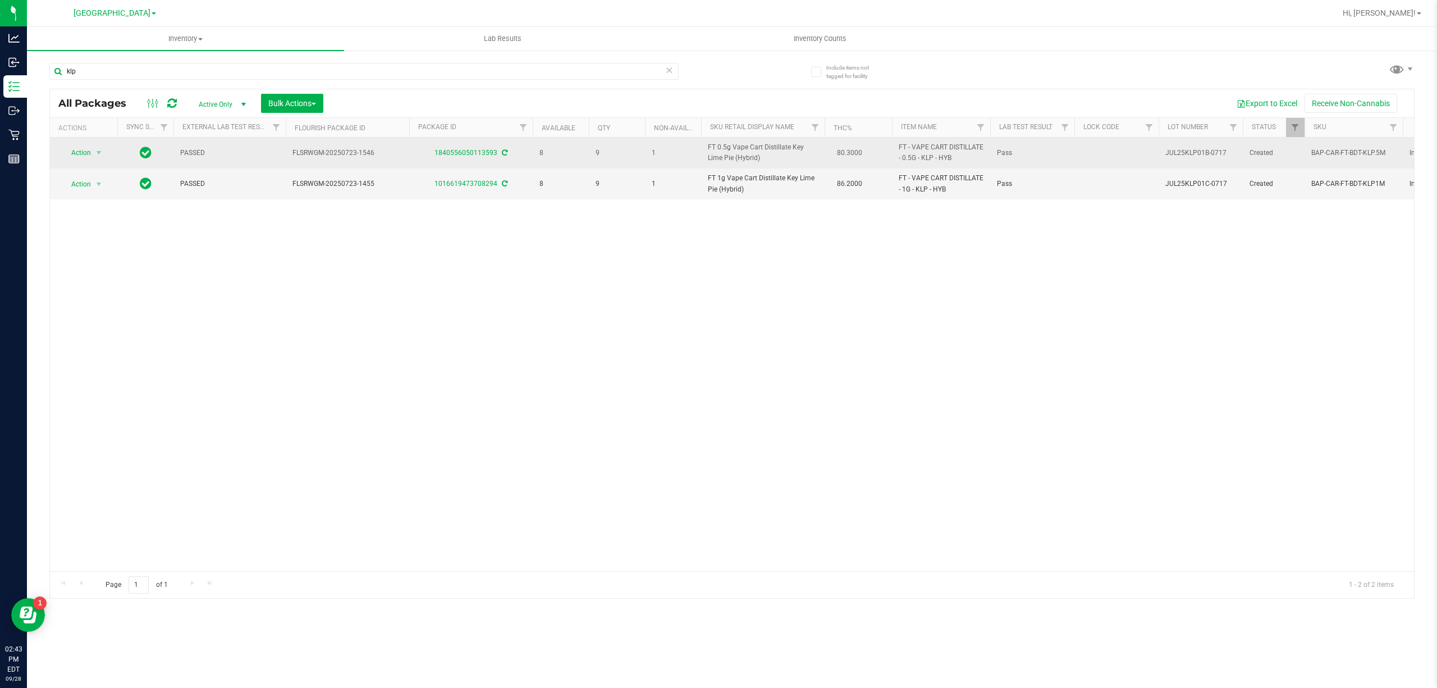
drag, startPoint x: 224, startPoint y: 285, endPoint x: 100, endPoint y: 168, distance: 170.7
click at [223, 285] on div "Action Action Adjust qty Create package Edit attributes Global inventory Locate…" at bounding box center [732, 354] width 1364 height 433
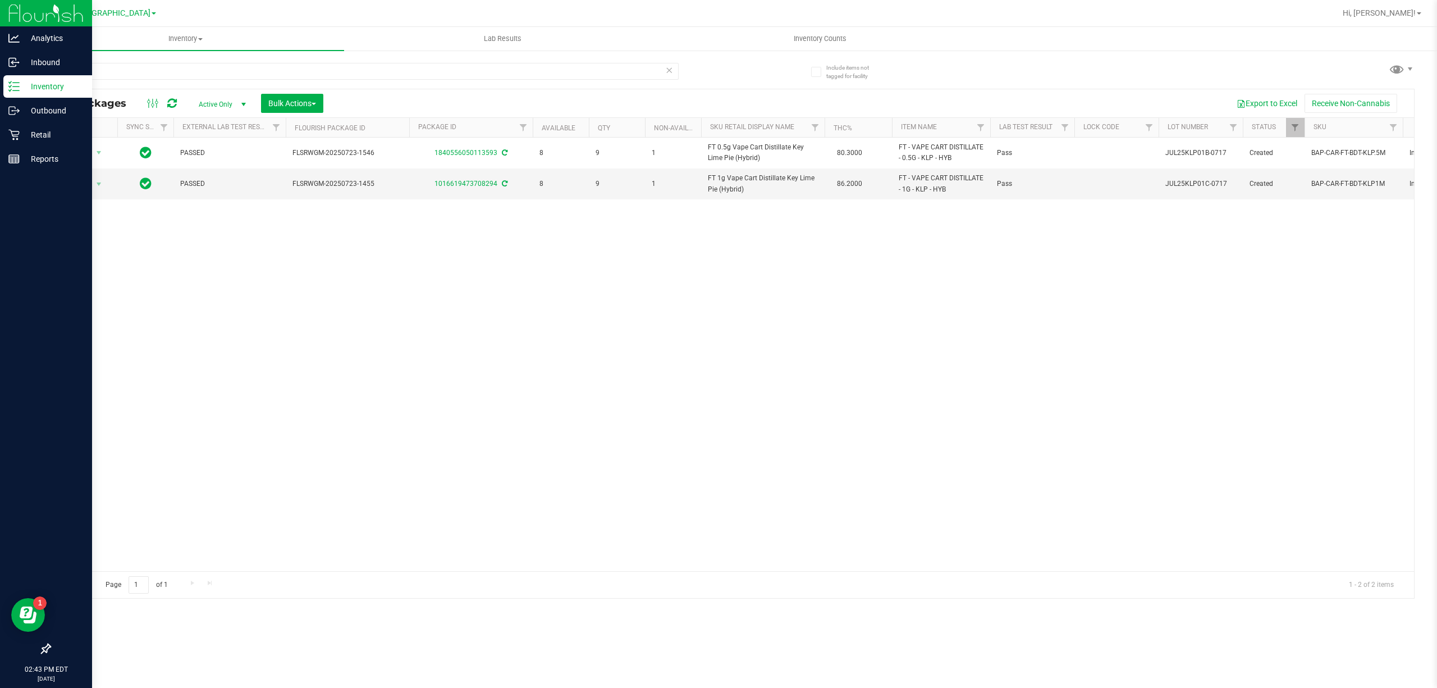
click at [56, 81] on p "Inventory" at bounding box center [53, 86] width 67 height 13
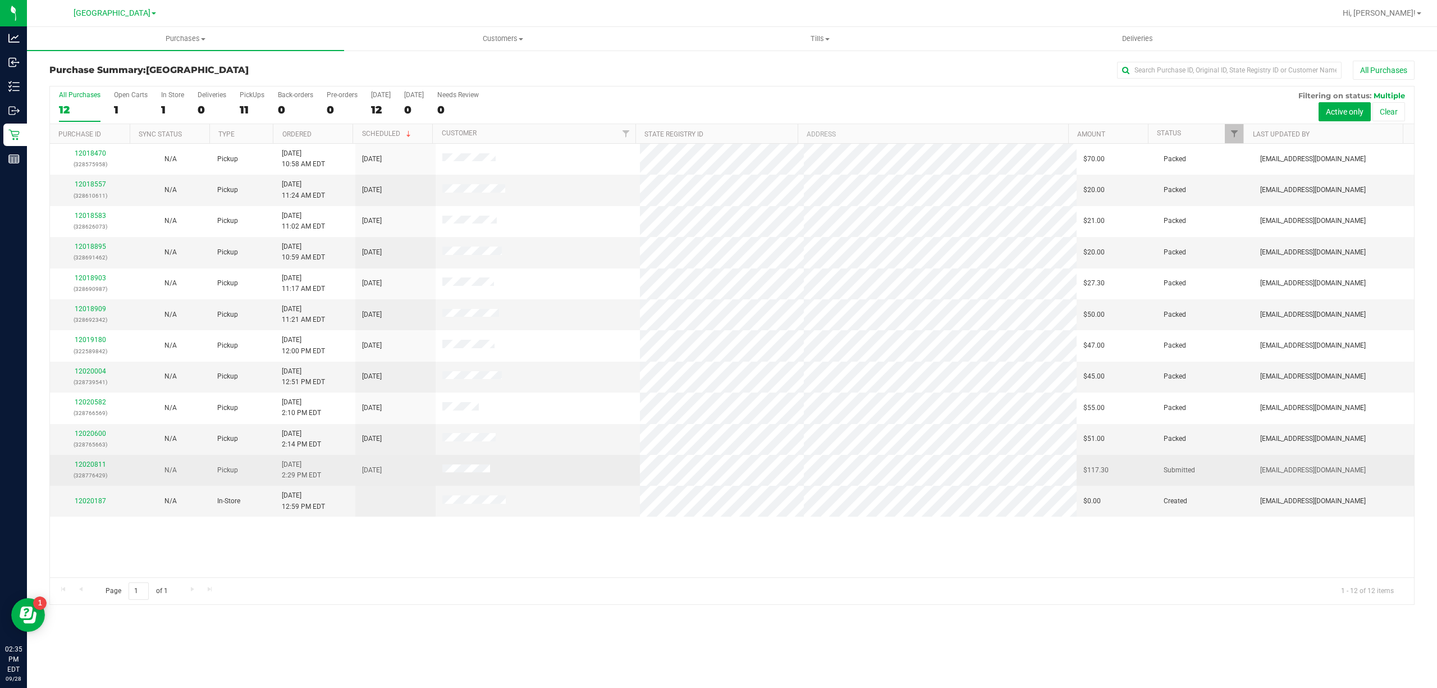
click at [82, 461] on td "12020811 (328776429)" at bounding box center [90, 470] width 80 height 31
click at [88, 468] on link "12020811" at bounding box center [90, 464] width 31 height 8
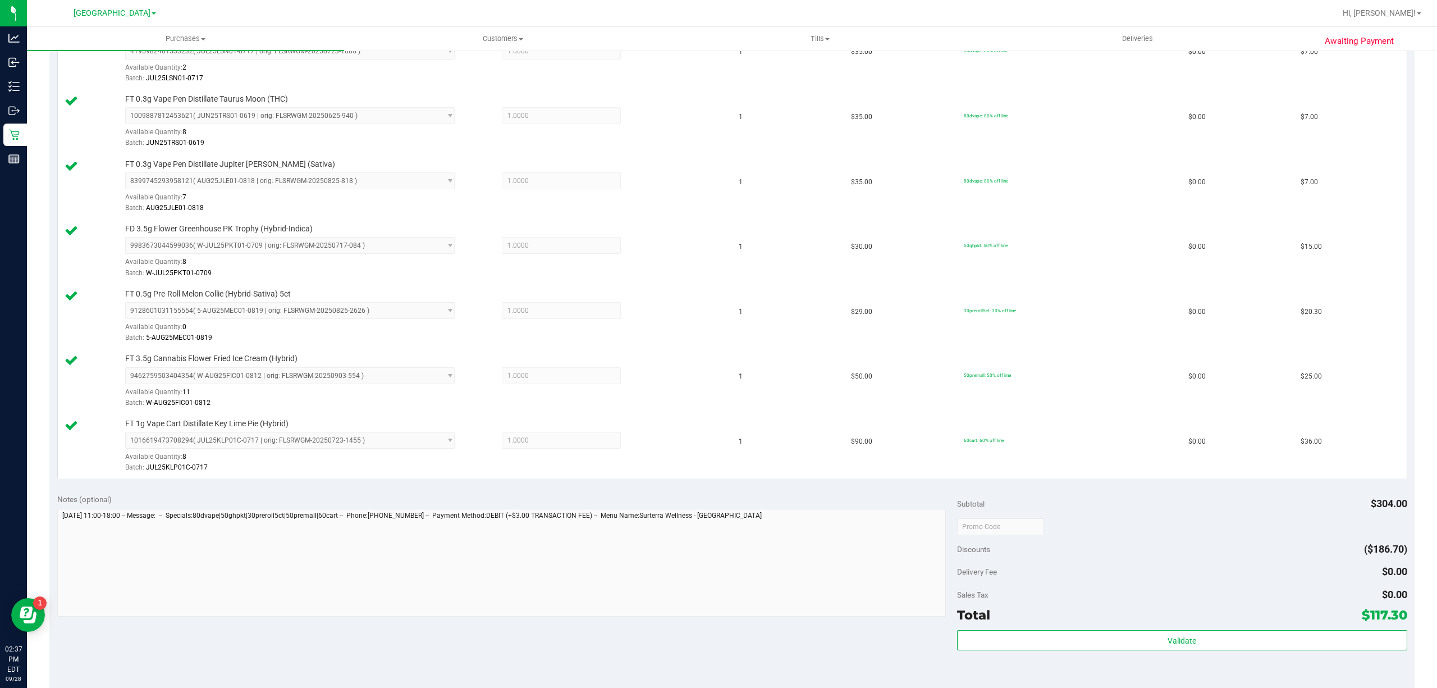
scroll to position [449, 0]
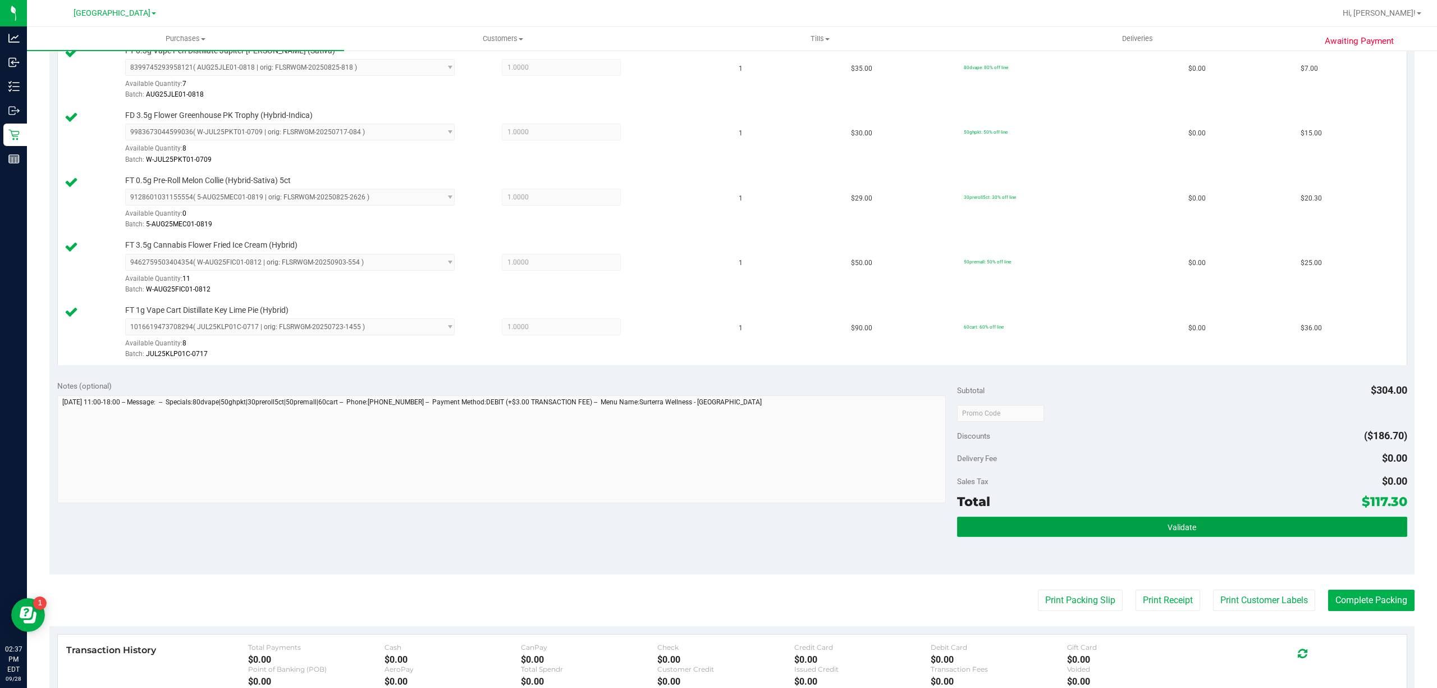
click at [1175, 522] on button "Validate" at bounding box center [1182, 526] width 450 height 20
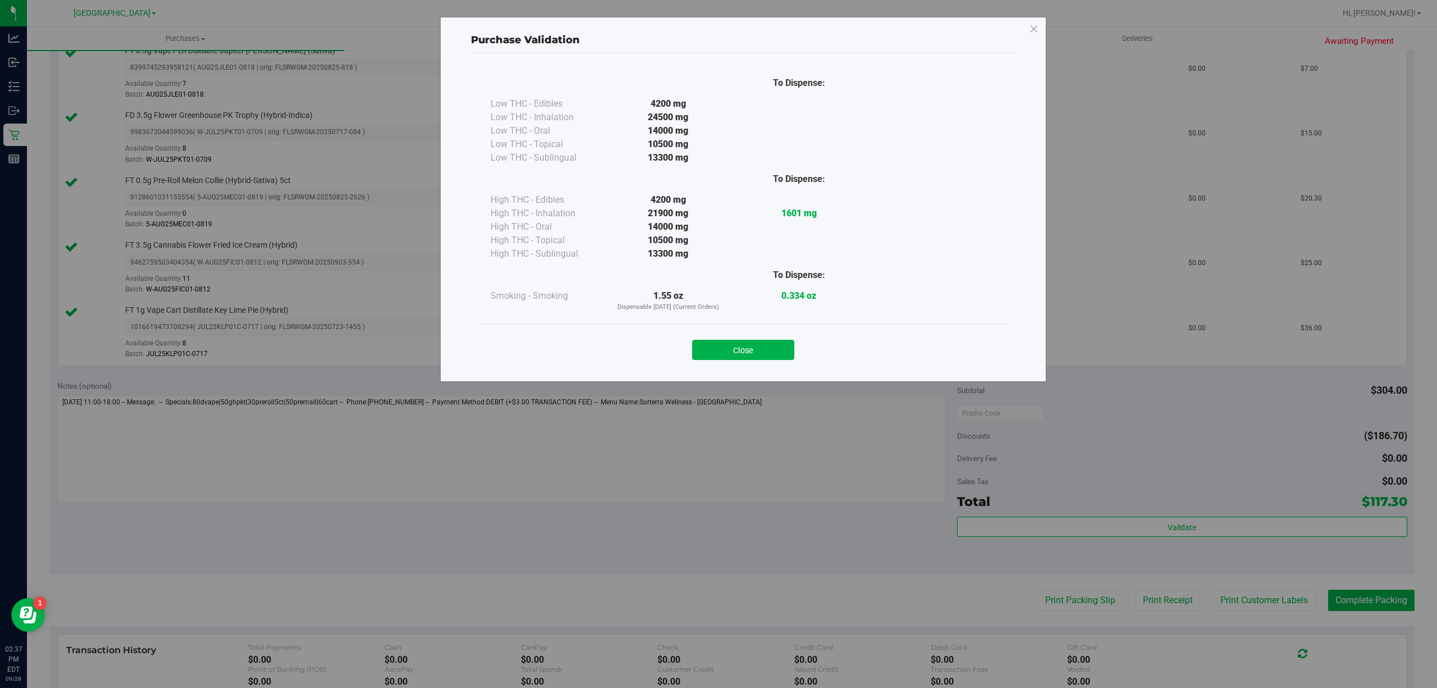
click at [744, 360] on div "Close" at bounding box center [743, 345] width 528 height 45
click at [744, 356] on button "Close" at bounding box center [743, 350] width 102 height 20
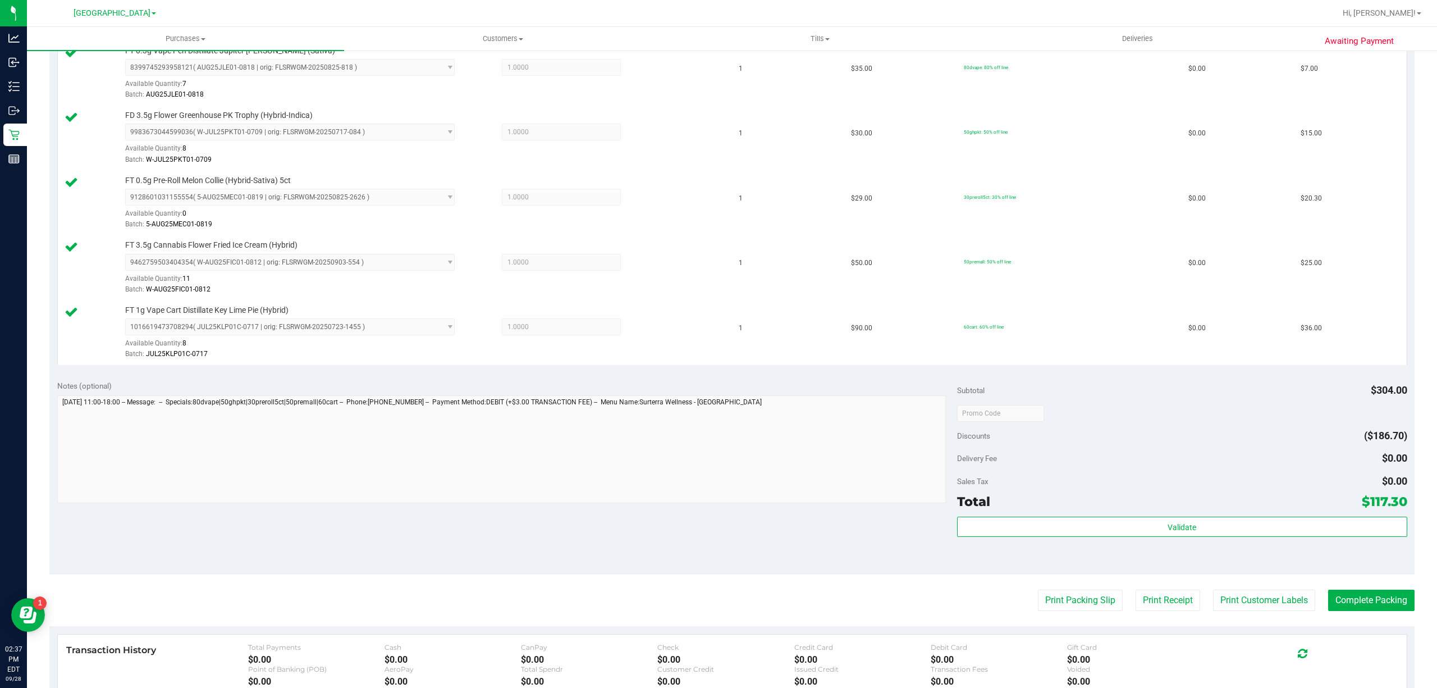
scroll to position [598, 0]
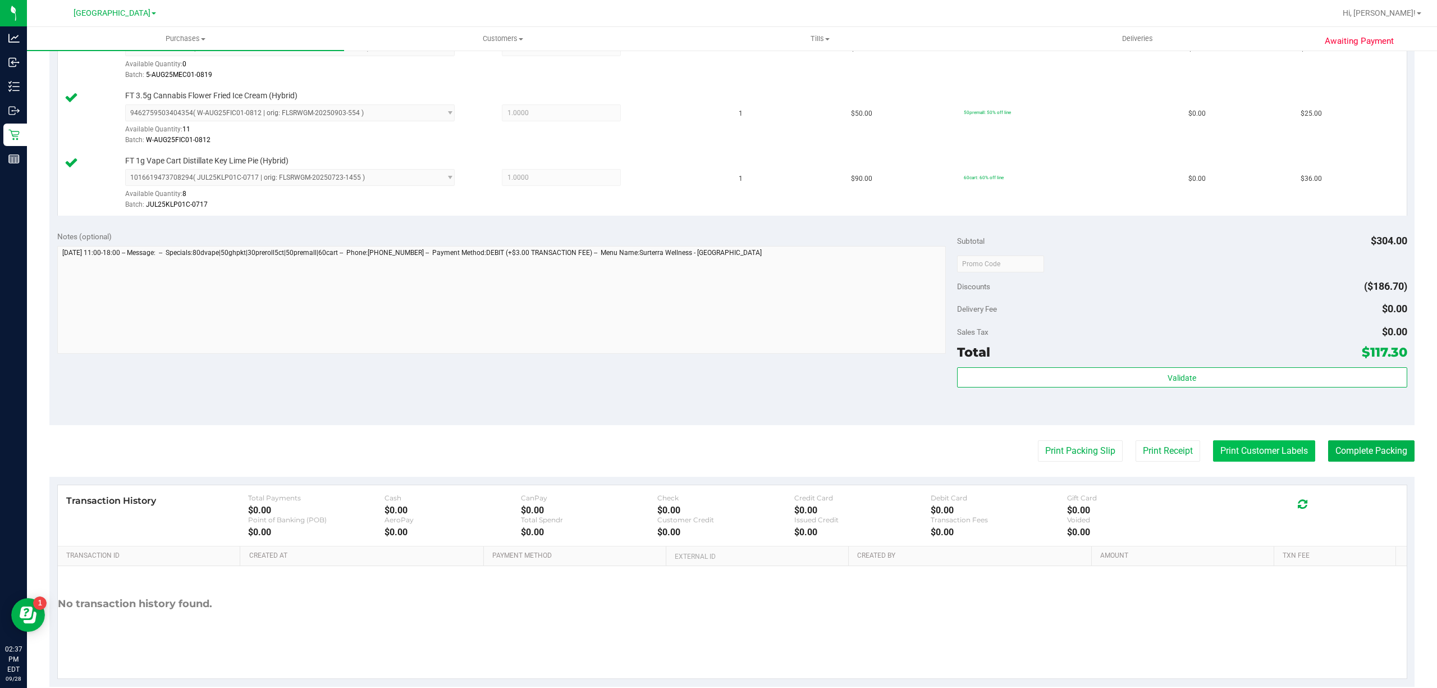
click at [1238, 459] on button "Print Customer Labels" at bounding box center [1264, 450] width 102 height 21
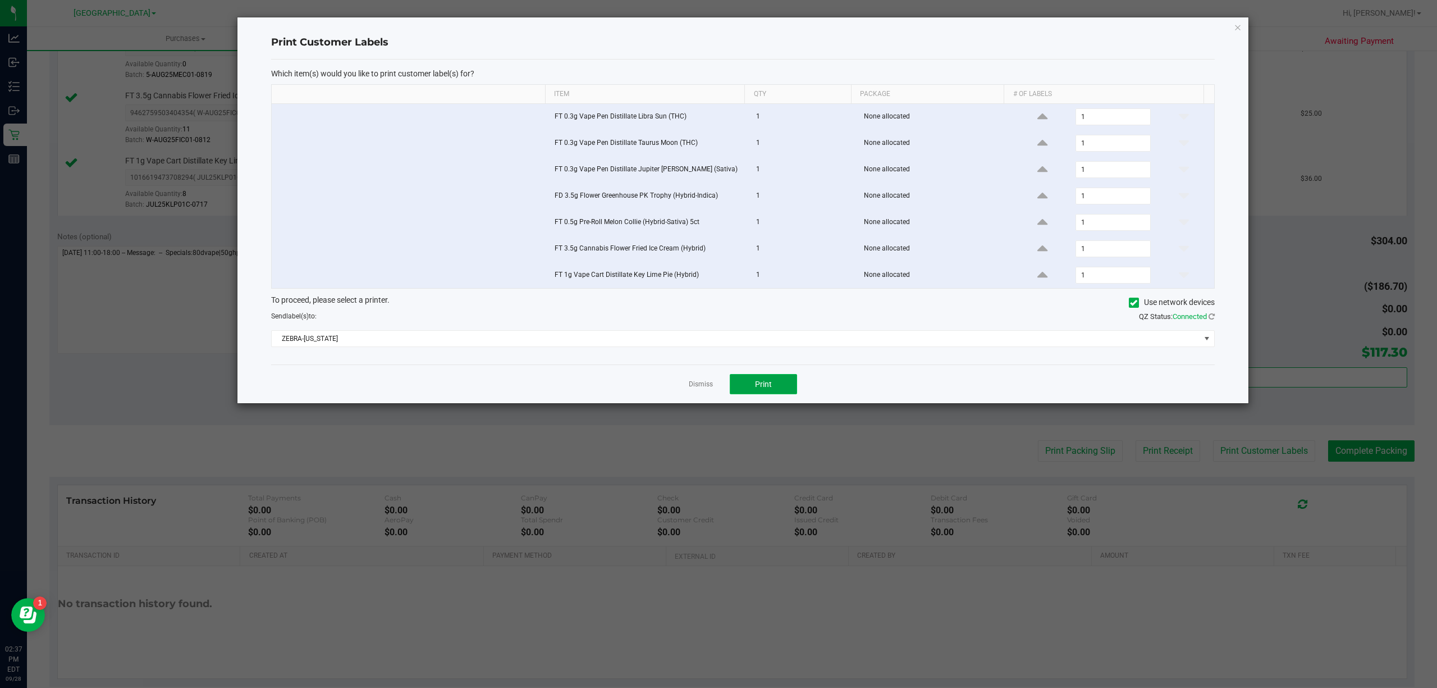
click at [786, 393] on button "Print" at bounding box center [763, 384] width 67 height 20
click at [690, 387] on link "Dismiss" at bounding box center [701, 384] width 24 height 10
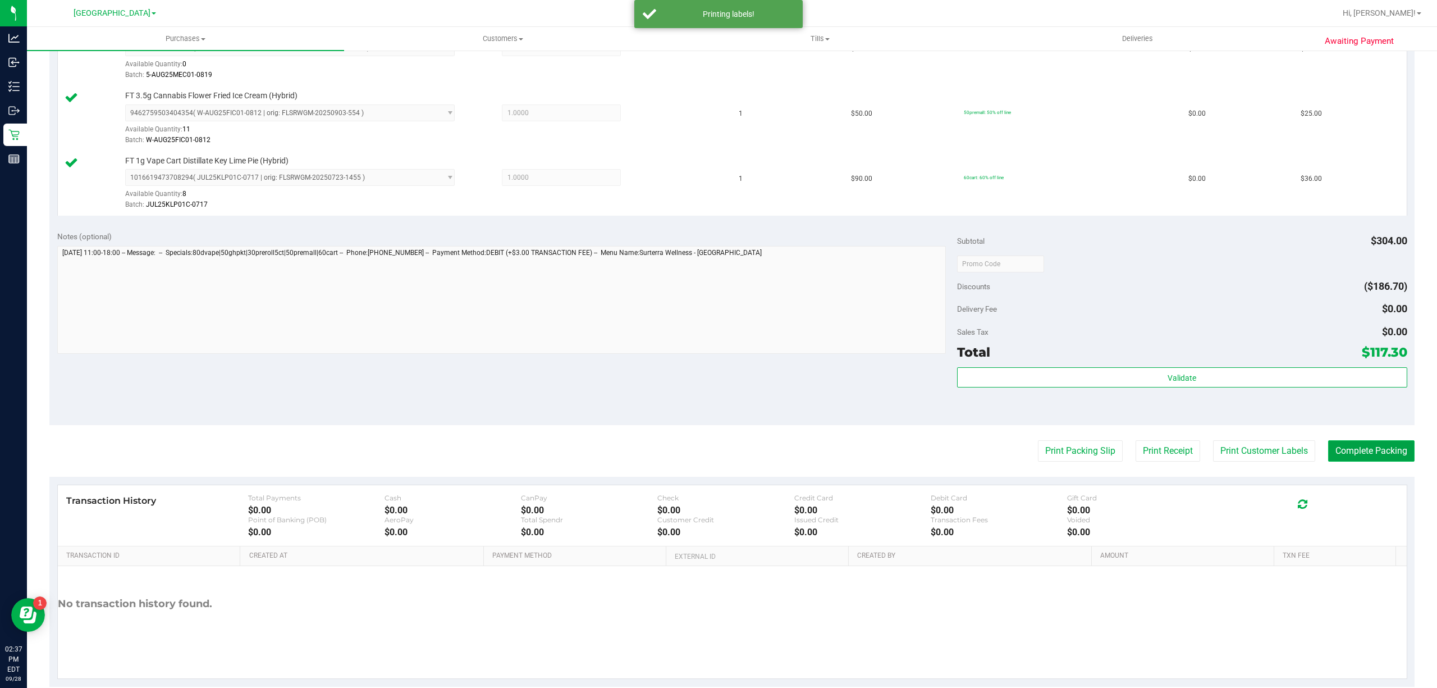
click at [1348, 459] on button "Complete Packing" at bounding box center [1371, 450] width 86 height 21
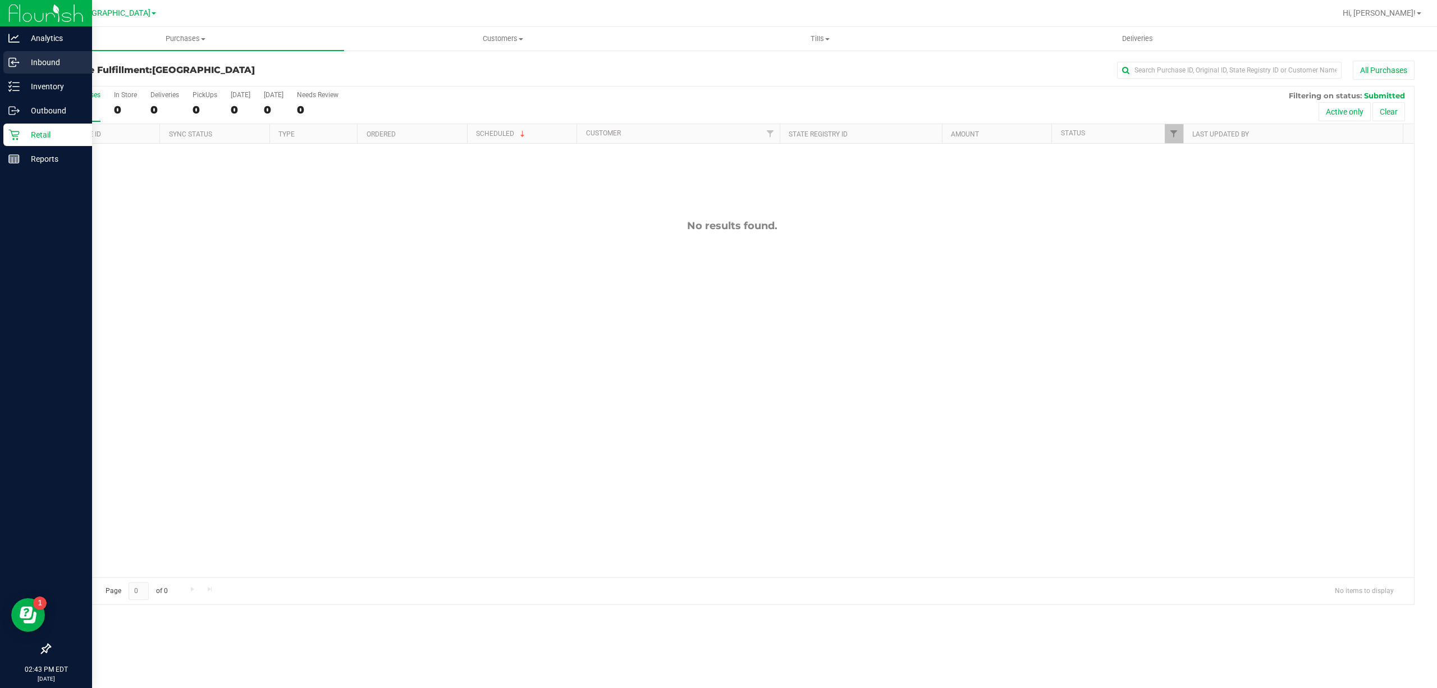
click at [29, 63] on p "Inbound" at bounding box center [53, 62] width 67 height 13
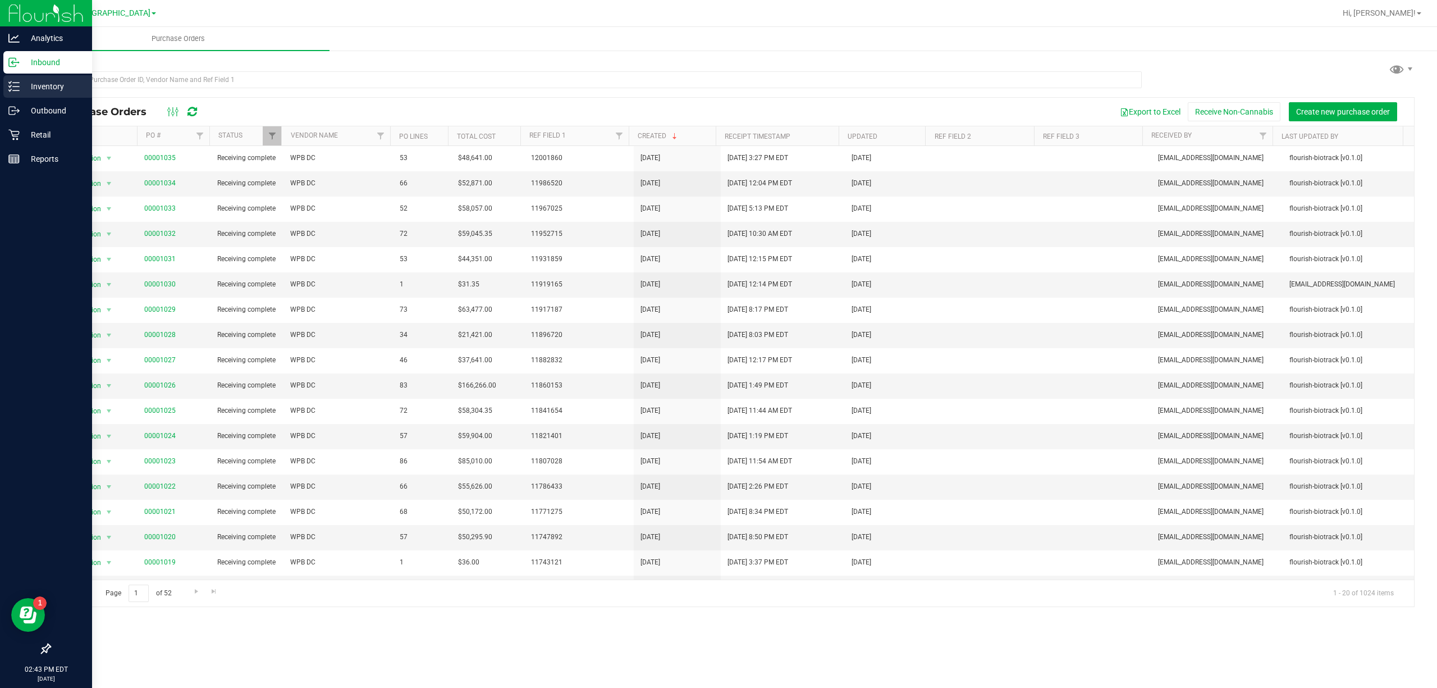
click at [21, 90] on p "Inventory" at bounding box center [53, 86] width 67 height 13
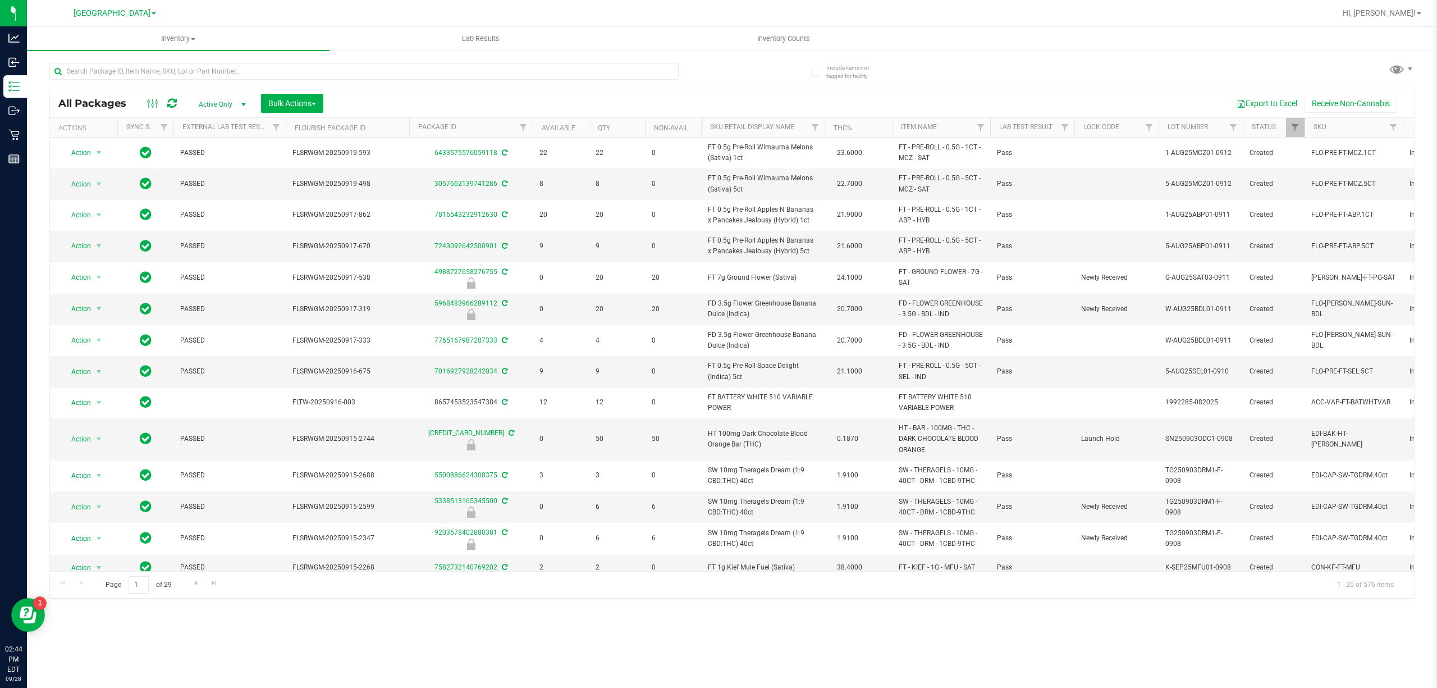
click at [950, 124] on th "Item Name" at bounding box center [941, 128] width 98 height 20
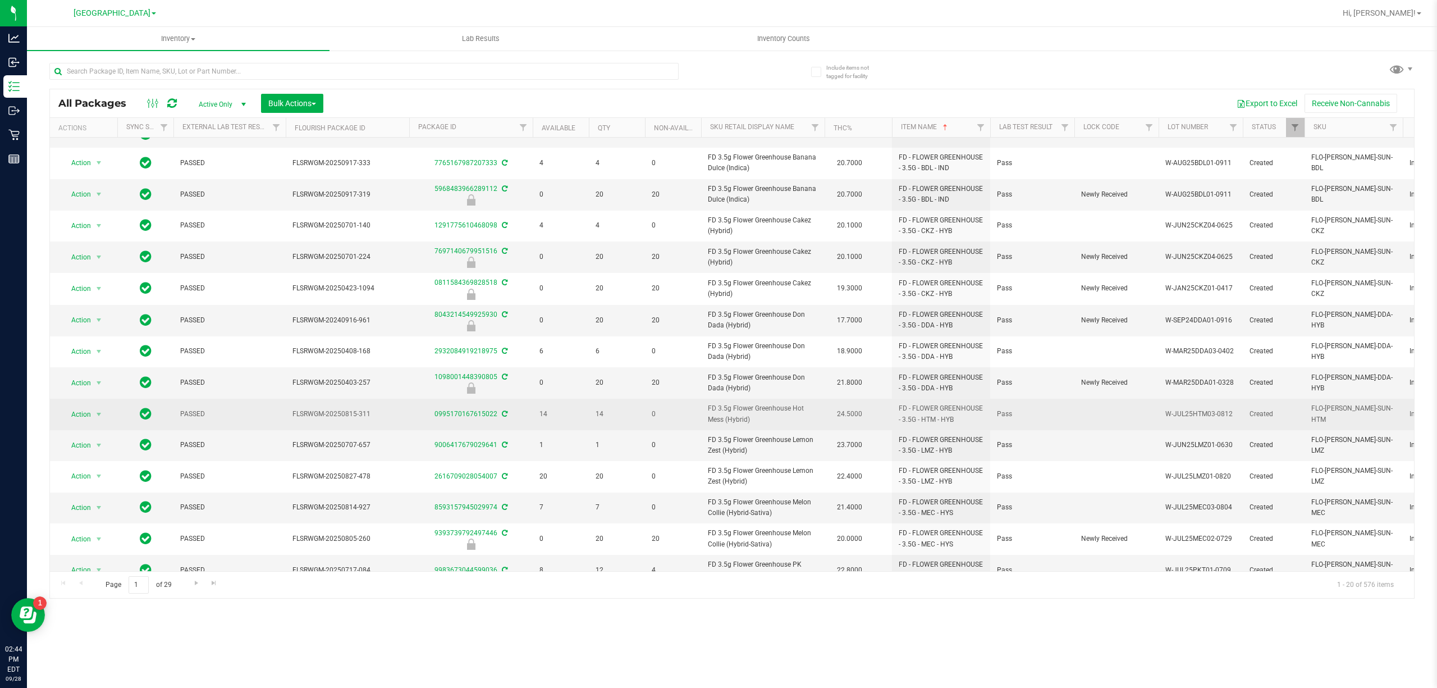
scroll to position [75, 0]
